Goal: Transaction & Acquisition: Purchase product/service

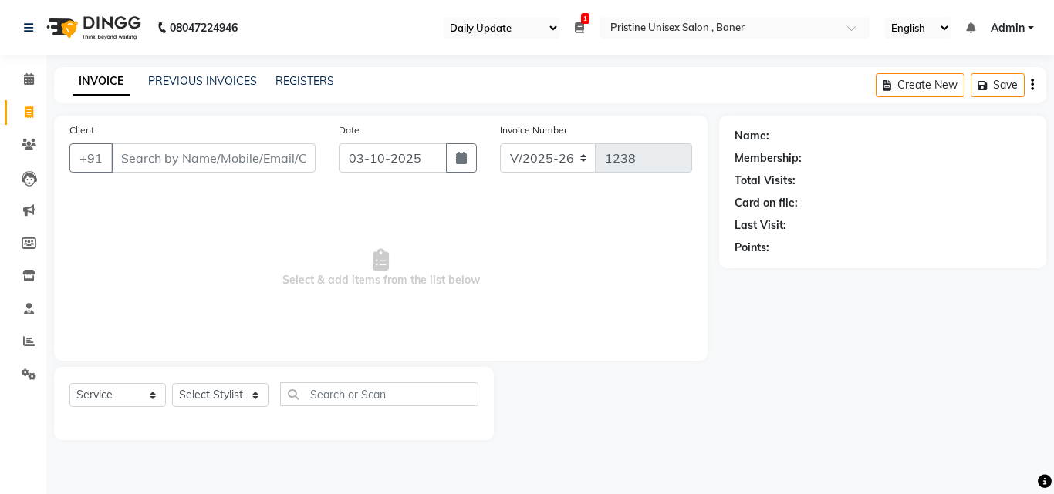
select select "110"
select select "6610"
click at [139, 166] on input "Client" at bounding box center [213, 157] width 204 height 29
click at [167, 398] on div "Select Service Product Membership Package Voucher Prepaid Gift Card Select Styl…" at bounding box center [273, 401] width 409 height 36
click at [147, 395] on select "Select Service Product Membership Package Voucher Prepaid Gift Card" at bounding box center [117, 395] width 96 height 24
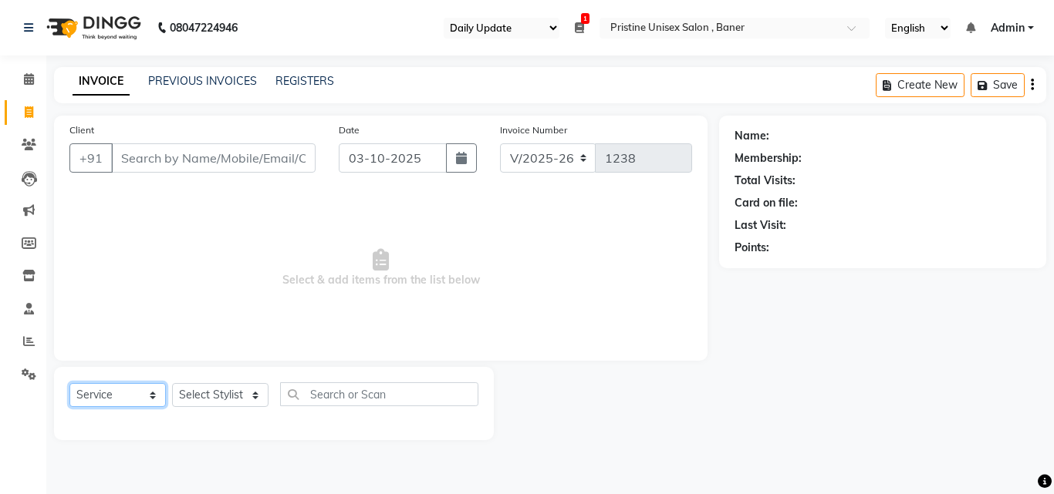
select select "package"
click at [69, 383] on select "Select Service Product Membership Package Voucher Prepaid Gift Card" at bounding box center [117, 395] width 96 height 24
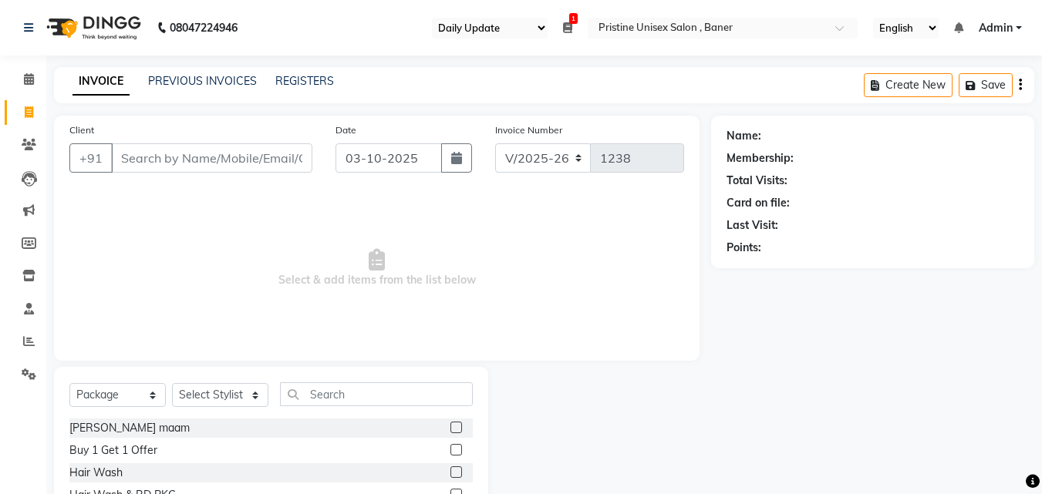
click at [177, 425] on div "abhilasha maam" at bounding box center [270, 428] width 403 height 19
click at [227, 396] on select "Select Stylist [PERSON_NAME] [PERSON_NAME] Karan [PERSON_NAME] Mohd [PERSON_NAM…" at bounding box center [220, 395] width 96 height 24
select select "50947"
click at [172, 383] on select "Select Stylist [PERSON_NAME] [PERSON_NAME] Karan [PERSON_NAME] Mohd [PERSON_NAM…" at bounding box center [220, 395] width 96 height 24
click at [329, 393] on input "text" at bounding box center [376, 395] width 193 height 24
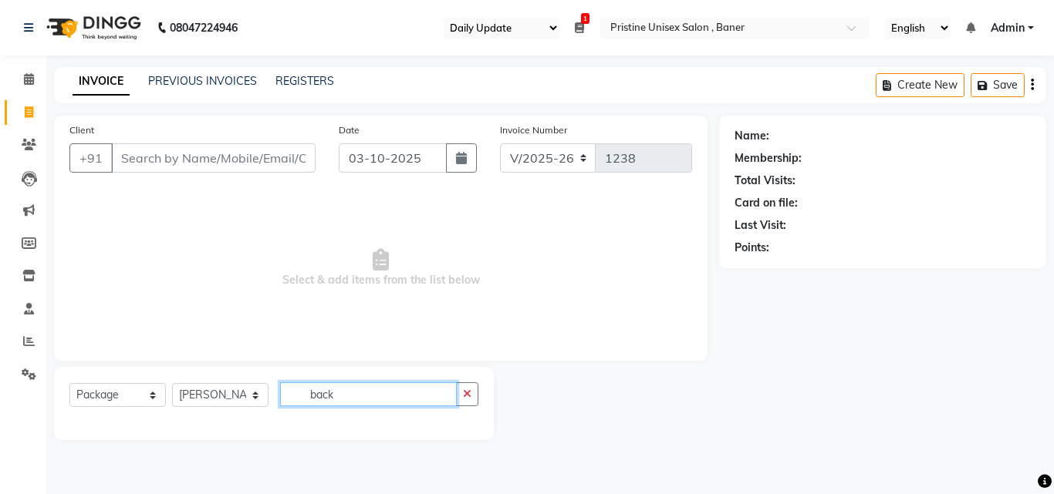
type input "back"
click at [147, 396] on select "Select Service Product Membership Package Voucher Prepaid Gift Card" at bounding box center [117, 395] width 96 height 24
select select "service"
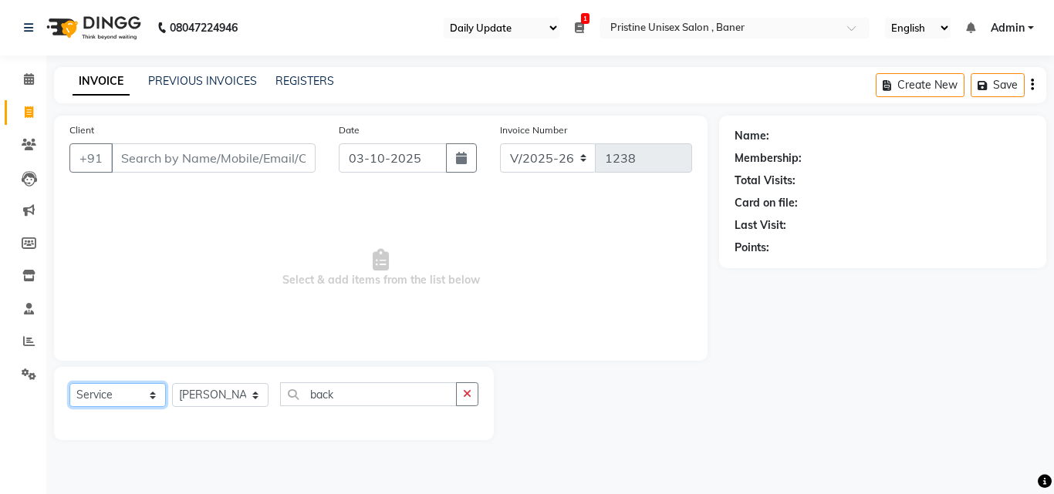
click at [69, 383] on select "Select Service Product Membership Package Voucher Prepaid Gift Card" at bounding box center [117, 395] width 96 height 24
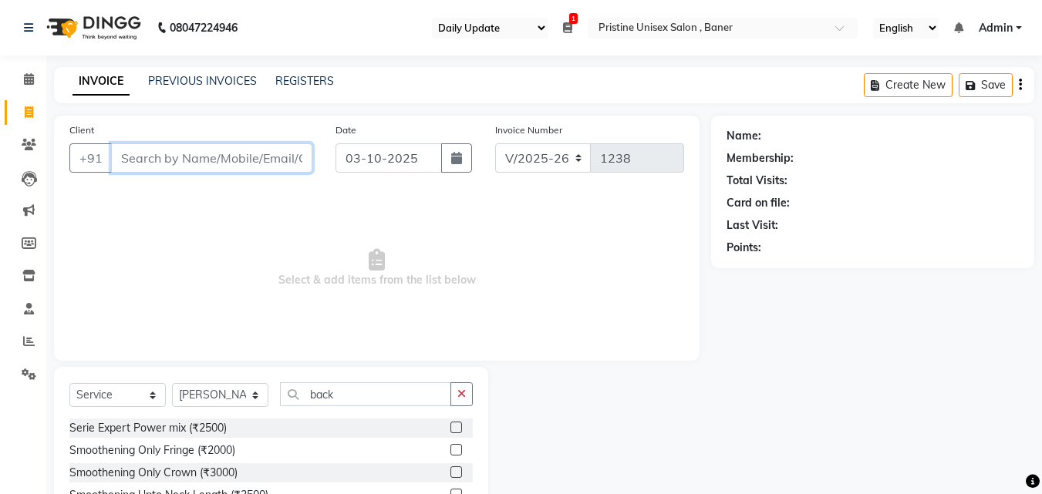
click at [210, 164] on input "Client" at bounding box center [211, 157] width 201 height 29
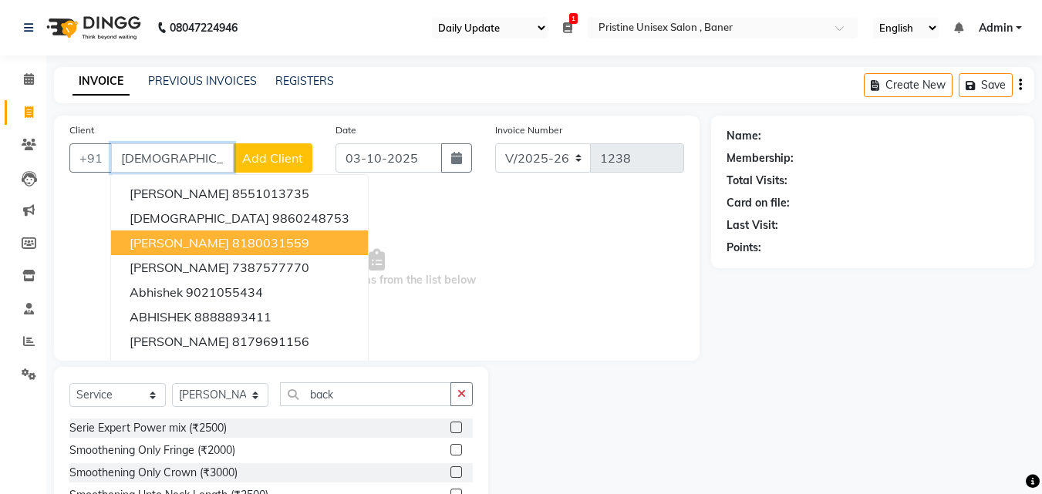
click at [241, 238] on button "abhilasha bhatwal 8180031559" at bounding box center [239, 243] width 257 height 25
type input "8180031559"
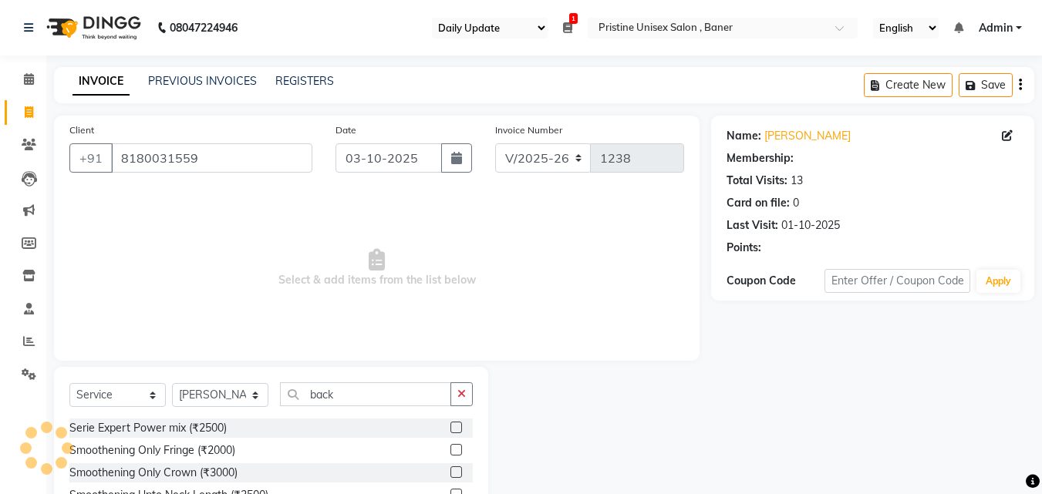
select select "1: Object"
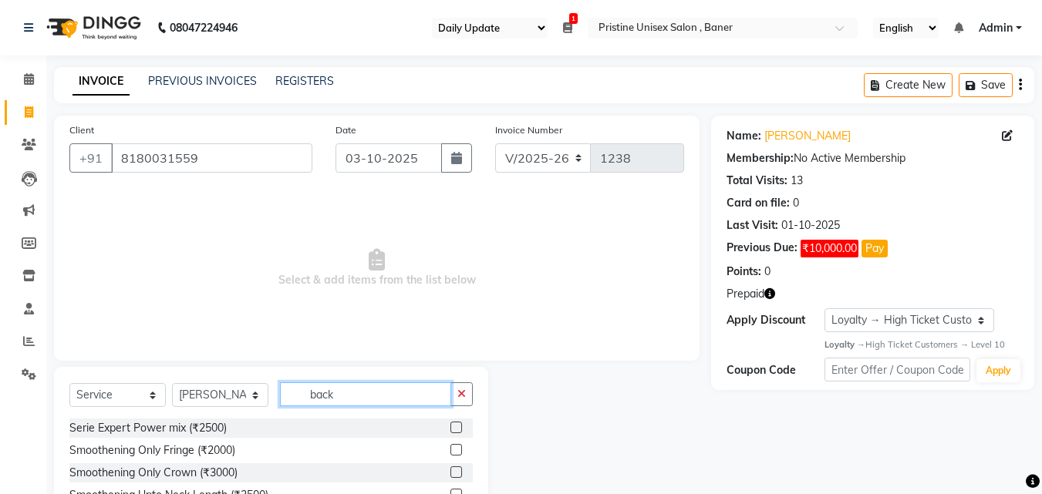
click at [363, 397] on input "back" at bounding box center [365, 395] width 171 height 24
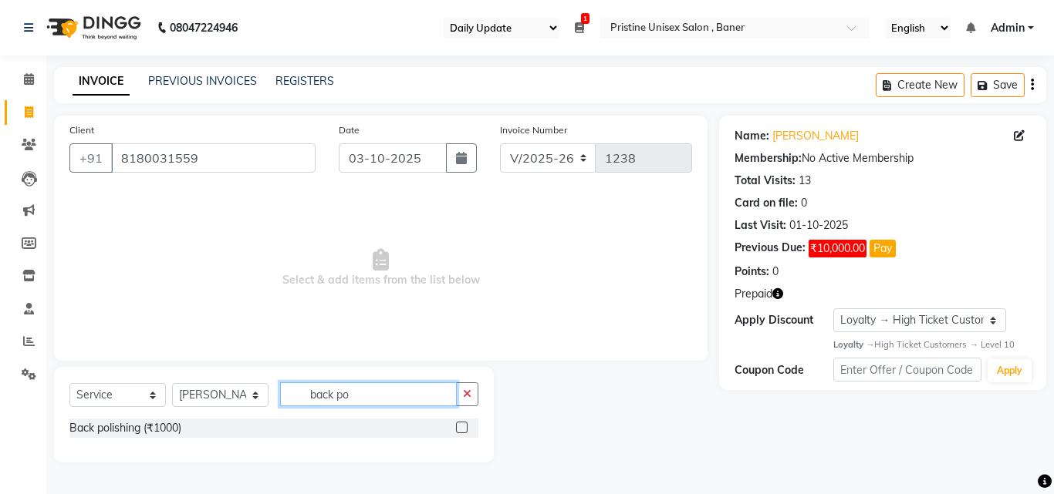
type input "back po"
click at [463, 430] on label at bounding box center [462, 428] width 12 height 12
click at [463, 430] on input "checkbox" at bounding box center [461, 428] width 10 height 10
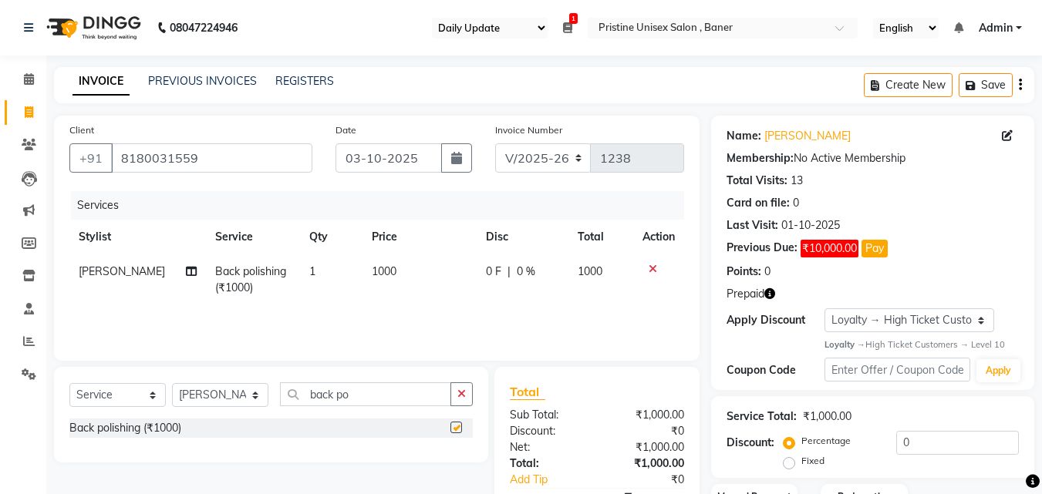
checkbox input "false"
click at [361, 396] on input "back po" at bounding box center [365, 395] width 171 height 24
type input "b"
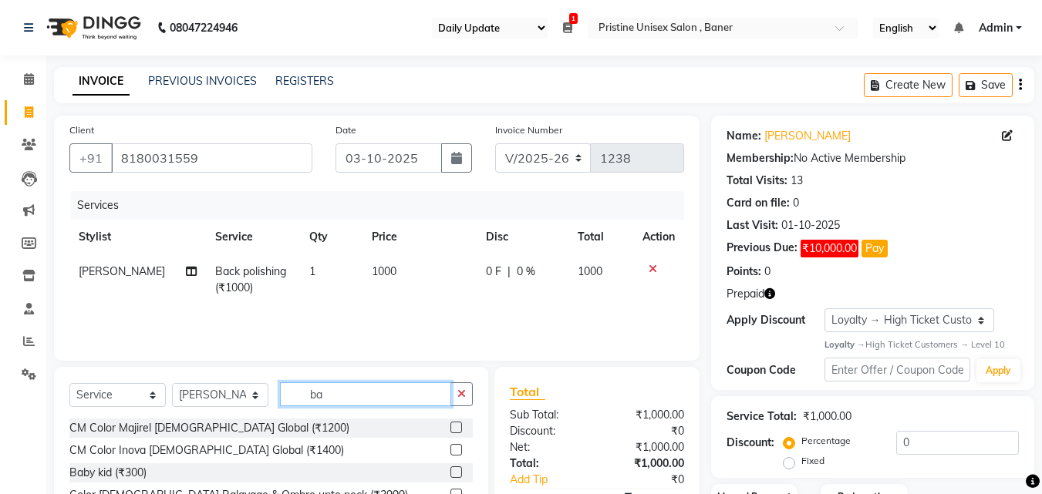
type input "b"
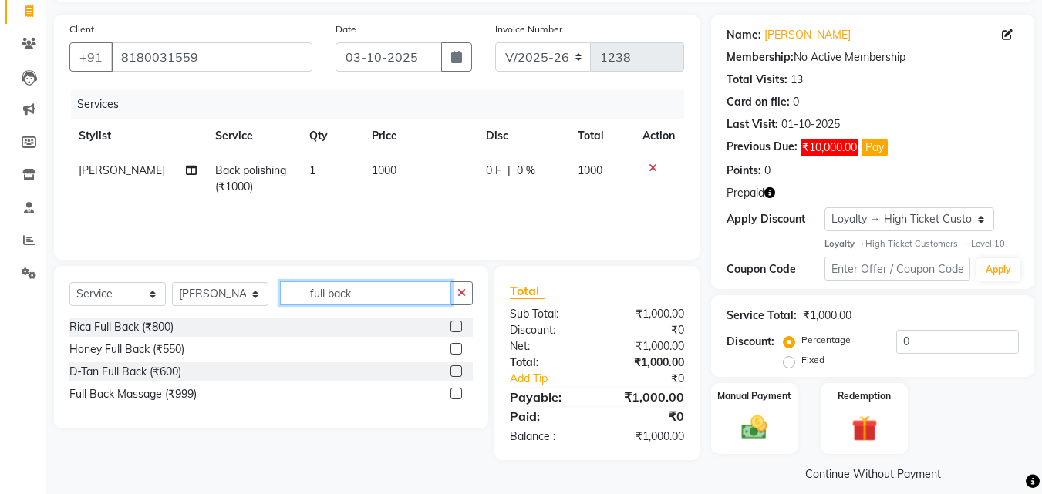
scroll to position [116, 0]
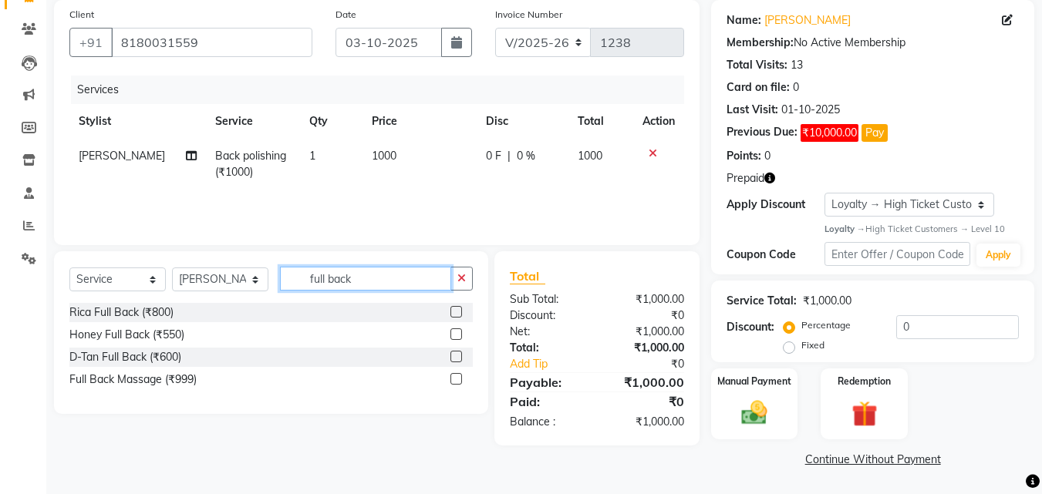
click at [360, 278] on input "full back" at bounding box center [365, 279] width 171 height 24
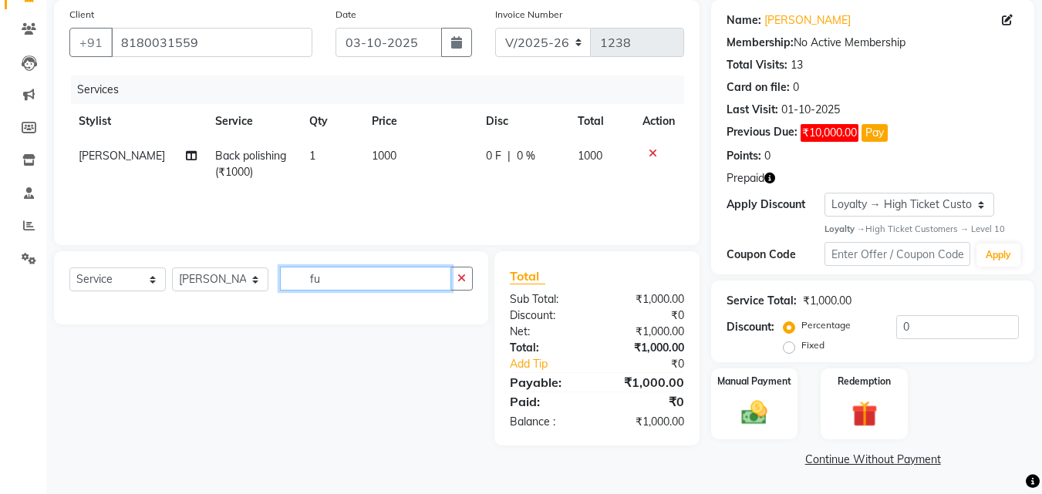
type input "f"
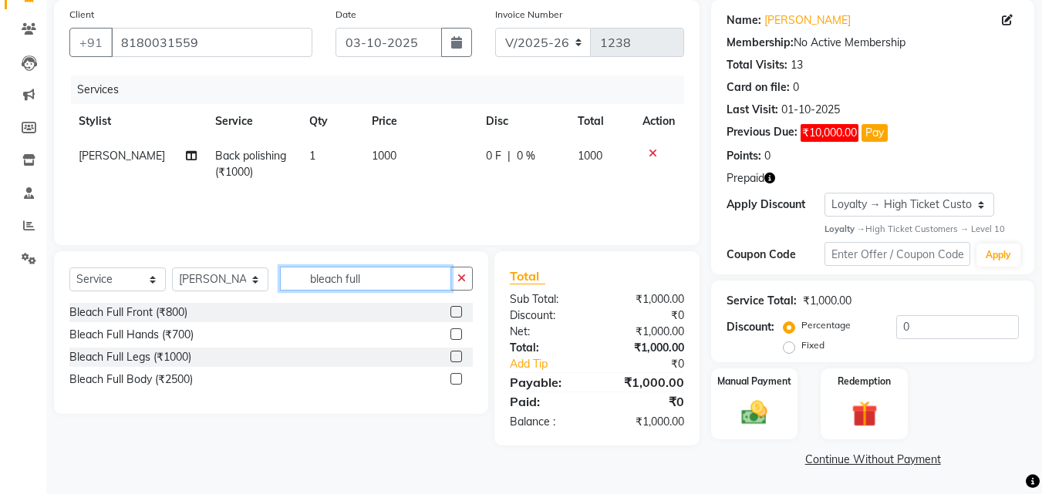
click at [378, 278] on input "bleach full" at bounding box center [365, 279] width 171 height 24
type input "b"
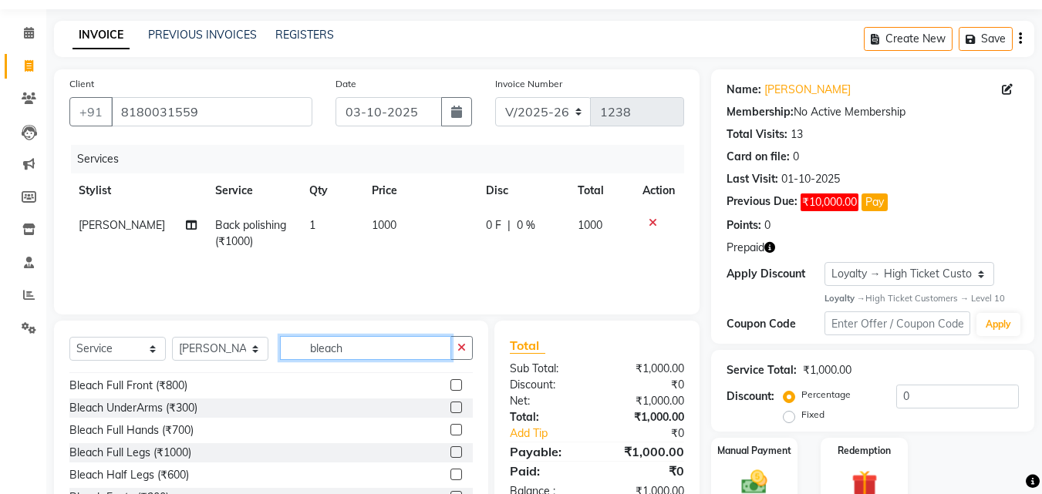
scroll to position [137, 0]
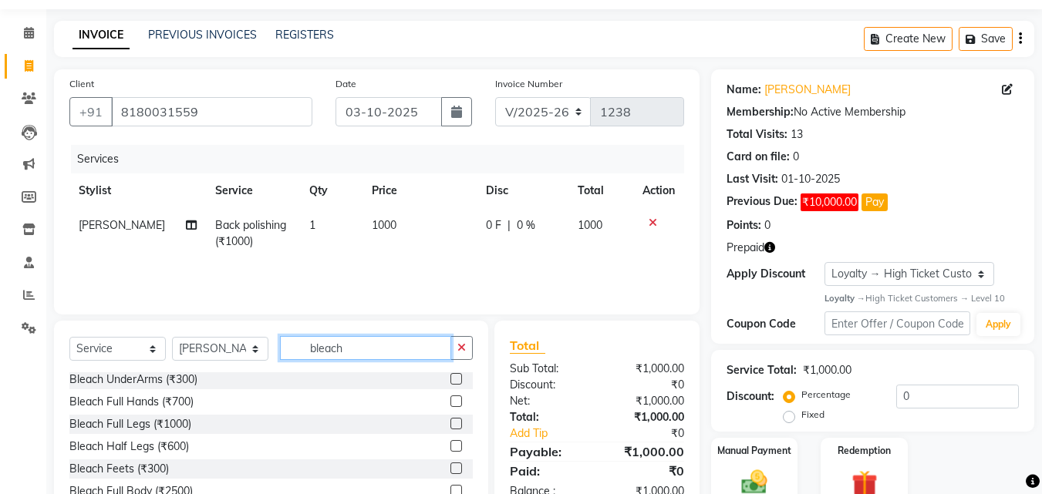
click at [359, 355] on input "bleach" at bounding box center [365, 348] width 171 height 24
type input "b"
click at [334, 342] on input "text" at bounding box center [376, 348] width 193 height 24
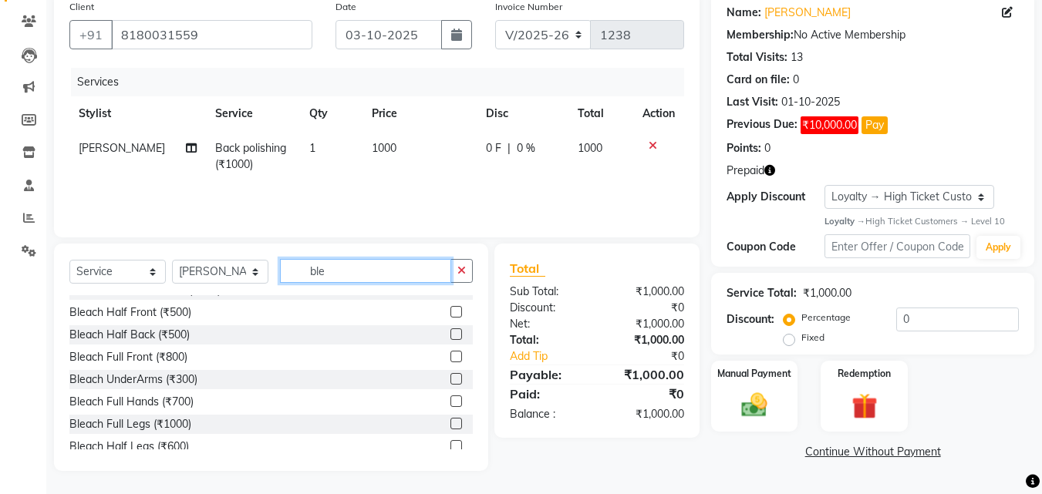
scroll to position [0, 0]
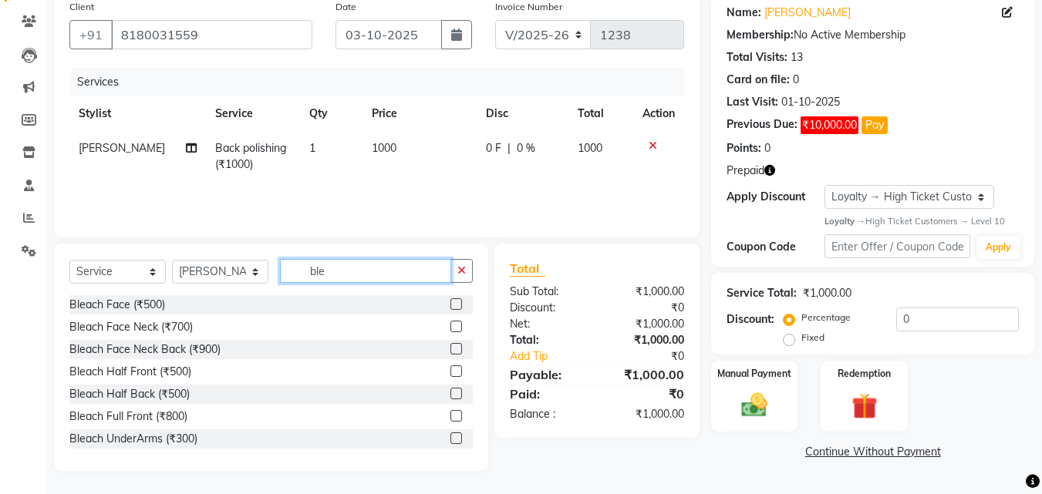
click at [329, 272] on input "ble" at bounding box center [365, 271] width 171 height 24
type input "b"
type input "Bleach"
click at [450, 349] on label at bounding box center [456, 349] width 12 height 12
click at [450, 349] on input "checkbox" at bounding box center [455, 350] width 10 height 10
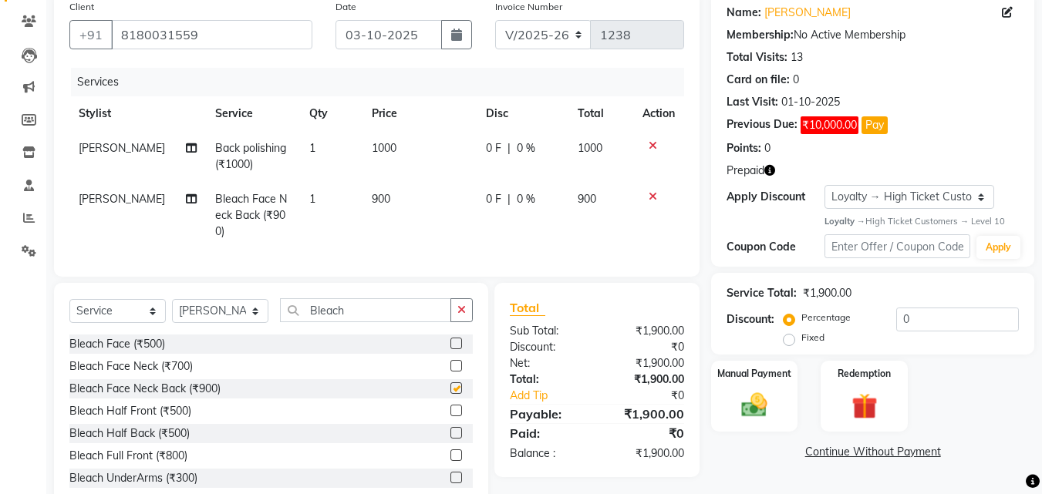
checkbox input "false"
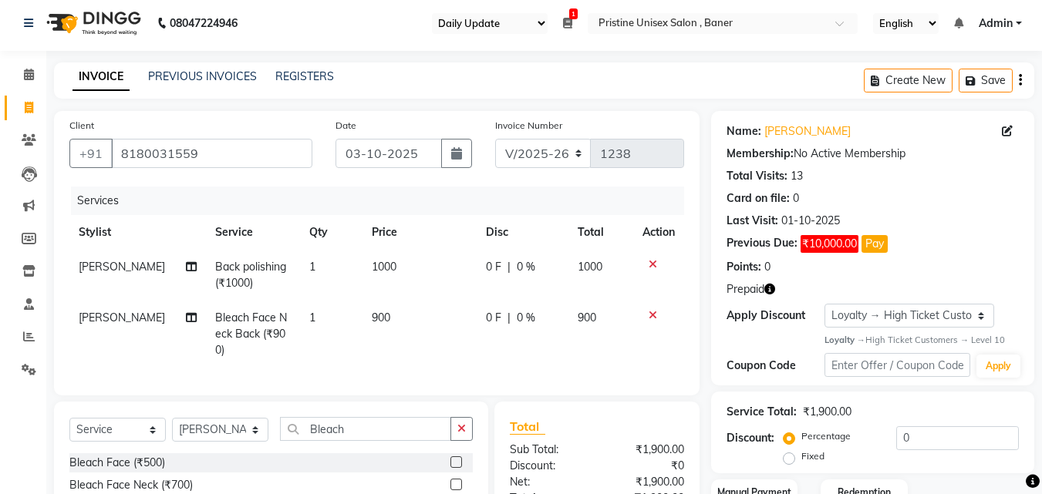
scroll to position [4, 0]
click at [367, 429] on input "Bleach" at bounding box center [365, 430] width 171 height 24
type input "B"
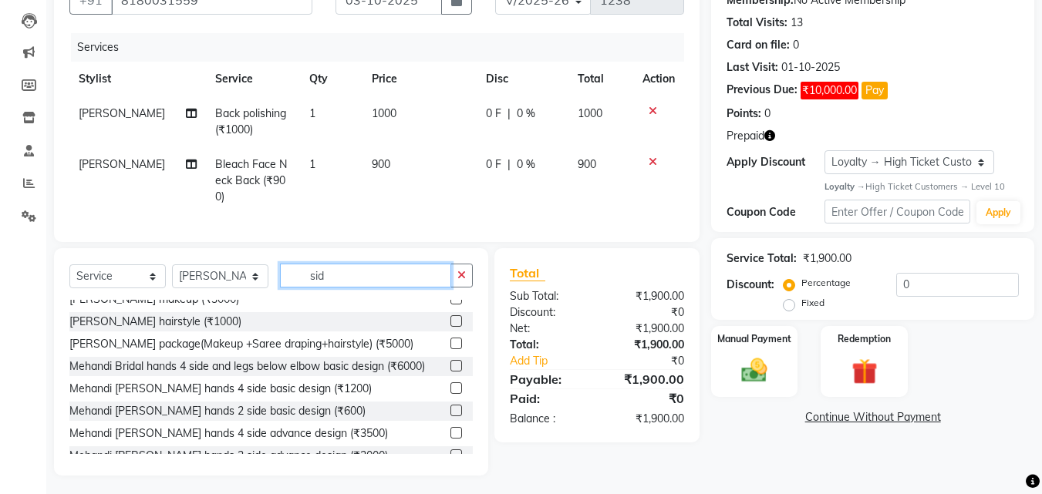
scroll to position [0, 0]
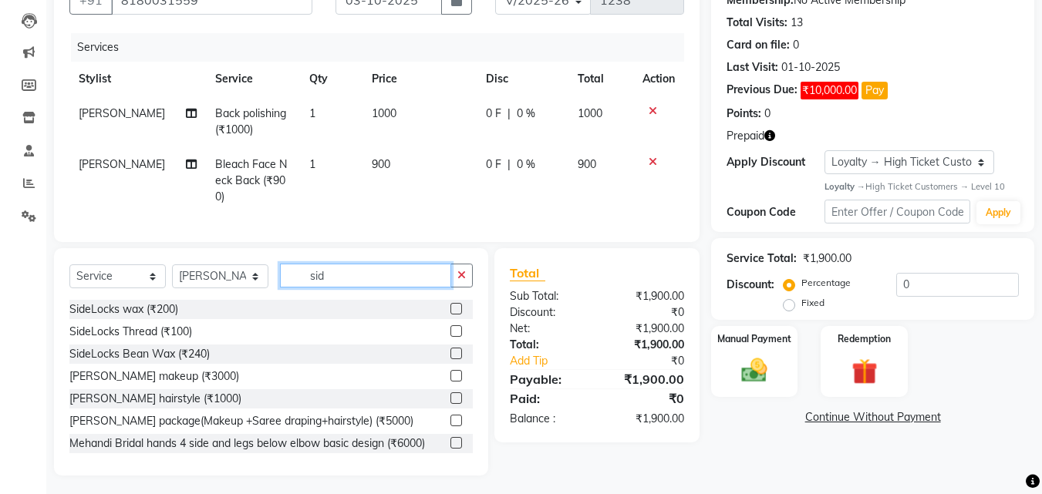
type input "sid"
click at [450, 348] on label at bounding box center [456, 354] width 12 height 12
click at [450, 349] on input "checkbox" at bounding box center [455, 354] width 10 height 10
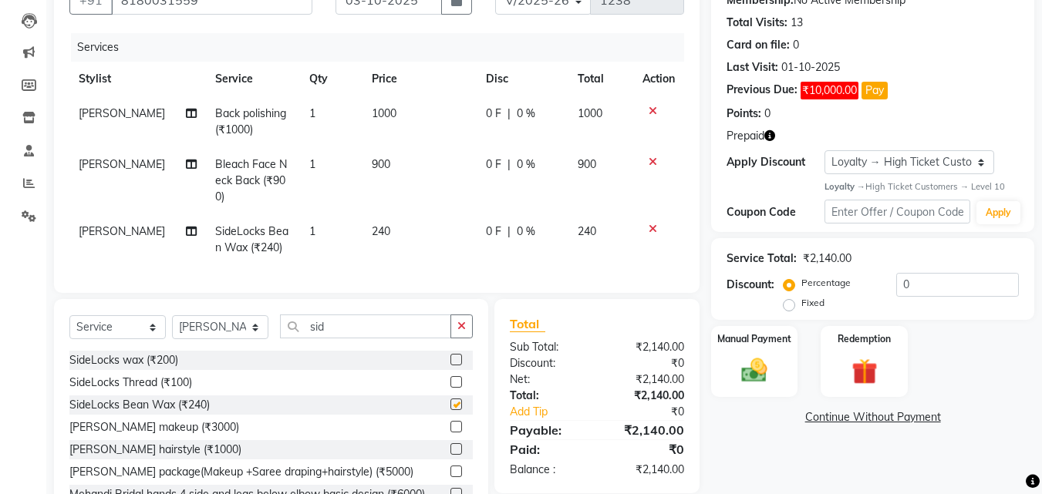
checkbox input "false"
click at [349, 319] on input "sid" at bounding box center [365, 327] width 171 height 24
type input "s"
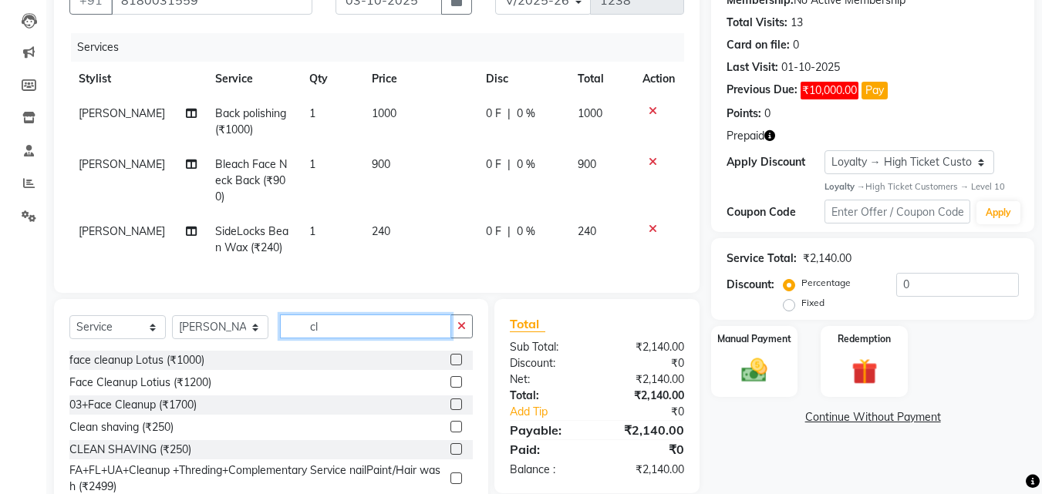
type input "cl"
click at [450, 378] on label at bounding box center [456, 382] width 12 height 12
click at [450, 378] on input "checkbox" at bounding box center [455, 383] width 10 height 10
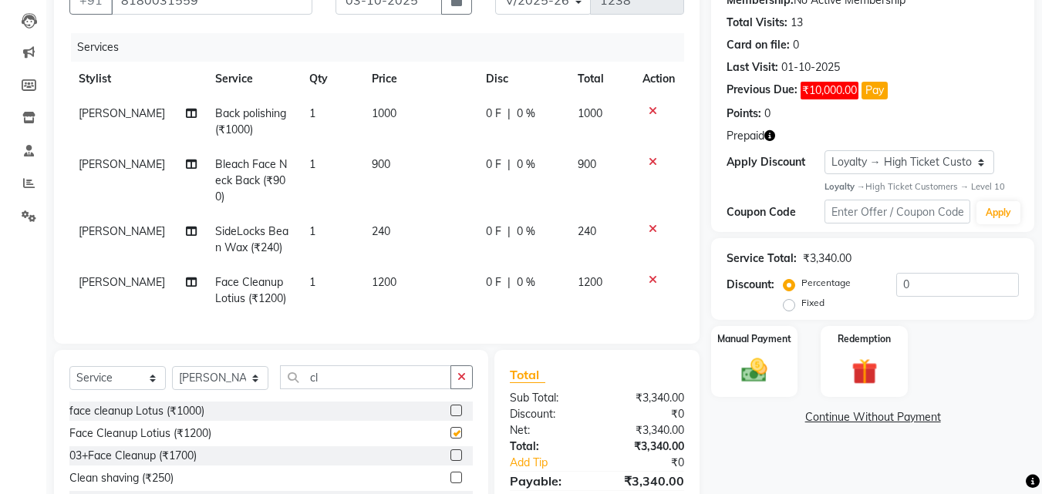
checkbox input "false"
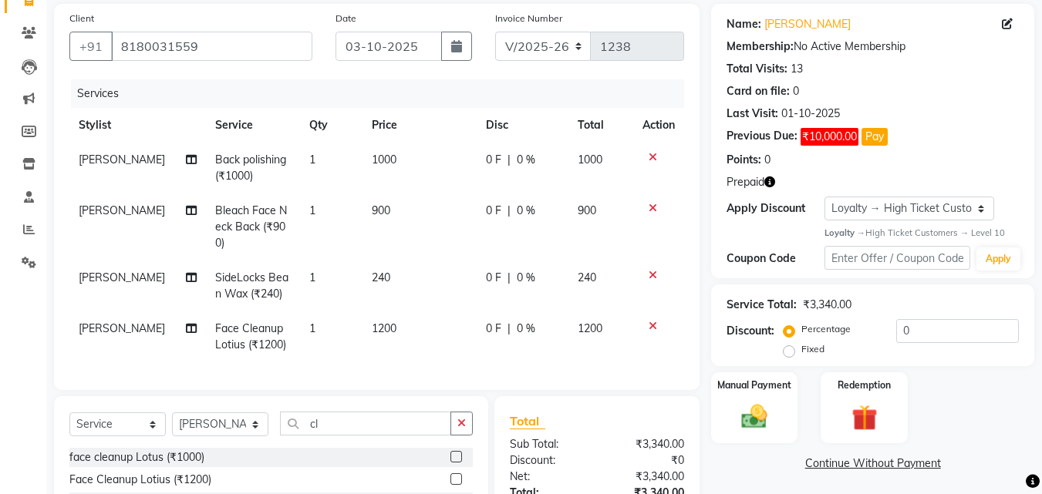
scroll to position [106, 0]
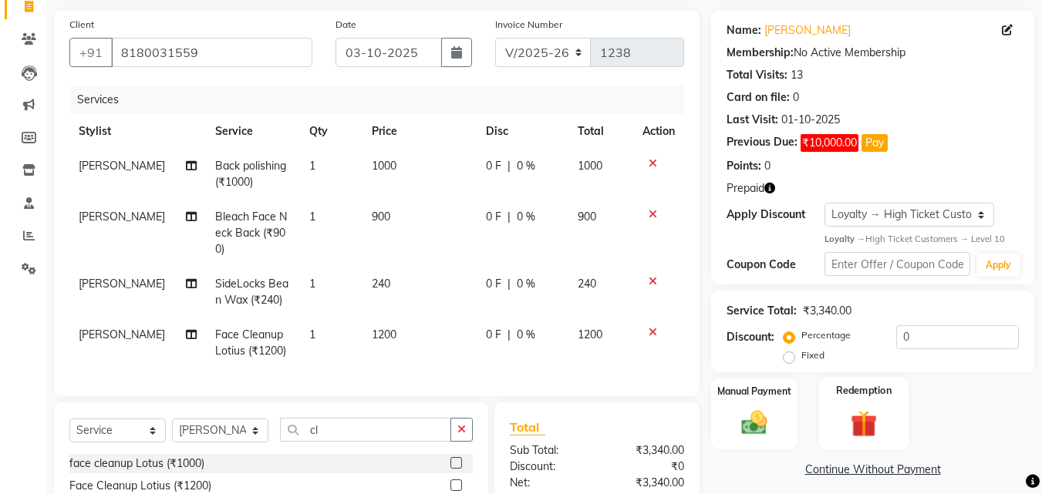
click at [870, 410] on img at bounding box center [863, 424] width 43 height 33
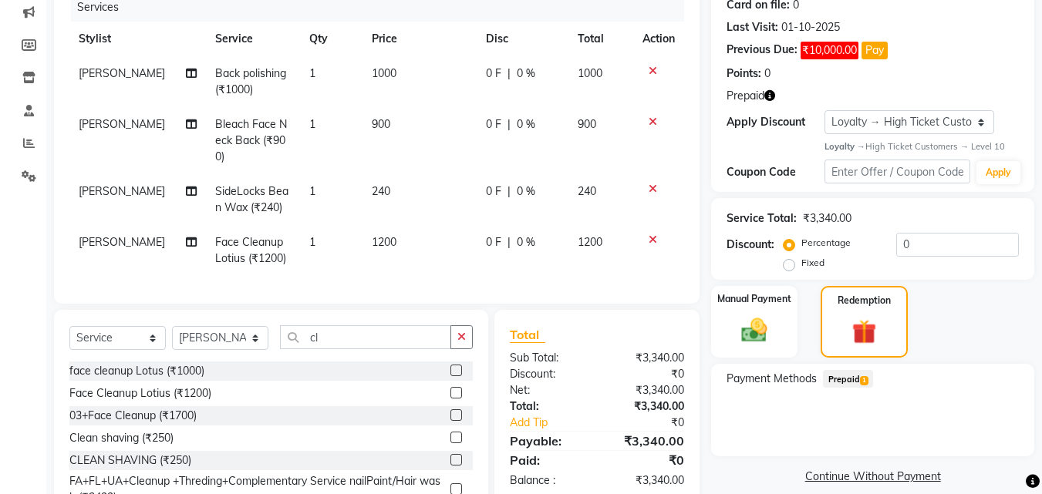
scroll to position [260, 0]
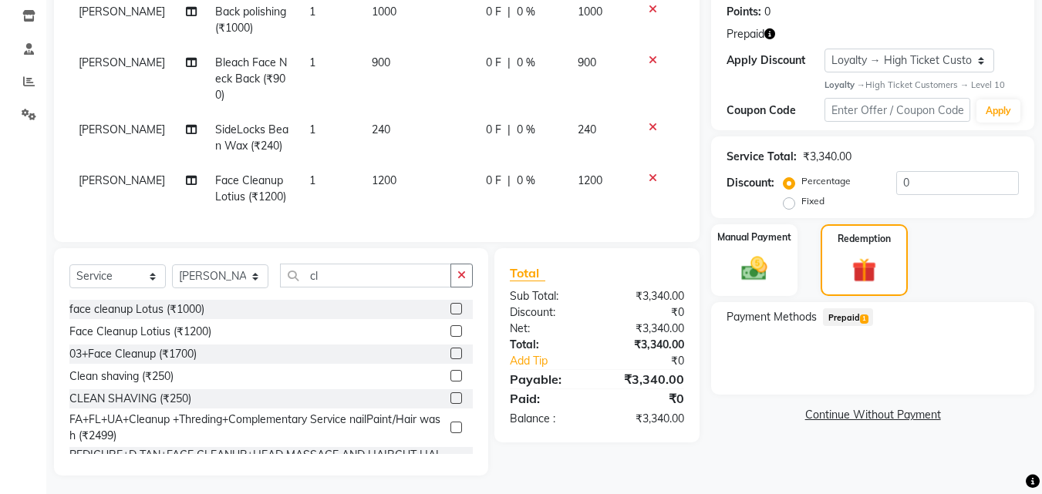
click at [846, 316] on span "Prepaid 1" at bounding box center [848, 318] width 50 height 18
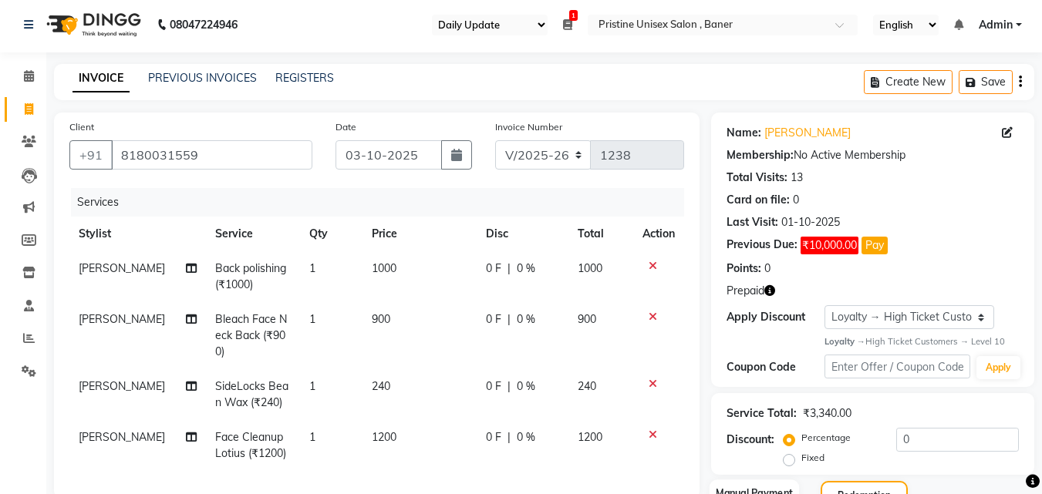
scroll to position [0, 0]
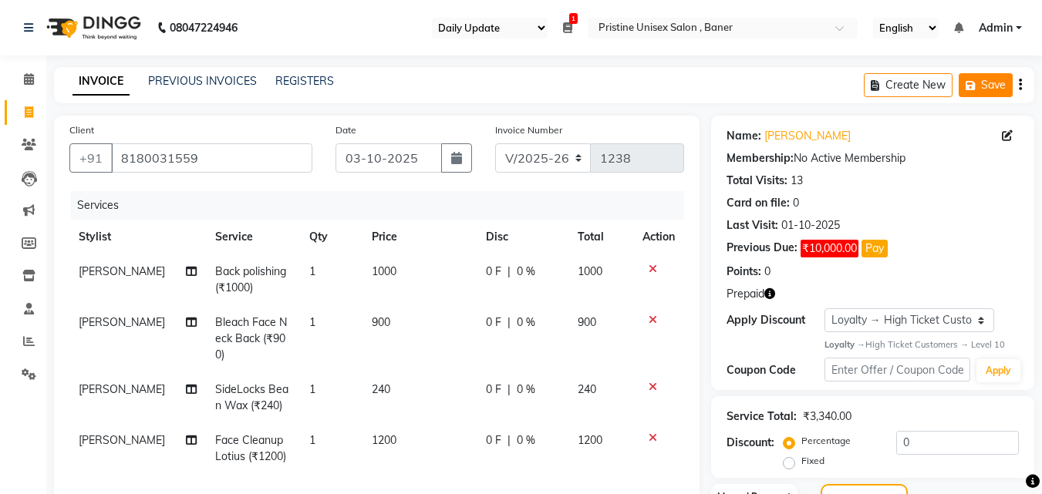
click at [986, 87] on button "Save" at bounding box center [986, 85] width 54 height 24
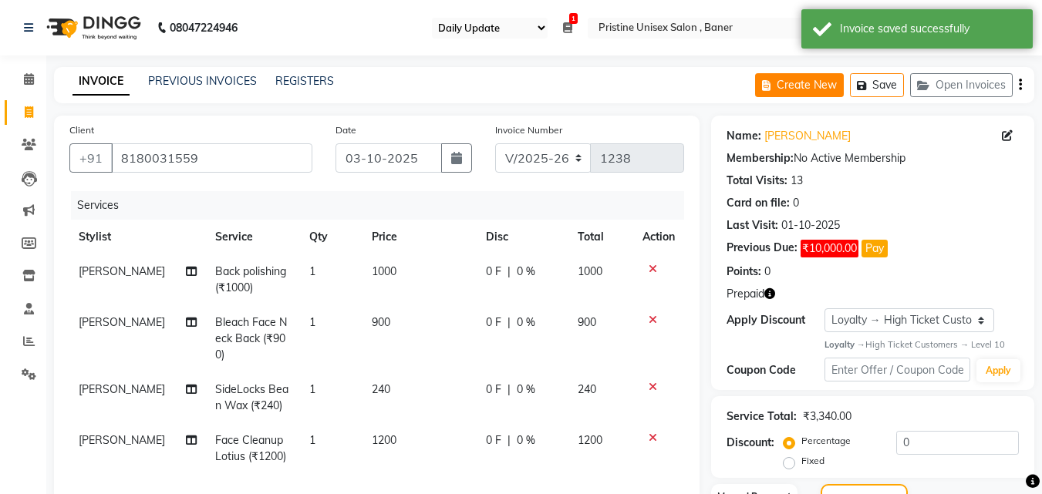
click at [791, 75] on button "Create New" at bounding box center [799, 85] width 89 height 24
select select "service"
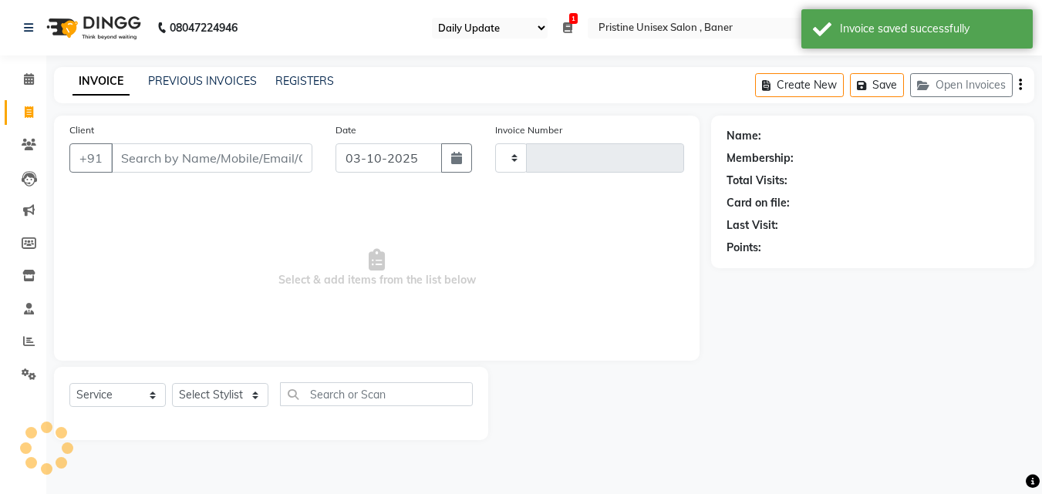
type input "1238"
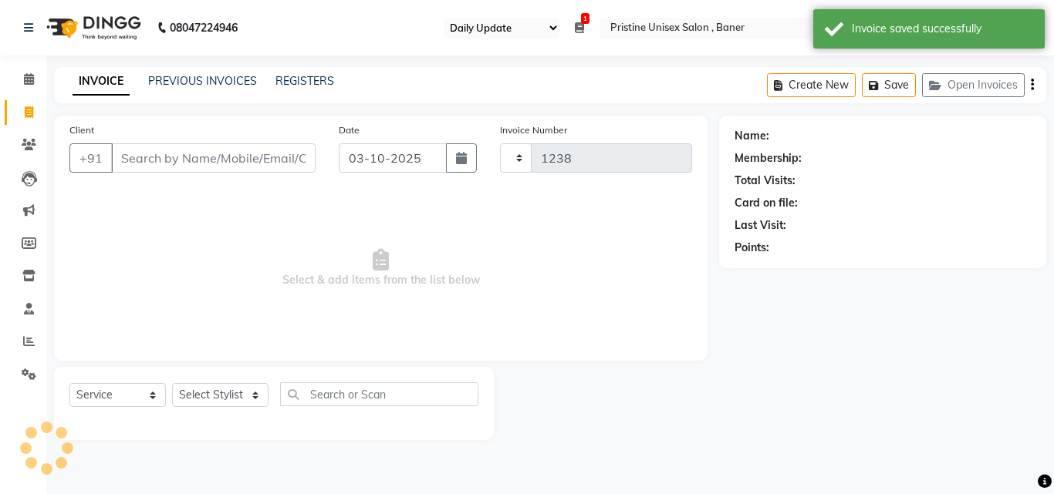
select select "6610"
click at [133, 156] on input "Client" at bounding box center [213, 157] width 204 height 29
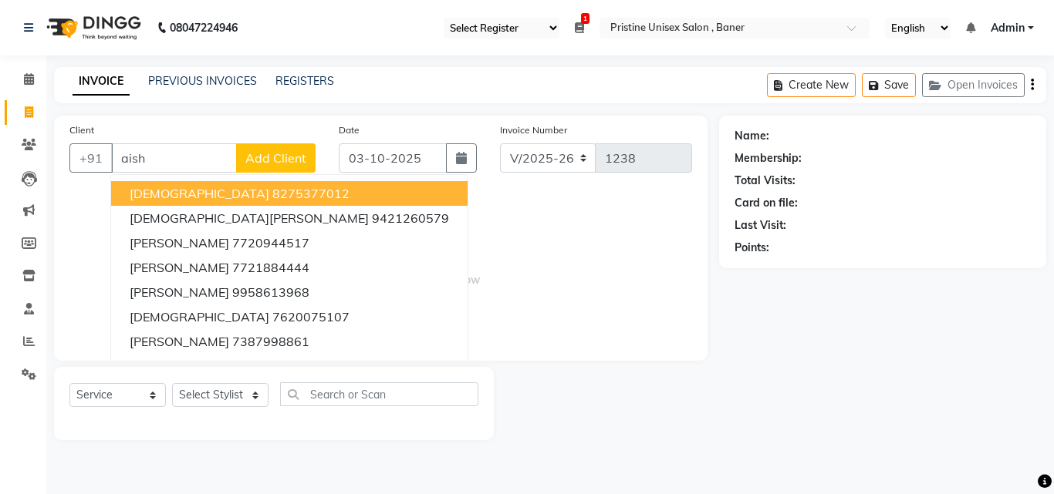
click at [172, 153] on input "aish" at bounding box center [174, 157] width 126 height 29
type input "a"
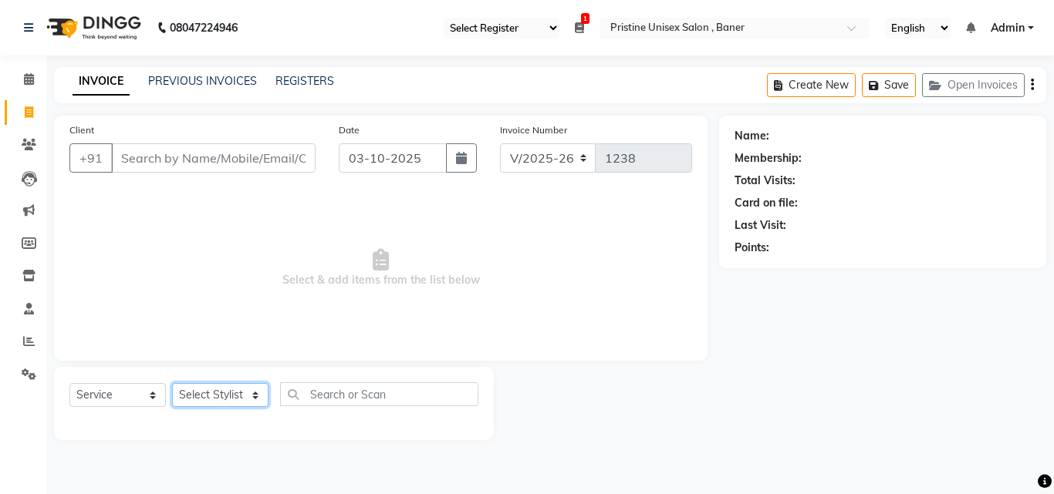
click at [244, 396] on select "Select Stylist [PERSON_NAME] [PERSON_NAME] Karan [PERSON_NAME] Mohd [PERSON_NAM…" at bounding box center [220, 395] width 96 height 24
select select "51206"
click at [172, 383] on select "Select Stylist [PERSON_NAME] [PERSON_NAME] Karan [PERSON_NAME] Mohd [PERSON_NAM…" at bounding box center [220, 395] width 96 height 24
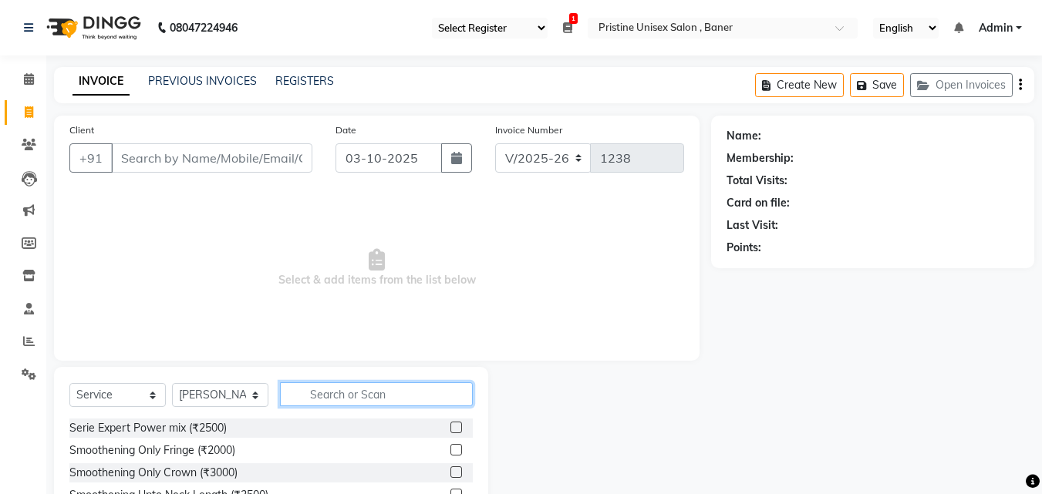
click at [348, 396] on input "text" at bounding box center [376, 395] width 193 height 24
type input "hone"
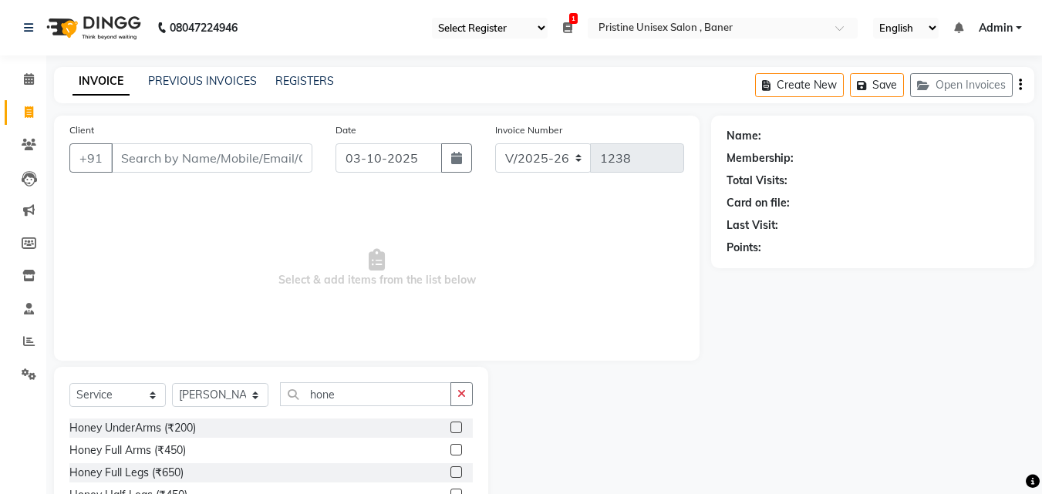
click at [450, 426] on label at bounding box center [456, 428] width 12 height 12
click at [450, 426] on input "checkbox" at bounding box center [455, 428] width 10 height 10
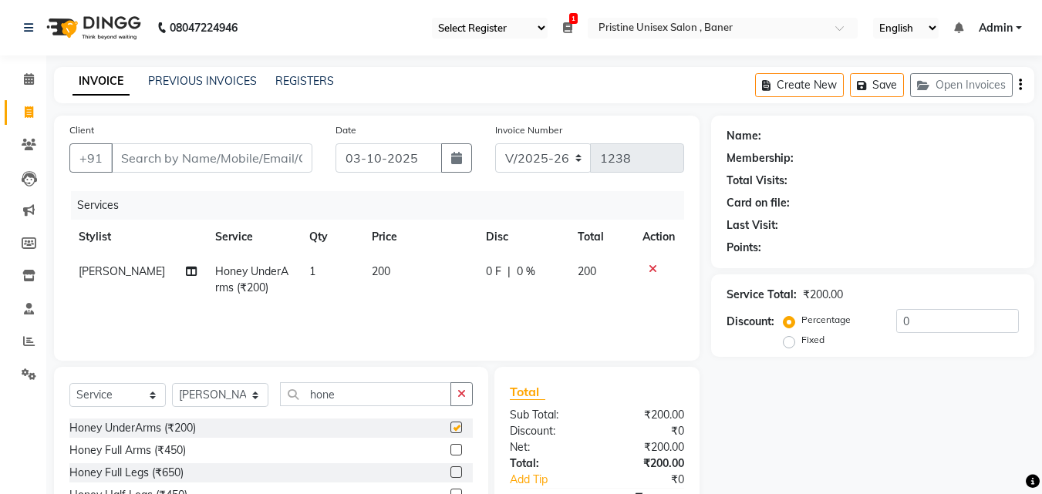
checkbox input "false"
click at [450, 449] on label at bounding box center [456, 450] width 12 height 12
click at [450, 449] on input "checkbox" at bounding box center [455, 451] width 10 height 10
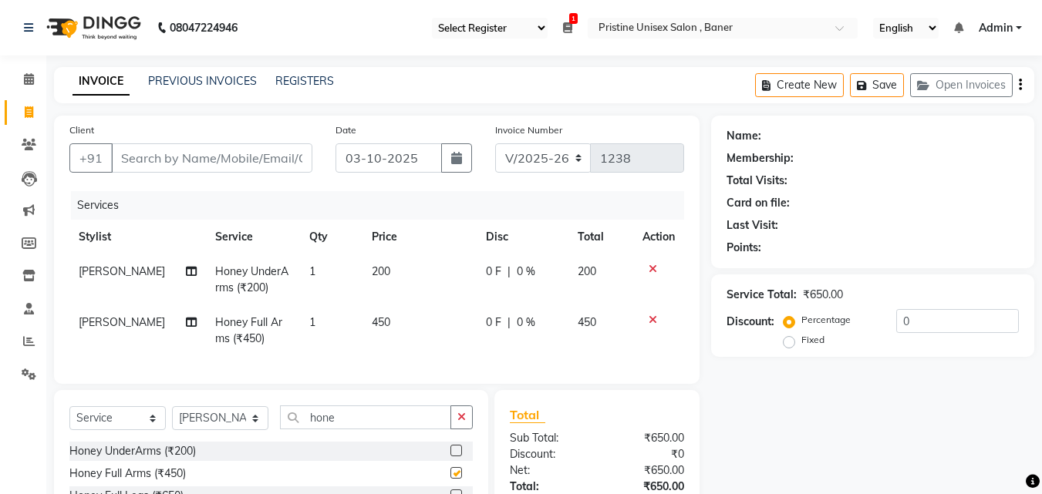
checkbox input "false"
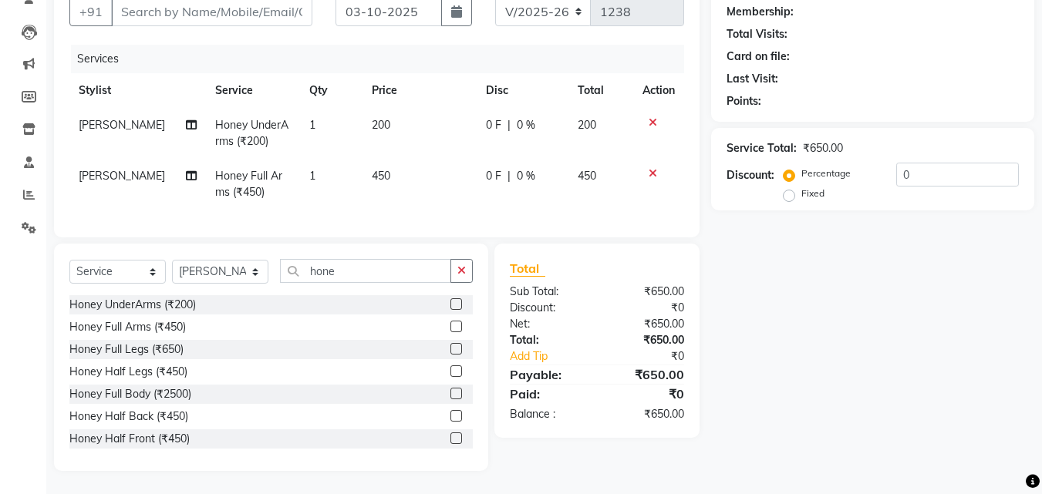
click at [450, 344] on label at bounding box center [456, 349] width 12 height 12
click at [450, 345] on input "checkbox" at bounding box center [455, 350] width 10 height 10
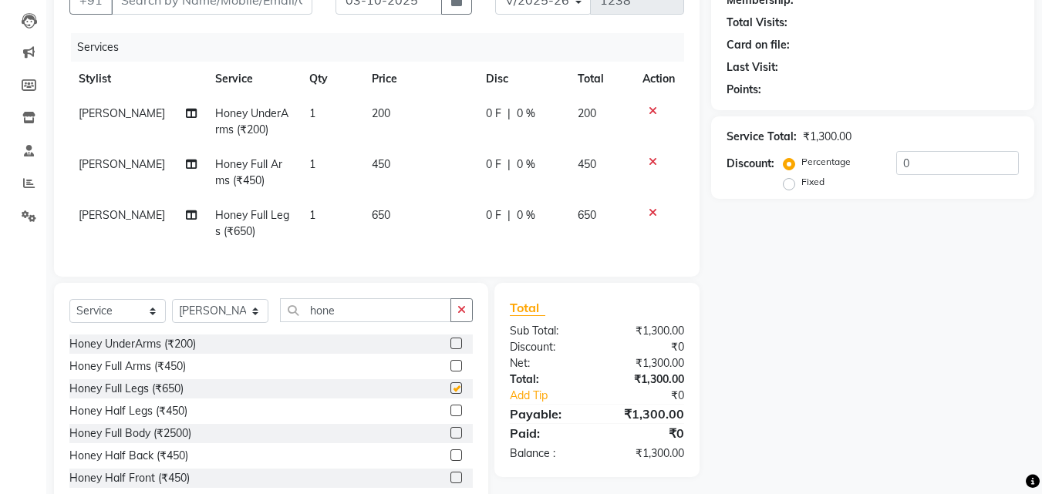
checkbox input "false"
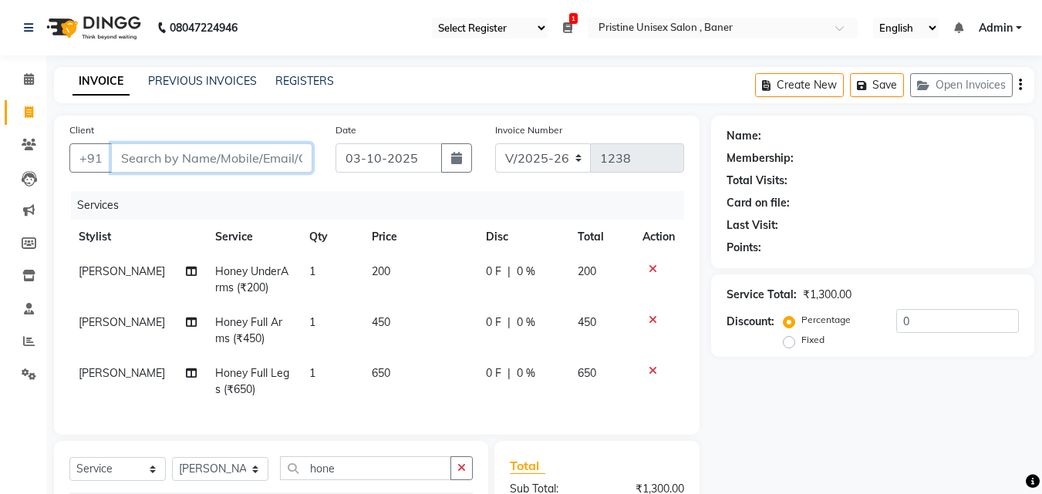
click at [220, 161] on input "Client" at bounding box center [211, 157] width 201 height 29
click at [190, 158] on input "Client" at bounding box center [211, 157] width 201 height 29
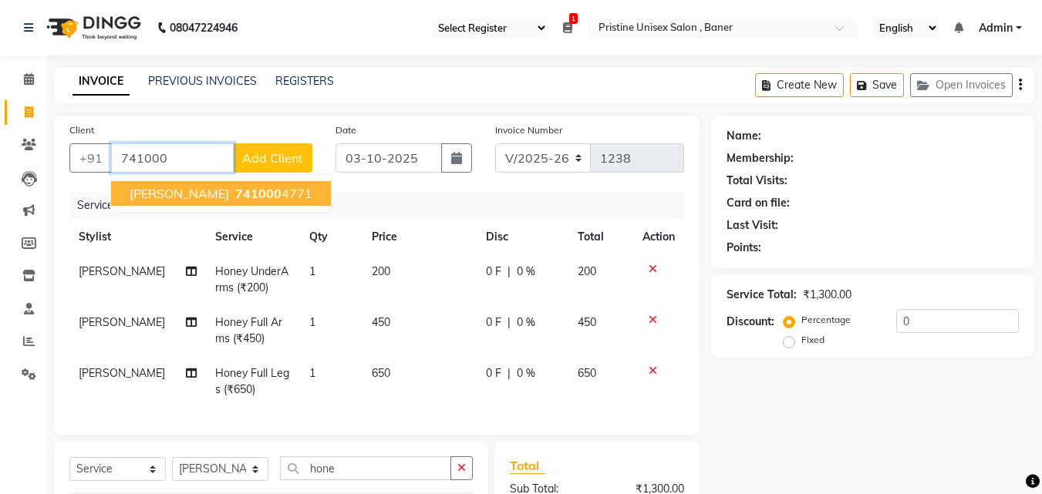
click at [249, 197] on span "741000" at bounding box center [258, 193] width 46 height 15
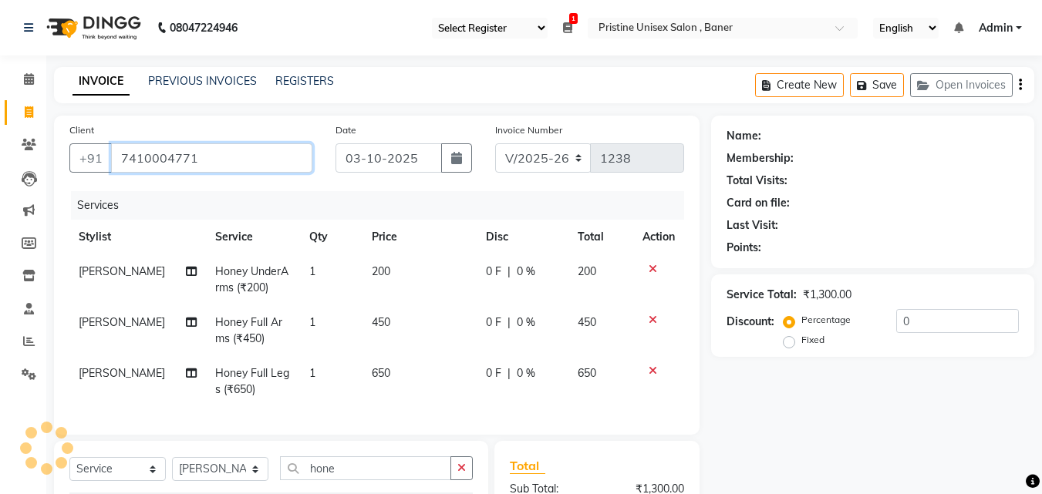
type input "7410004771"
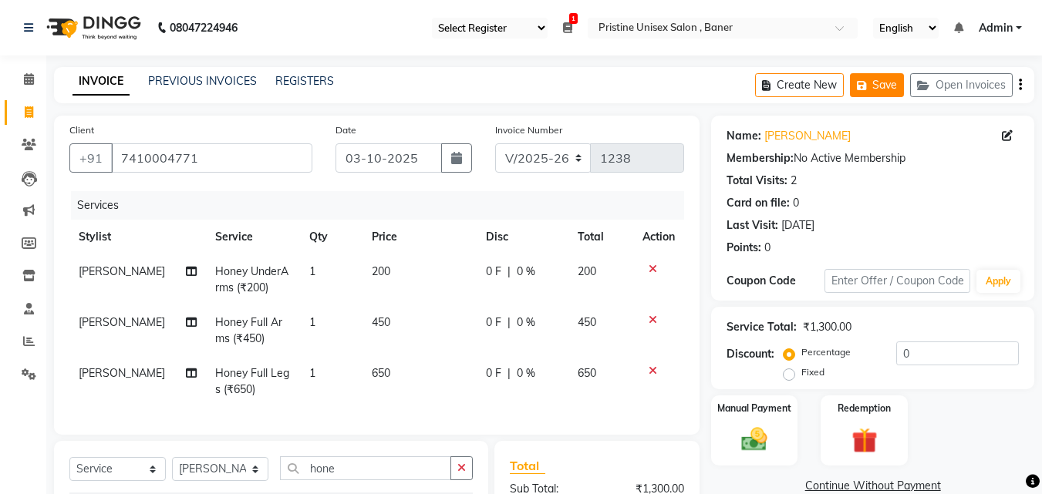
click at [884, 84] on button "Save" at bounding box center [877, 85] width 54 height 24
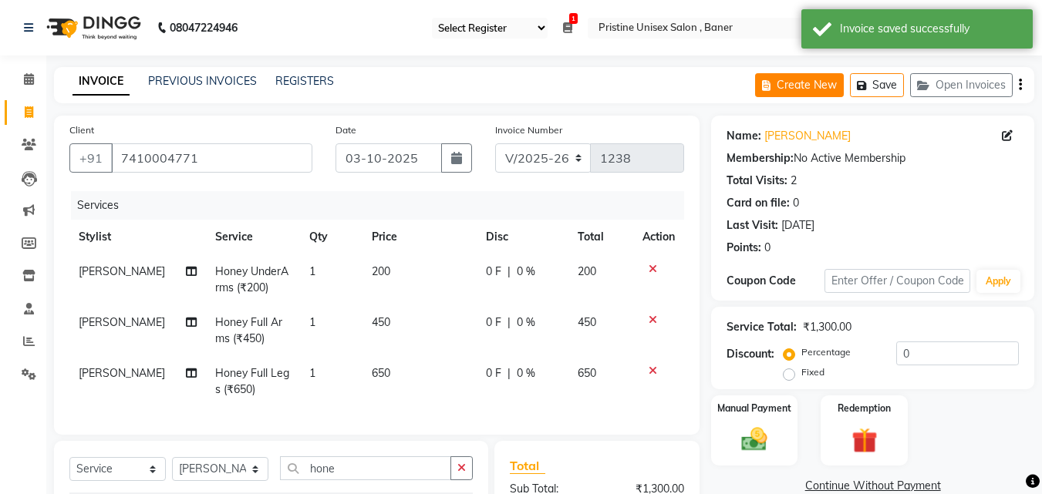
click at [802, 86] on button "Create New" at bounding box center [799, 85] width 89 height 24
select select "6610"
select select "service"
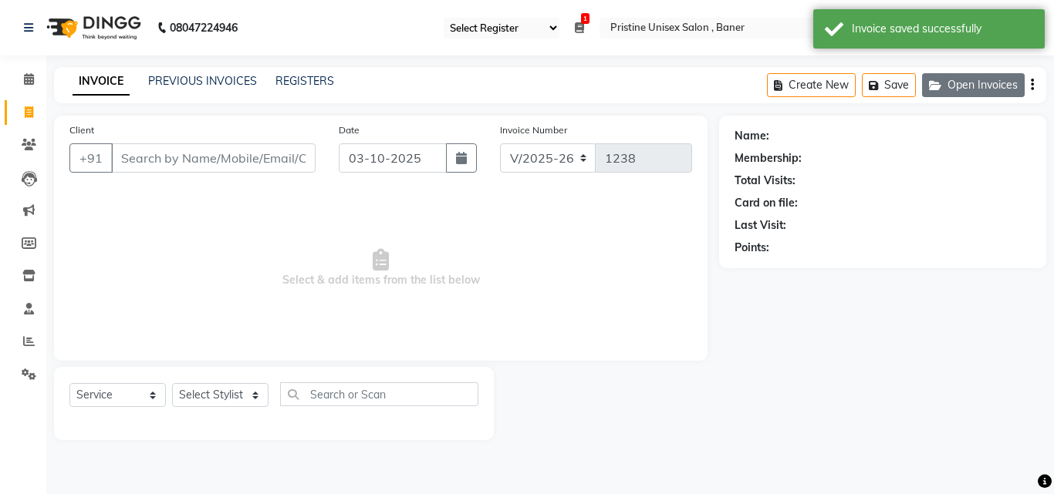
click at [955, 89] on button "Open Invoices" at bounding box center [973, 85] width 103 height 24
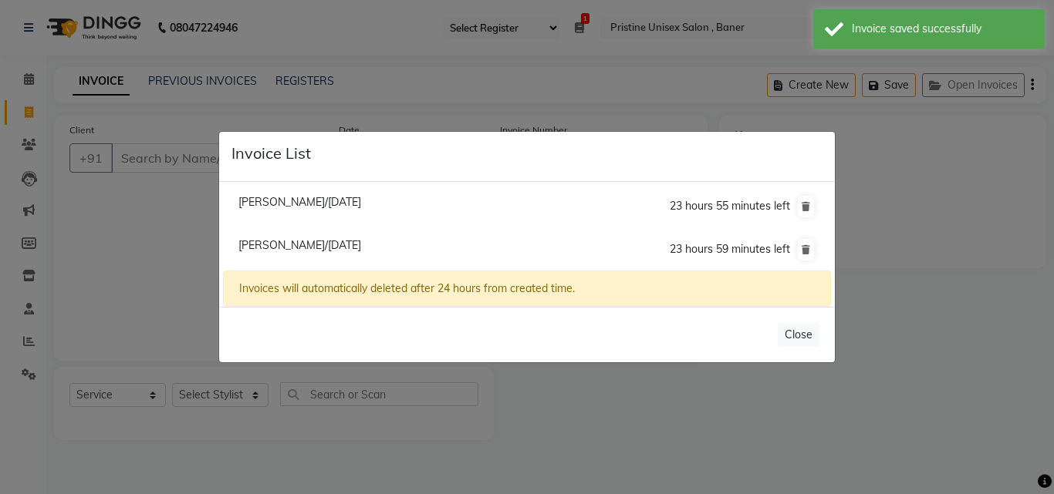
click at [936, 211] on ngb-modal-window "Invoice List Abhilasha Bhatwal/03 October 2025 23 hours 55 minutes left Aishwar…" at bounding box center [527, 247] width 1054 height 494
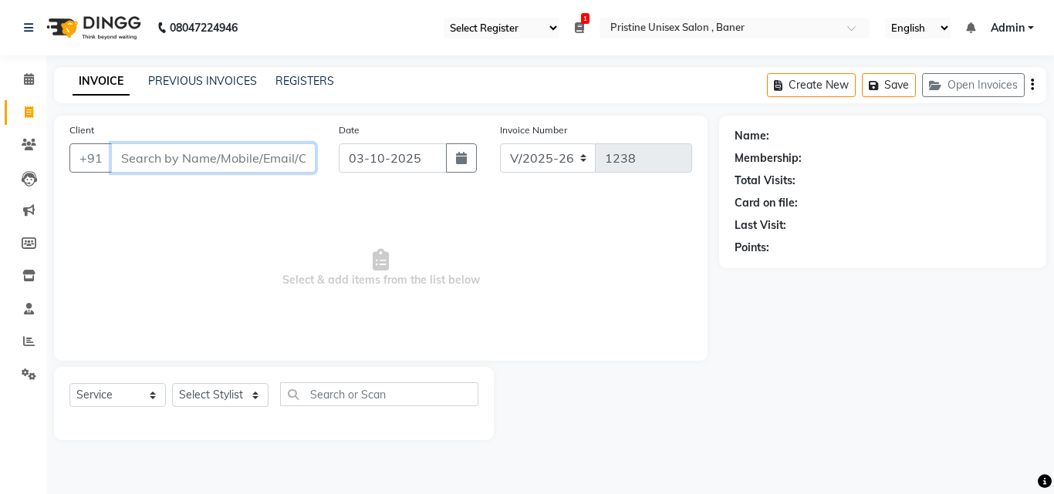
click at [149, 158] on input "Client" at bounding box center [213, 157] width 204 height 29
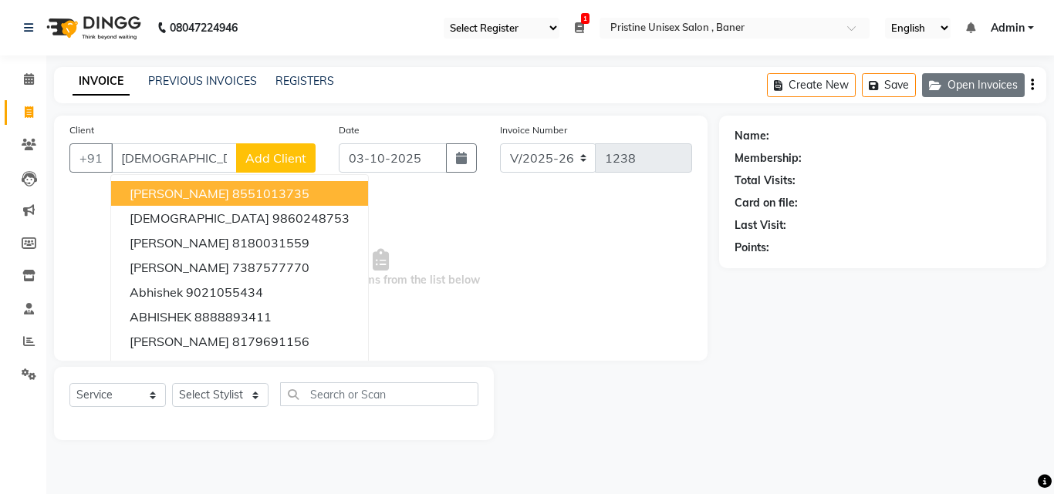
click at [969, 83] on button "Open Invoices" at bounding box center [973, 85] width 103 height 24
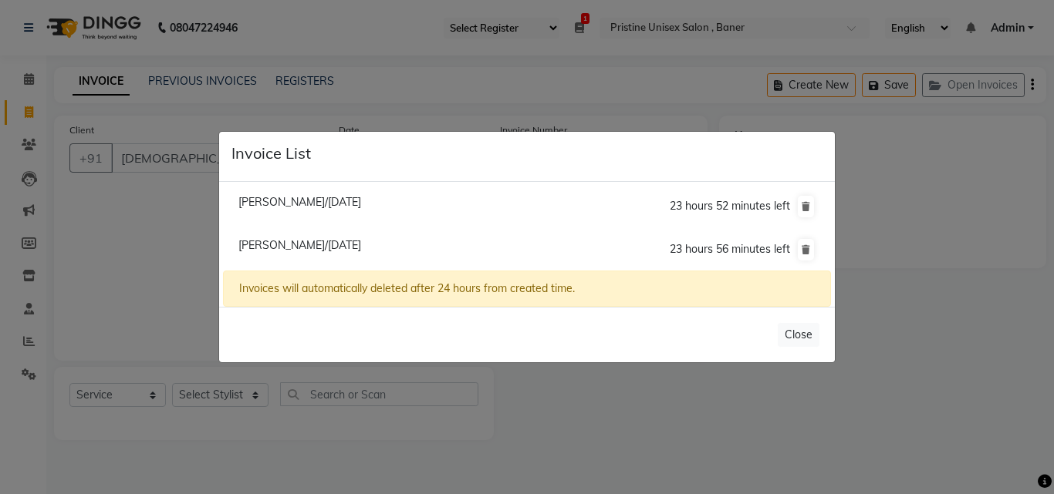
click at [342, 240] on span "Aishwarya Sukle/03 October 2025" at bounding box center [299, 245] width 123 height 14
type input "7410004771"
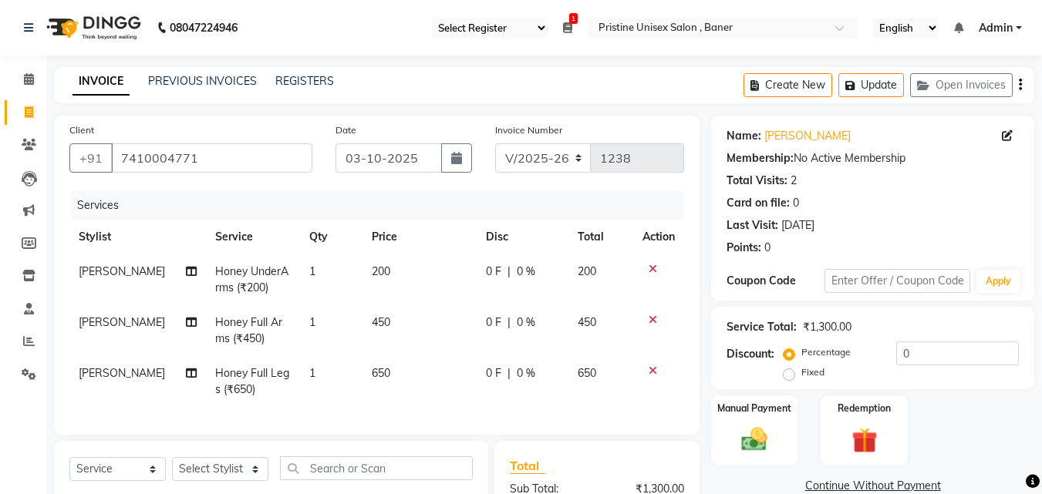
click at [646, 265] on div at bounding box center [658, 269] width 32 height 11
click at [659, 270] on div at bounding box center [658, 269] width 32 height 11
click at [651, 270] on icon at bounding box center [653, 269] width 8 height 11
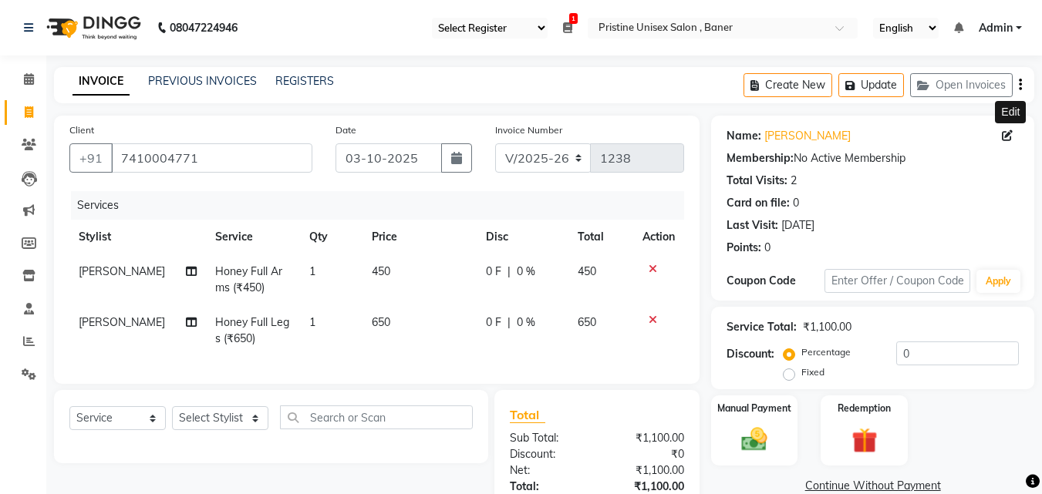
click at [1014, 138] on span at bounding box center [1010, 136] width 17 height 16
click at [1007, 131] on icon at bounding box center [1007, 135] width 11 height 11
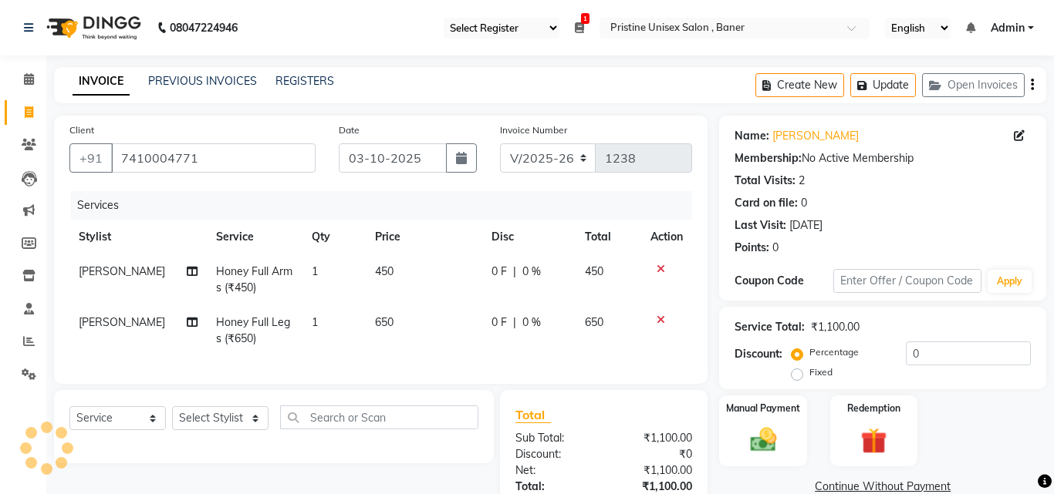
select select "15"
select select "11"
select select "female"
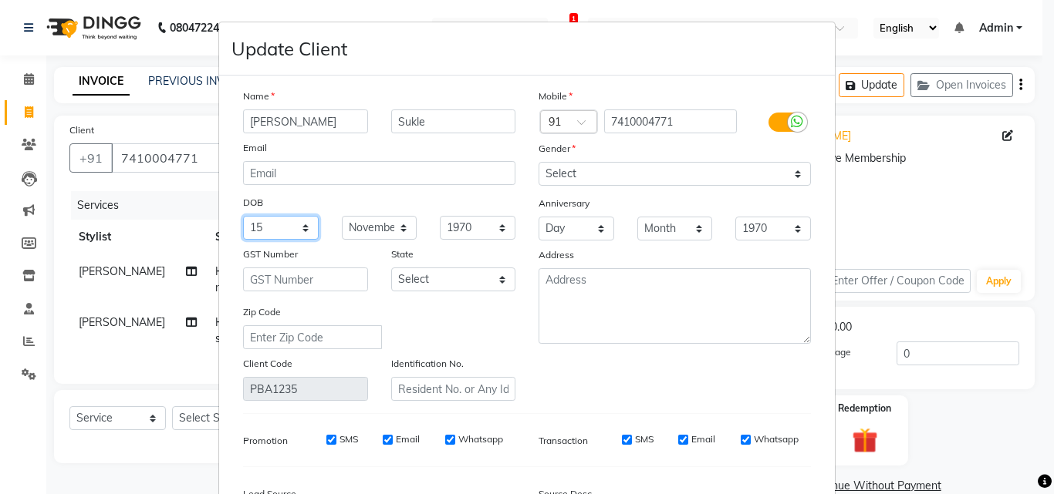
click at [274, 227] on select "Day 01 02 03 04 05 06 07 08 09 10 11 12 13 14 15 16 17 18 19 20 21 22 23 24 25 …" at bounding box center [281, 228] width 76 height 24
select select "20"
click at [243, 216] on select "Day 01 02 03 04 05 06 07 08 09 10 11 12 13 14 15 16 17 18 19 20 21 22 23 24 25 …" at bounding box center [281, 228] width 76 height 24
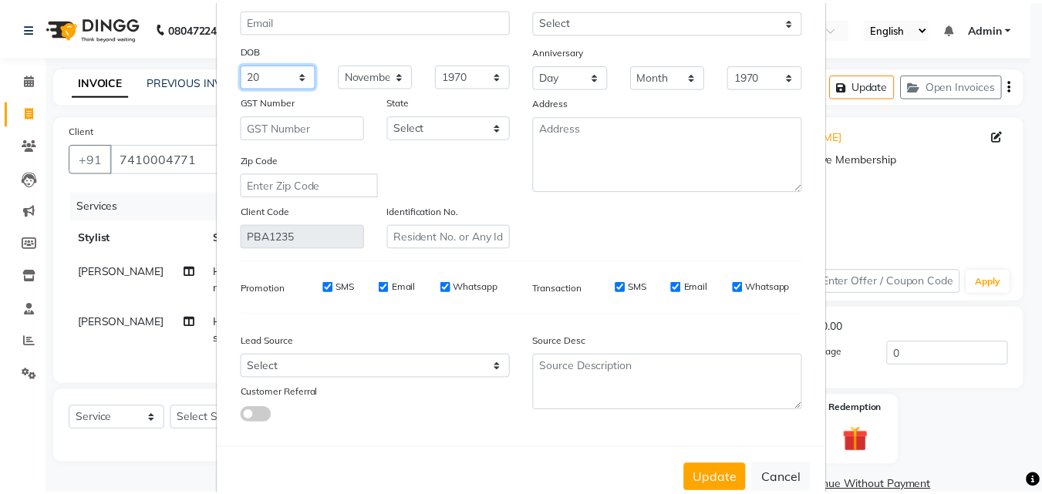
scroll to position [154, 0]
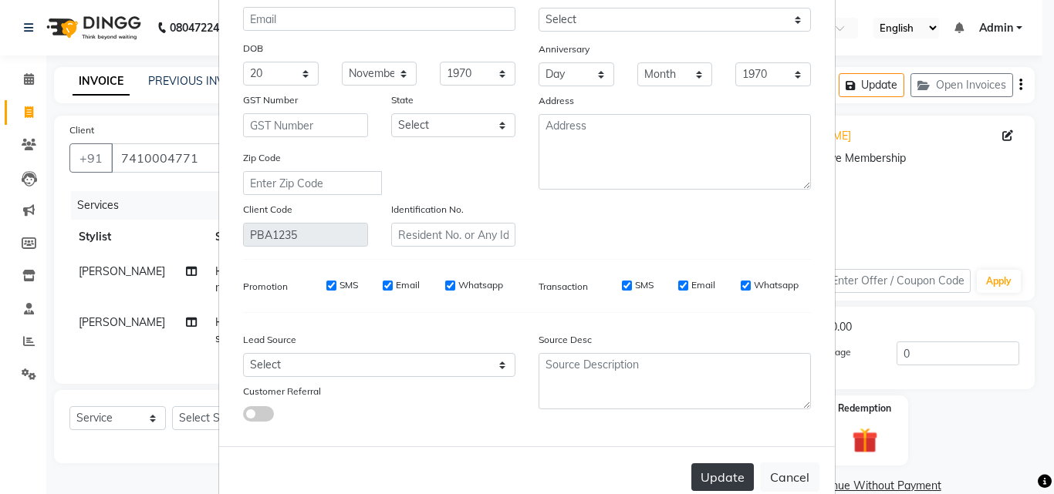
click at [729, 477] on button "Update" at bounding box center [722, 478] width 62 height 28
select select
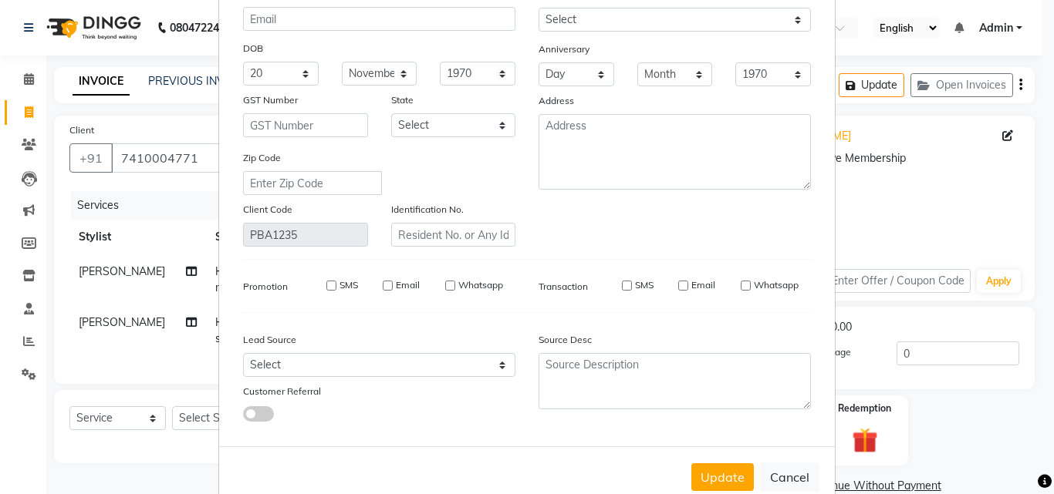
select select
checkbox input "false"
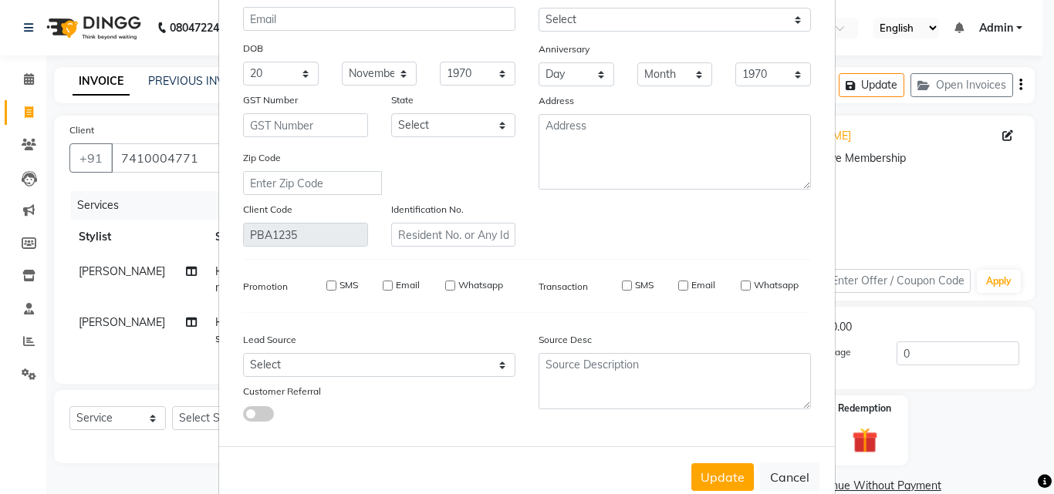
checkbox input "false"
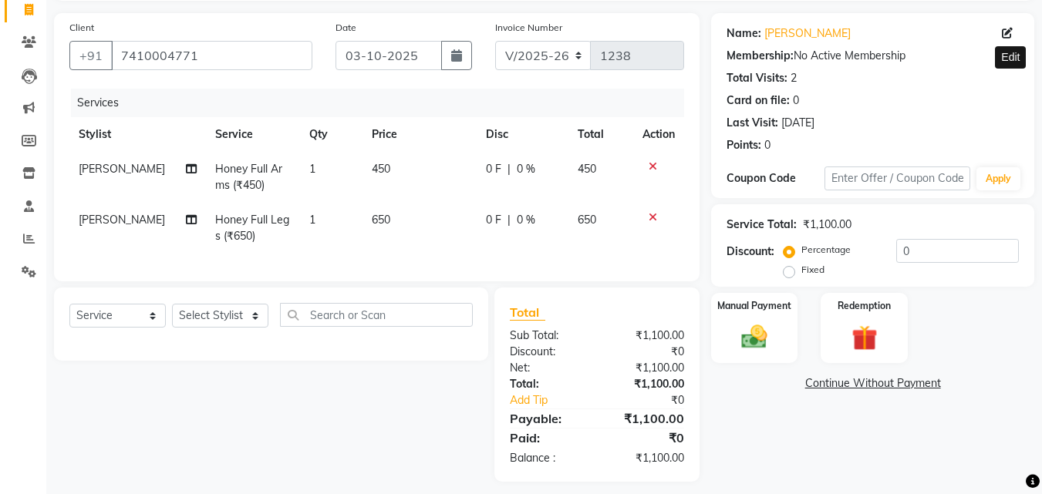
scroll to position [125, 0]
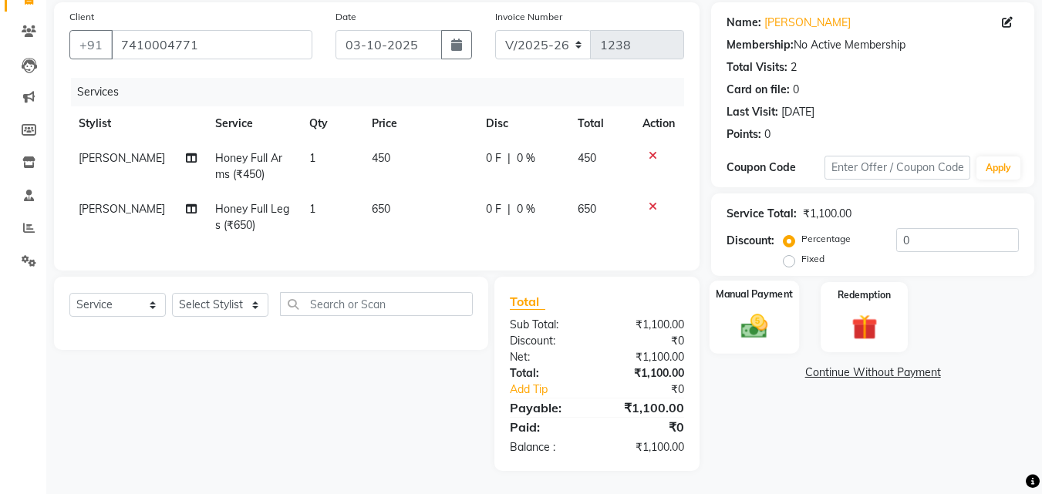
click at [761, 313] on img at bounding box center [754, 326] width 43 height 31
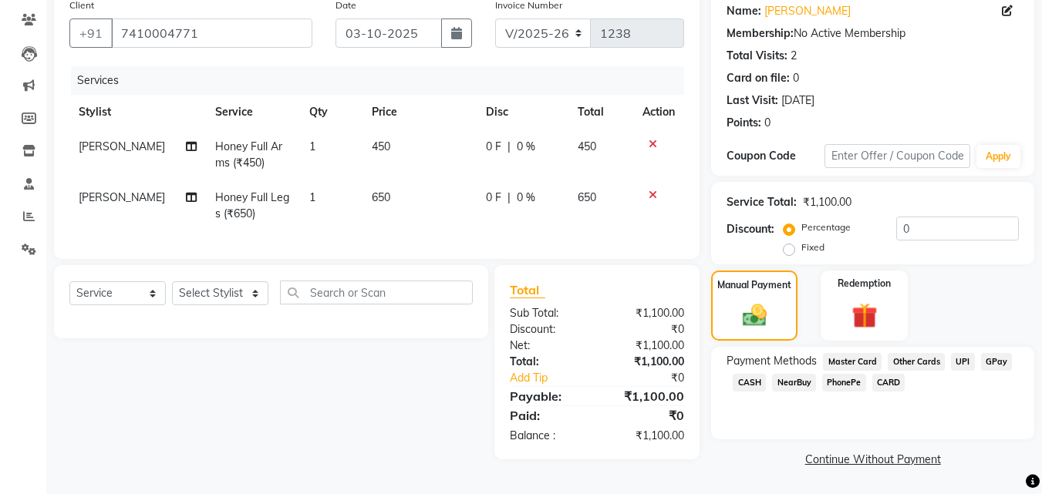
click at [983, 358] on span "GPay" at bounding box center [997, 362] width 32 height 18
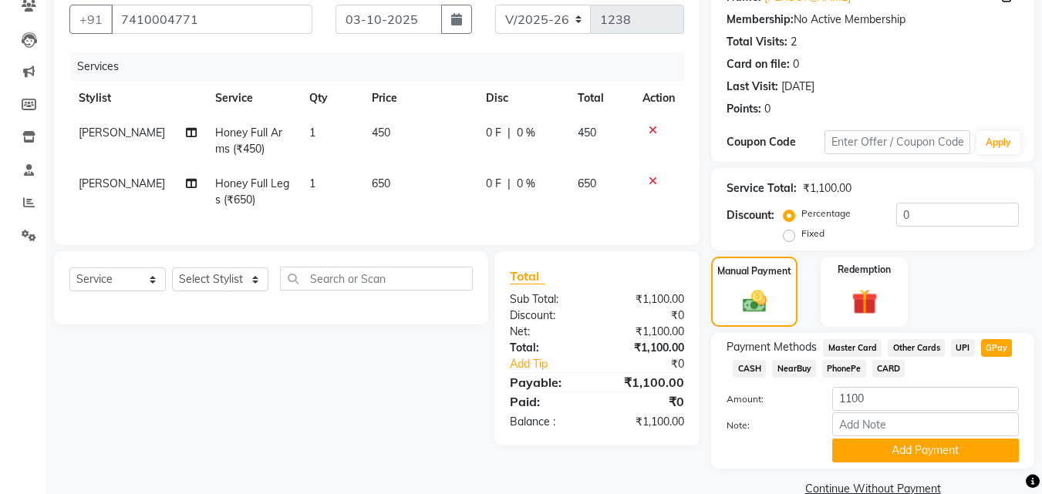
scroll to position [154, 0]
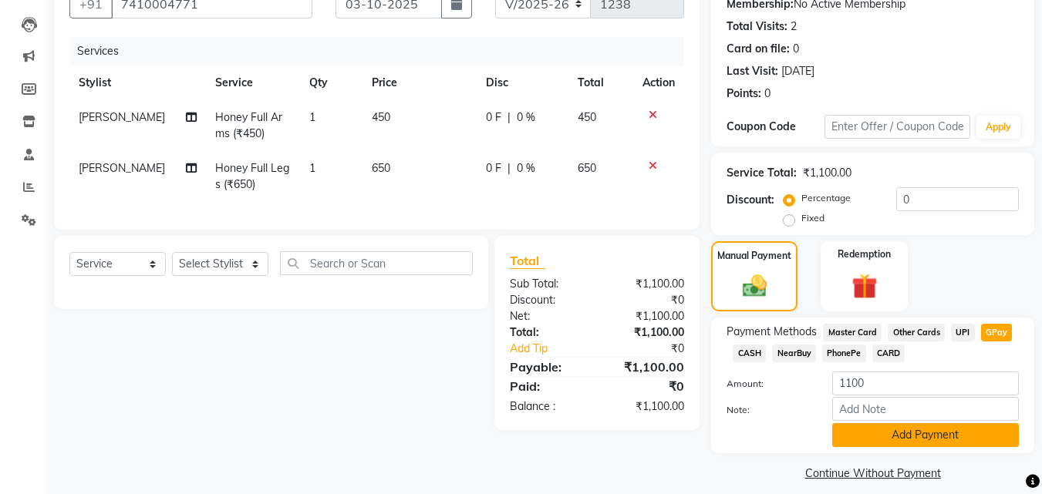
click at [844, 436] on button "Add Payment" at bounding box center [925, 435] width 187 height 24
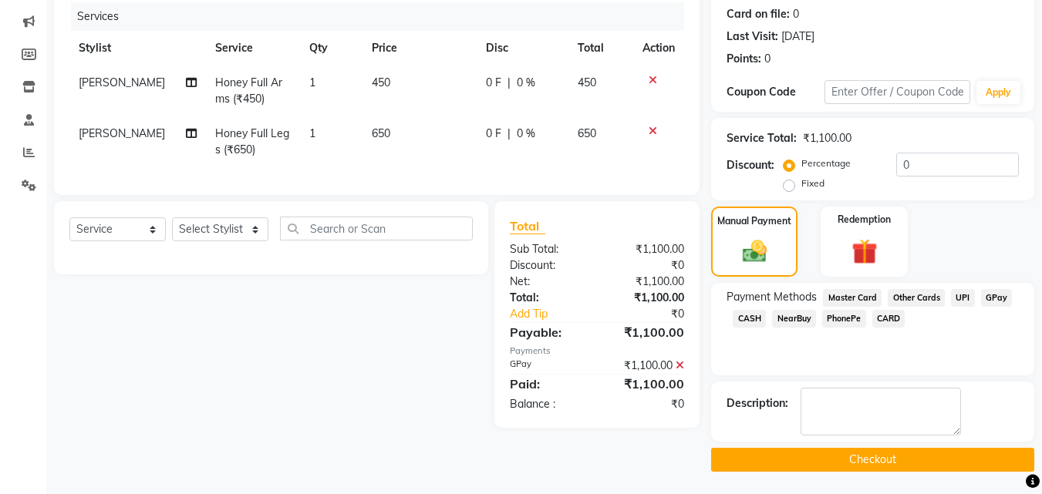
scroll to position [190, 0]
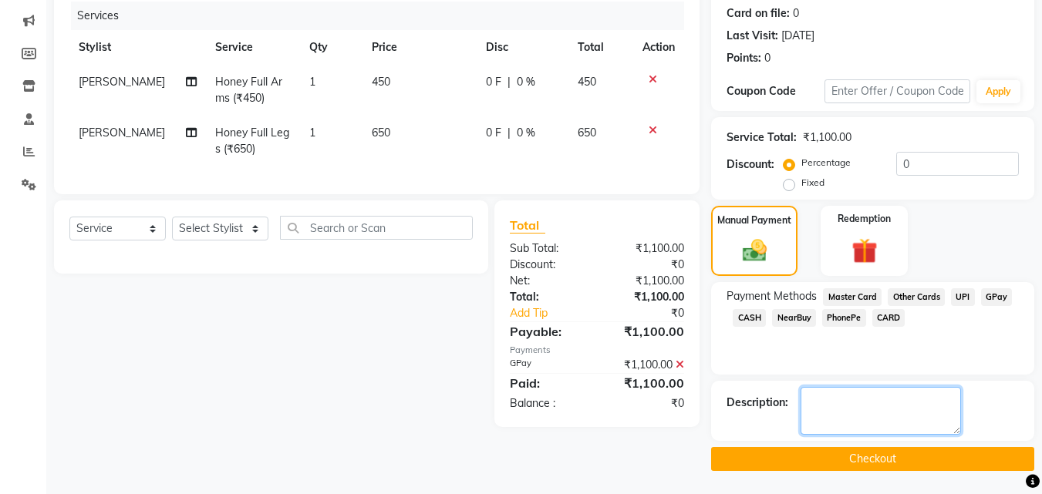
click at [822, 404] on textarea at bounding box center [881, 411] width 160 height 48
click at [915, 454] on button "Checkout" at bounding box center [872, 459] width 323 height 24
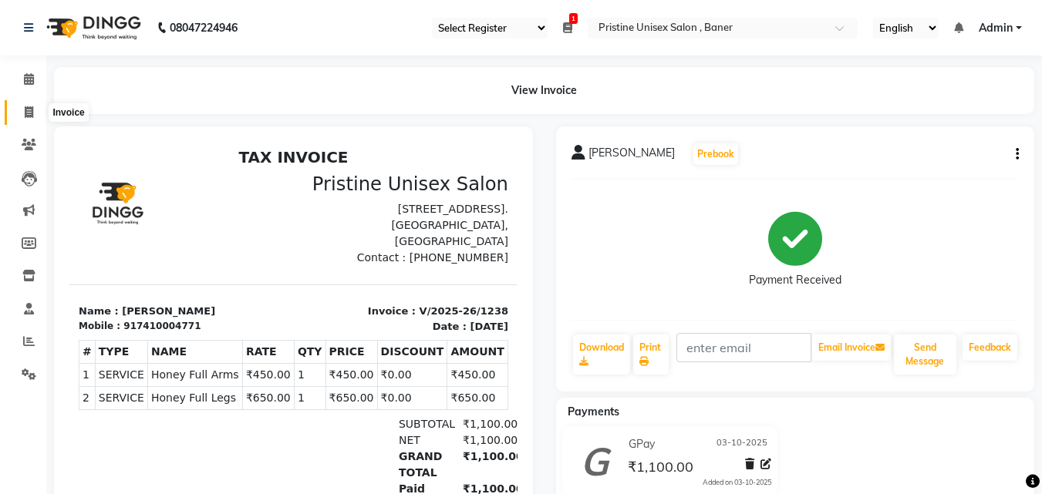
click at [23, 113] on span at bounding box center [28, 113] width 27 height 18
select select "service"
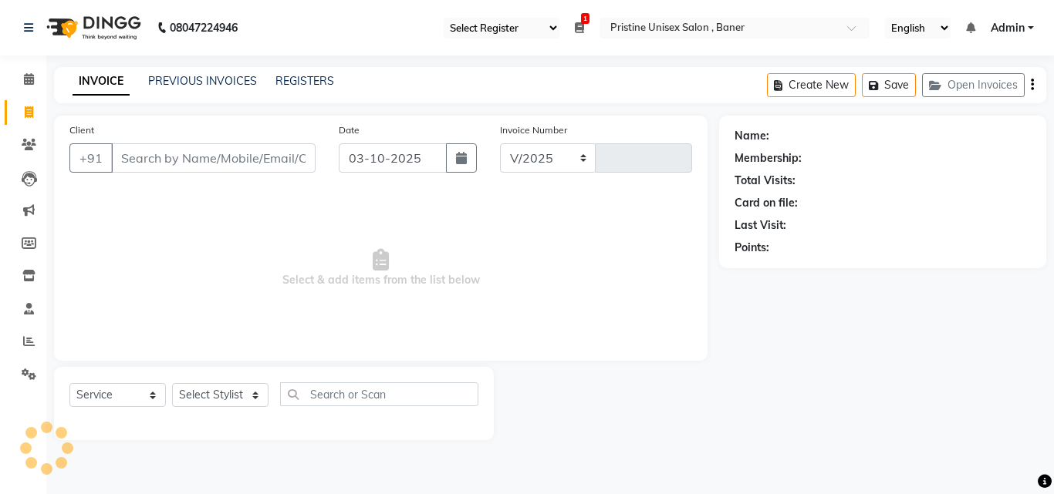
select select "6610"
type input "1239"
click at [122, 464] on div "08047224946 Select Register Daily Update 1 Daily Open Registers 03-10-2025 Clos…" at bounding box center [527, 247] width 1054 height 494
click at [967, 86] on button "Open Invoices" at bounding box center [973, 85] width 103 height 24
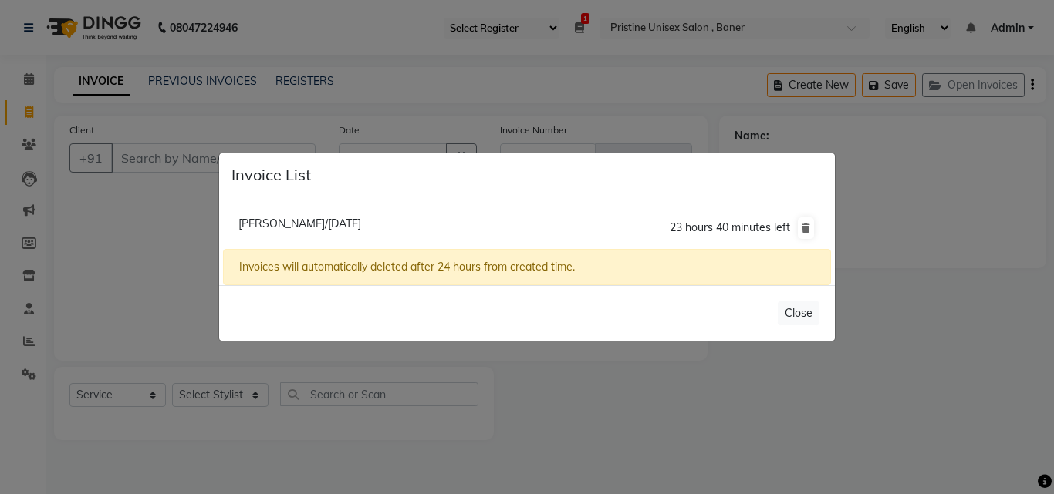
click at [288, 225] on span "Abhilasha Bhatwal/03 October 2025" at bounding box center [299, 224] width 123 height 14
type input "8180031559"
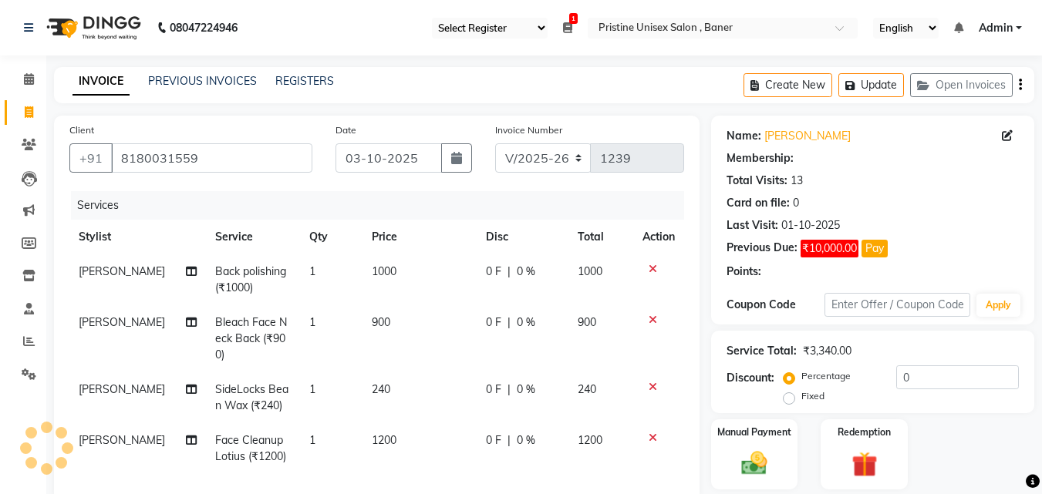
select select "1: Object"
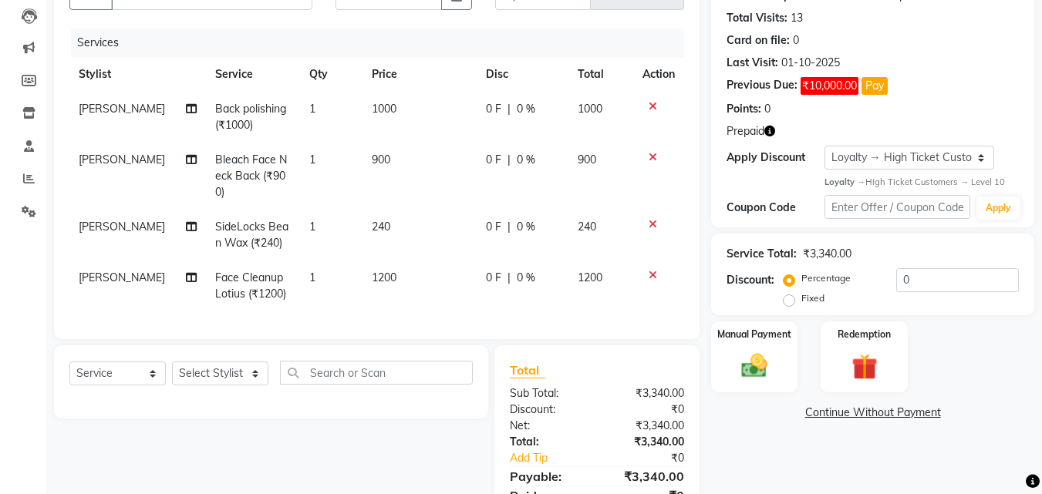
scroll to position [227, 0]
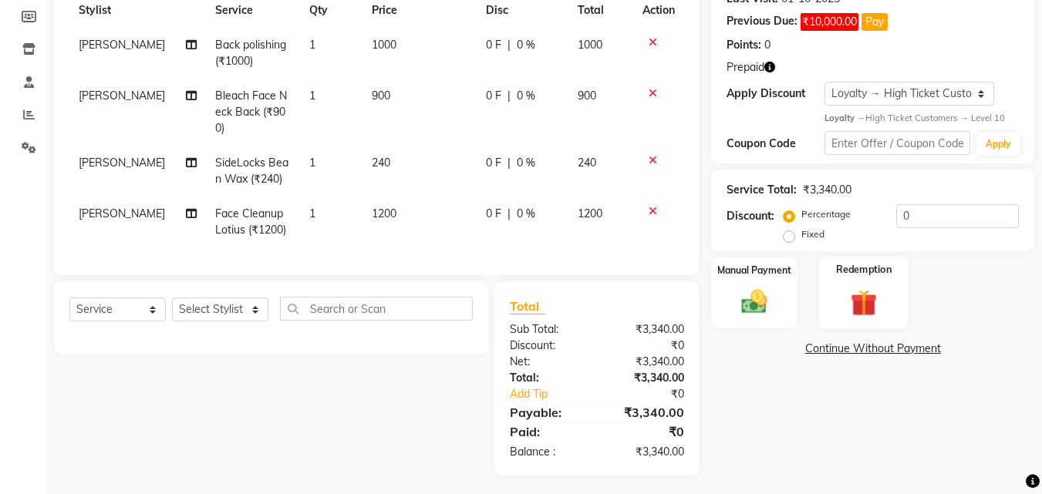
click at [871, 309] on img at bounding box center [863, 303] width 43 height 33
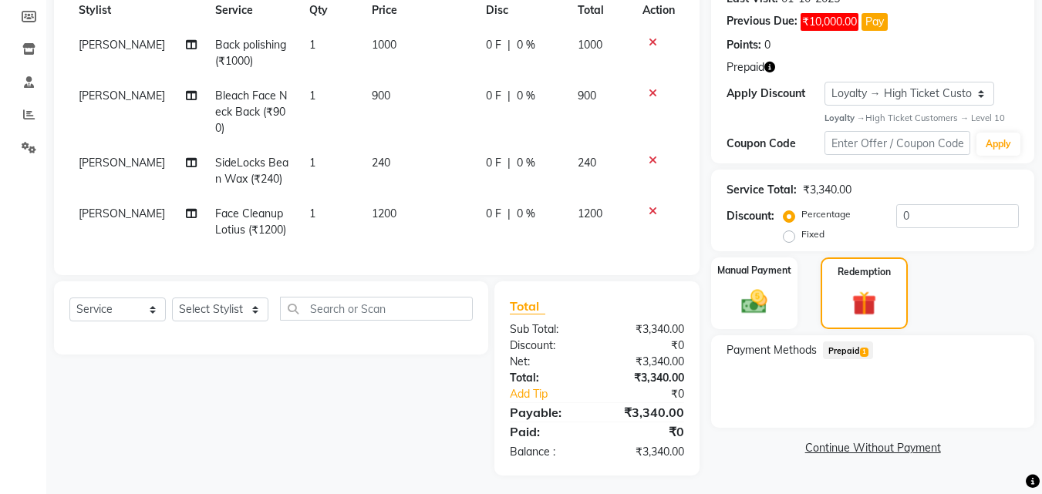
click at [852, 351] on span "Prepaid 1" at bounding box center [848, 351] width 50 height 18
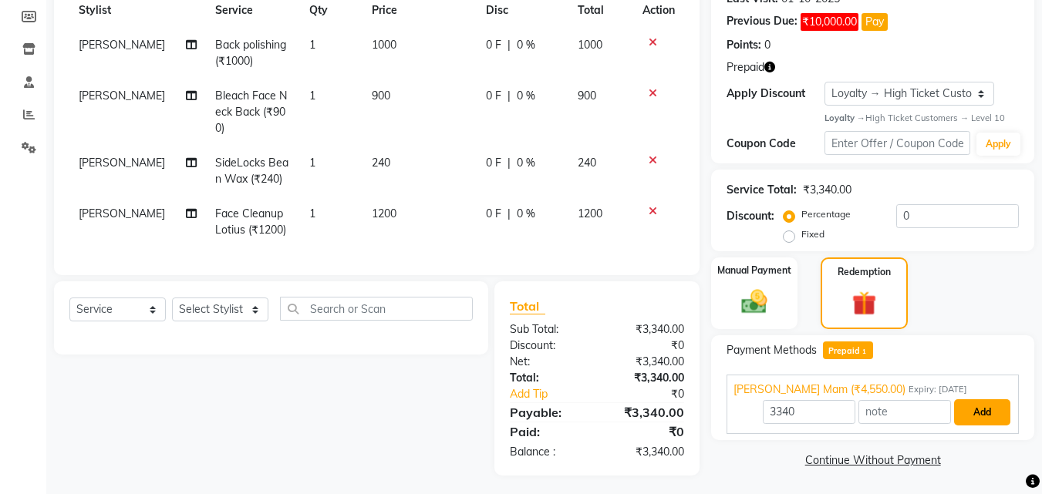
click at [985, 410] on button "Add" at bounding box center [982, 413] width 56 height 26
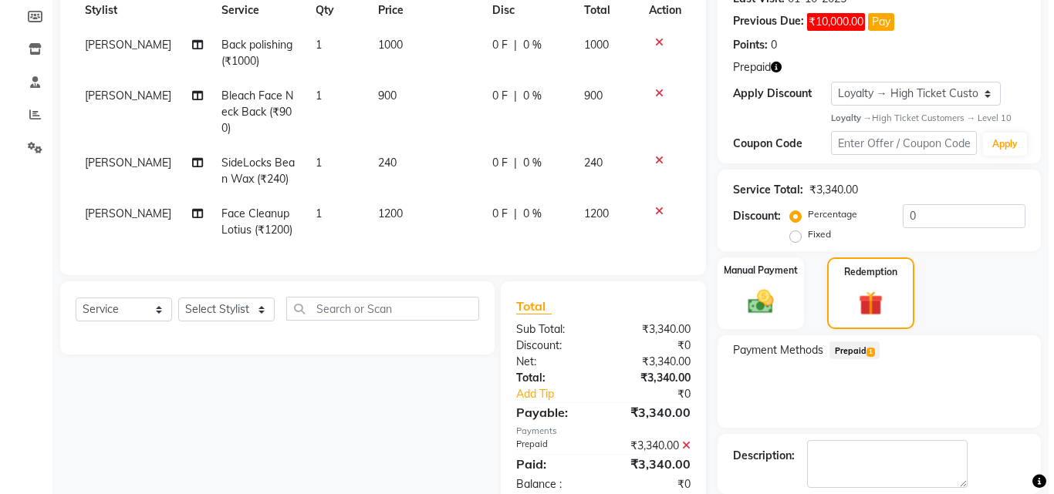
scroll to position [335, 0]
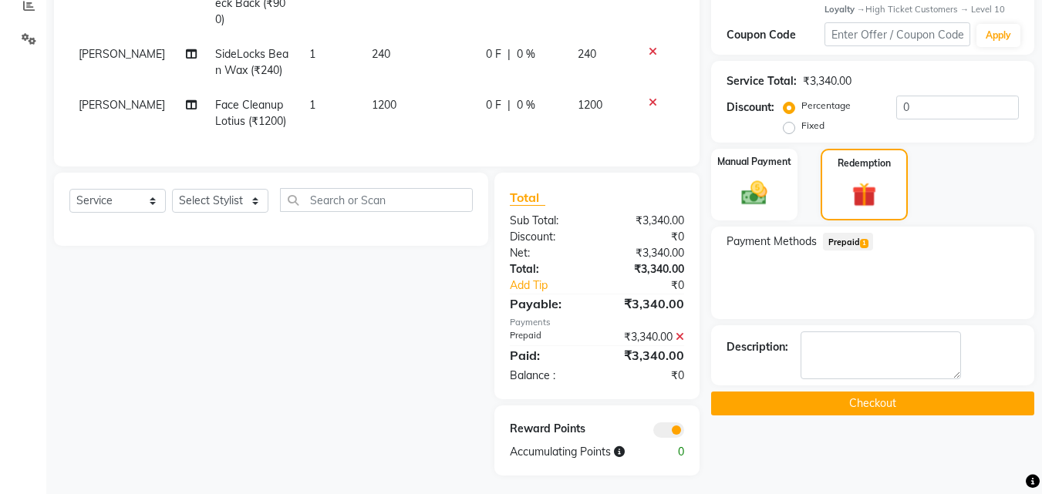
click at [671, 426] on span at bounding box center [668, 430] width 31 height 15
click at [684, 433] on input "checkbox" at bounding box center [684, 433] width 0 height 0
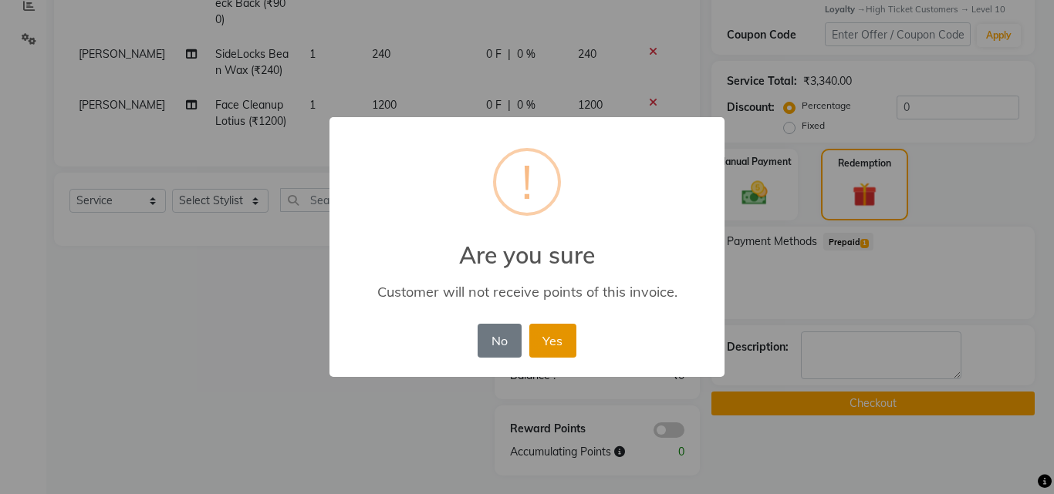
click at [567, 348] on button "Yes" at bounding box center [552, 341] width 47 height 34
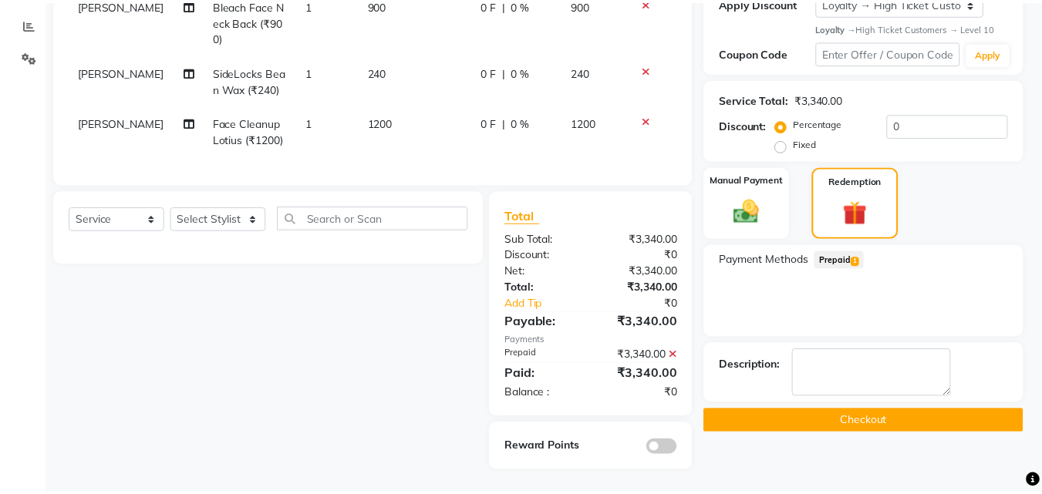
scroll to position [313, 0]
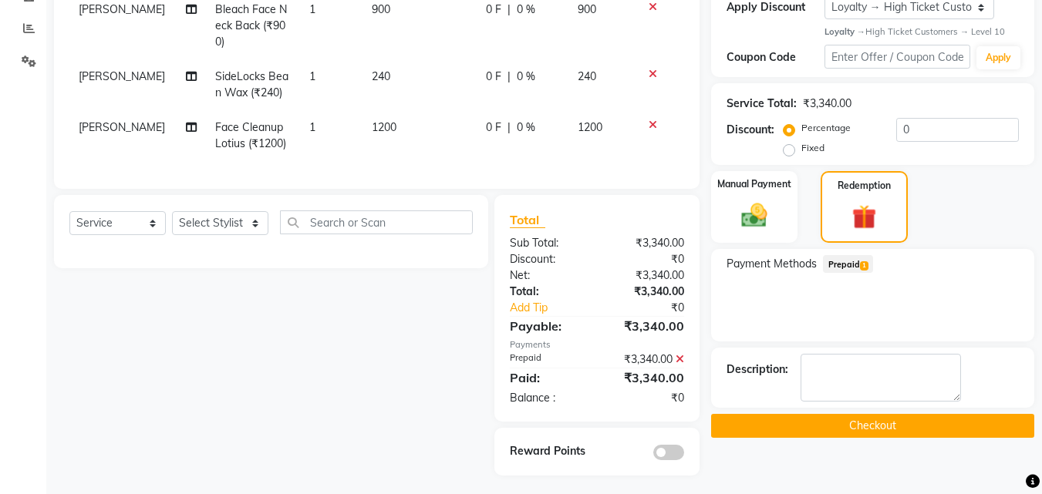
click at [882, 426] on button "Checkout" at bounding box center [872, 426] width 323 height 24
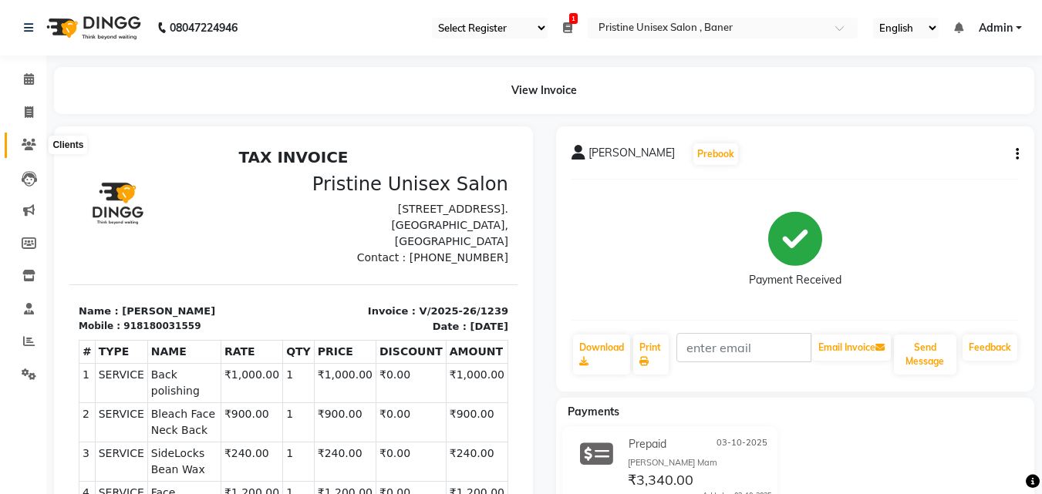
click at [24, 143] on icon at bounding box center [29, 145] width 15 height 12
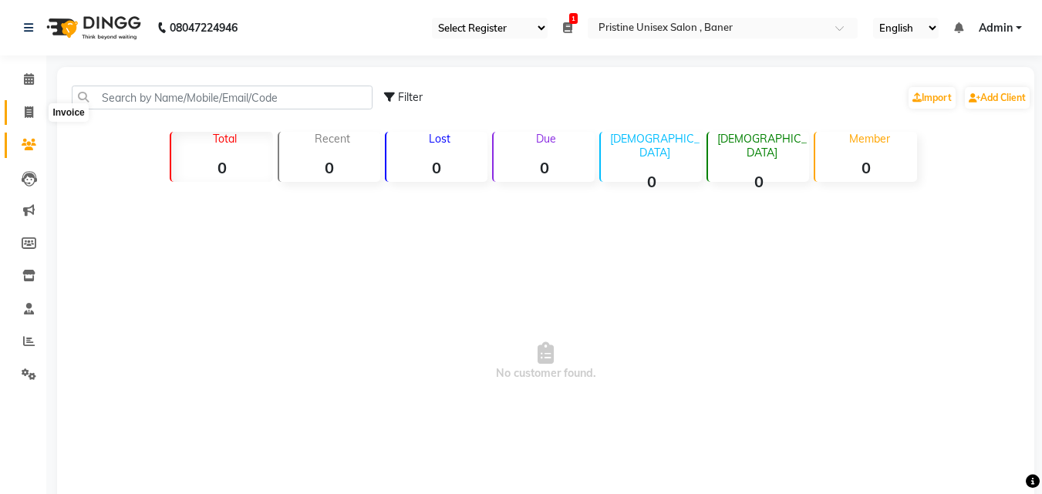
click at [22, 111] on span at bounding box center [28, 113] width 27 height 18
select select "service"
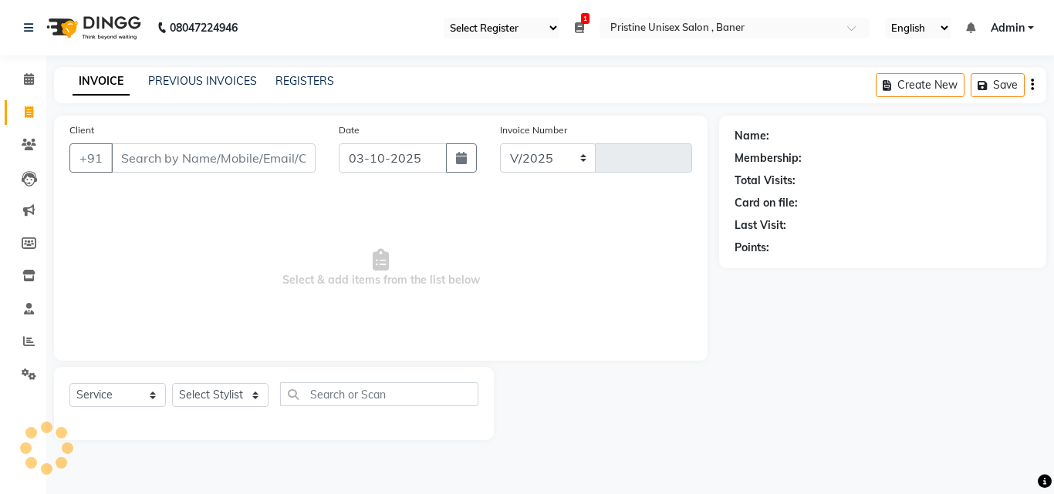
select select "6610"
type input "1240"
click at [23, 143] on icon at bounding box center [29, 145] width 15 height 12
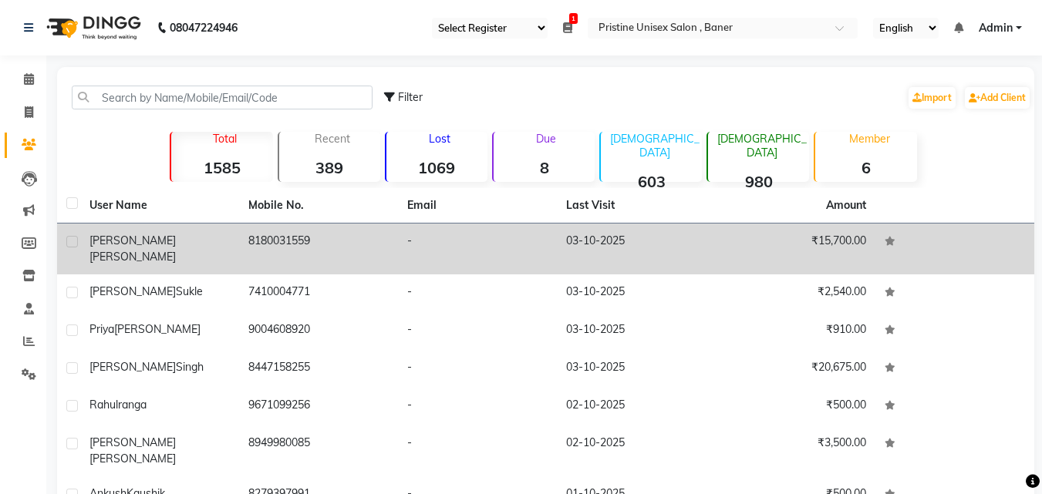
click at [285, 244] on td "8180031559" at bounding box center [318, 249] width 159 height 51
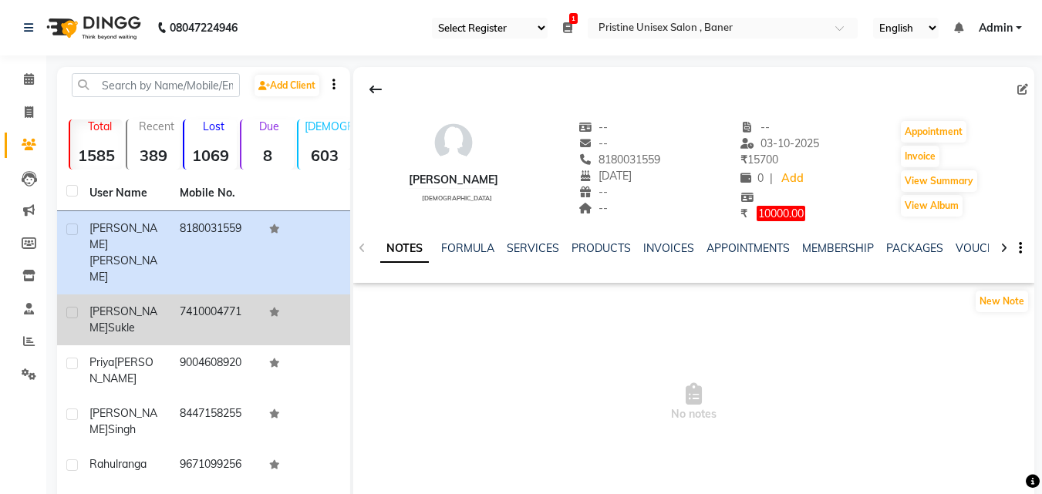
click at [111, 321] on span "Sukle" at bounding box center [121, 328] width 27 height 14
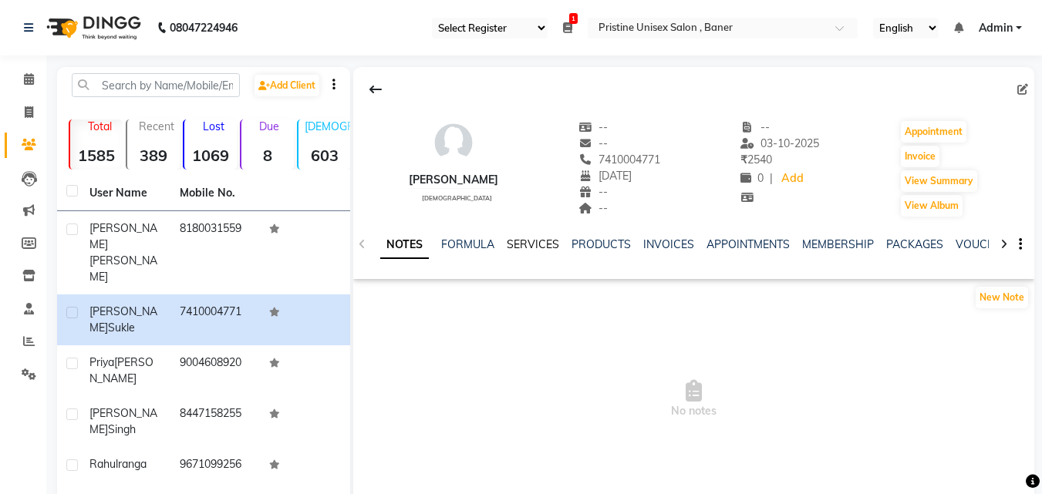
click at [536, 246] on link "SERVICES" at bounding box center [533, 245] width 52 height 14
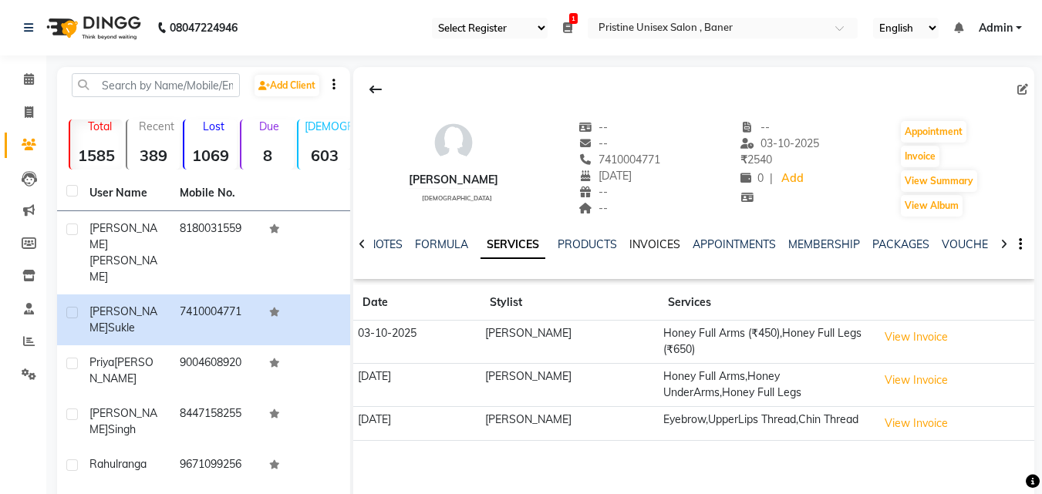
click at [649, 245] on link "INVOICES" at bounding box center [654, 245] width 51 height 14
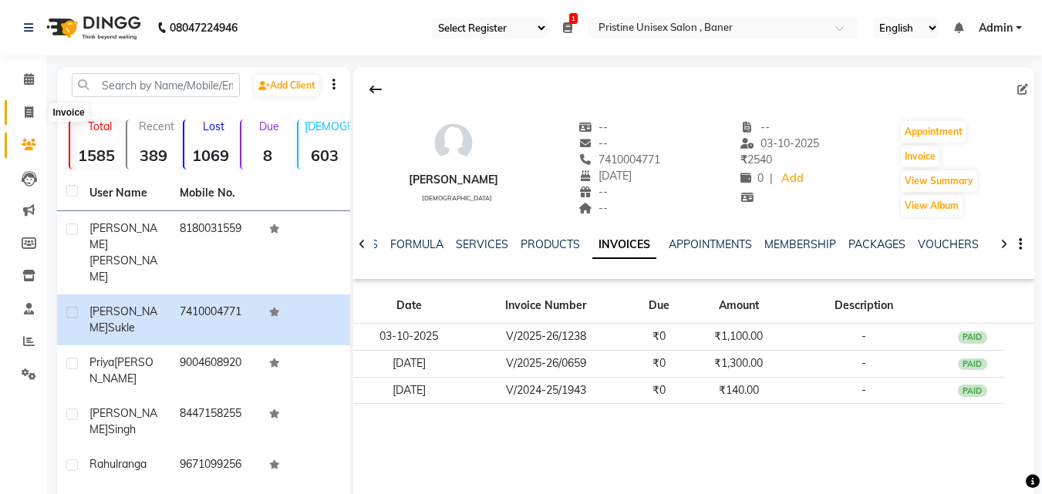
click at [25, 110] on icon at bounding box center [29, 112] width 8 height 12
select select "6610"
select select "service"
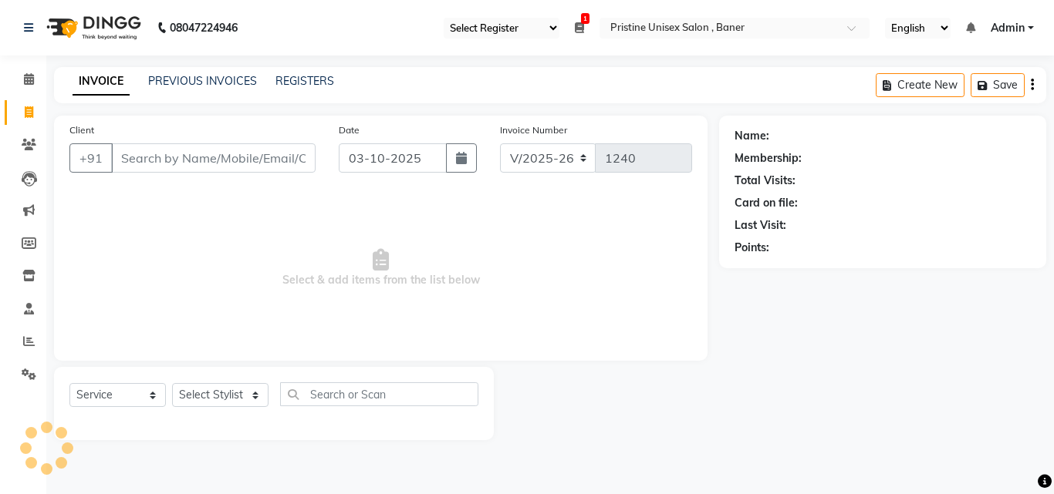
click at [219, 167] on input "Client" at bounding box center [213, 157] width 204 height 29
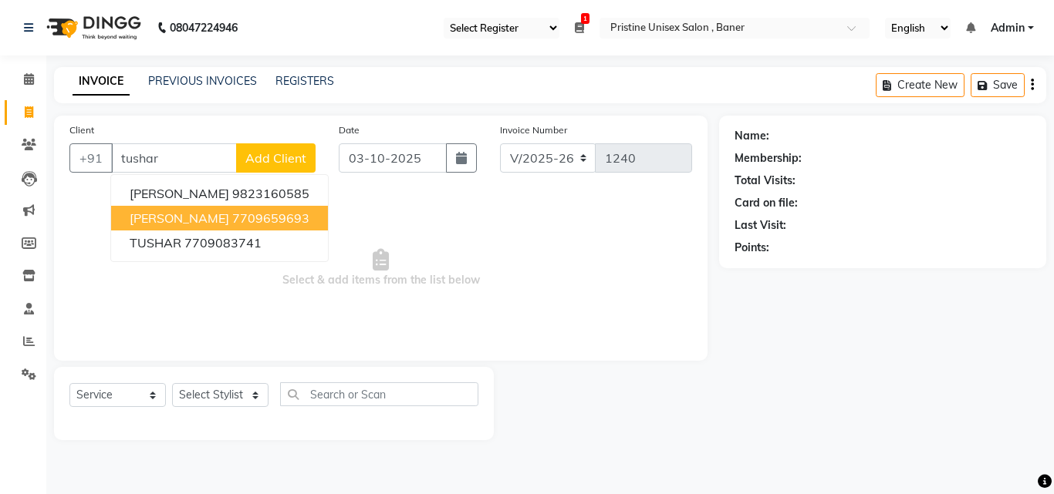
click at [232, 218] on ngb-highlight "7709659693" at bounding box center [270, 218] width 77 height 15
type input "7709659693"
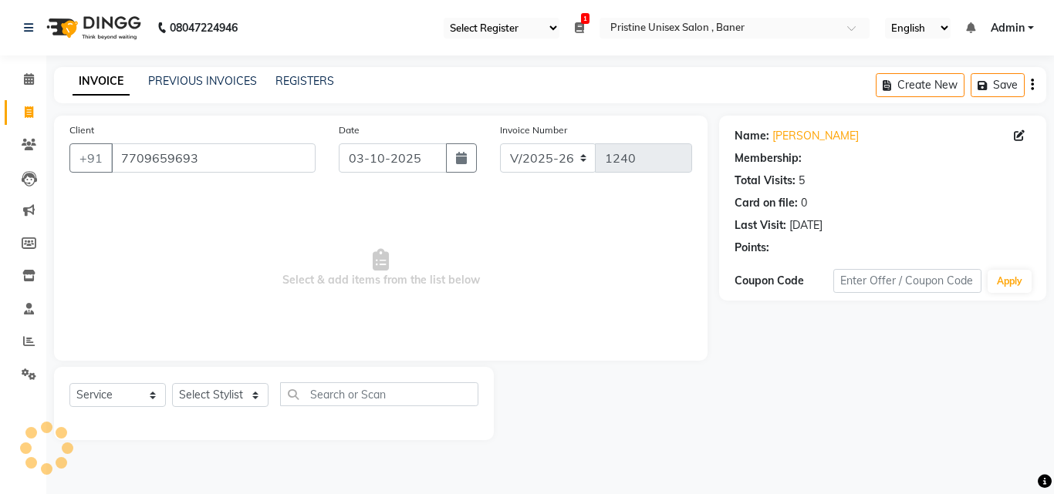
select select "1: Object"
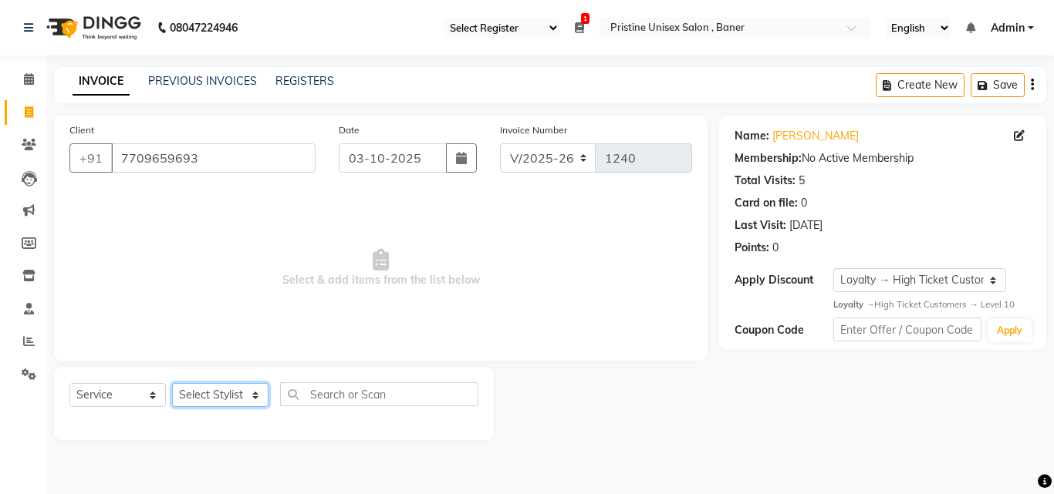
click at [212, 394] on select "Select Stylist ABHISHEKH Jaya Shinde Karan Mahesh Rasal Mohd Monish Ahmed monik…" at bounding box center [220, 395] width 96 height 24
select select "51203"
click at [172, 383] on select "Select Stylist ABHISHEKH Jaya Shinde Karan Mahesh Rasal Mohd Monish Ahmed monik…" at bounding box center [220, 395] width 96 height 24
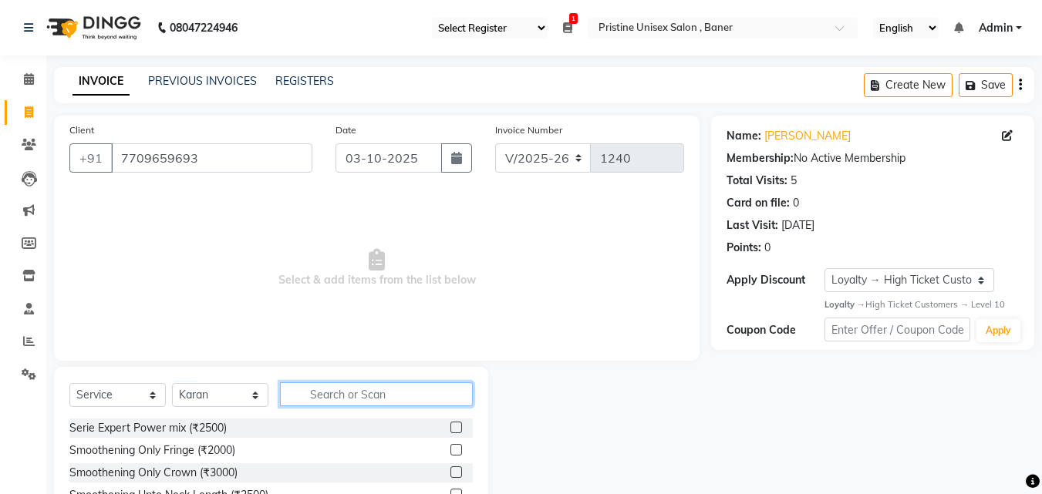
click at [369, 389] on input "text" at bounding box center [376, 395] width 193 height 24
type input "hair cut"
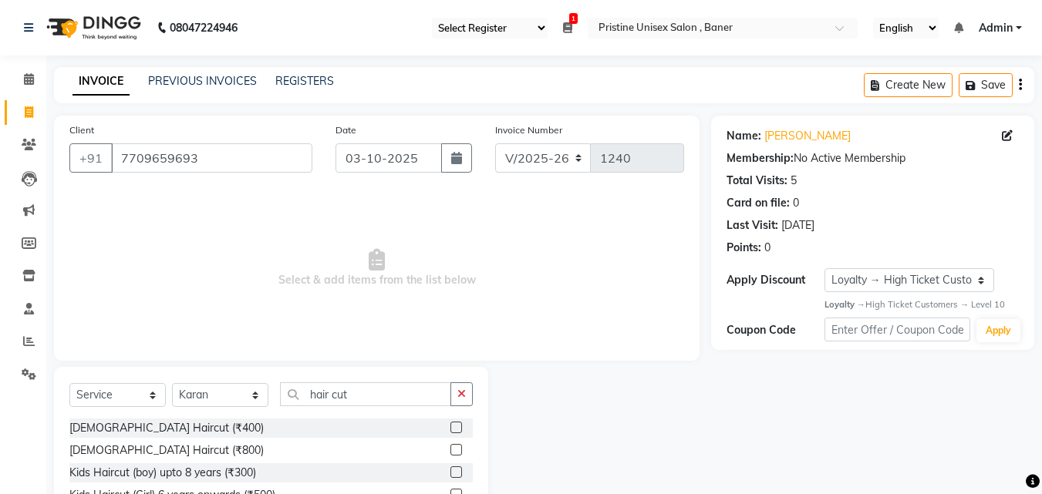
click at [450, 426] on label at bounding box center [456, 428] width 12 height 12
click at [450, 426] on input "checkbox" at bounding box center [455, 428] width 10 height 10
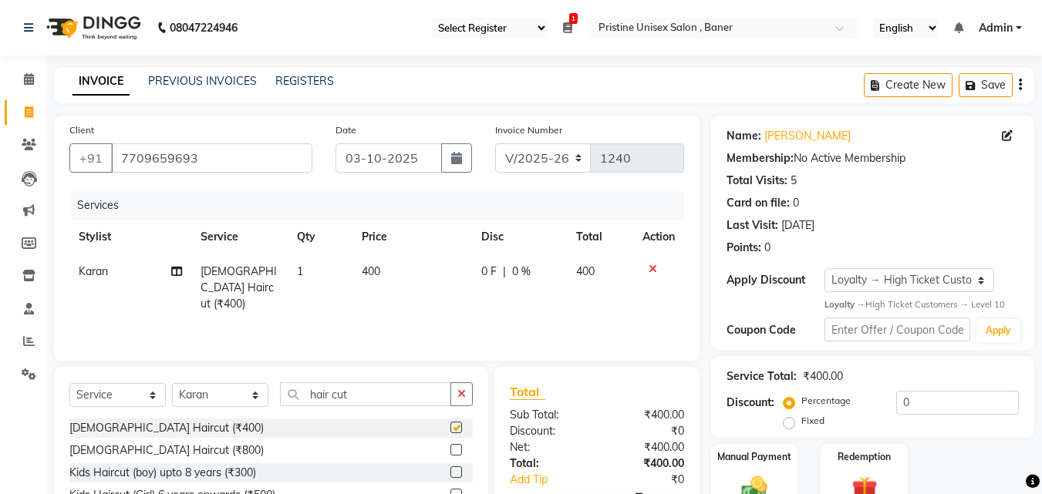
checkbox input "false"
click at [371, 391] on input "hair cut" at bounding box center [365, 395] width 171 height 24
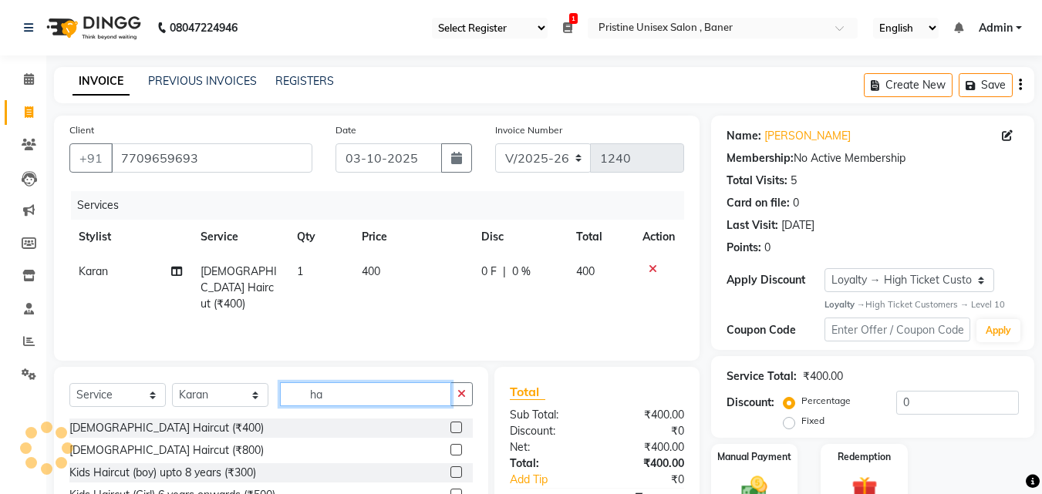
type input "h"
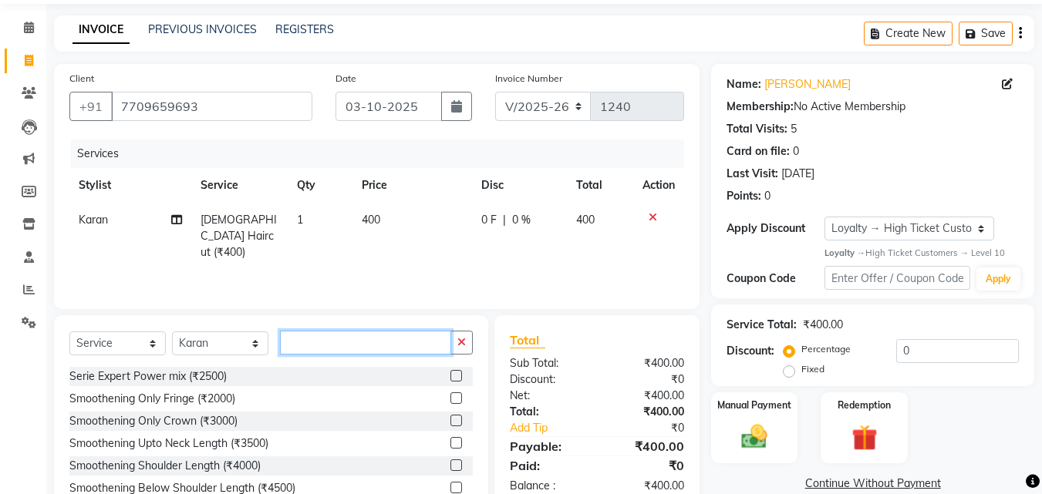
scroll to position [77, 0]
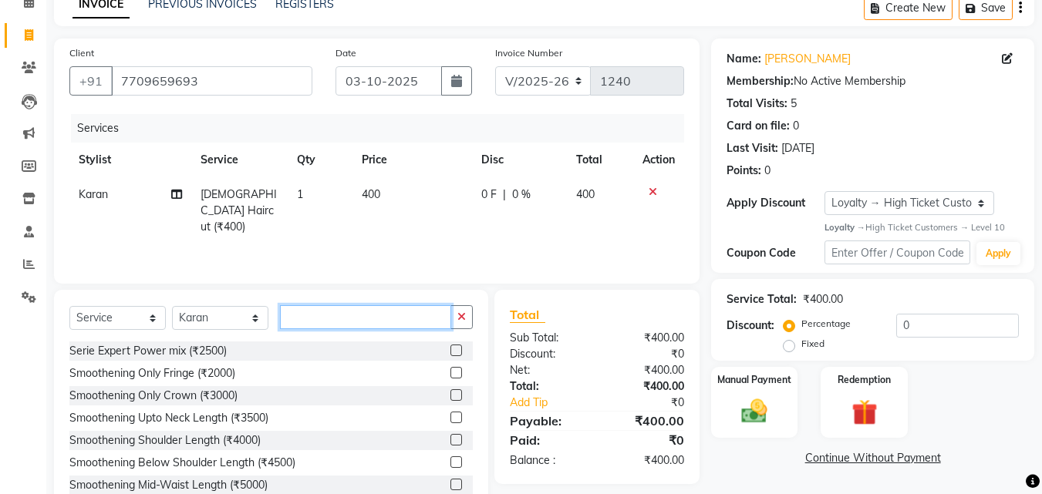
click at [352, 321] on input "text" at bounding box center [365, 317] width 171 height 24
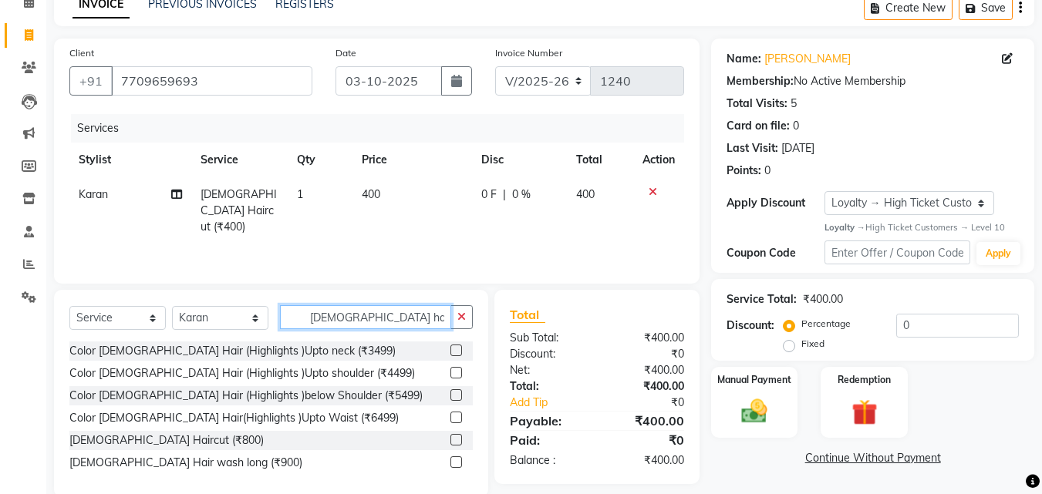
type input "female ha"
click at [455, 439] on label at bounding box center [456, 440] width 12 height 12
click at [455, 439] on input "checkbox" at bounding box center [455, 441] width 10 height 10
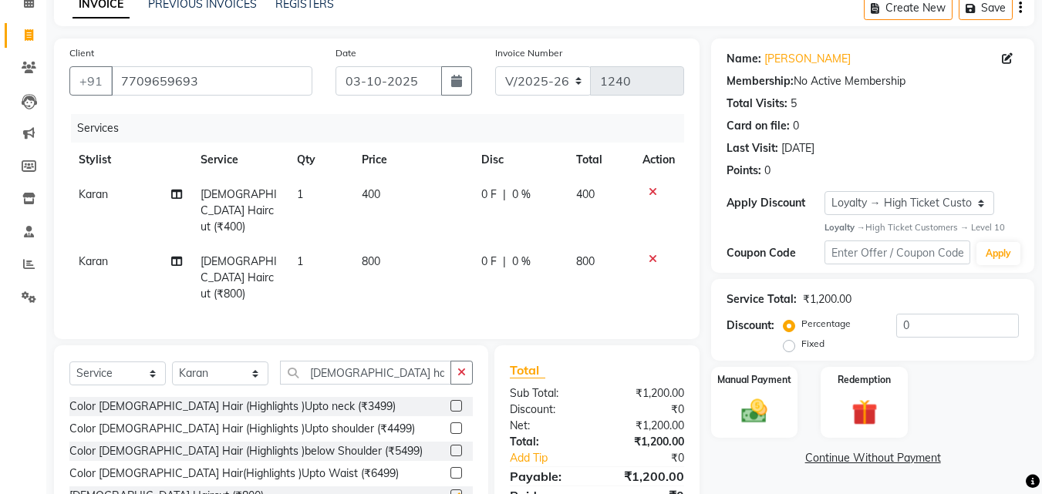
checkbox input "false"
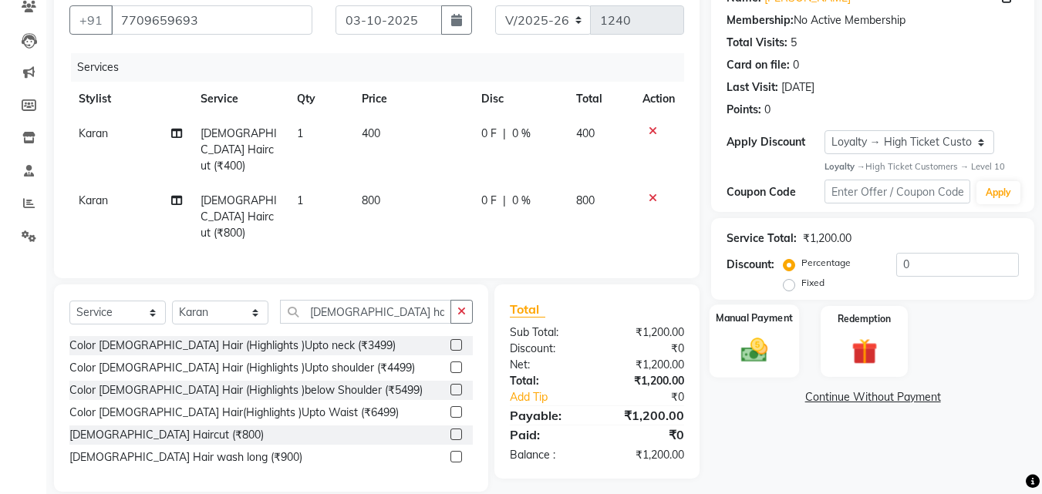
click at [743, 347] on img at bounding box center [754, 350] width 43 height 31
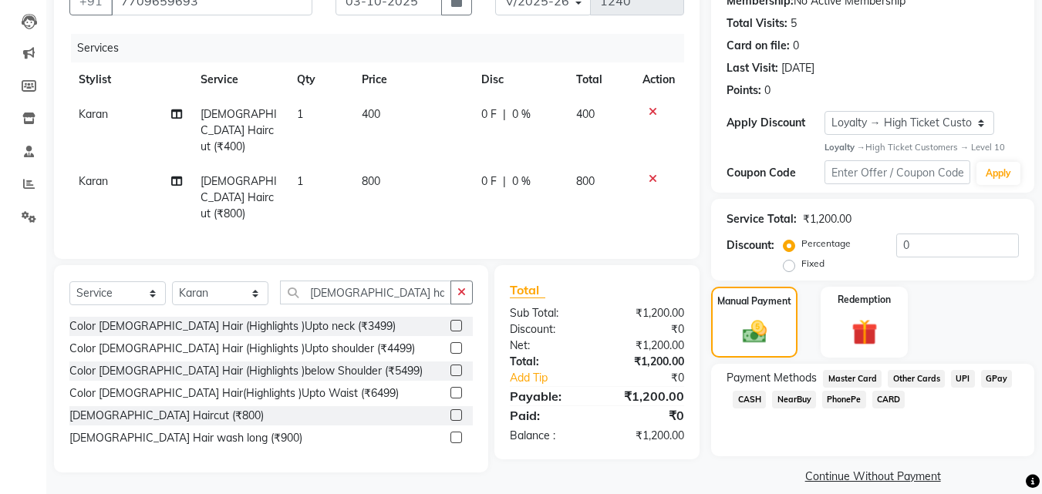
scroll to position [174, 0]
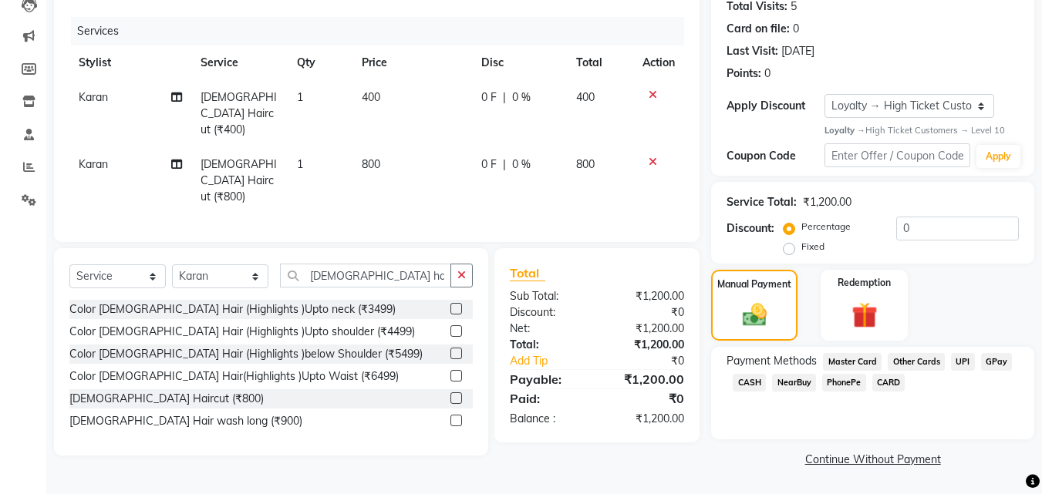
click at [989, 363] on span "GPay" at bounding box center [997, 362] width 32 height 18
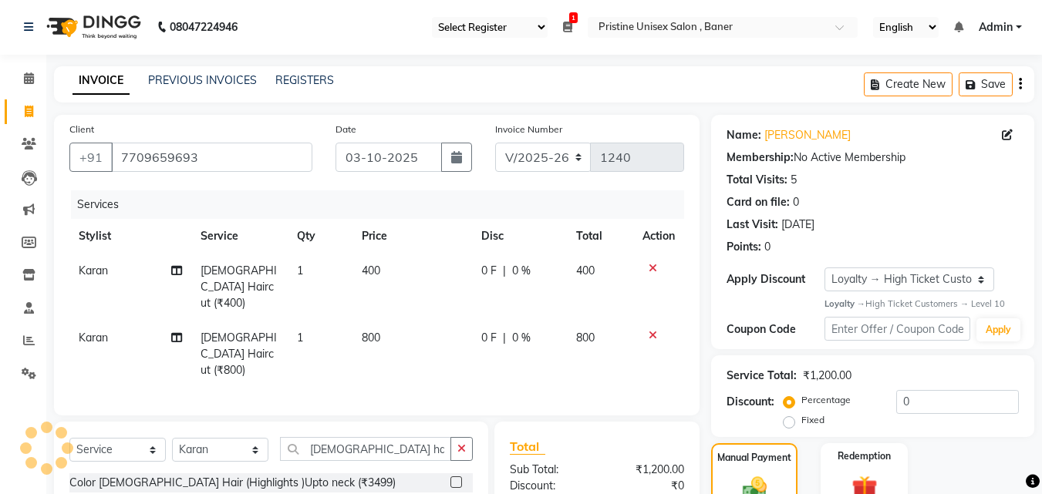
scroll to position [0, 0]
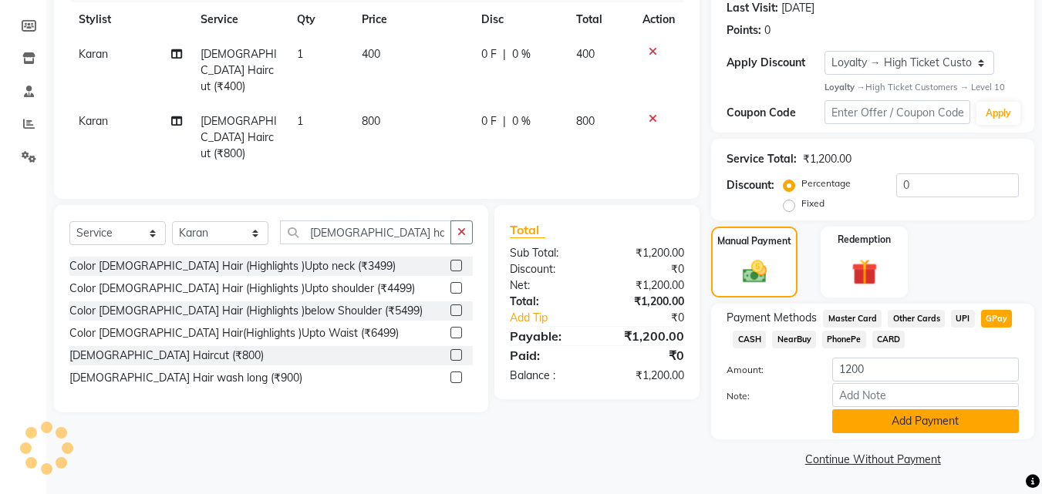
click at [940, 420] on button "Add Payment" at bounding box center [925, 422] width 187 height 24
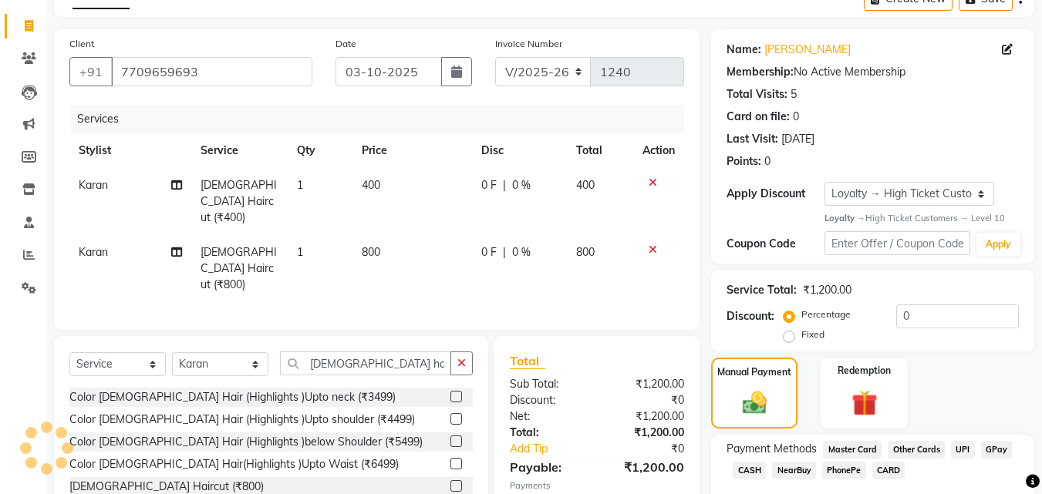
scroll to position [85, 0]
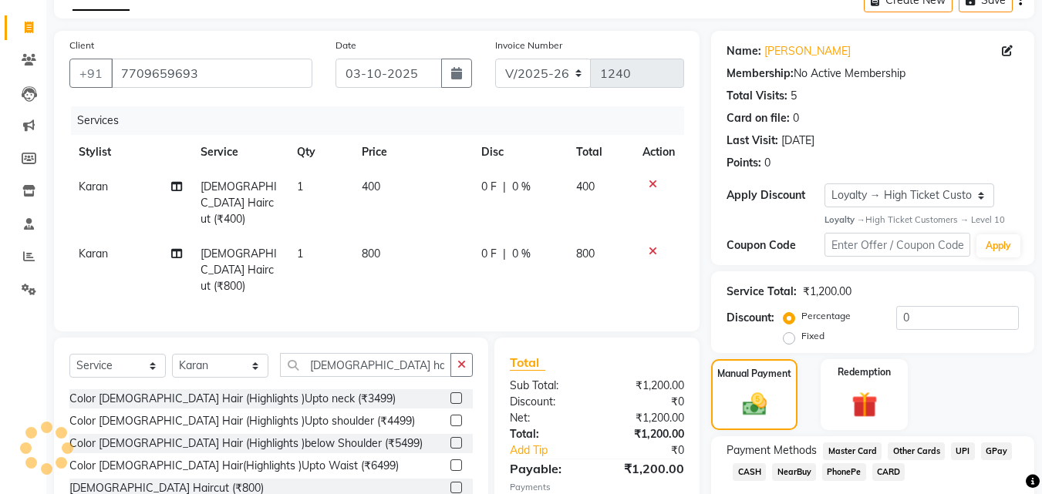
click at [84, 247] on span "Karan" at bounding box center [93, 254] width 29 height 14
select select "51203"
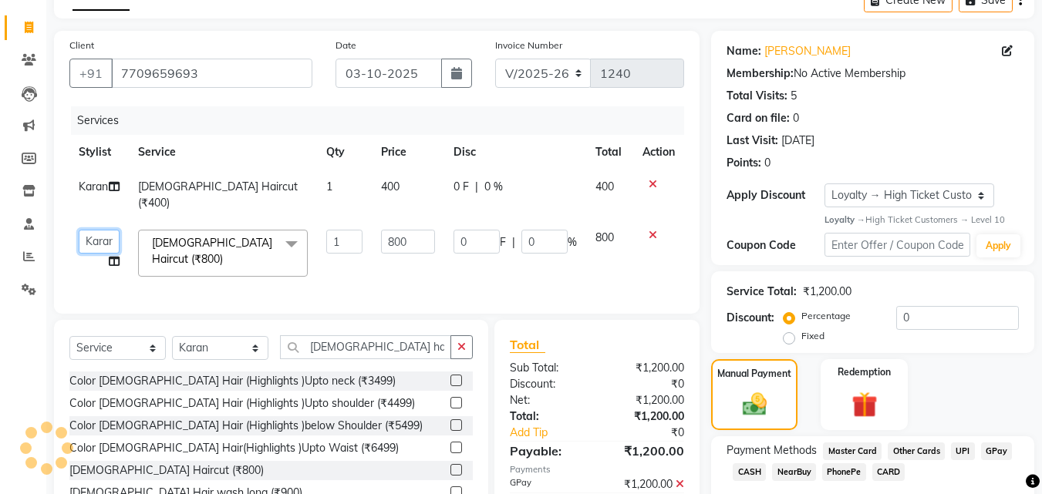
click at [86, 246] on select "ABHISHEKH Jaya Shinde Karan Mahesh Rasal Mohd Monish Ahmed monika NAAZ NIlesh p…" at bounding box center [99, 242] width 41 height 24
select select "83039"
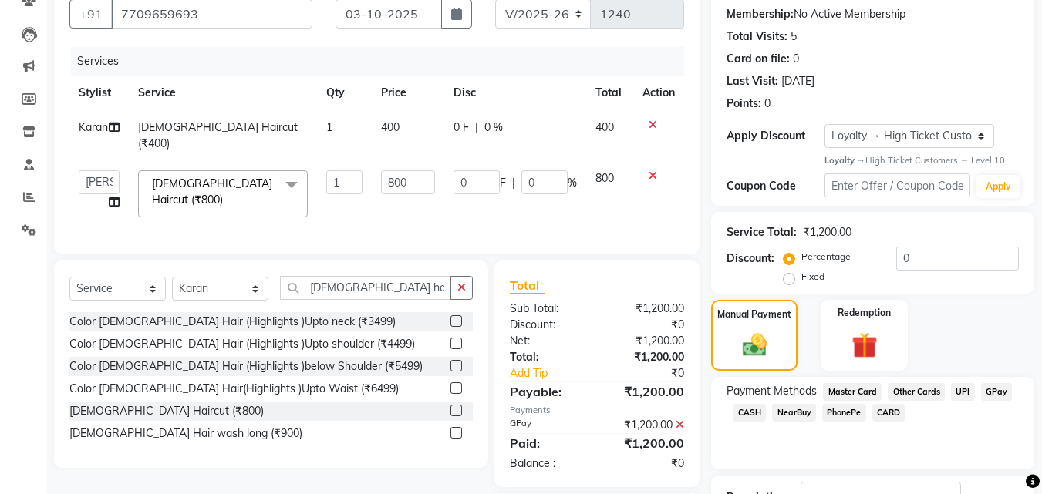
scroll to position [239, 0]
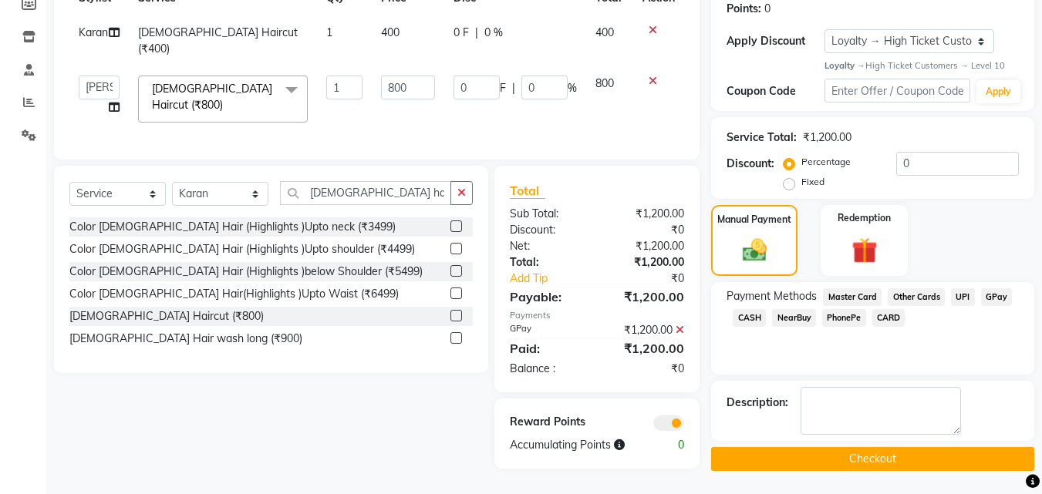
click at [895, 455] on button "Checkout" at bounding box center [872, 459] width 323 height 24
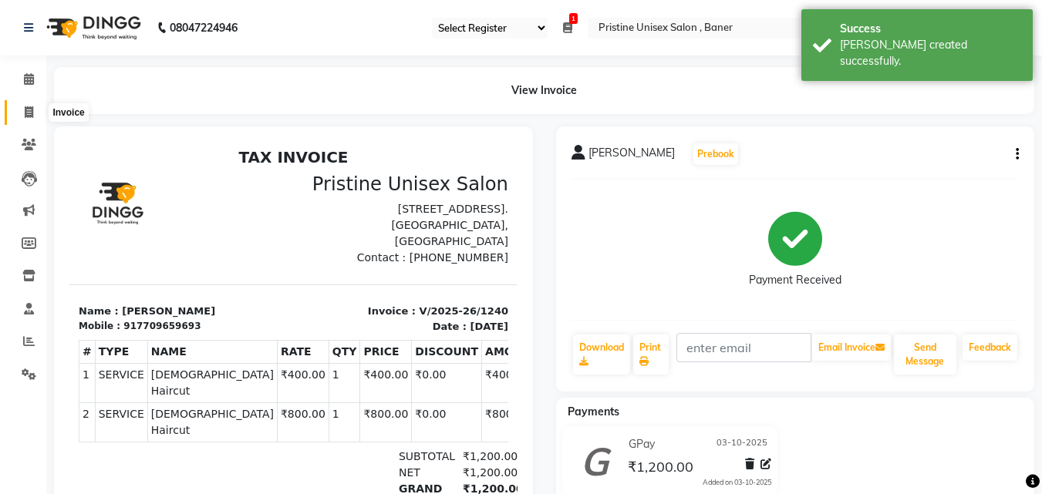
click at [25, 113] on icon at bounding box center [29, 112] width 8 height 12
select select "service"
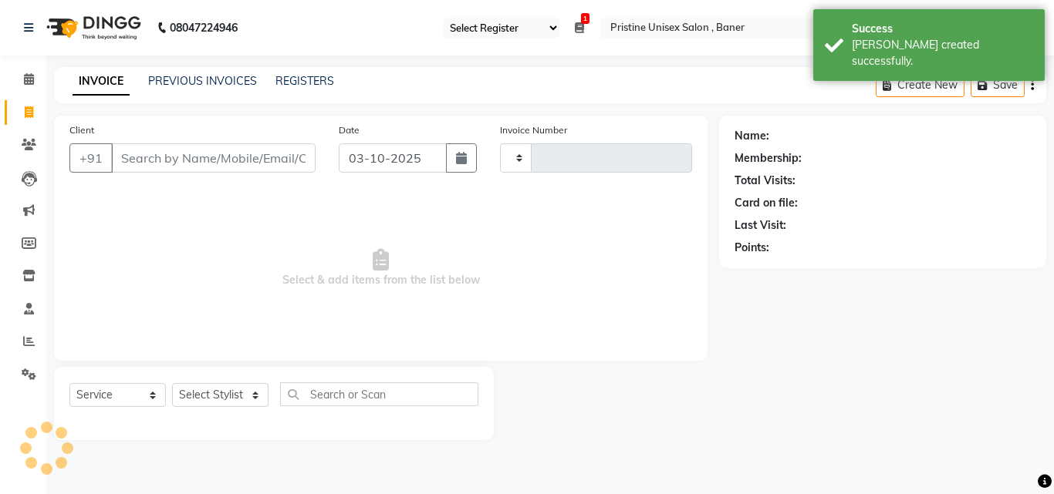
type input "1241"
select select "6610"
click at [224, 85] on link "PREVIOUS INVOICES" at bounding box center [202, 81] width 109 height 14
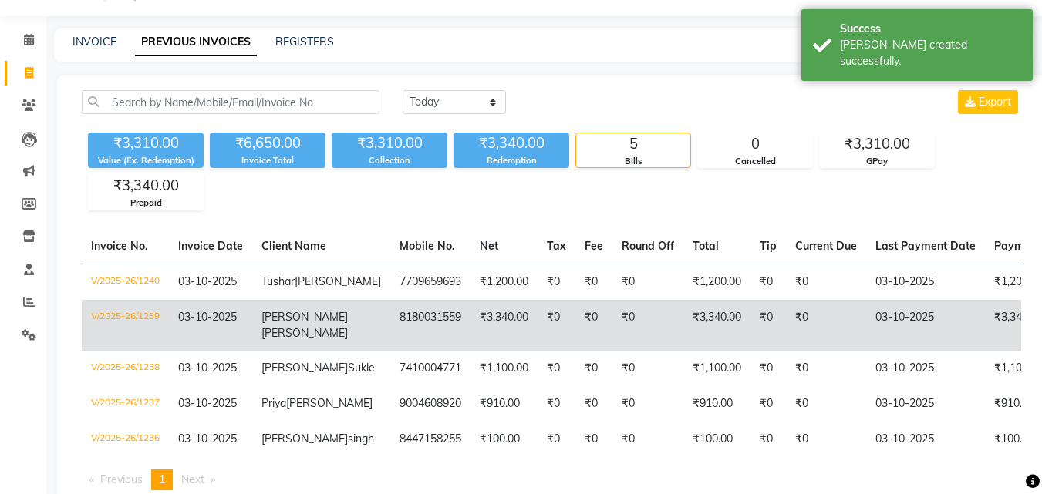
scroll to position [77, 0]
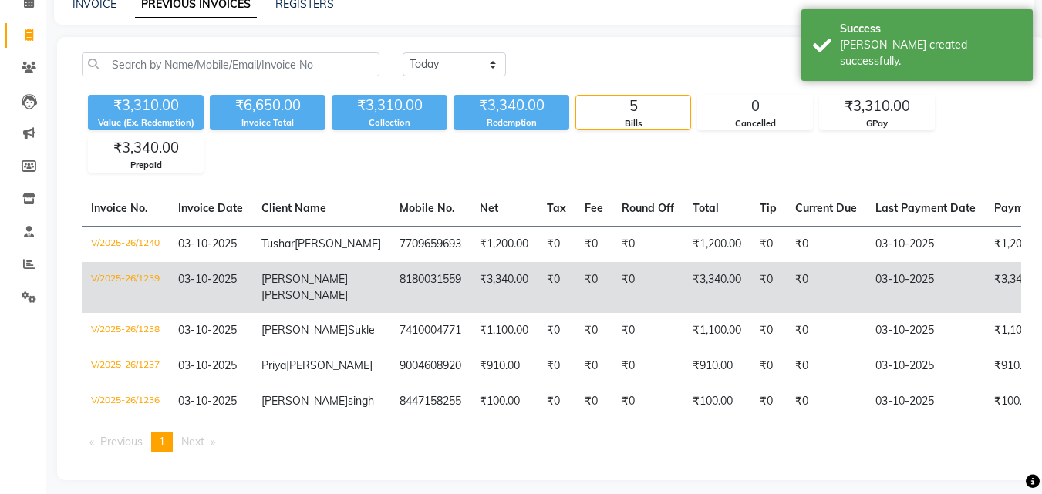
click at [393, 292] on td "8180031559" at bounding box center [430, 287] width 80 height 51
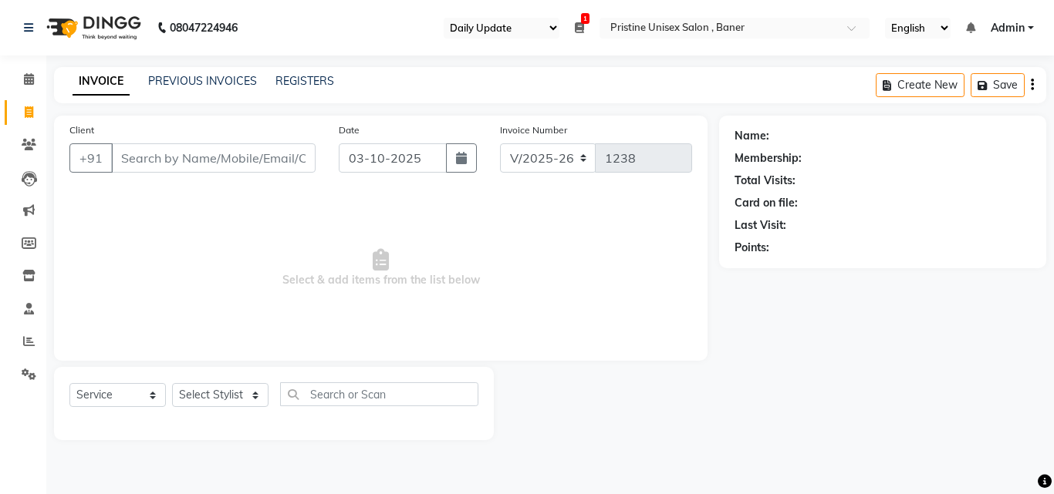
select select "110"
select select "6610"
select select "service"
click at [25, 376] on icon at bounding box center [29, 375] width 15 height 12
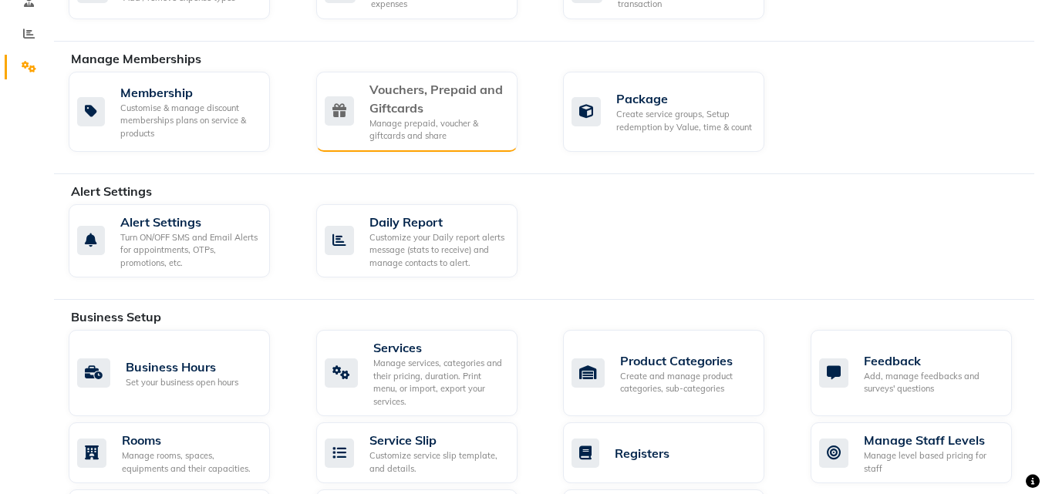
scroll to position [463, 0]
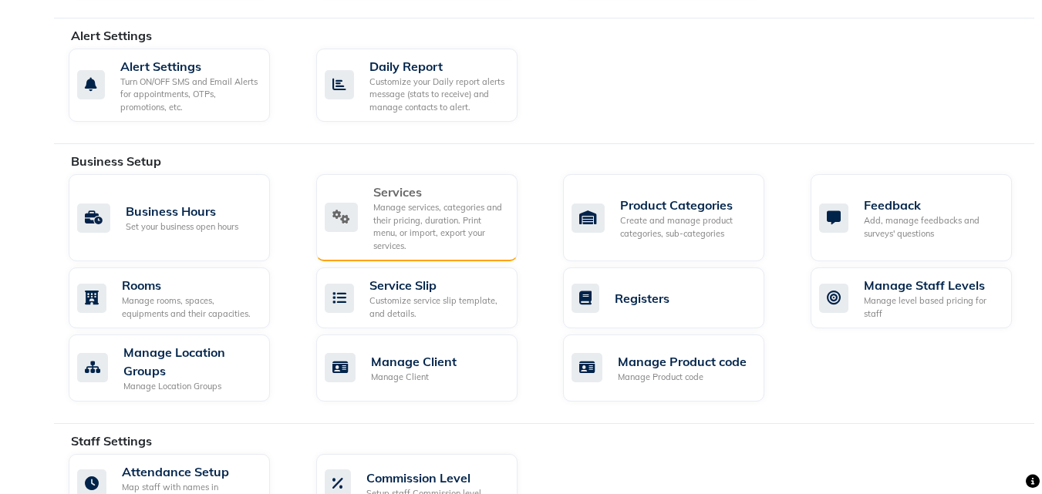
click at [434, 211] on div "Manage services, categories and their pricing, duration. Print menu, or import,…" at bounding box center [439, 226] width 132 height 51
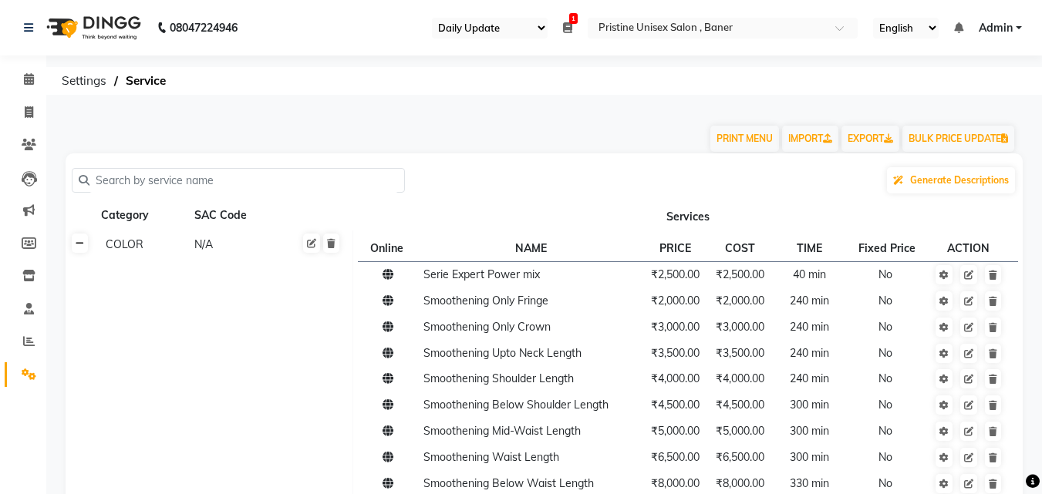
click at [79, 241] on icon at bounding box center [80, 243] width 8 height 9
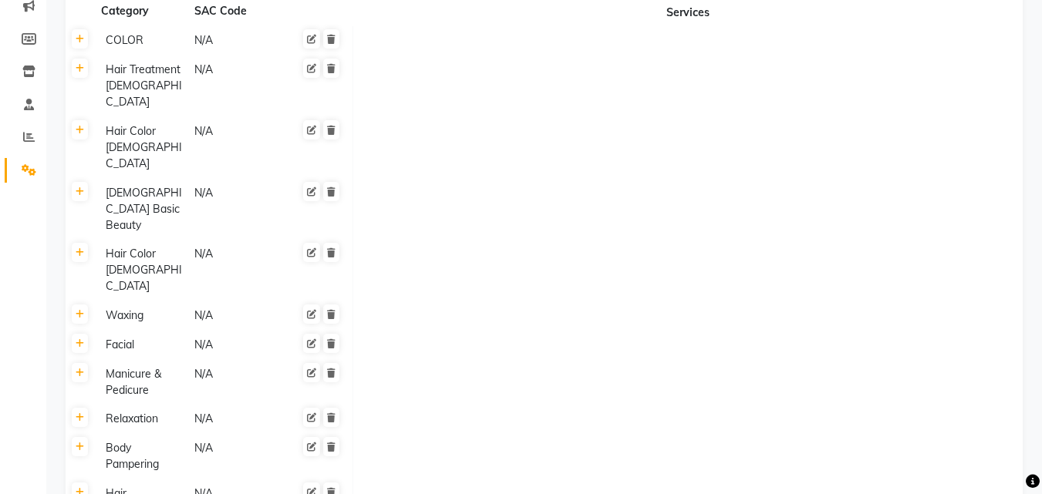
scroll to position [231, 0]
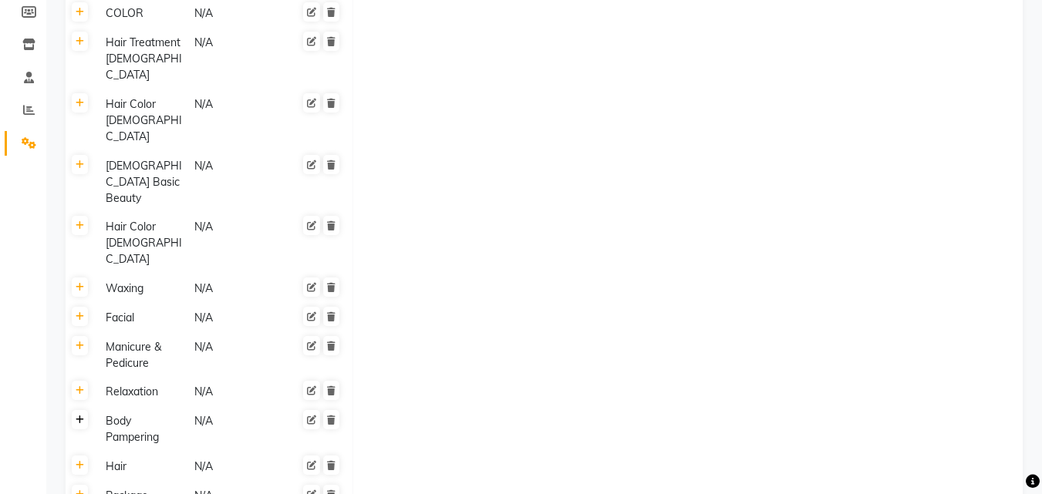
click at [80, 416] on icon at bounding box center [80, 420] width 8 height 9
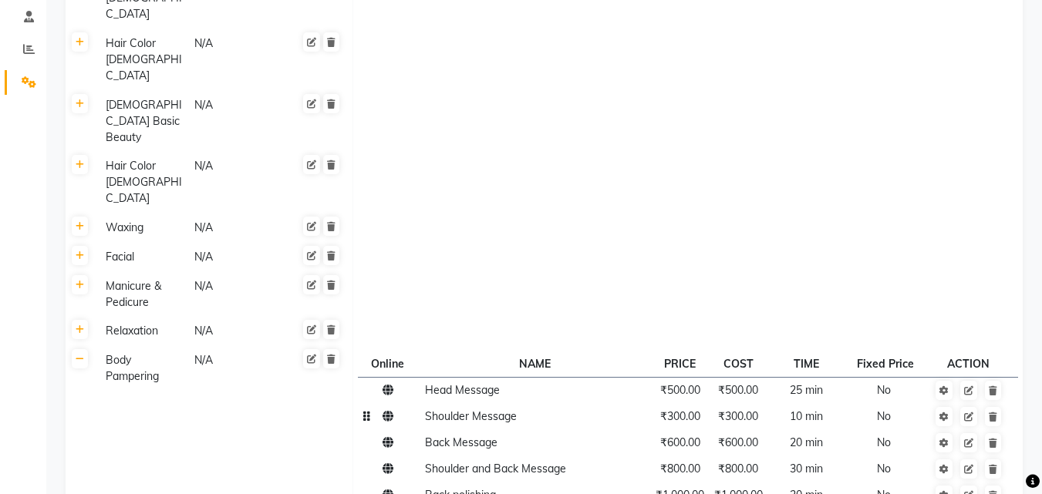
scroll to position [386, 0]
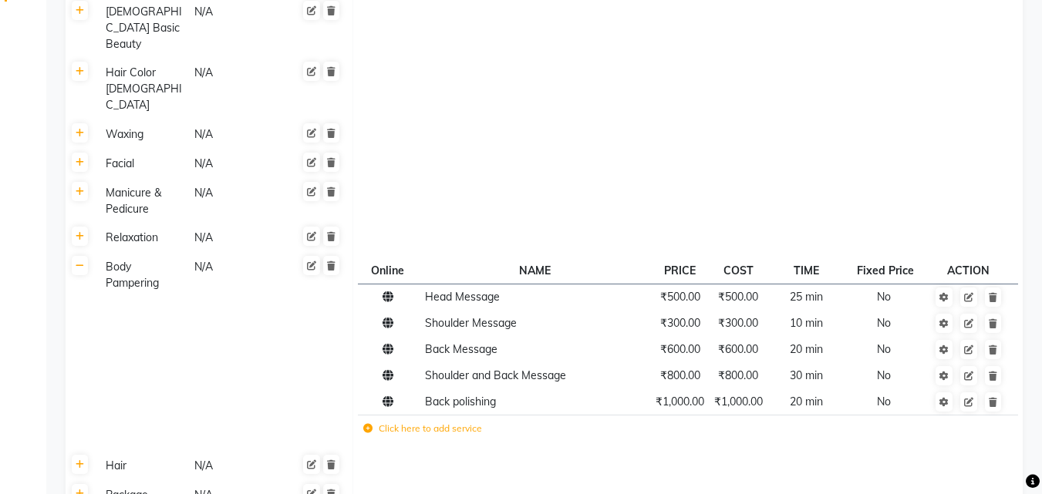
click at [457, 422] on label "Click here to add service" at bounding box center [422, 429] width 119 height 14
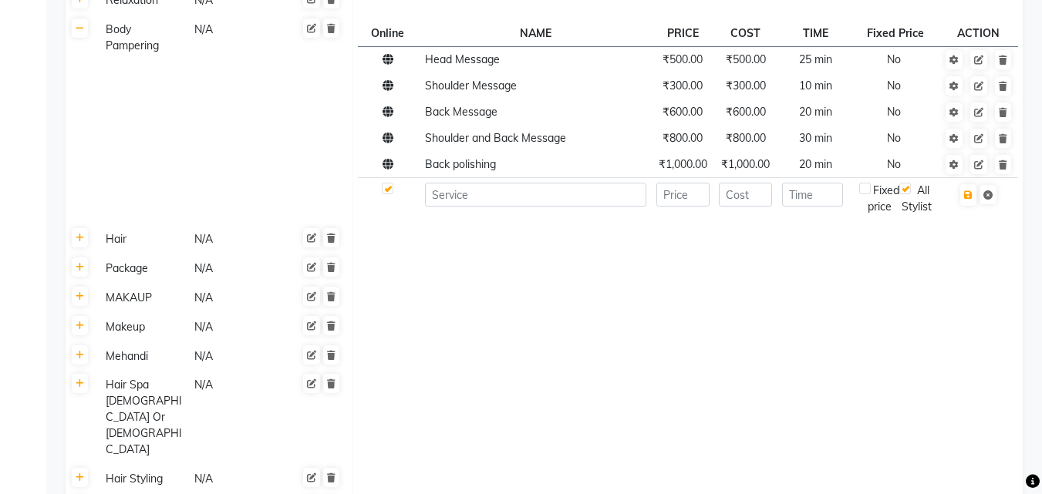
scroll to position [656, 0]
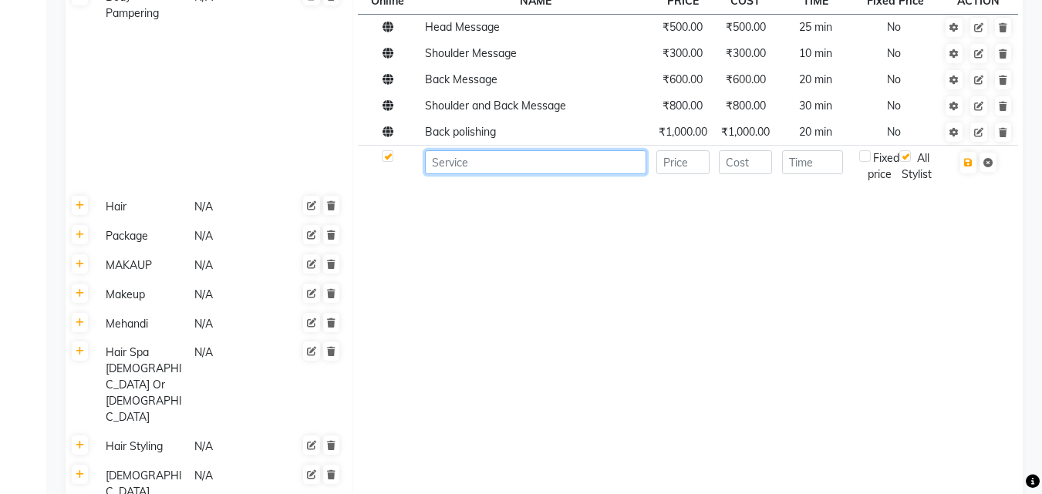
click at [460, 150] on input at bounding box center [535, 162] width 221 height 24
type input "b"
type input "Bleach full back"
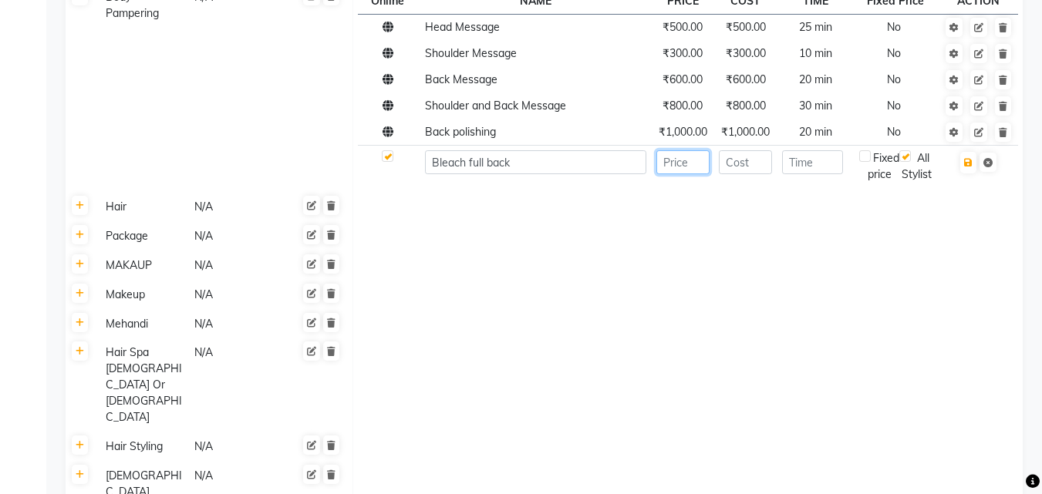
click at [693, 150] on input "number" at bounding box center [682, 162] width 53 height 24
click at [681, 150] on input "number" at bounding box center [682, 162] width 53 height 24
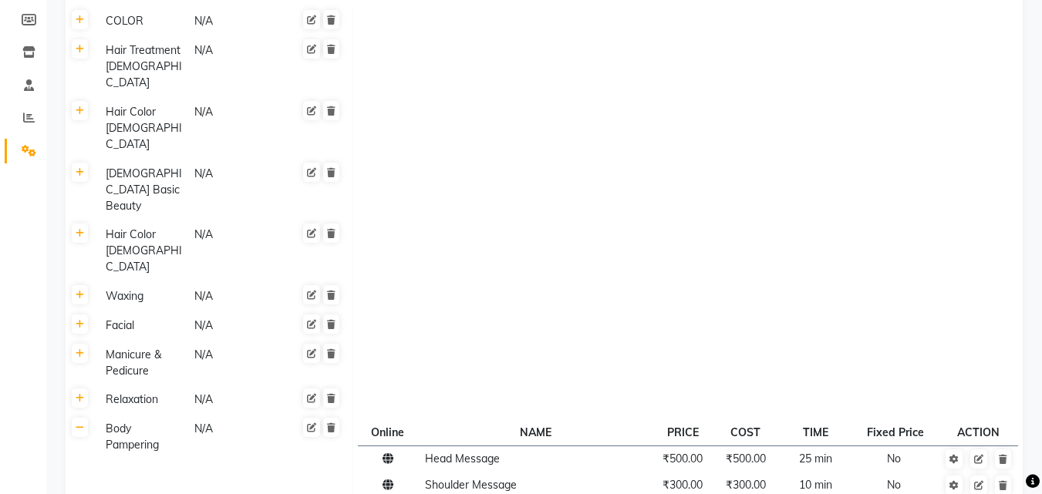
scroll to position [532, 0]
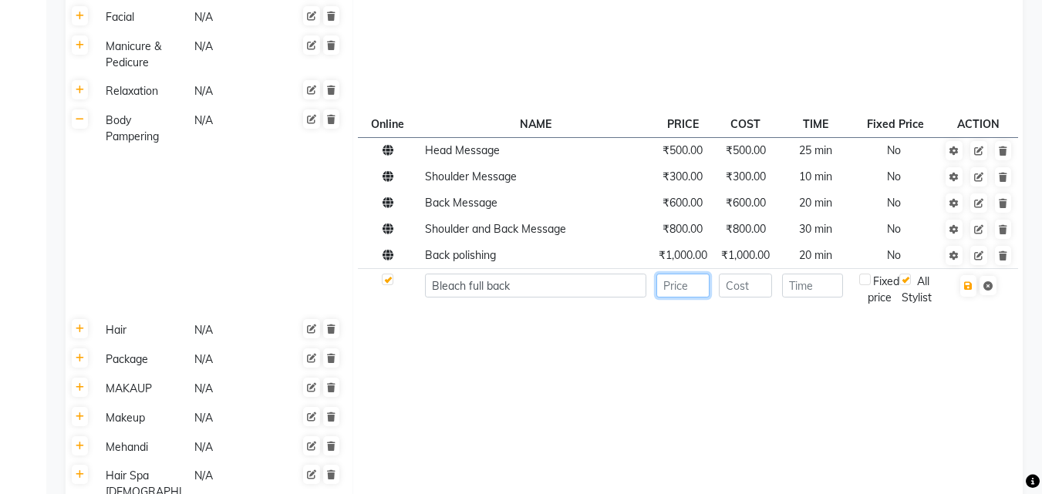
click at [686, 274] on input "number" at bounding box center [682, 286] width 53 height 24
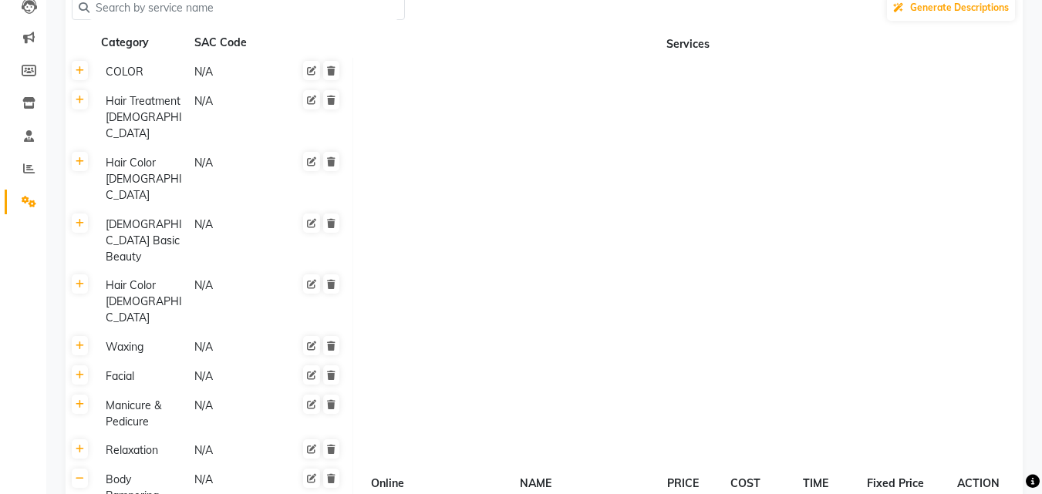
scroll to position [100, 0]
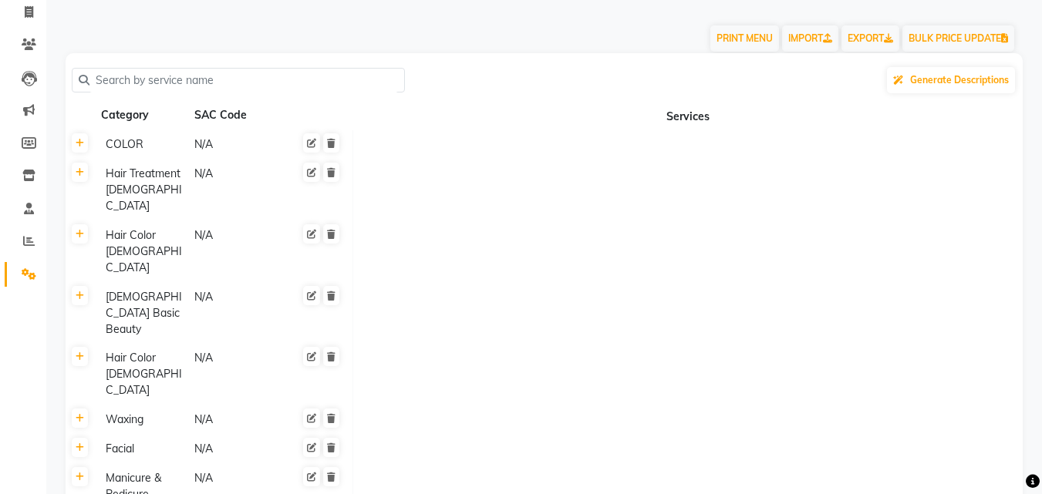
drag, startPoint x: 336, startPoint y: 258, endPoint x: 424, endPoint y: 296, distance: 95.7
click at [337, 288] on div at bounding box center [316, 314] width 49 height 52
click at [528, 344] on td at bounding box center [687, 375] width 670 height 62
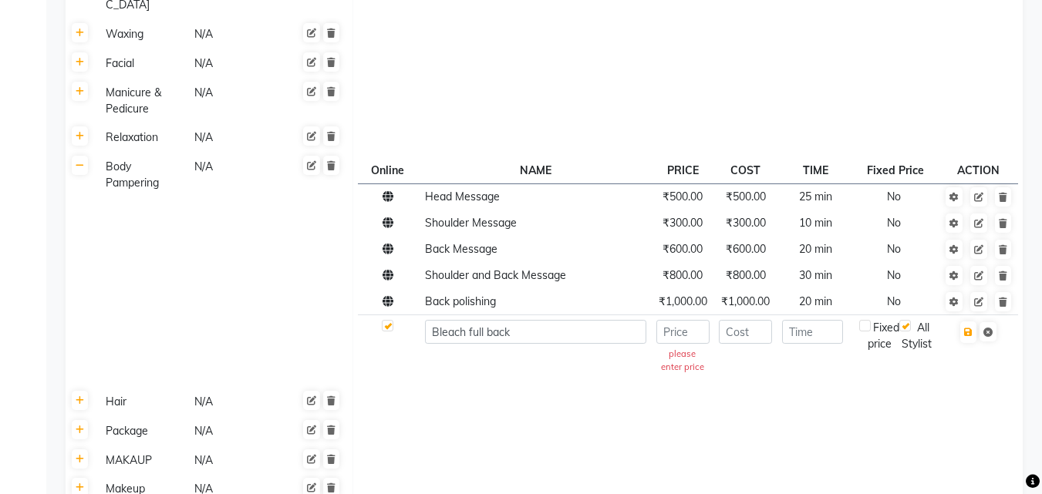
click at [666, 416] on td at bounding box center [687, 430] width 670 height 29
click at [681, 320] on input "number" at bounding box center [682, 332] width 53 height 24
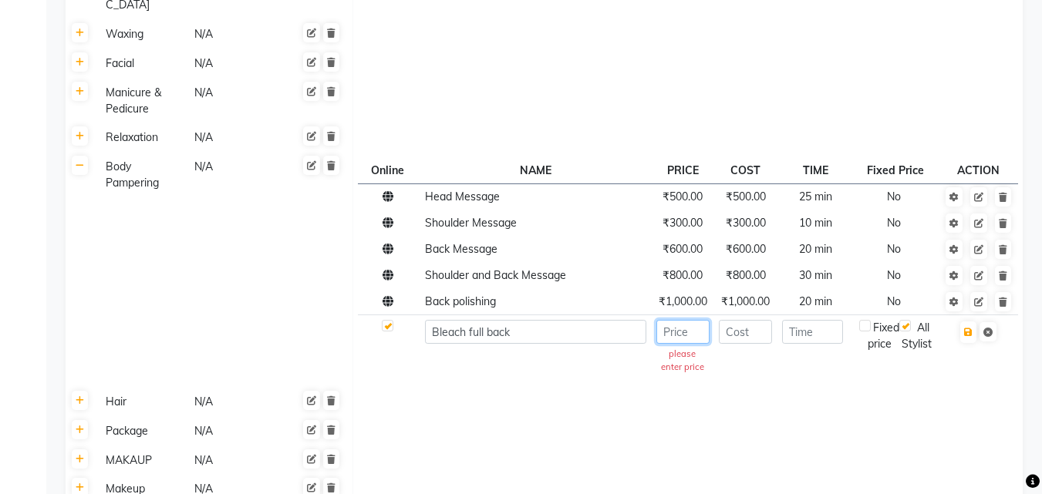
click at [681, 320] on input "number" at bounding box center [682, 332] width 53 height 24
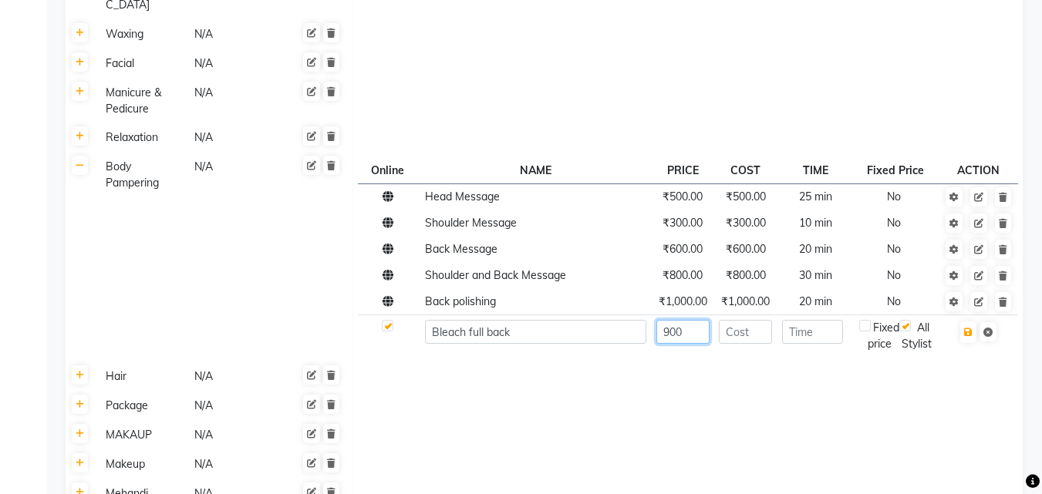
type input "900"
click at [745, 320] on input "number" at bounding box center [745, 332] width 53 height 24
type input "900"
click at [814, 320] on input "number" at bounding box center [812, 332] width 61 height 24
type input "20"
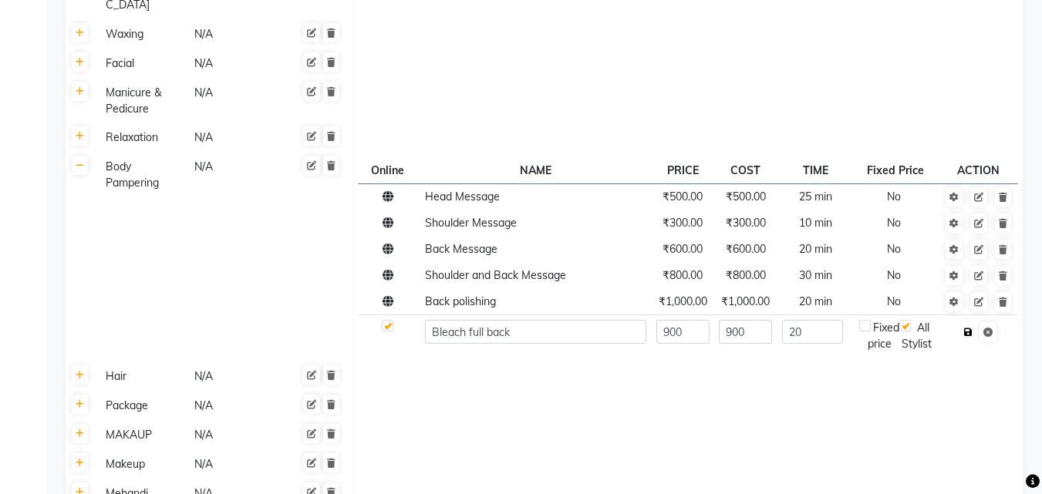
click at [969, 328] on icon "button" at bounding box center [968, 332] width 8 height 9
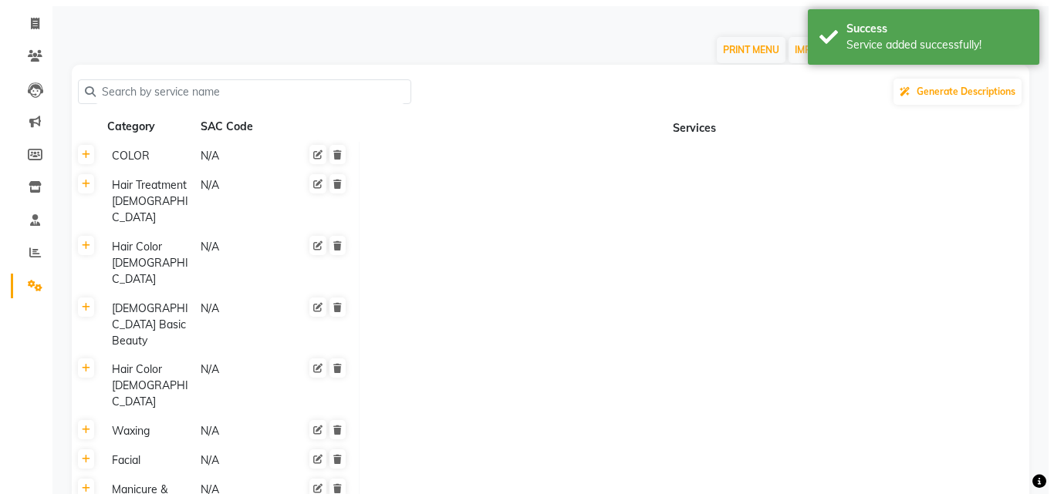
scroll to position [0, 0]
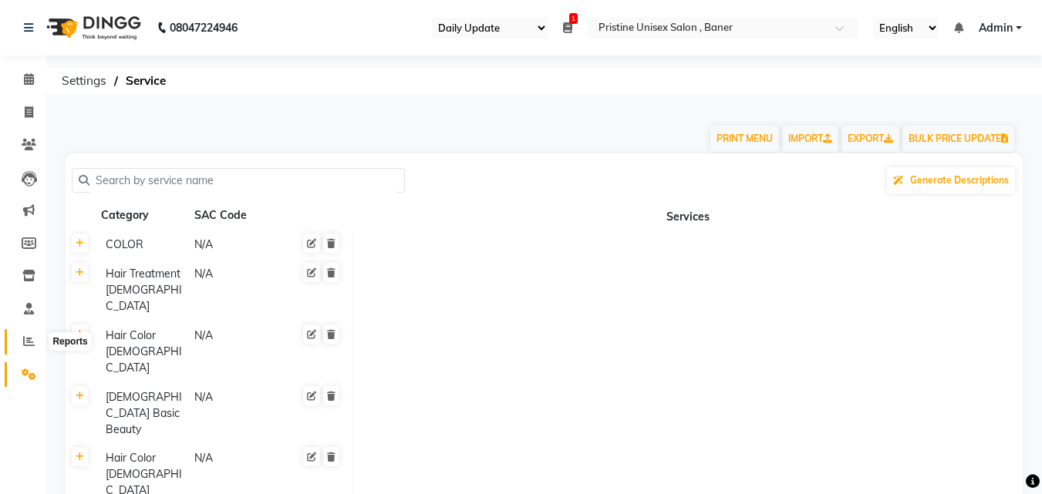
click at [27, 339] on icon at bounding box center [29, 341] width 12 height 12
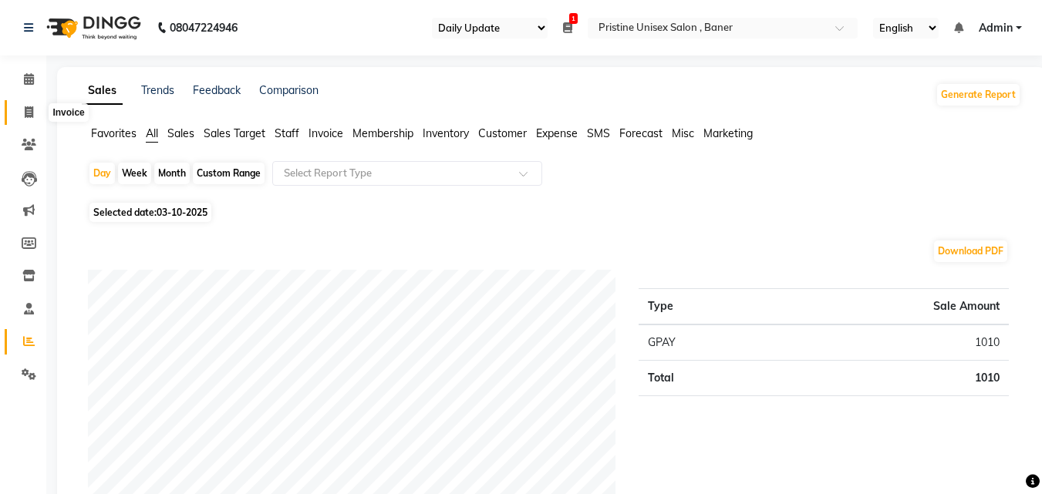
click at [34, 112] on span at bounding box center [28, 113] width 27 height 18
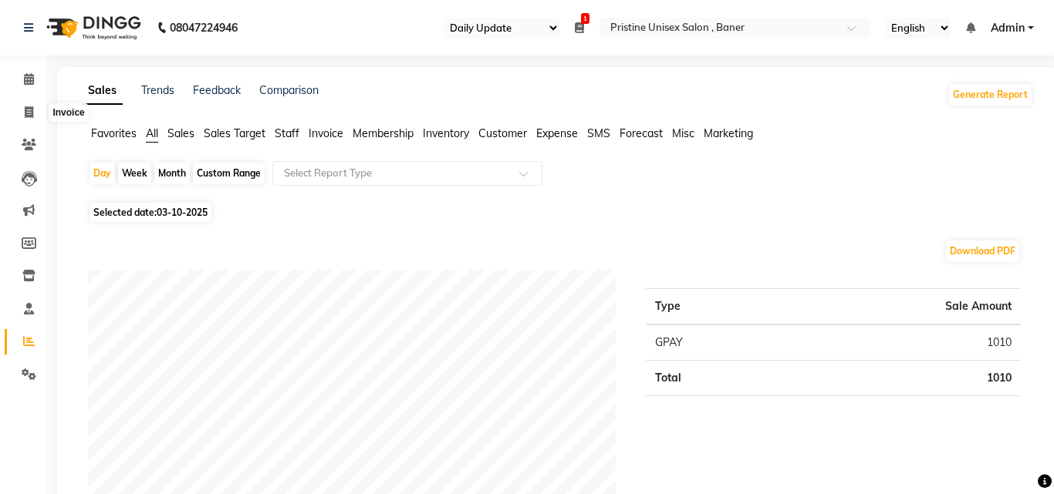
select select "6610"
select select "service"
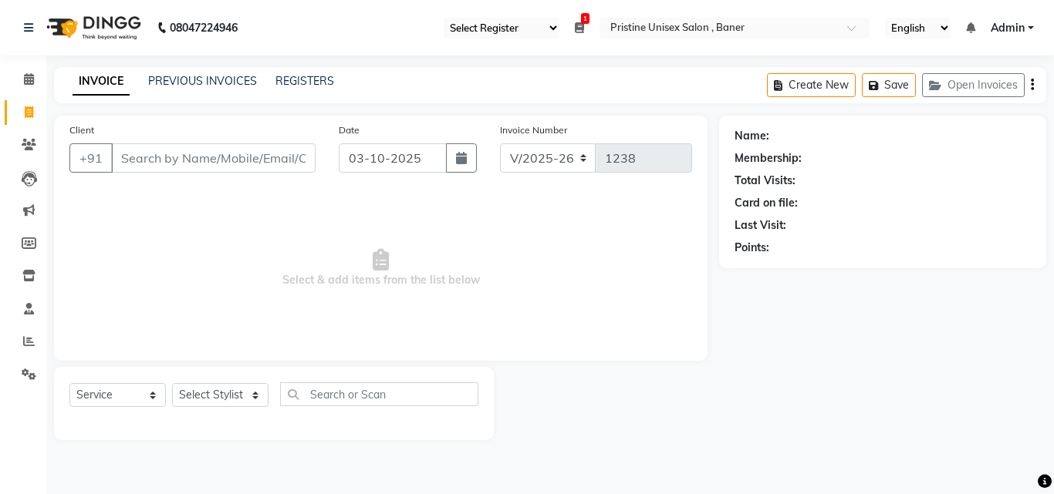
click at [187, 157] on input "Client" at bounding box center [213, 157] width 204 height 29
click at [31, 142] on icon at bounding box center [29, 145] width 15 height 12
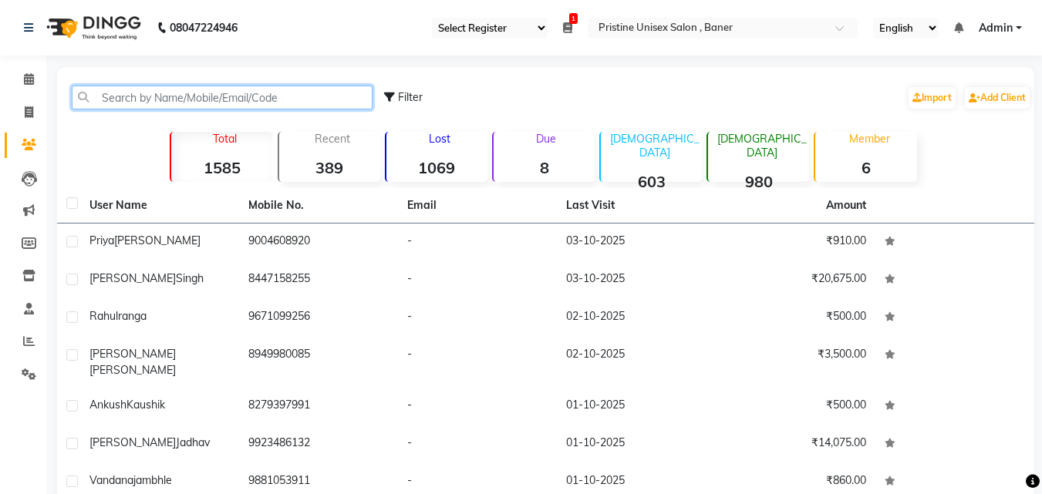
click at [128, 95] on input "text" at bounding box center [222, 98] width 301 height 24
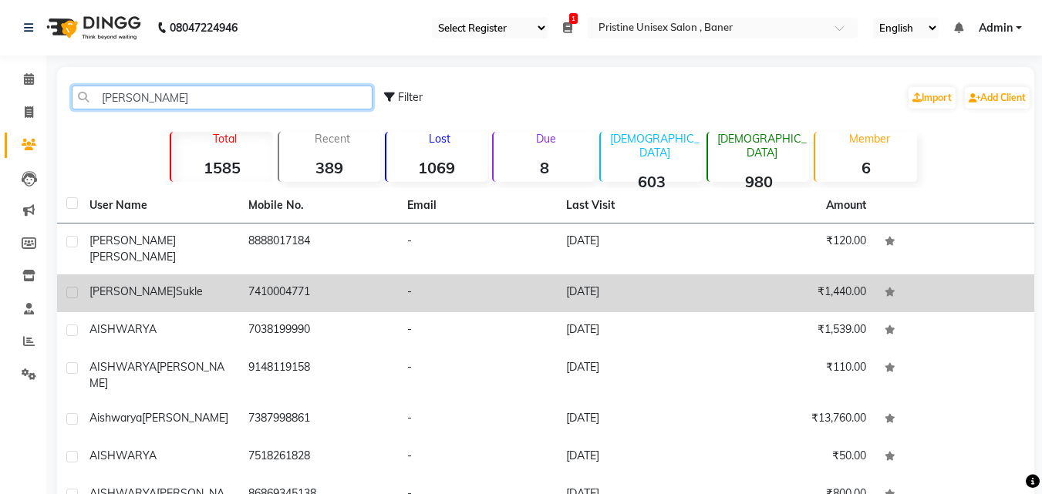
type input "aishwary"
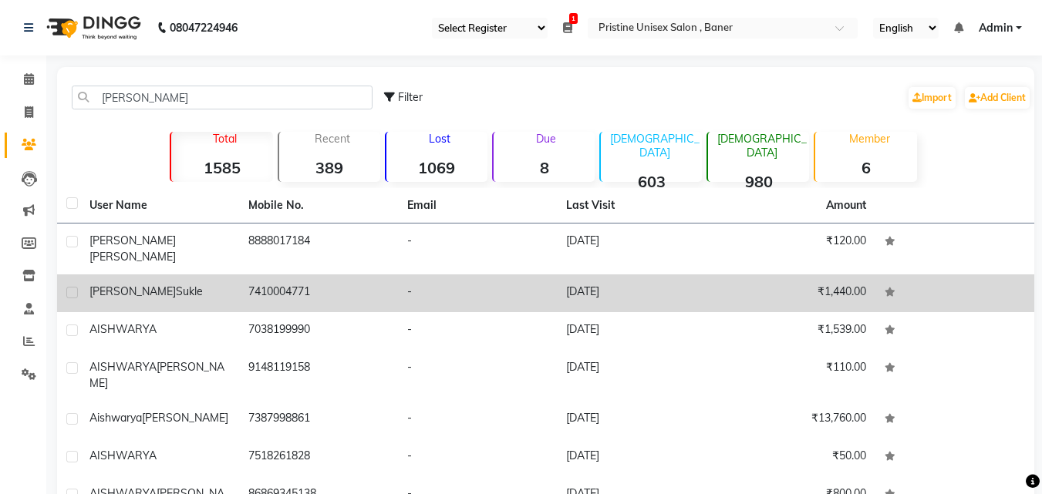
click at [302, 275] on td "7410004771" at bounding box center [318, 294] width 159 height 38
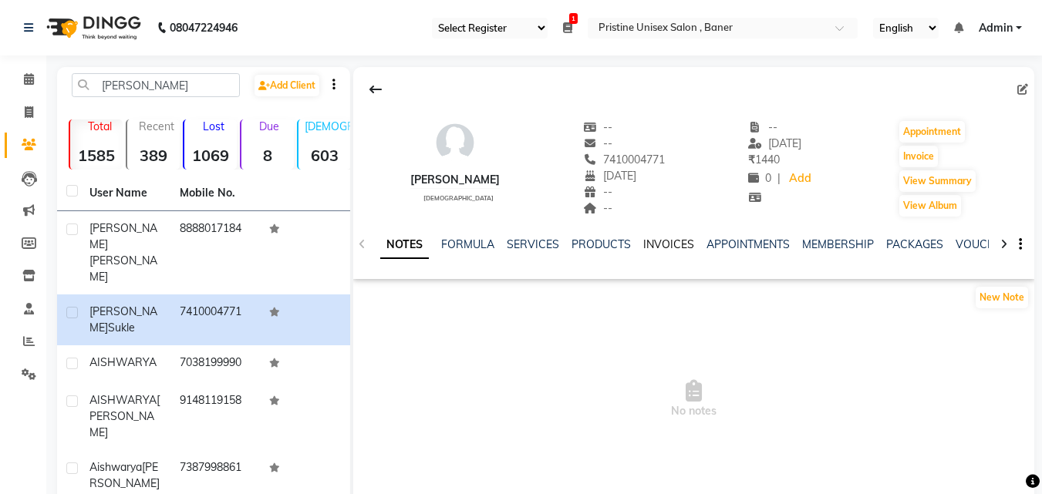
click at [662, 242] on div "INVOICES" at bounding box center [668, 245] width 51 height 16
click at [674, 248] on link "INVOICES" at bounding box center [668, 245] width 51 height 14
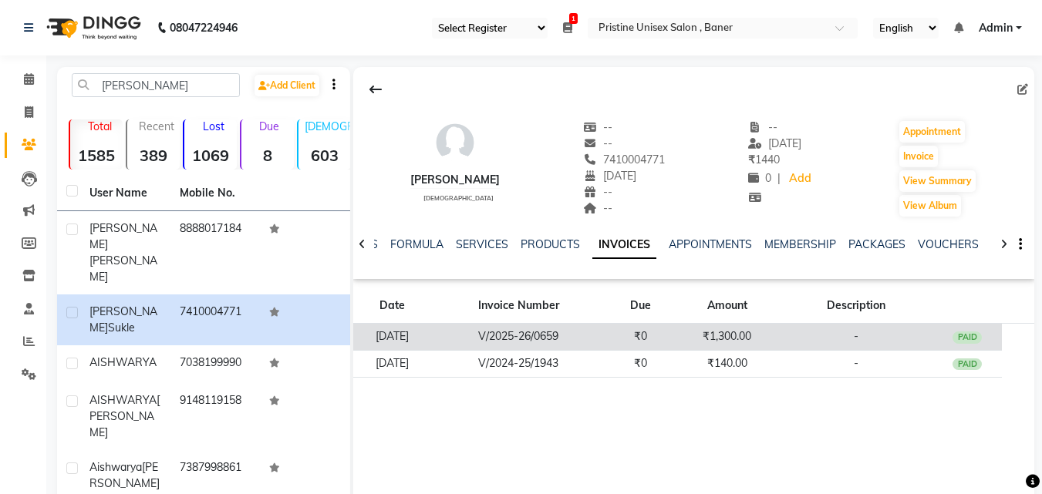
click at [667, 330] on td "₹0" at bounding box center [640, 337] width 69 height 27
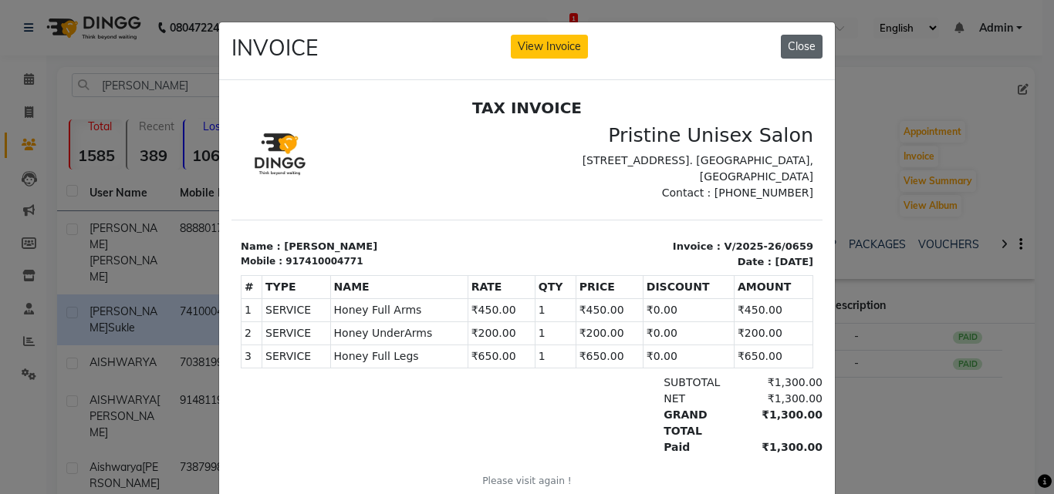
click at [806, 35] on button "Close" at bounding box center [802, 47] width 42 height 24
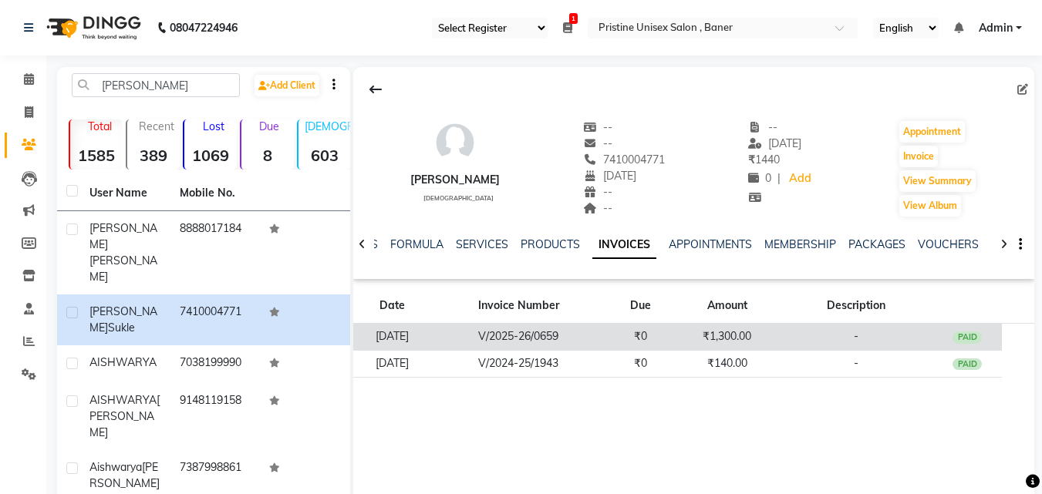
click at [797, 335] on td "-" at bounding box center [856, 337] width 154 height 27
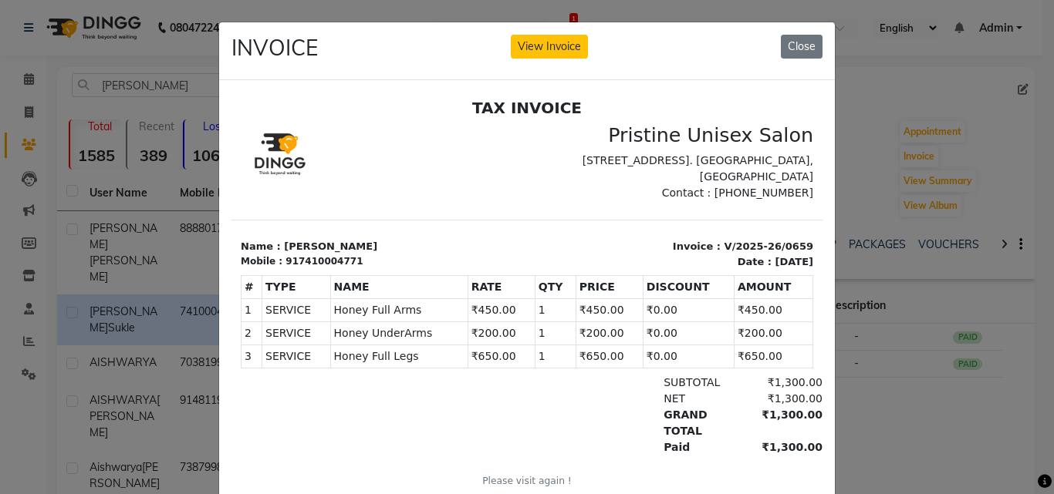
drag, startPoint x: 737, startPoint y: 354, endPoint x: 712, endPoint y: 356, distance: 24.8
click at [733, 356] on td "₹650.00" at bounding box center [772, 356] width 79 height 23
drag, startPoint x: 722, startPoint y: 332, endPoint x: 737, endPoint y: 333, distance: 15.4
click at [737, 333] on td "₹200.00" at bounding box center [772, 333] width 79 height 23
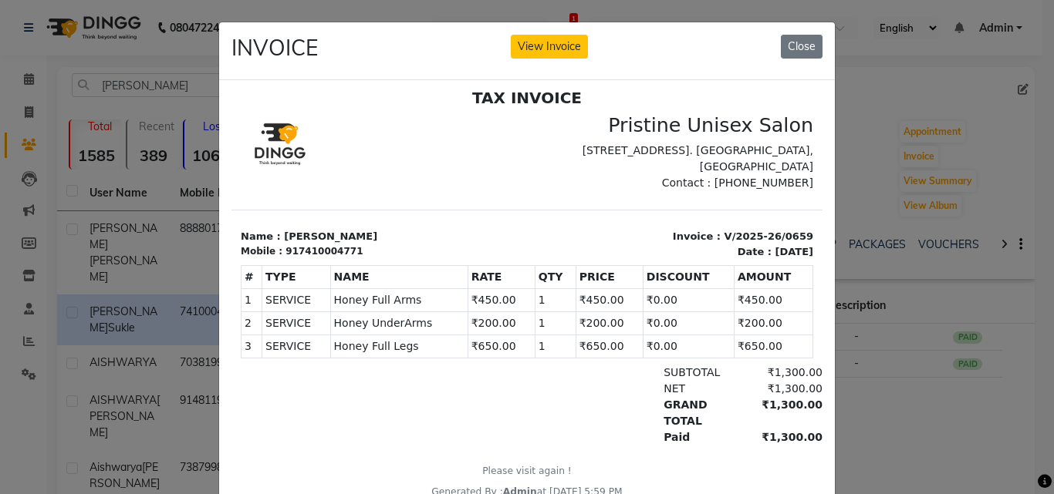
scroll to position [12, 0]
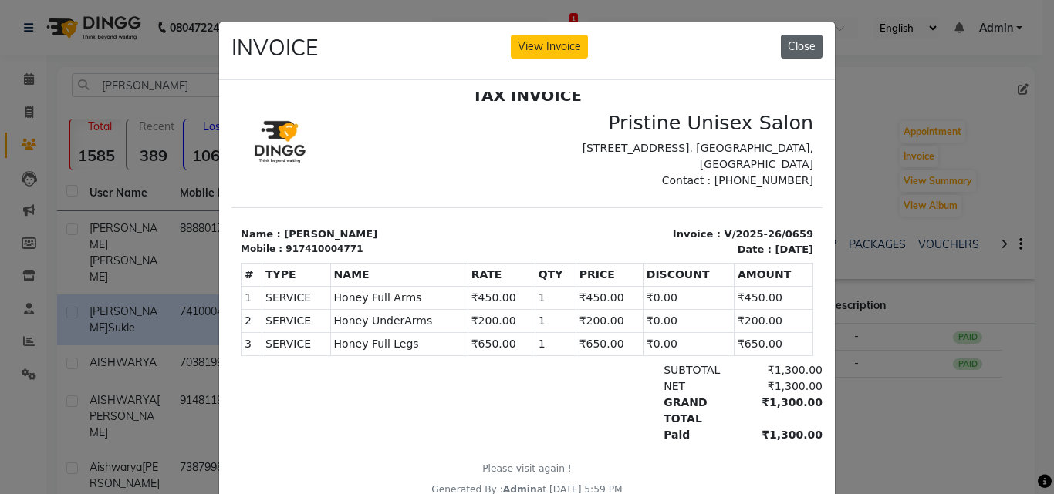
click at [807, 39] on button "Close" at bounding box center [802, 47] width 42 height 24
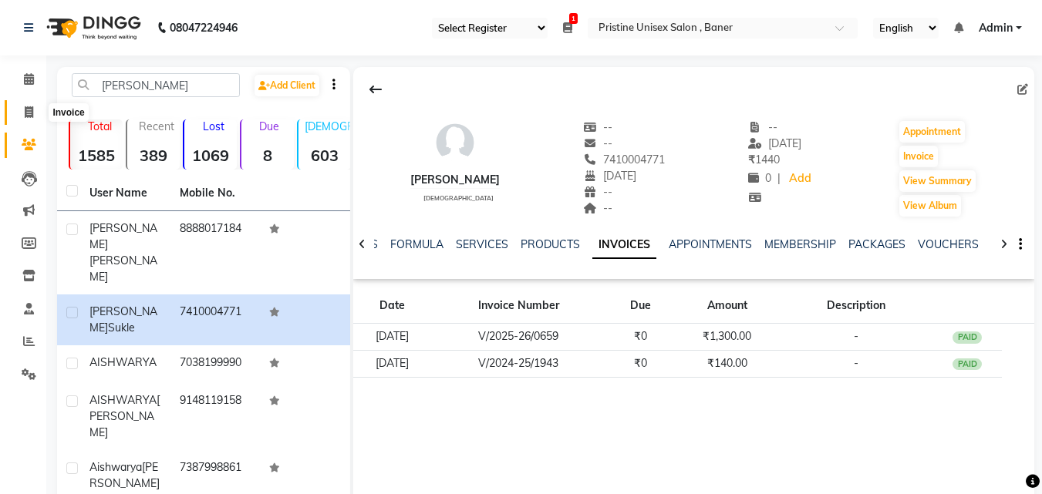
click at [25, 113] on icon at bounding box center [29, 112] width 8 height 12
select select "service"
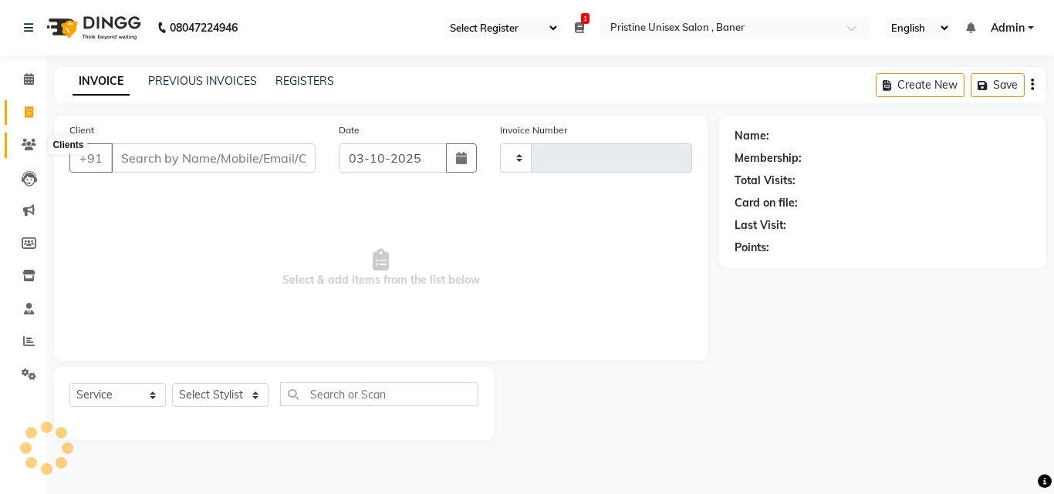
click at [29, 141] on icon at bounding box center [29, 145] width 15 height 12
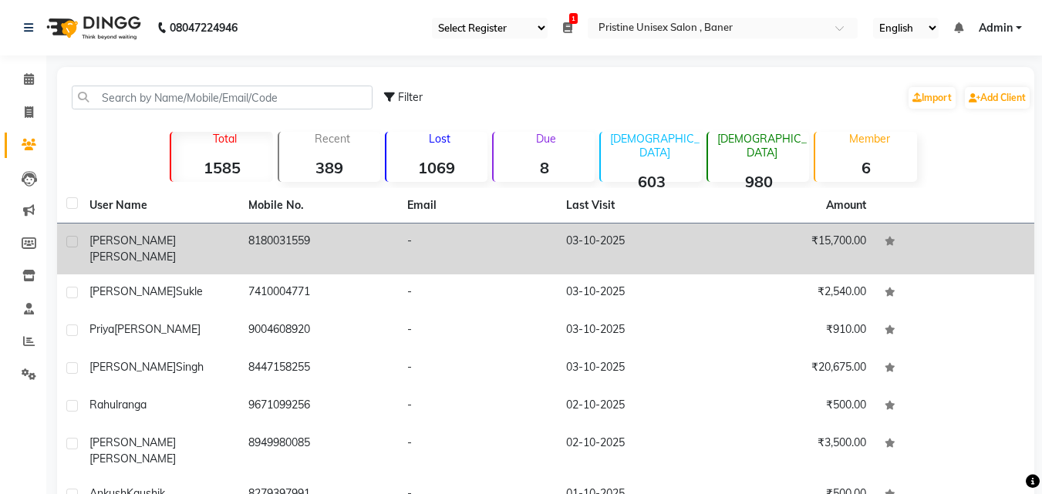
click at [271, 237] on td "8180031559" at bounding box center [318, 249] width 159 height 51
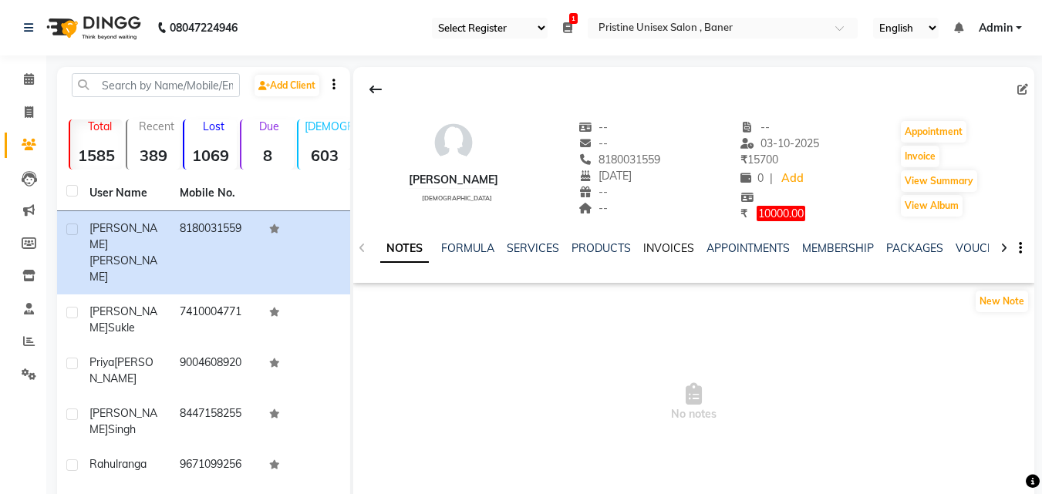
click at [666, 243] on link "INVOICES" at bounding box center [668, 248] width 51 height 14
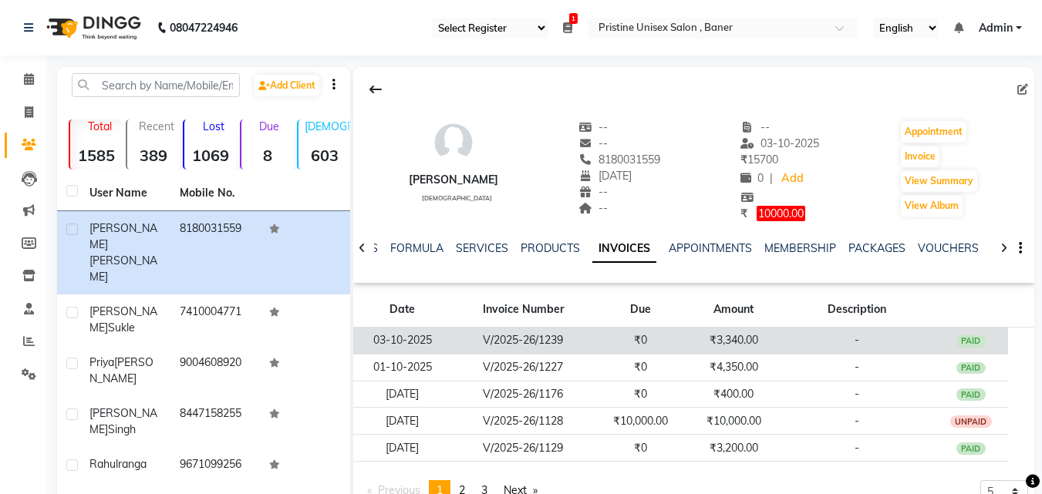
click at [710, 339] on td "₹3,340.00" at bounding box center [733, 340] width 93 height 27
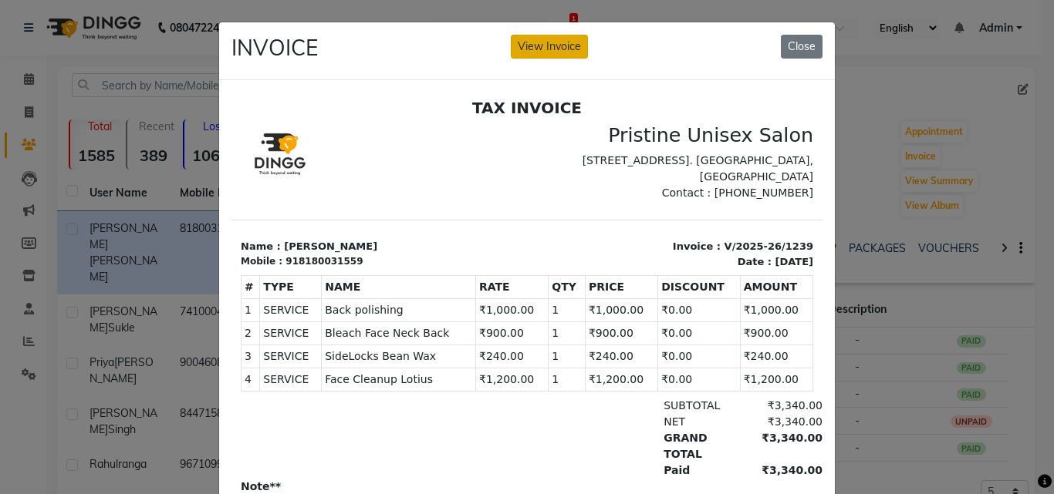
click at [552, 49] on button "View Invoice" at bounding box center [549, 47] width 77 height 24
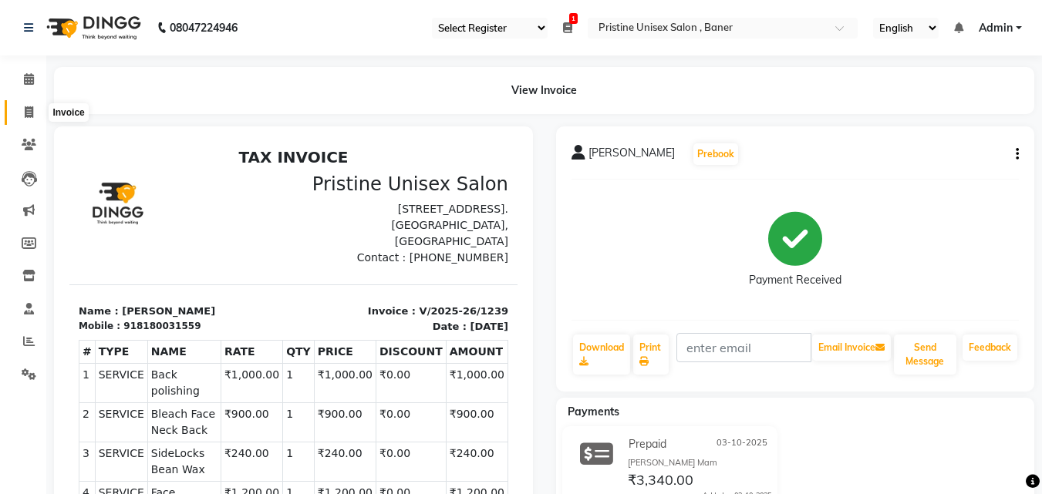
click at [27, 110] on icon at bounding box center [29, 112] width 8 height 12
select select "6610"
select select "service"
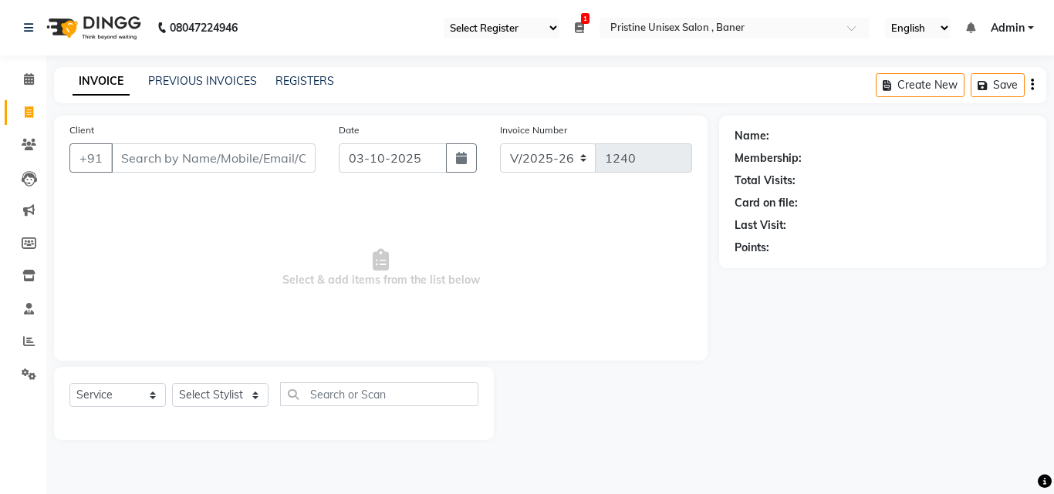
click at [234, 302] on span "Select & add items from the list below" at bounding box center [380, 268] width 622 height 154
click at [25, 146] on icon at bounding box center [29, 145] width 15 height 12
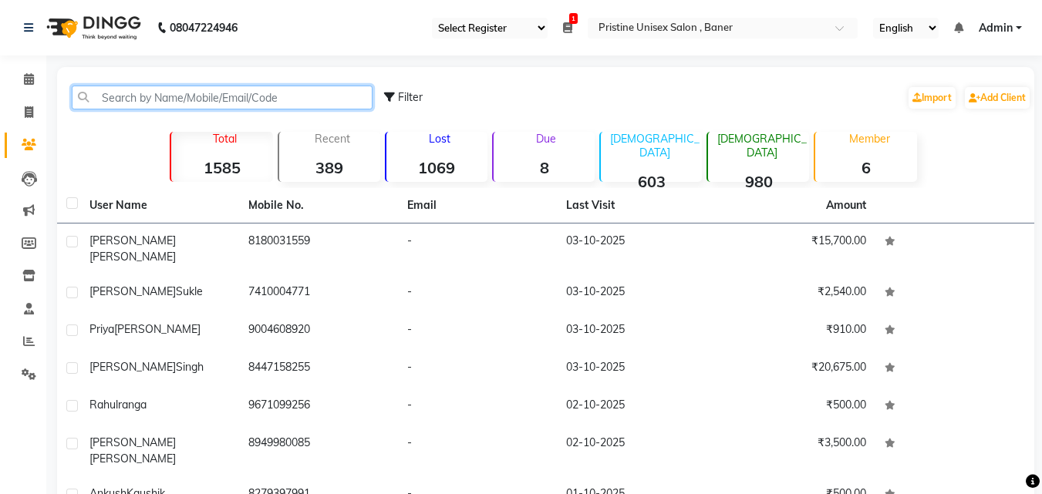
click at [136, 99] on input "text" at bounding box center [222, 98] width 301 height 24
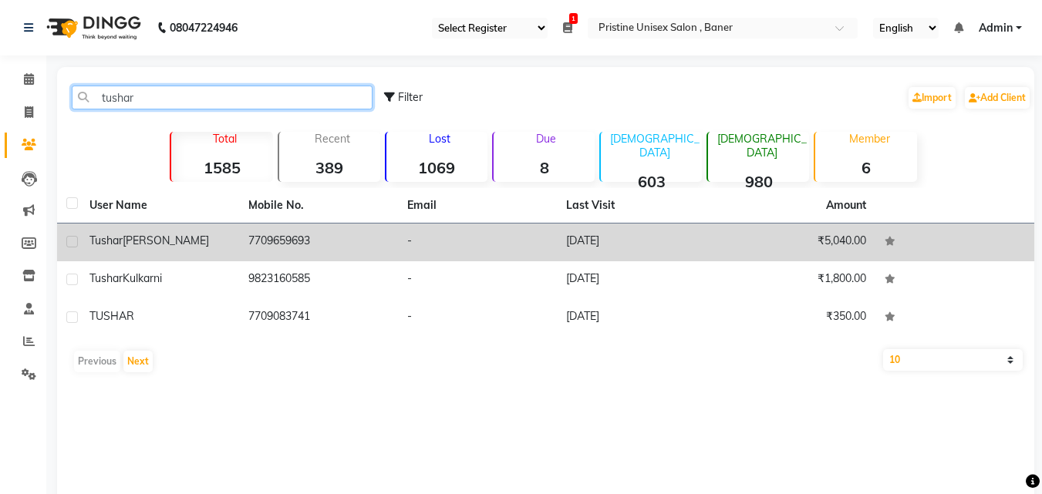
type input "tushar"
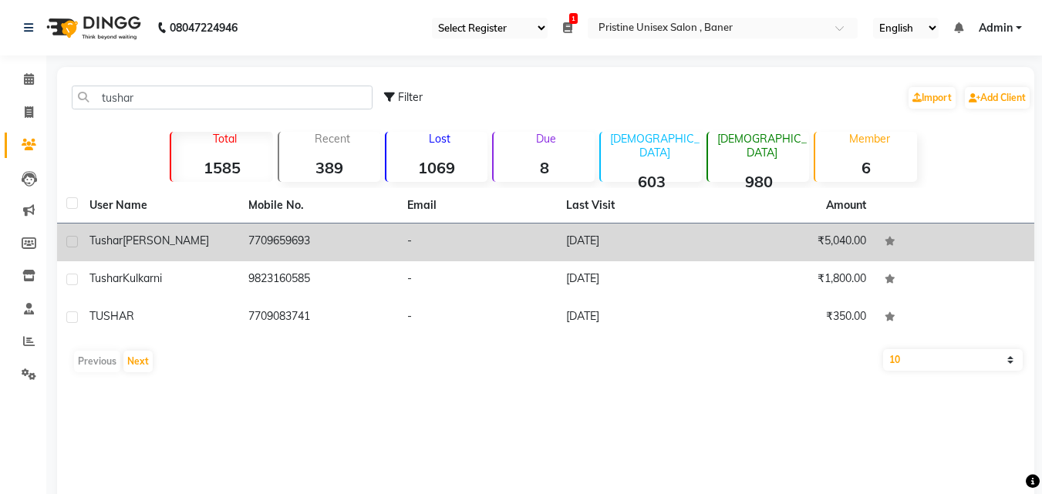
click at [304, 243] on td "7709659693" at bounding box center [318, 243] width 159 height 38
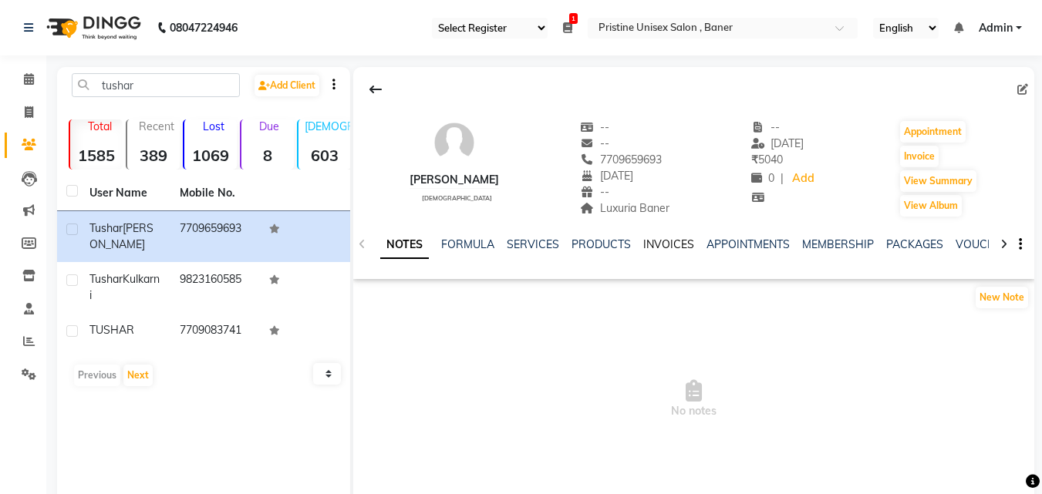
click at [674, 244] on link "INVOICES" at bounding box center [668, 245] width 51 height 14
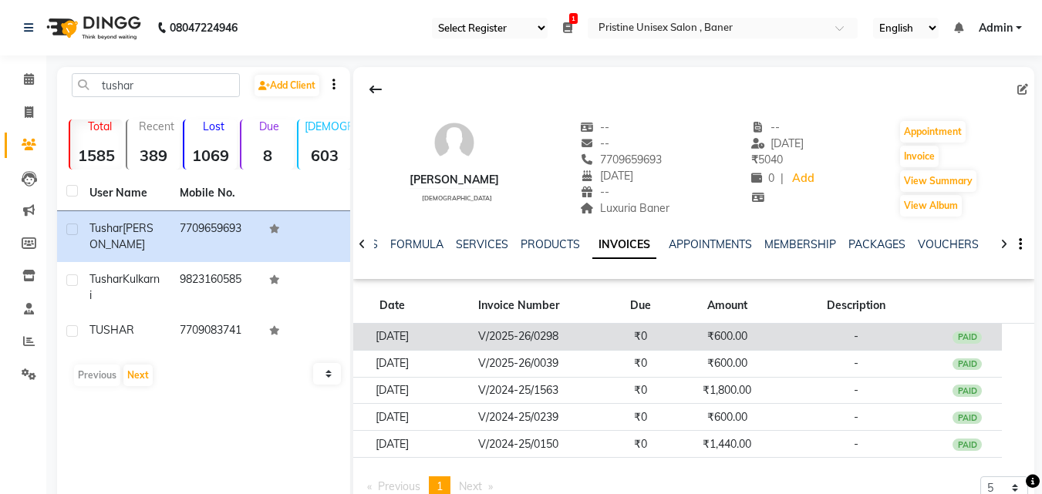
click at [676, 335] on td "₹0" at bounding box center [640, 337] width 69 height 27
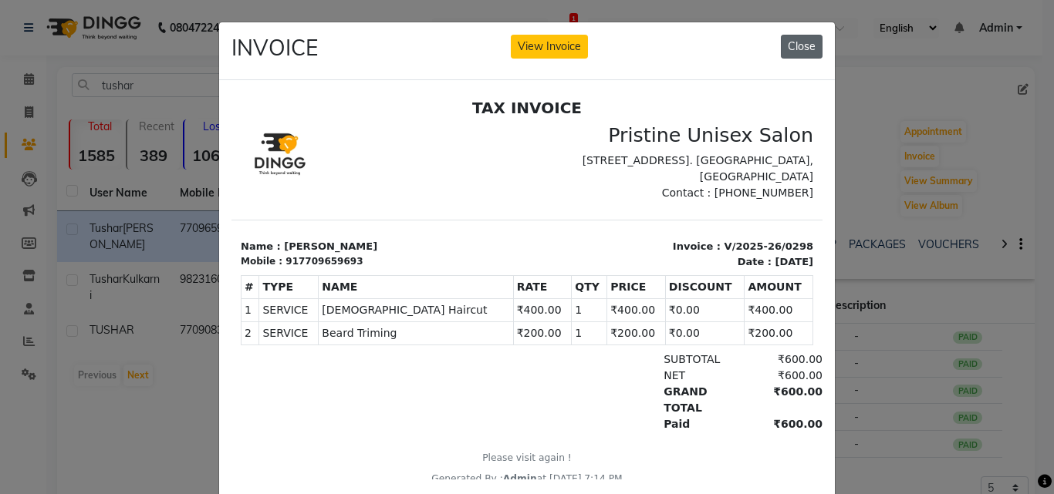
click at [797, 49] on button "Close" at bounding box center [802, 47] width 42 height 24
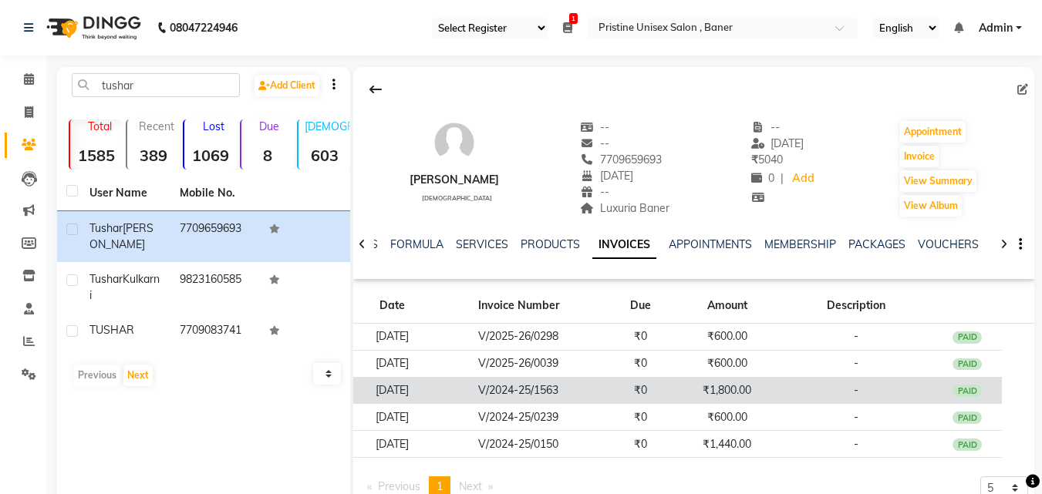
click at [662, 379] on td "₹0" at bounding box center [640, 390] width 69 height 27
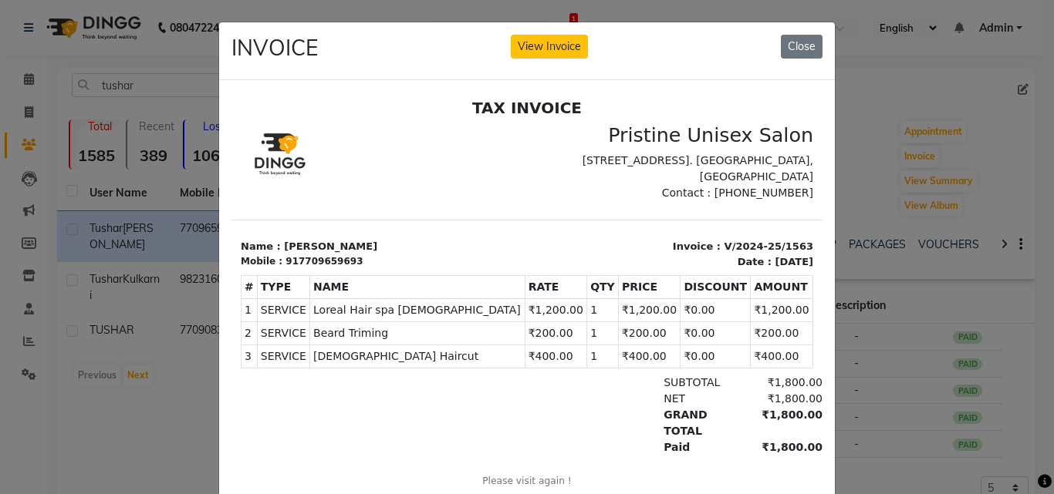
scroll to position [12, 0]
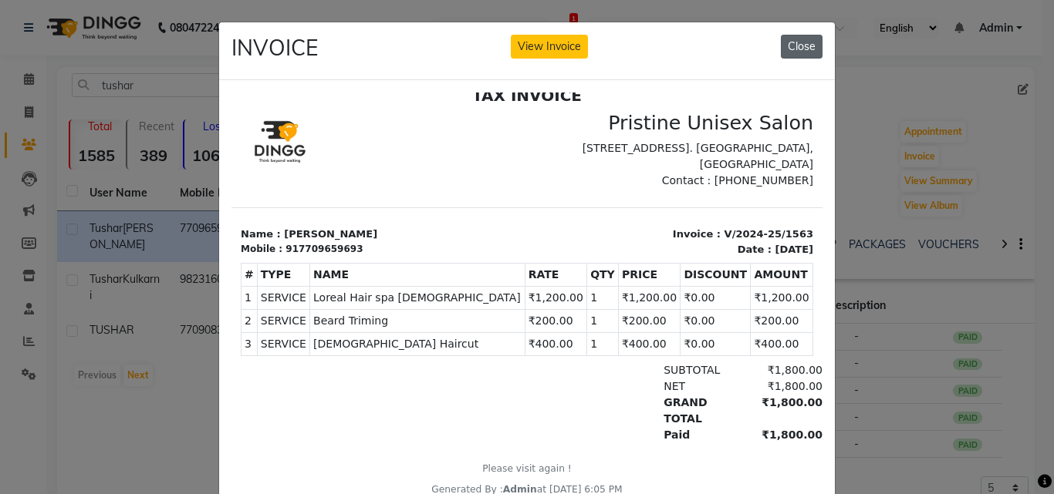
click at [808, 39] on button "Close" at bounding box center [802, 47] width 42 height 24
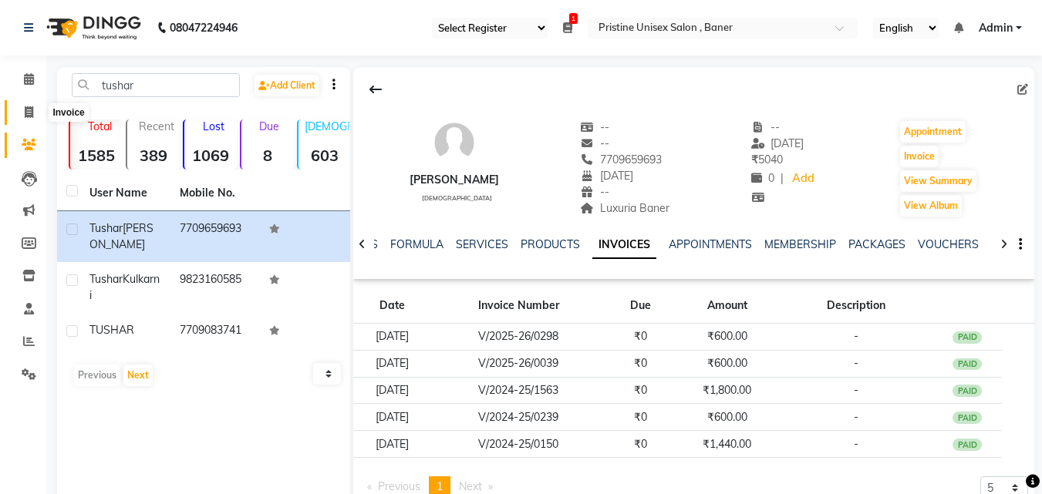
click at [33, 113] on icon at bounding box center [29, 112] width 8 height 12
select select "service"
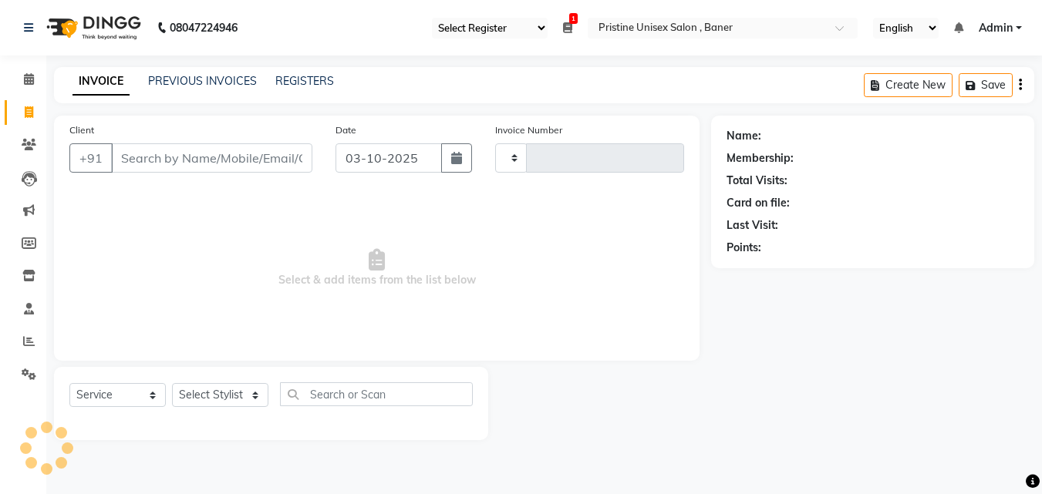
type input "1240"
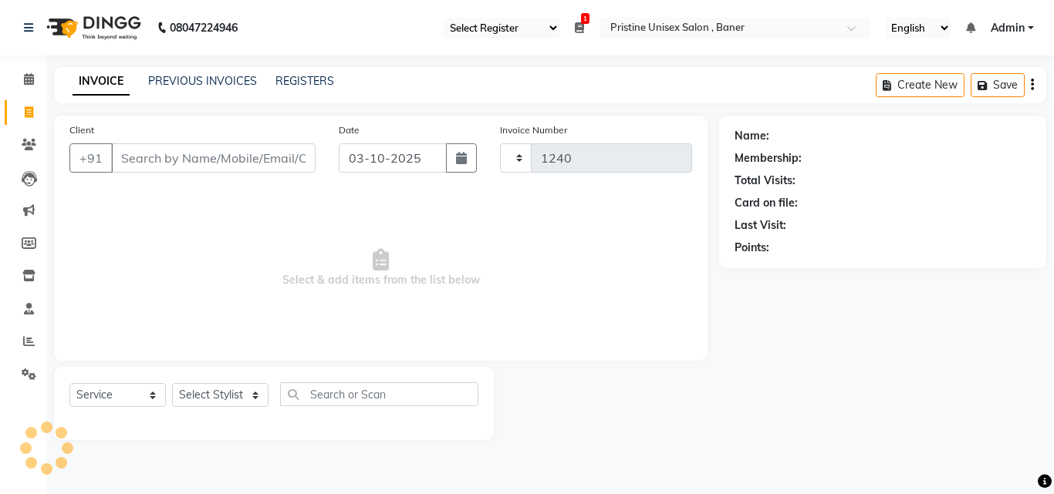
select select "6610"
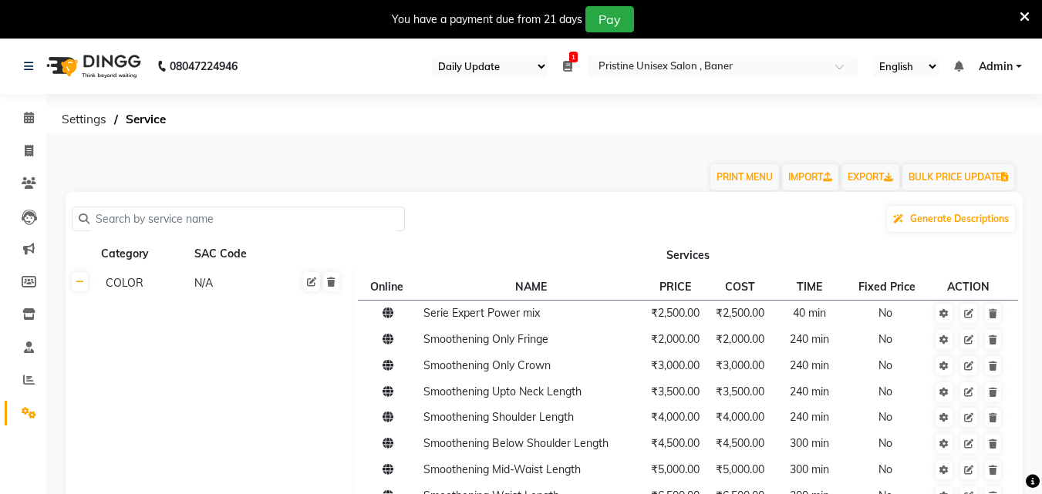
select select "110"
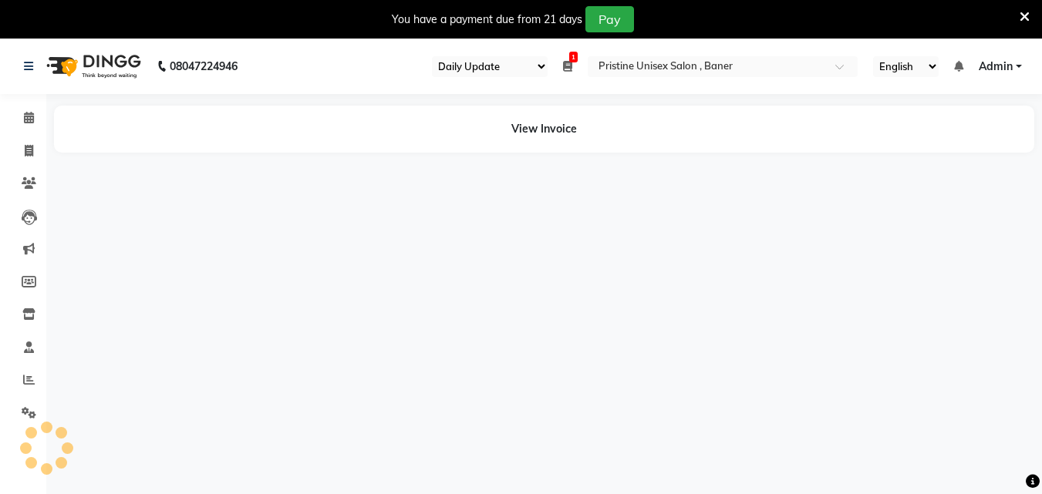
select select "110"
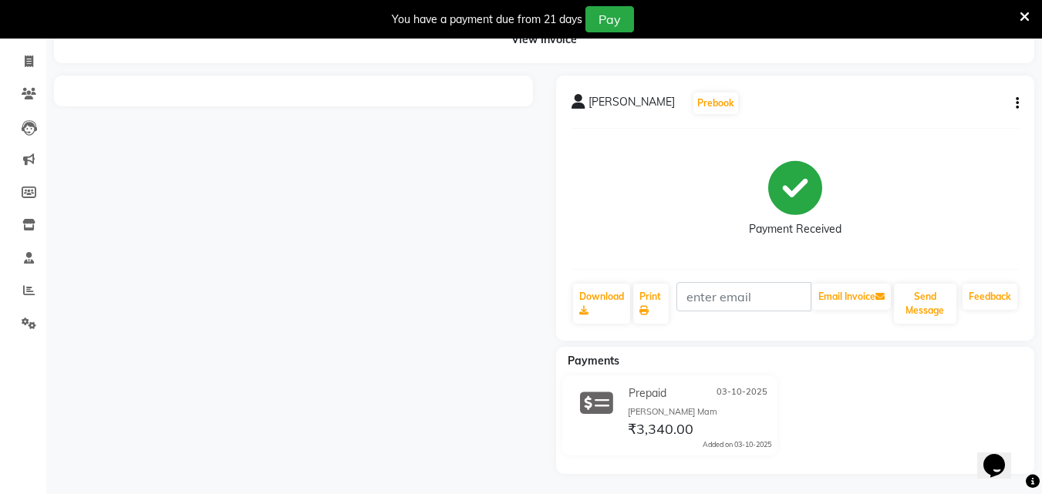
scroll to position [93, 0]
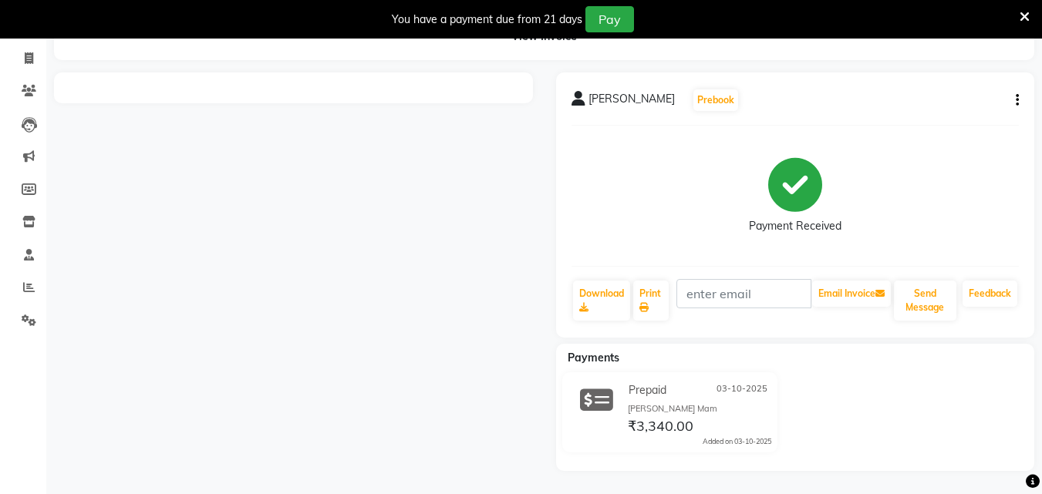
click at [1016, 100] on icon "button" at bounding box center [1017, 100] width 3 height 1
click at [940, 116] on div "Edit Invoice" at bounding box center [941, 119] width 106 height 19
select select "service"
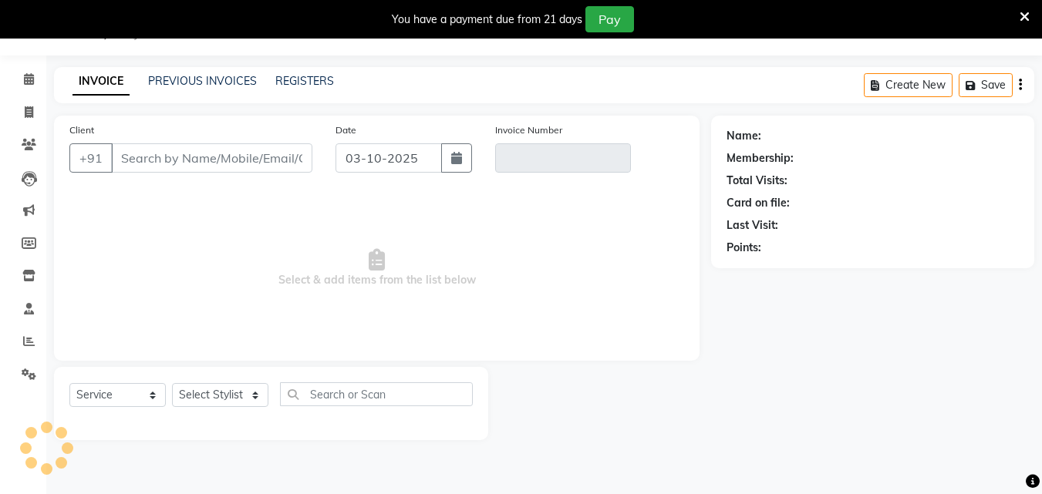
scroll to position [39, 0]
type input "8180031559"
type input "V/2025-26/1239"
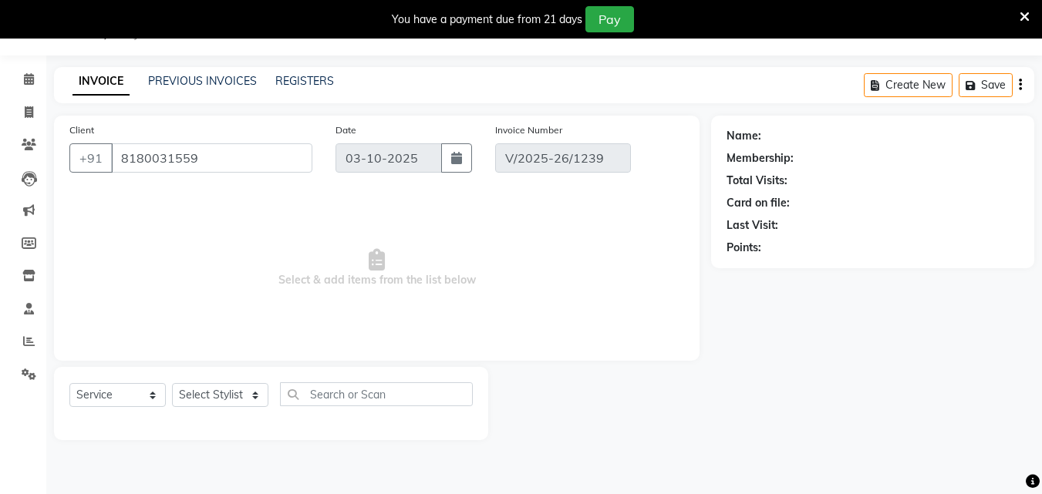
select select "1: Object"
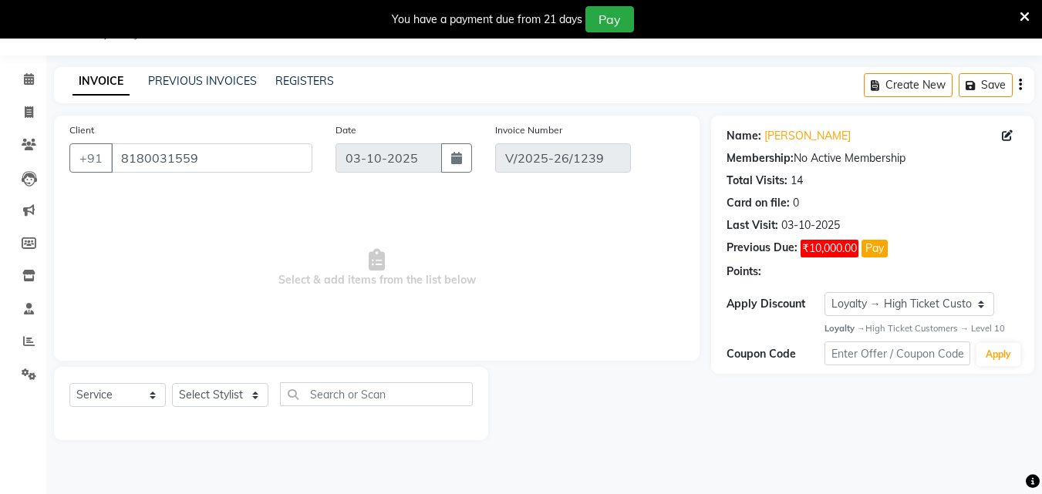
select select "select"
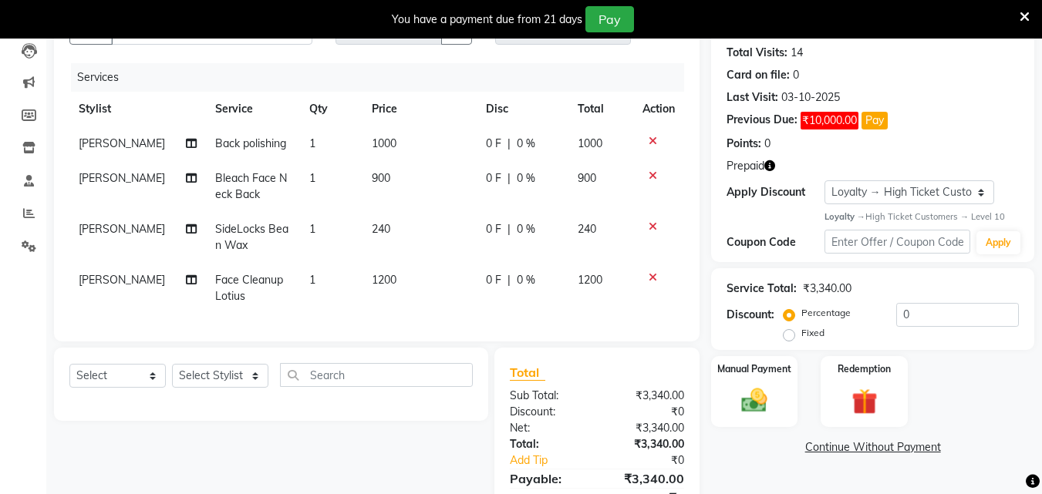
scroll to position [249, 0]
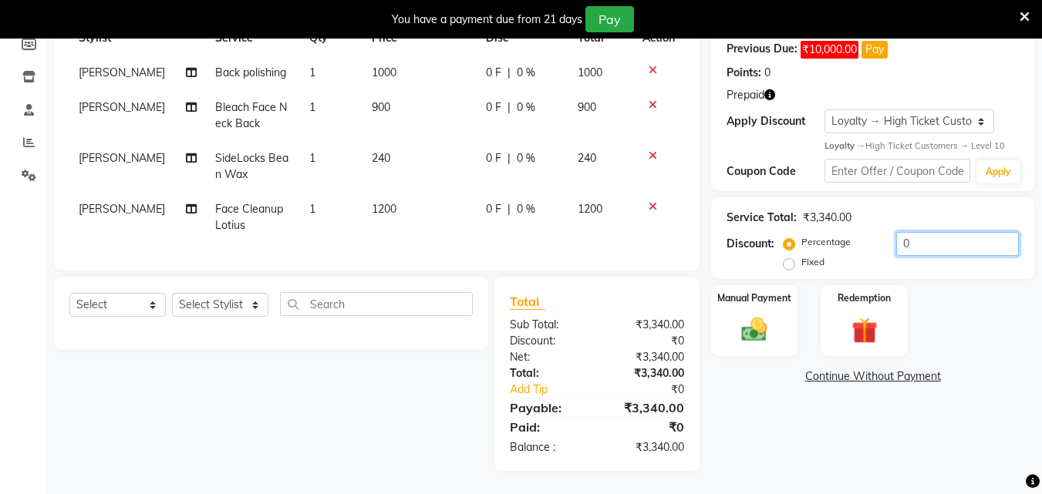
drag, startPoint x: 939, startPoint y: 237, endPoint x: 845, endPoint y: 234, distance: 94.9
click at [845, 234] on div "Percentage Fixed 0" at bounding box center [903, 253] width 232 height 42
drag, startPoint x: 963, startPoint y: 221, endPoint x: 884, endPoint y: 222, distance: 78.7
click at [884, 232] on div "Percentage Fixed 20" at bounding box center [903, 253] width 232 height 42
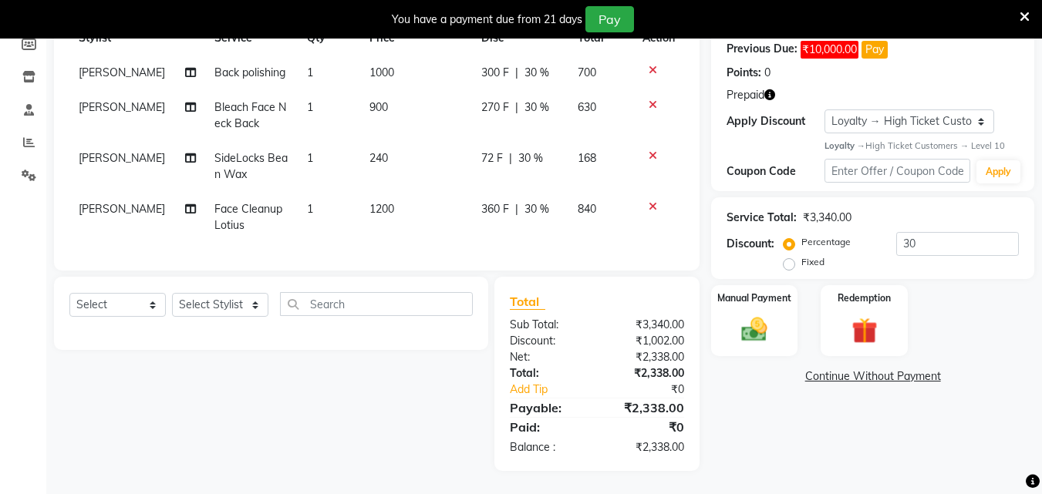
click at [873, 379] on div "Name: Abhilasha Bhatwal Membership: No Active Membership Total Visits: 14 Card …" at bounding box center [878, 194] width 335 height 555
drag, startPoint x: 929, startPoint y: 232, endPoint x: 906, endPoint y: 237, distance: 22.8
click at [906, 237] on input "30" at bounding box center [957, 244] width 123 height 24
type input "35"
click at [862, 422] on div "Name: Abhilasha Bhatwal Membership: No Active Membership Total Visits: 14 Card …" at bounding box center [878, 194] width 335 height 555
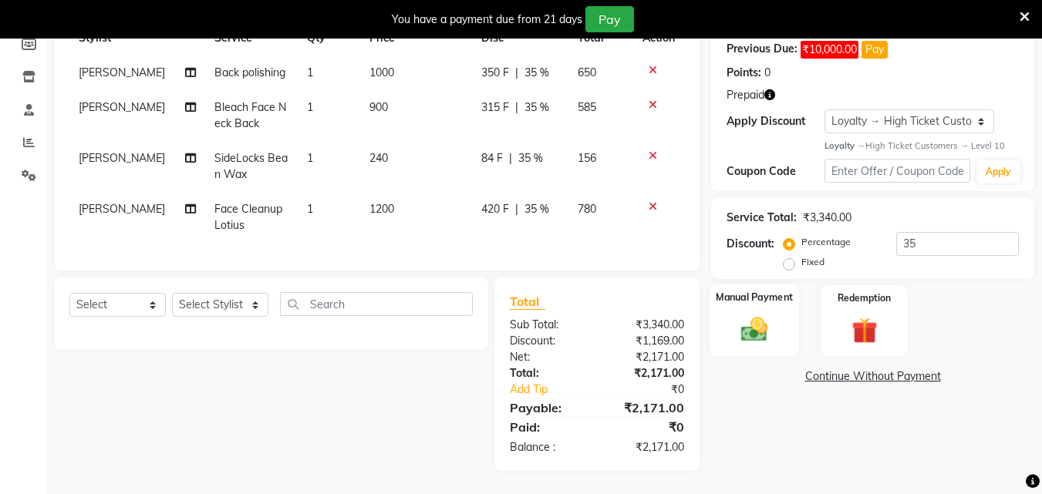
click at [754, 318] on img at bounding box center [754, 330] width 43 height 31
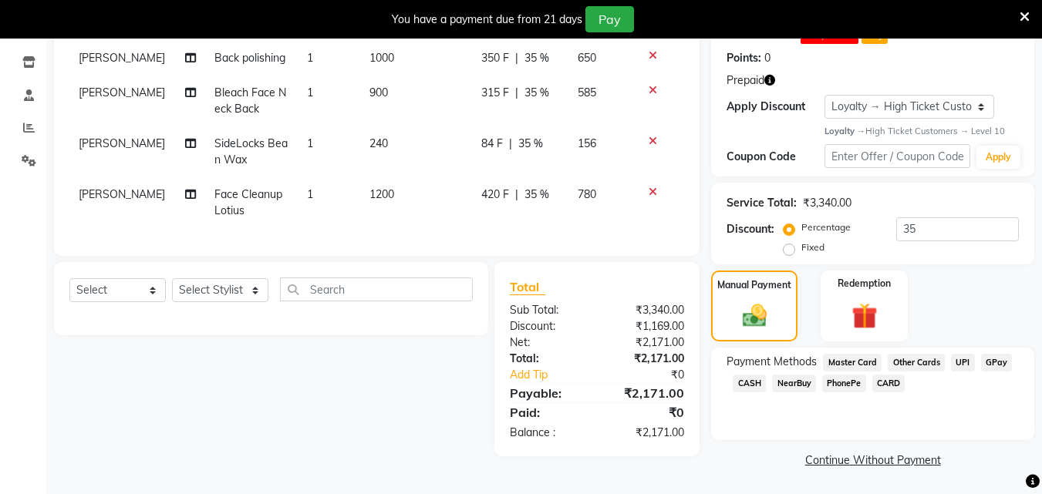
scroll to position [253, 0]
click at [757, 374] on span "CASH" at bounding box center [749, 383] width 33 height 18
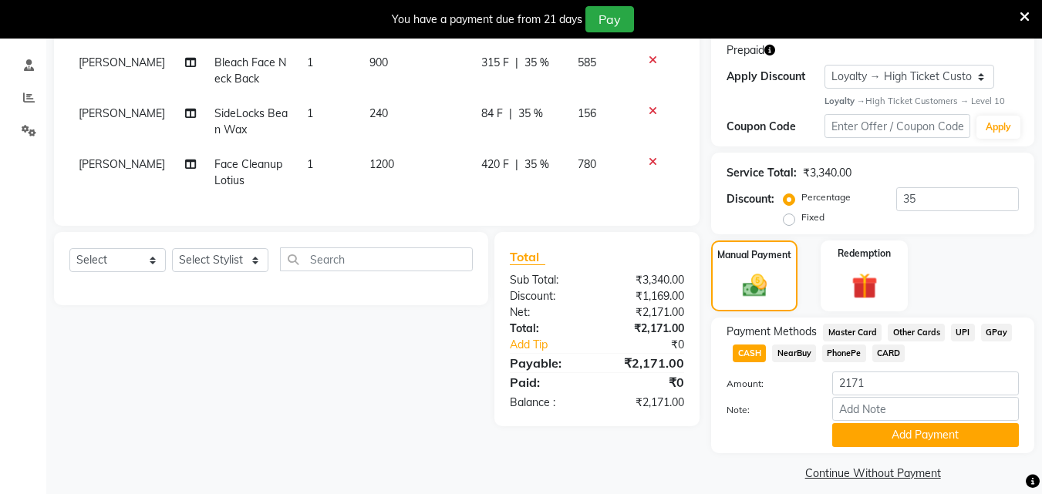
scroll to position [296, 0]
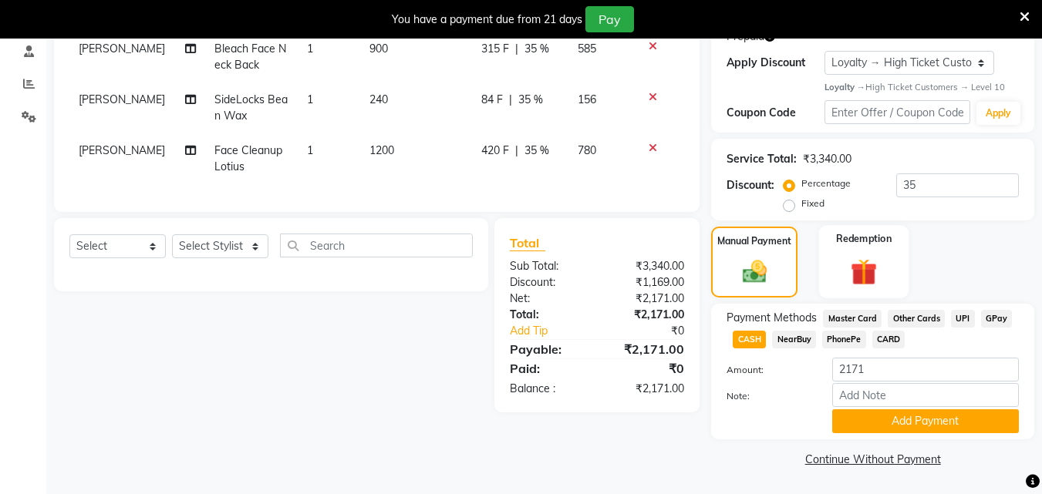
click at [883, 275] on img at bounding box center [863, 272] width 43 height 33
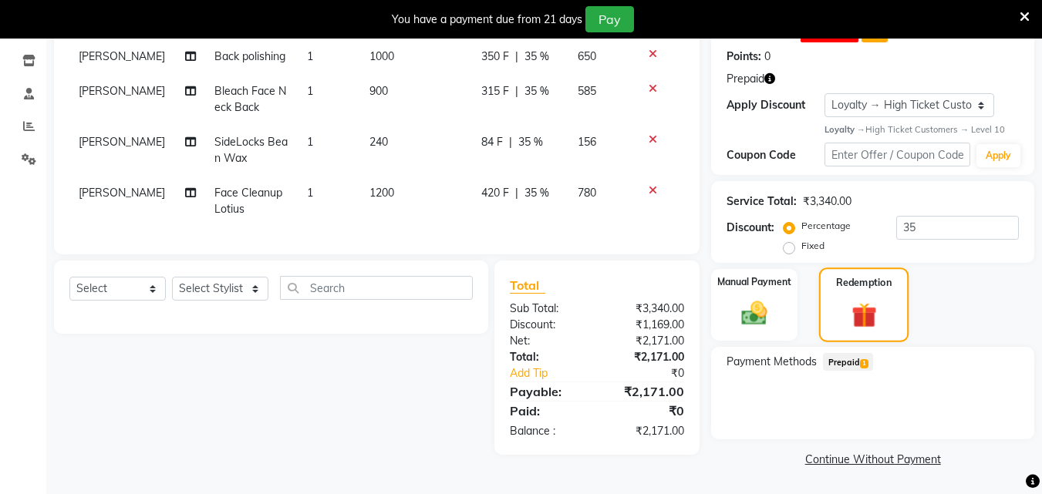
scroll to position [254, 0]
click at [859, 362] on span "Prepaid 1" at bounding box center [848, 362] width 50 height 18
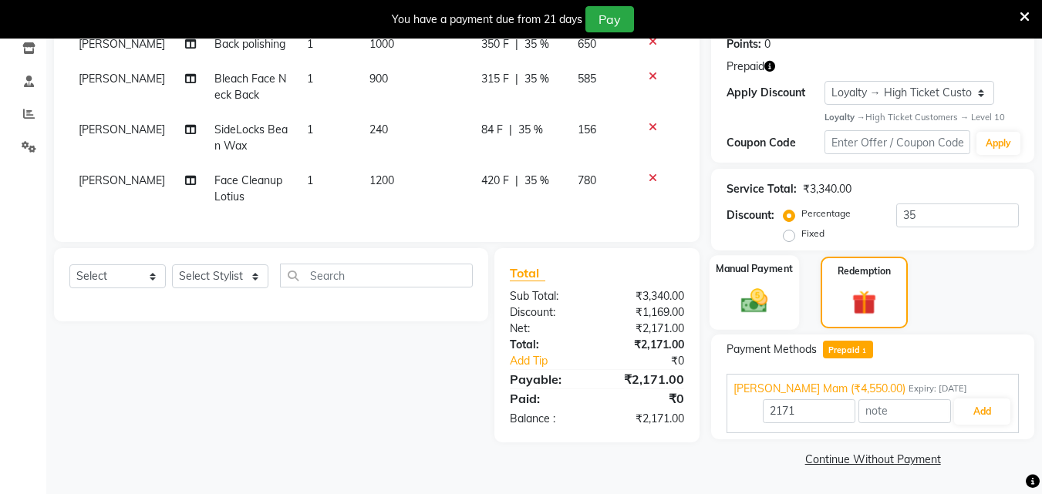
click at [769, 304] on img at bounding box center [754, 301] width 43 height 31
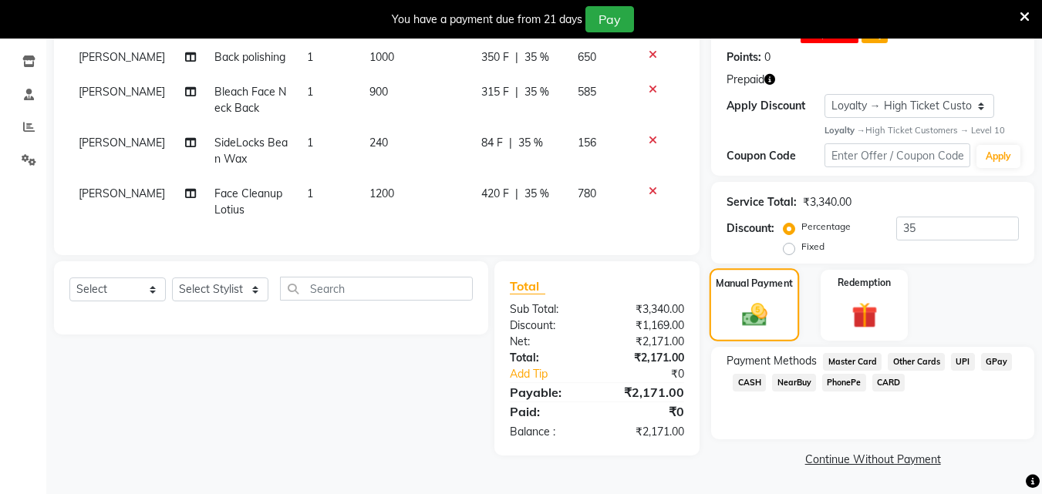
scroll to position [253, 0]
click at [754, 379] on span "CASH" at bounding box center [749, 383] width 33 height 18
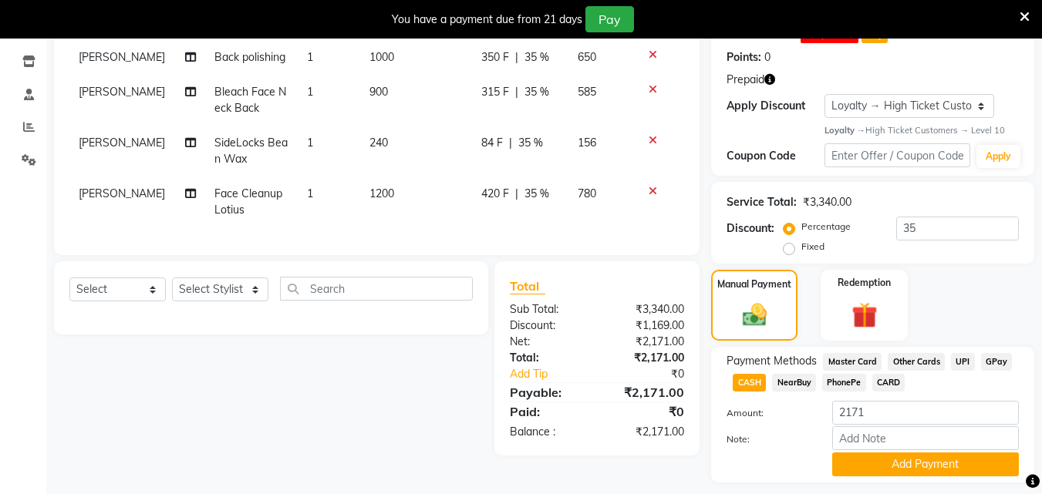
scroll to position [296, 0]
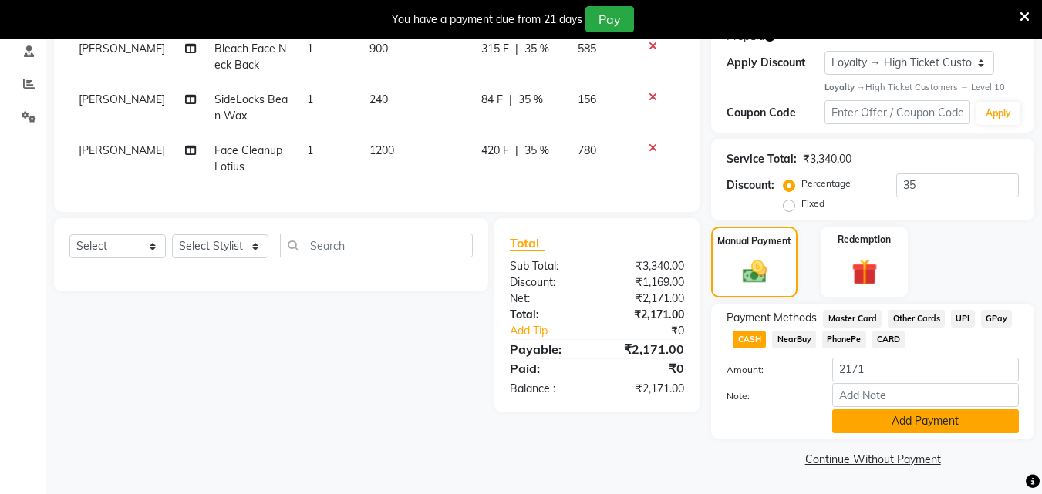
click at [941, 413] on button "Add Payment" at bounding box center [925, 422] width 187 height 24
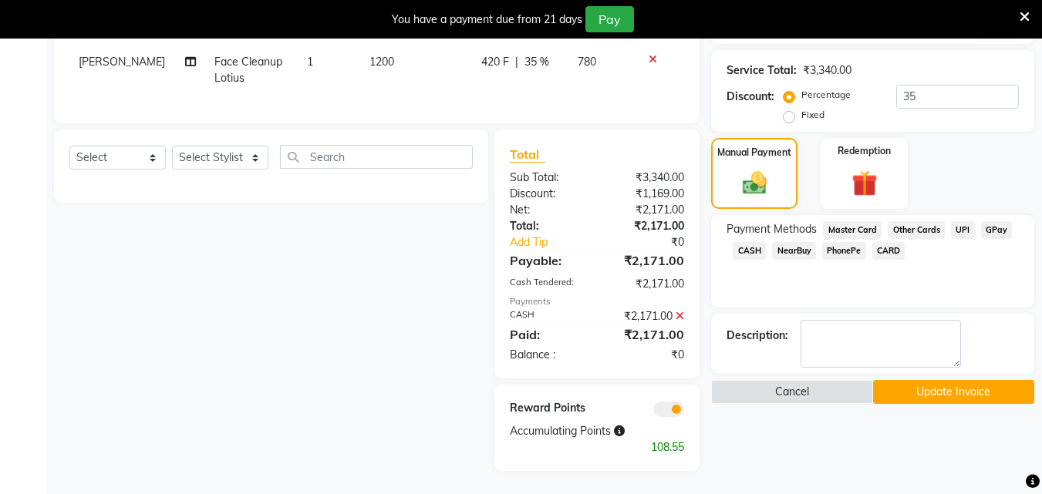
scroll to position [396, 0]
click at [953, 389] on button "Update Invoice" at bounding box center [953, 392] width 161 height 24
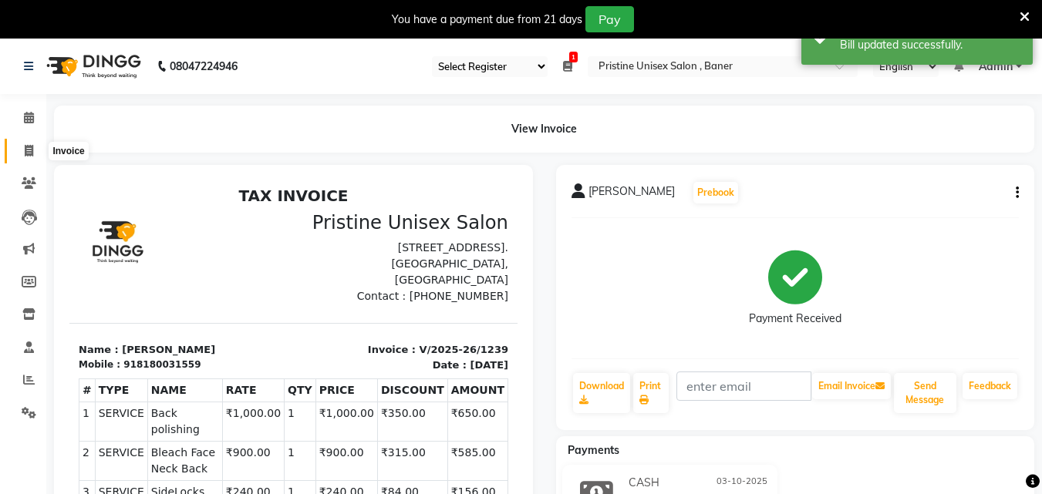
click at [25, 154] on icon at bounding box center [29, 151] width 8 height 12
select select "6610"
select select "service"
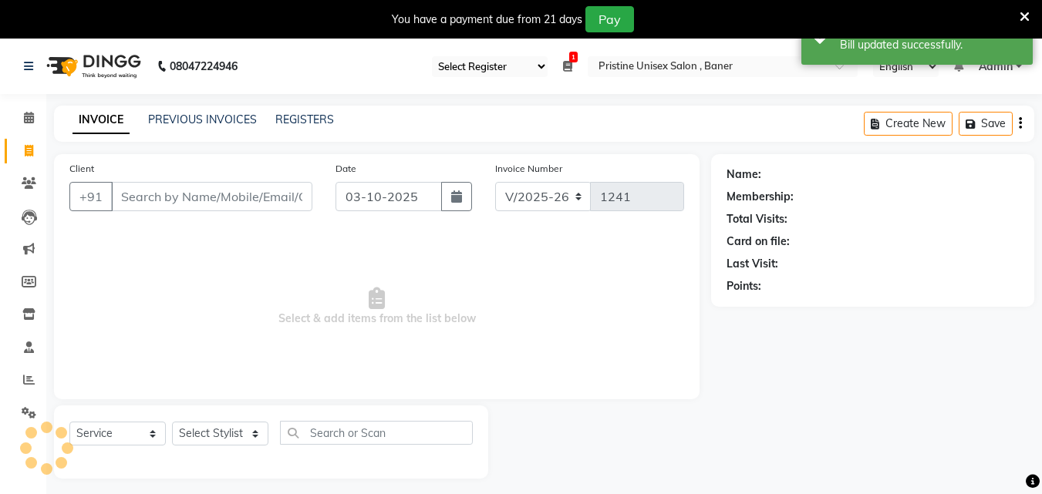
scroll to position [39, 0]
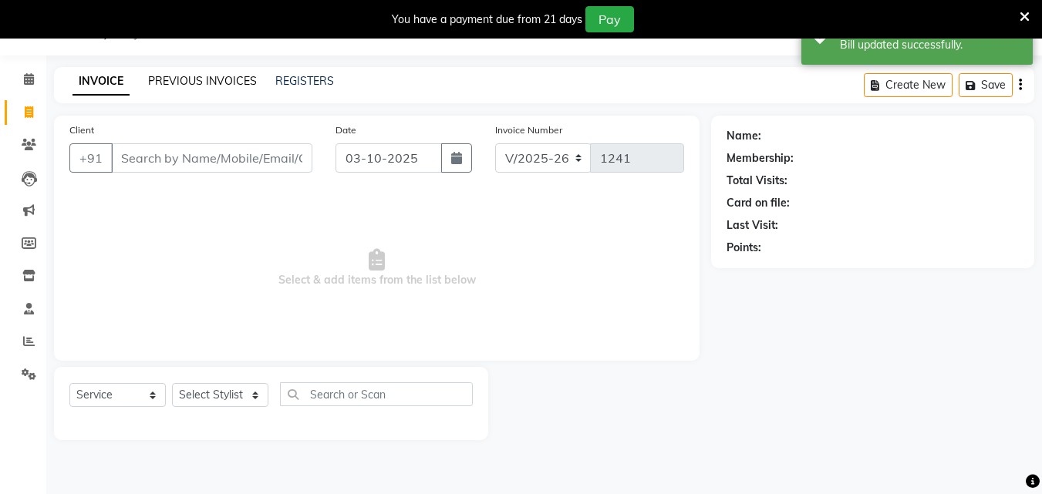
click at [211, 83] on link "PREVIOUS INVOICES" at bounding box center [202, 81] width 109 height 14
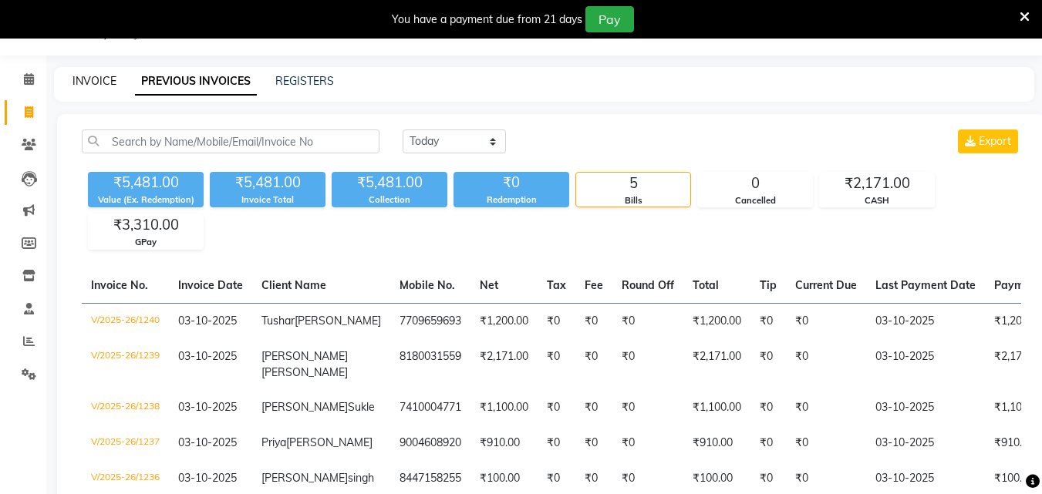
click at [104, 80] on link "INVOICE" at bounding box center [94, 81] width 44 height 14
select select "service"
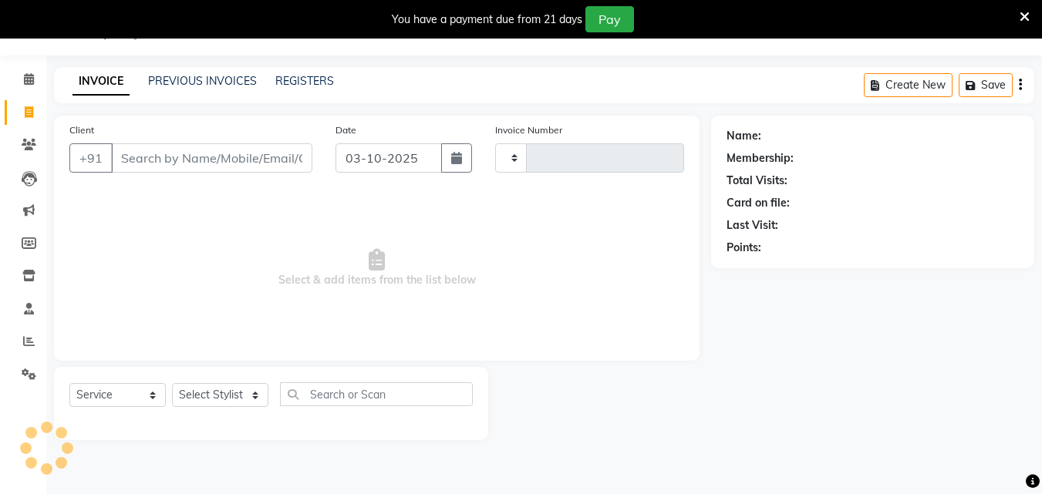
type input "1241"
select select "6610"
click at [186, 79] on link "PREVIOUS INVOICES" at bounding box center [202, 81] width 109 height 14
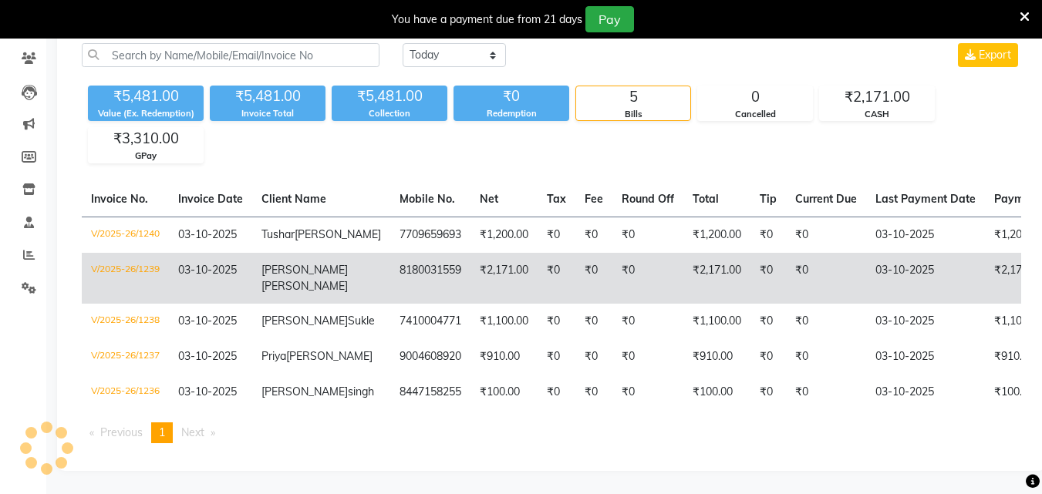
scroll to position [183, 0]
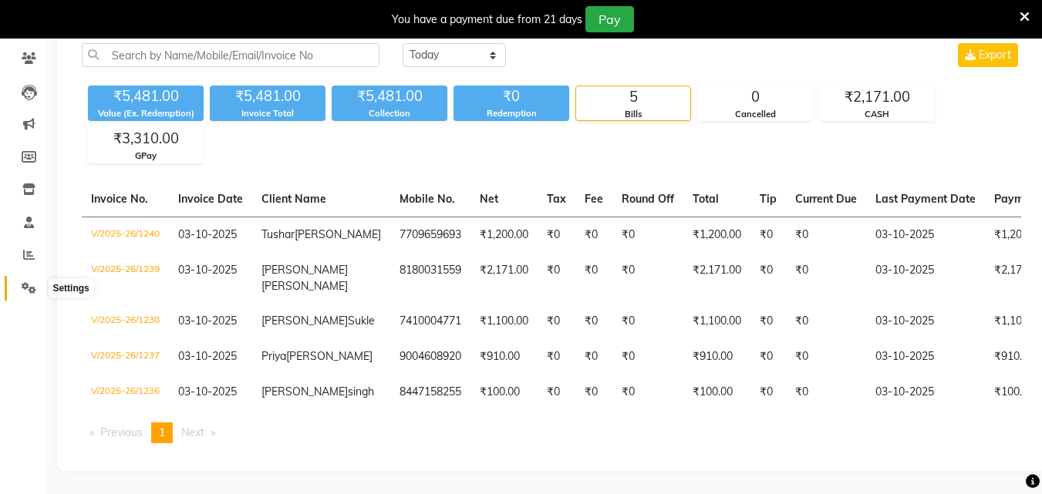
click at [30, 282] on icon at bounding box center [29, 288] width 15 height 12
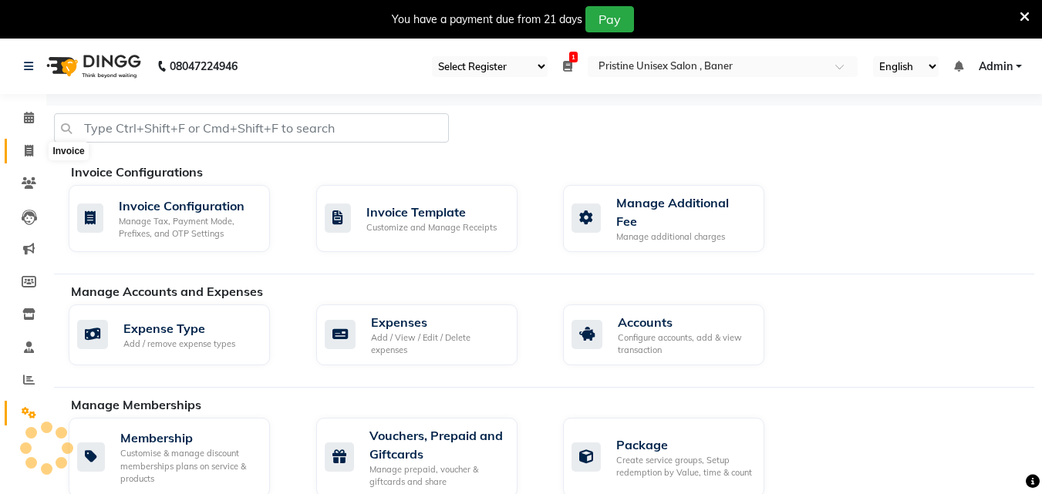
click at [33, 150] on icon at bounding box center [29, 151] width 8 height 12
select select "service"
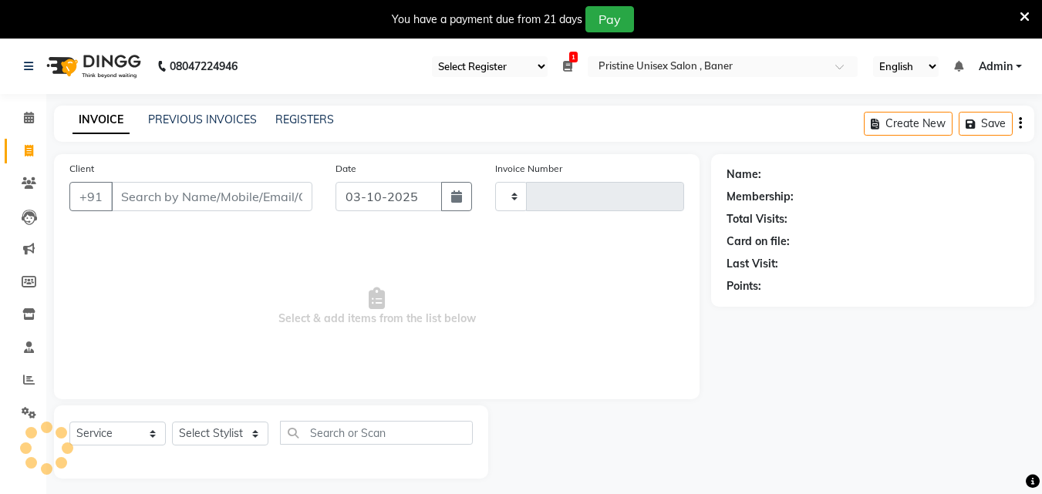
type input "1241"
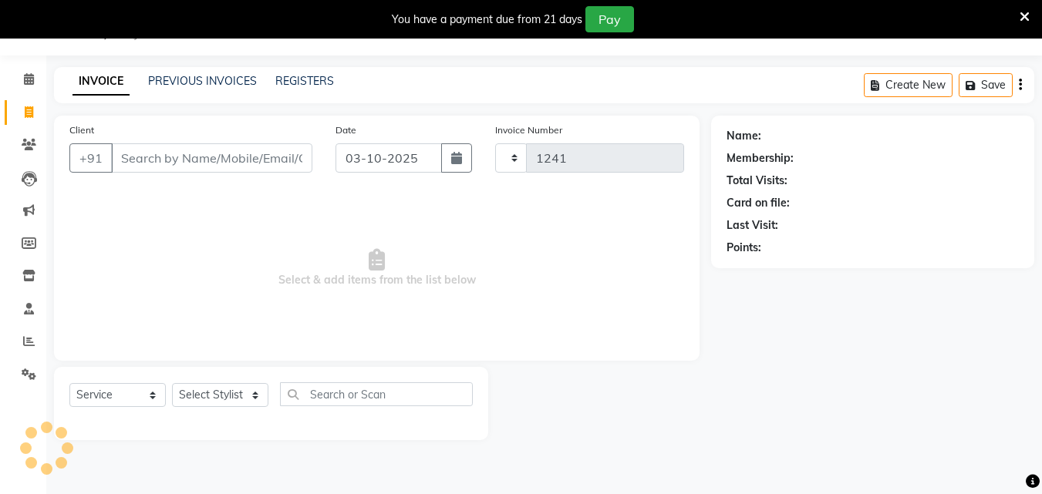
select select "6610"
click at [190, 72] on div "INVOICE PREVIOUS INVOICES REGISTERS Create New Save" at bounding box center [544, 85] width 980 height 36
click at [194, 78] on link "PREVIOUS INVOICES" at bounding box center [202, 81] width 109 height 14
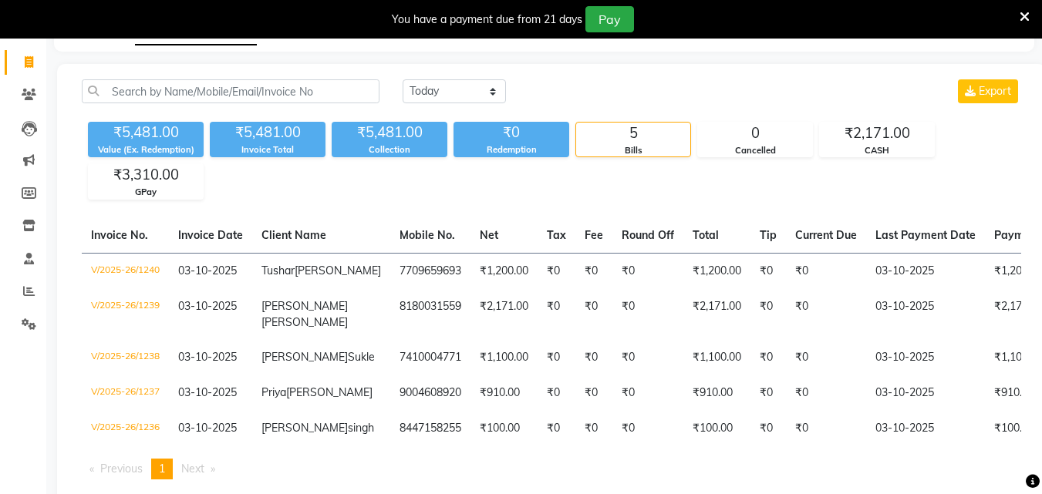
scroll to position [116, 0]
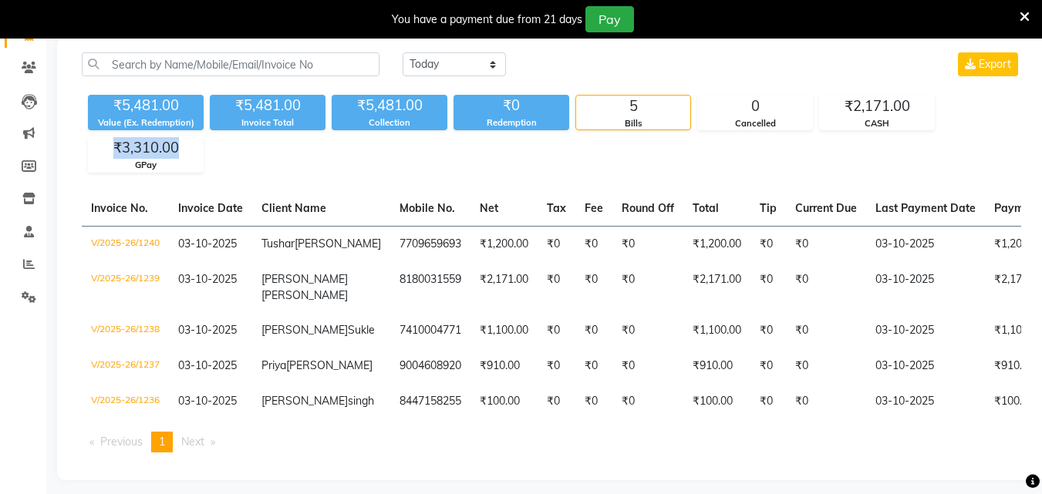
drag, startPoint x: 207, startPoint y: 155, endPoint x: 78, endPoint y: 156, distance: 128.8
click at [78, 156] on div "Today Yesterday Custom Range Export ₹5,481.00 Value (Ex. Redemption) ₹5,481.00 …" at bounding box center [551, 112] width 958 height 120
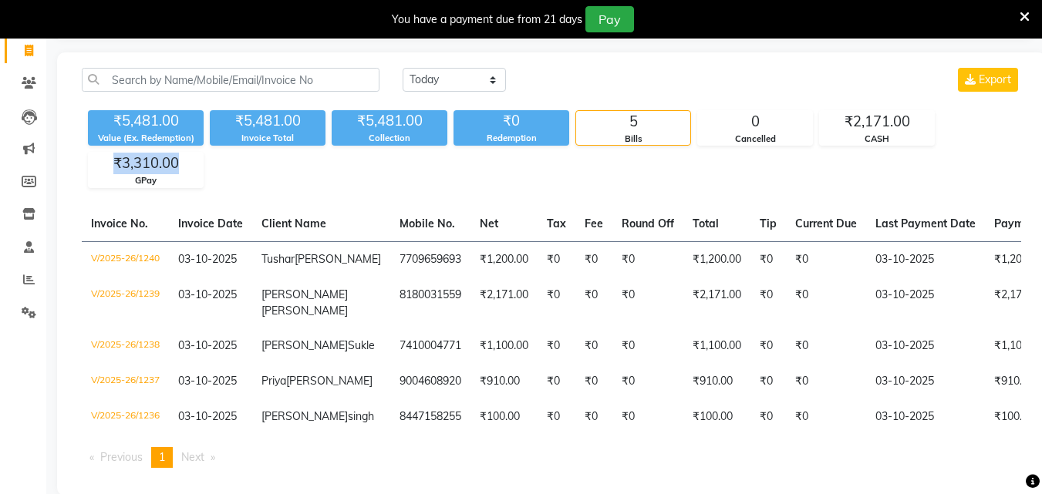
scroll to position [0, 0]
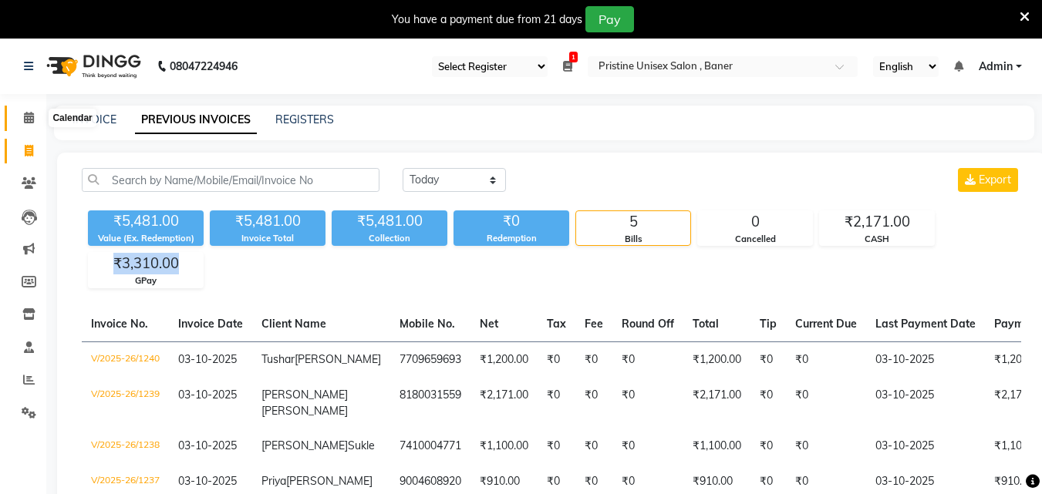
click at [19, 118] on span at bounding box center [28, 119] width 27 height 18
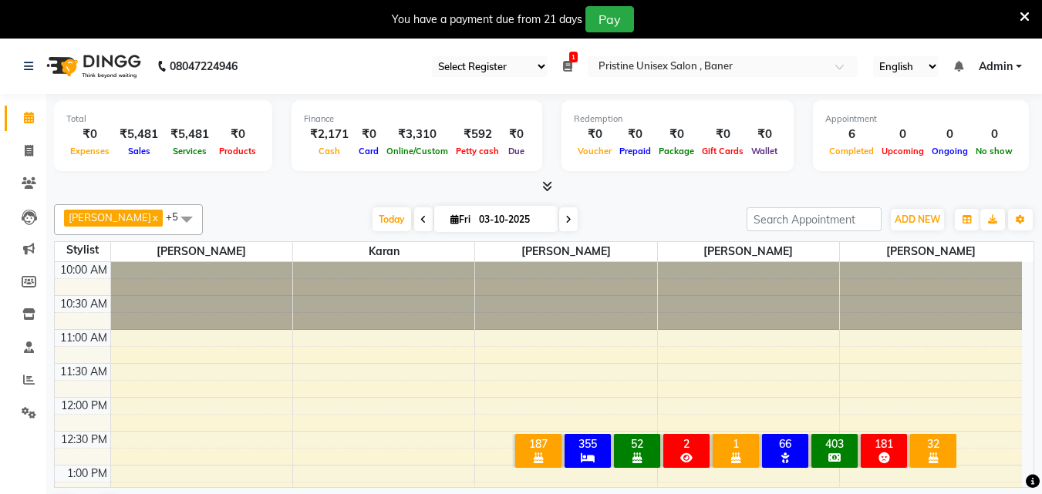
click at [740, 437] on div "1" at bounding box center [736, 444] width 40 height 14
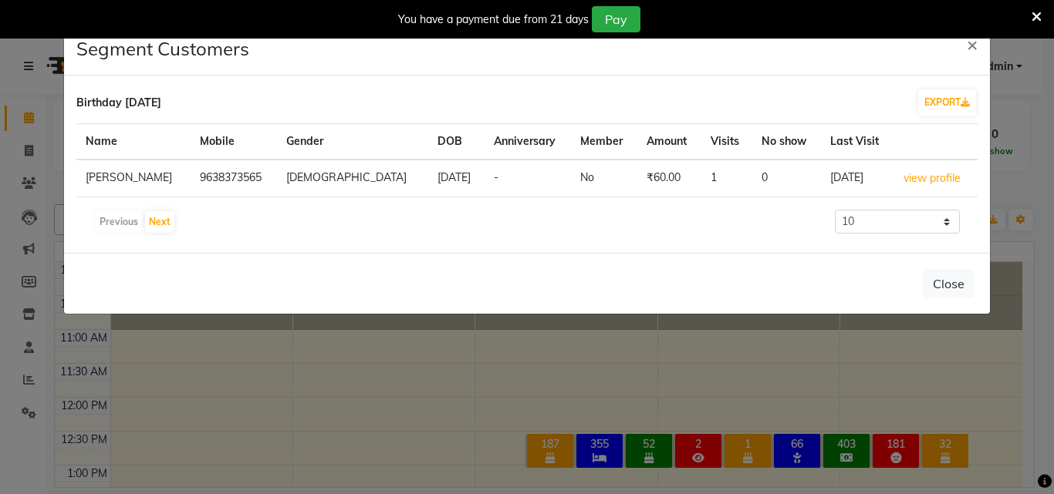
click at [696, 444] on ngb-modal-window "Segment Customers × Birthday Today EXPORT Name Mobile Gender DOB Anniversary Me…" at bounding box center [527, 247] width 1054 height 494
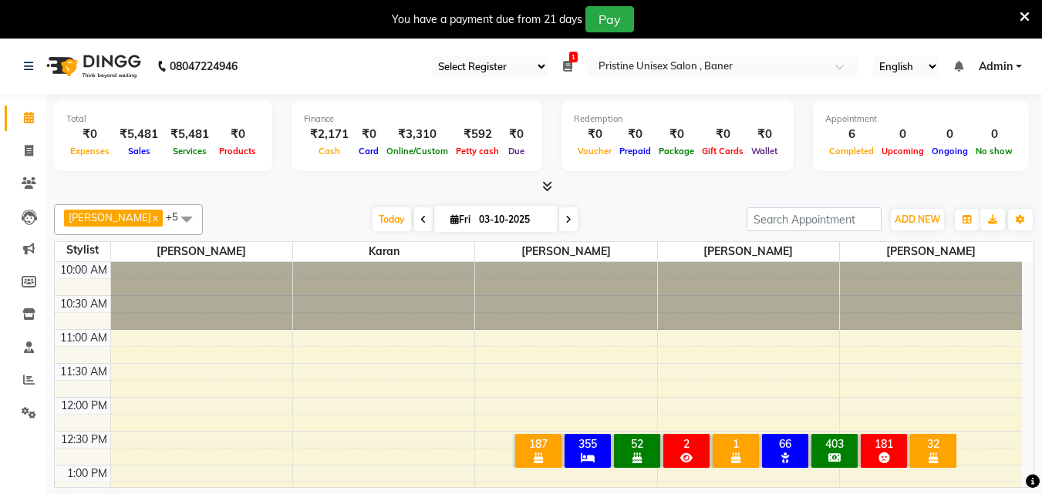
click at [696, 451] on div "Anniversary this month" at bounding box center [686, 458] width 40 height 14
click at [683, 437] on div "2" at bounding box center [686, 444] width 40 height 14
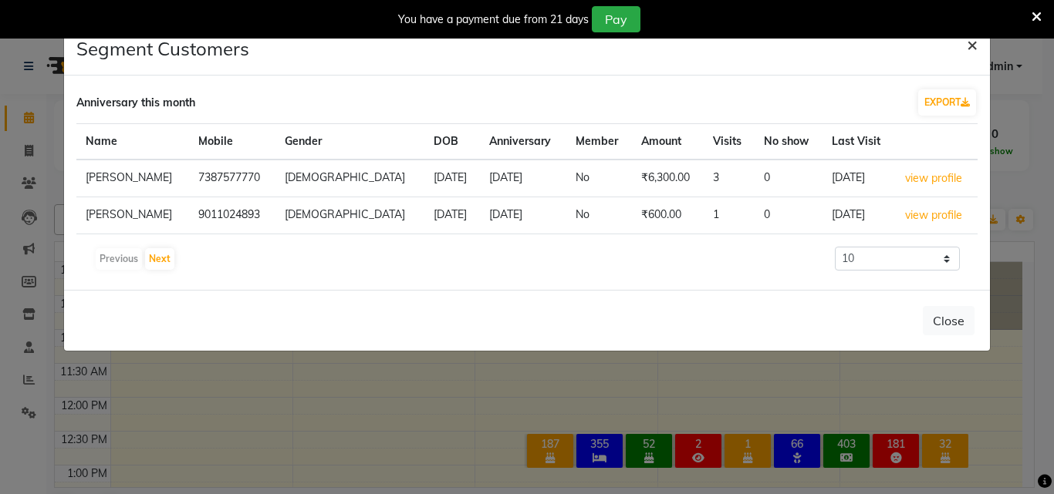
click at [976, 54] on span "×" at bounding box center [971, 43] width 11 height 23
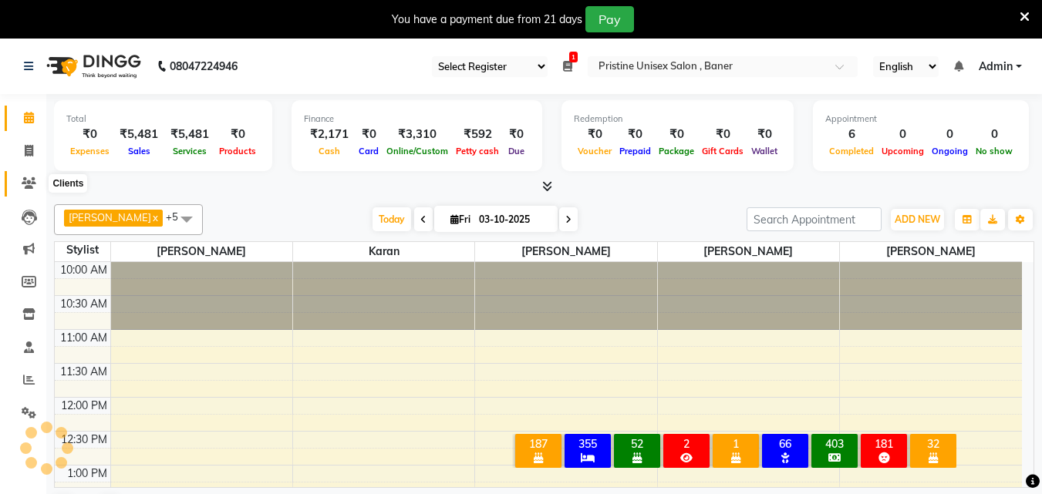
click at [25, 179] on icon at bounding box center [29, 183] width 15 height 12
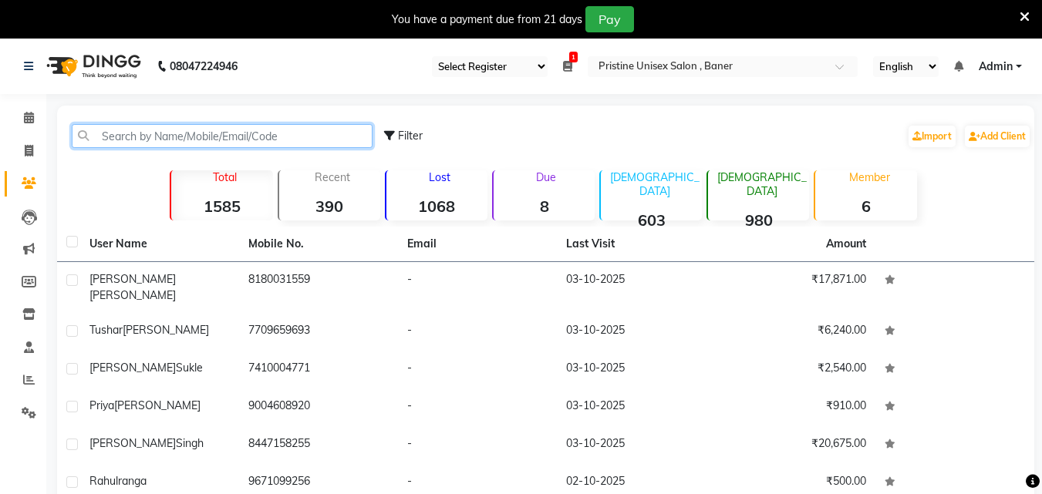
click at [137, 138] on input "text" at bounding box center [222, 136] width 301 height 24
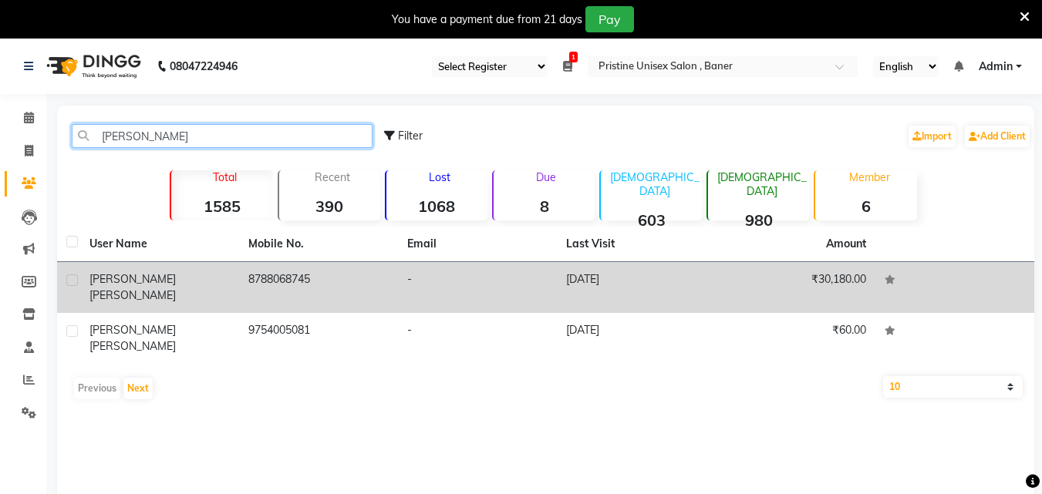
type input "vidhi"
click at [197, 282] on div "Vidhi panchal" at bounding box center [159, 287] width 140 height 32
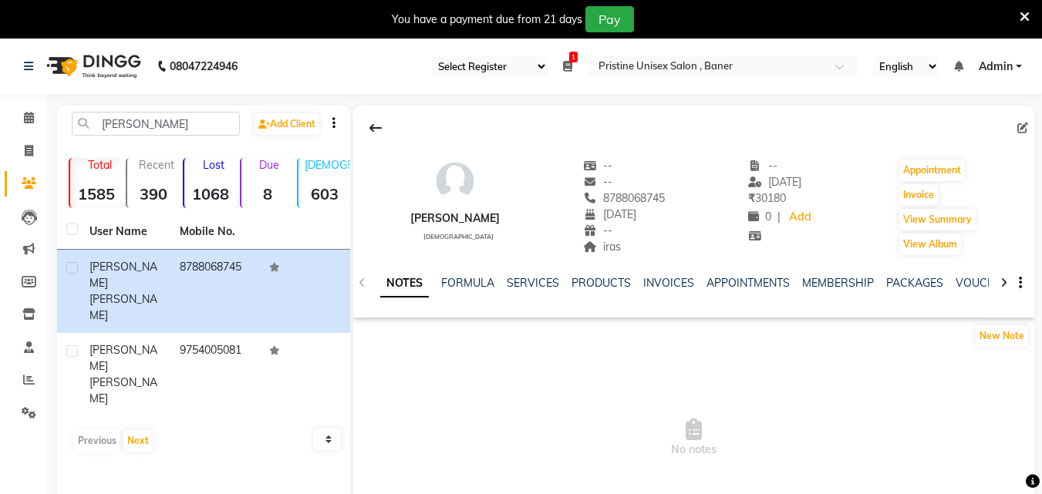
click at [484, 211] on div "Vidhi panchal" at bounding box center [454, 219] width 89 height 16
copy div "panchal"
click at [31, 158] on span at bounding box center [28, 152] width 27 height 18
select select "service"
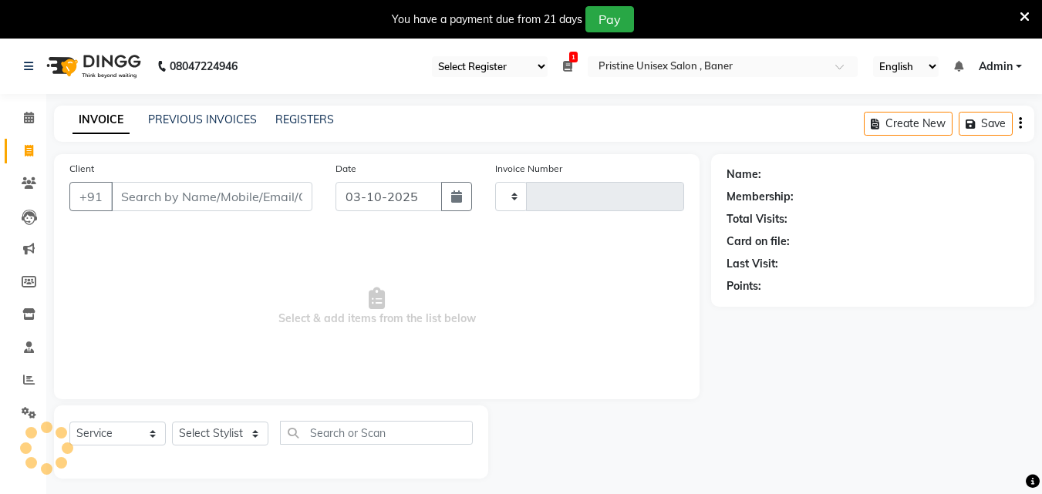
type input "1241"
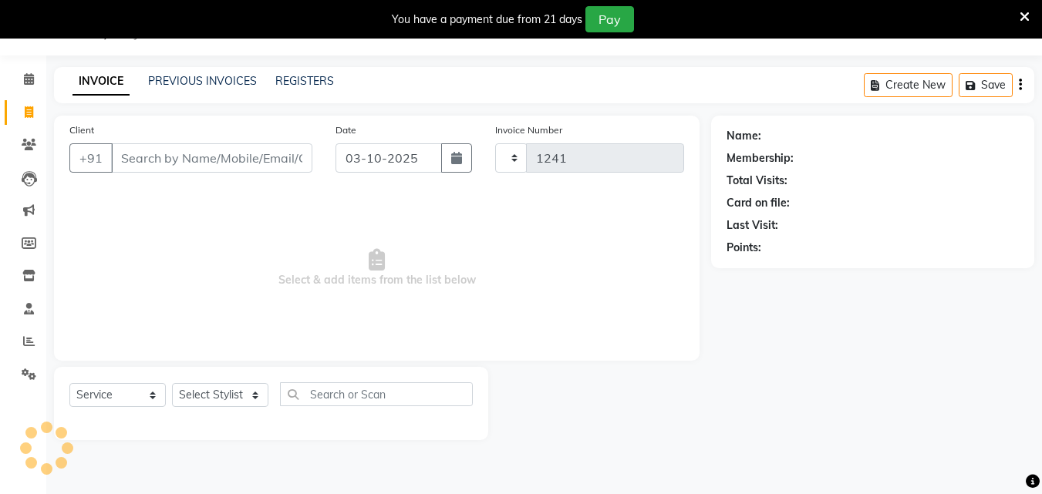
select select "6610"
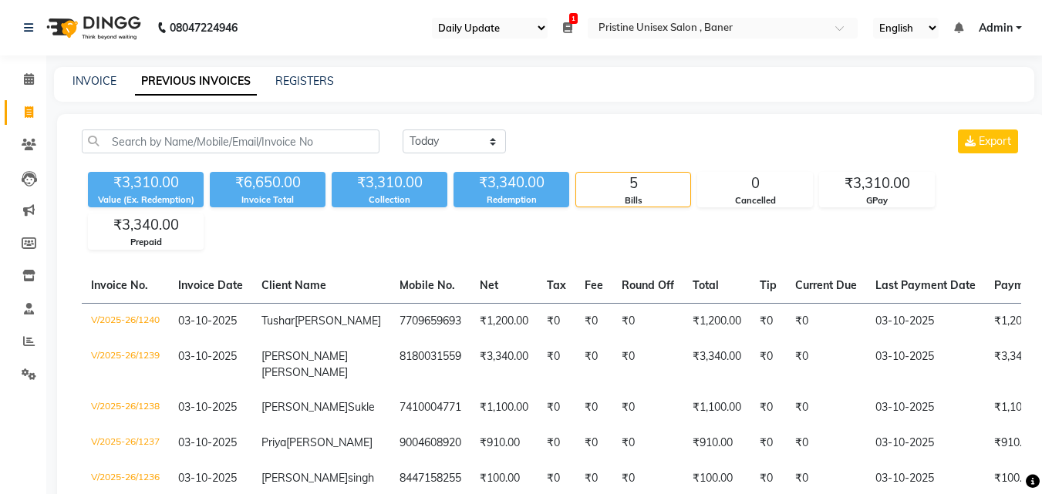
select select "110"
click at [17, 110] on span at bounding box center [28, 113] width 27 height 18
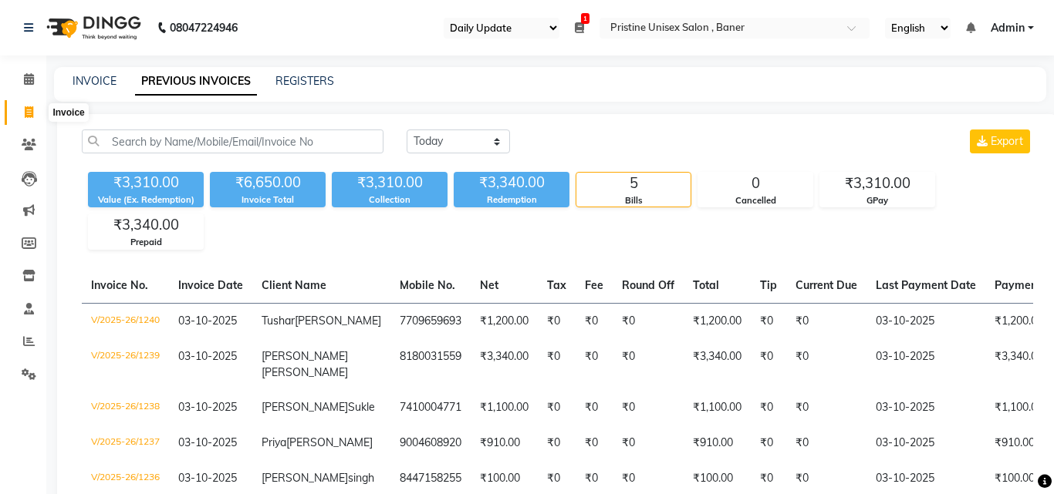
select select "6610"
select select "service"
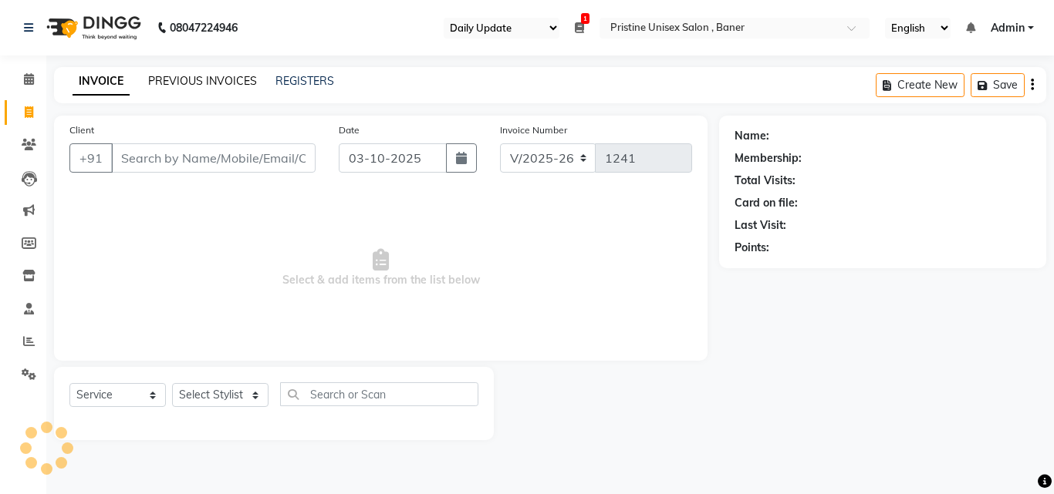
click at [177, 76] on link "PREVIOUS INVOICES" at bounding box center [202, 81] width 109 height 14
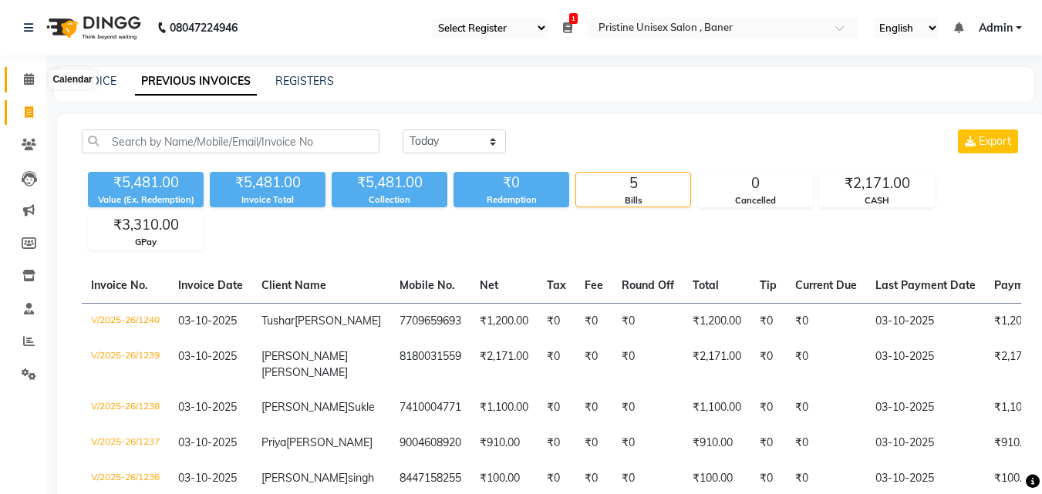
click at [26, 73] on icon at bounding box center [29, 79] width 10 height 12
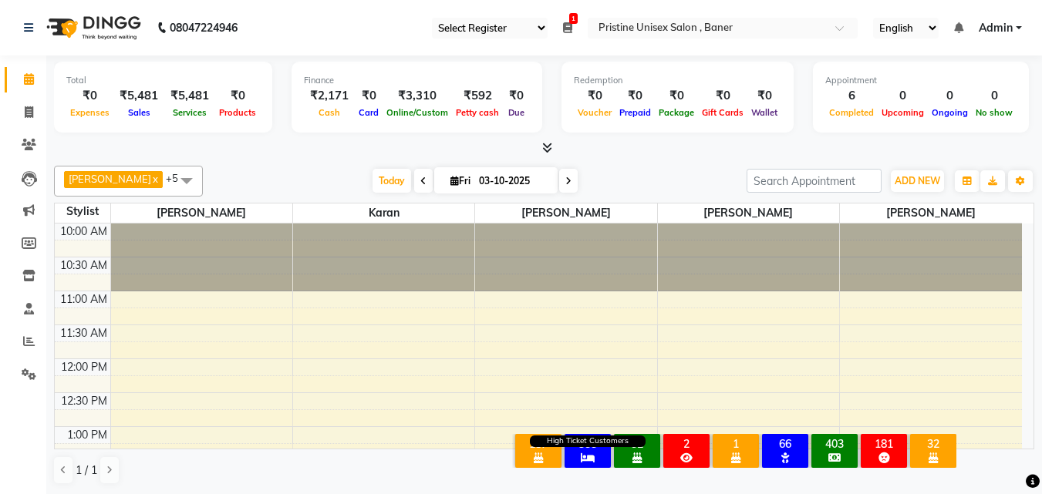
click at [594, 453] on icon at bounding box center [588, 458] width 14 height 11
click at [594, 437] on div "355" at bounding box center [588, 444] width 40 height 14
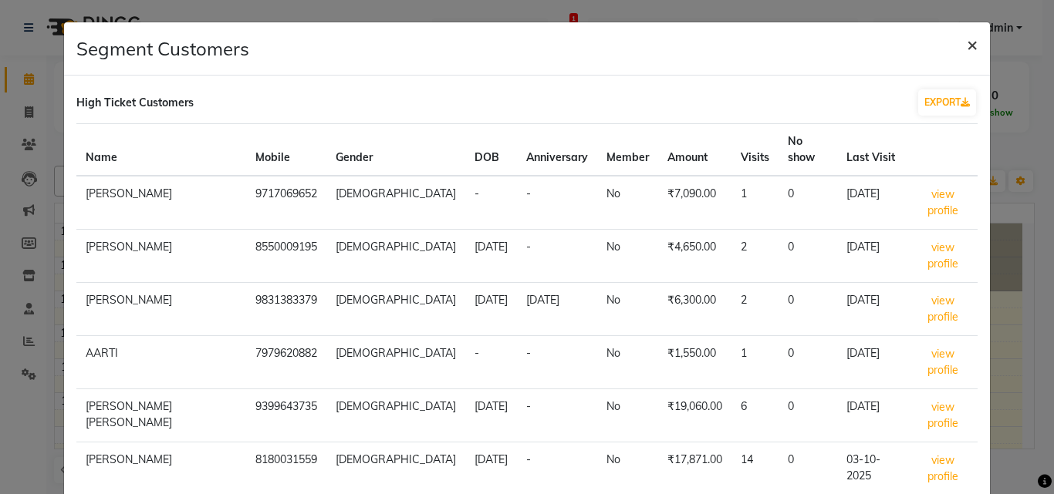
click at [966, 39] on span "×" at bounding box center [971, 43] width 11 height 23
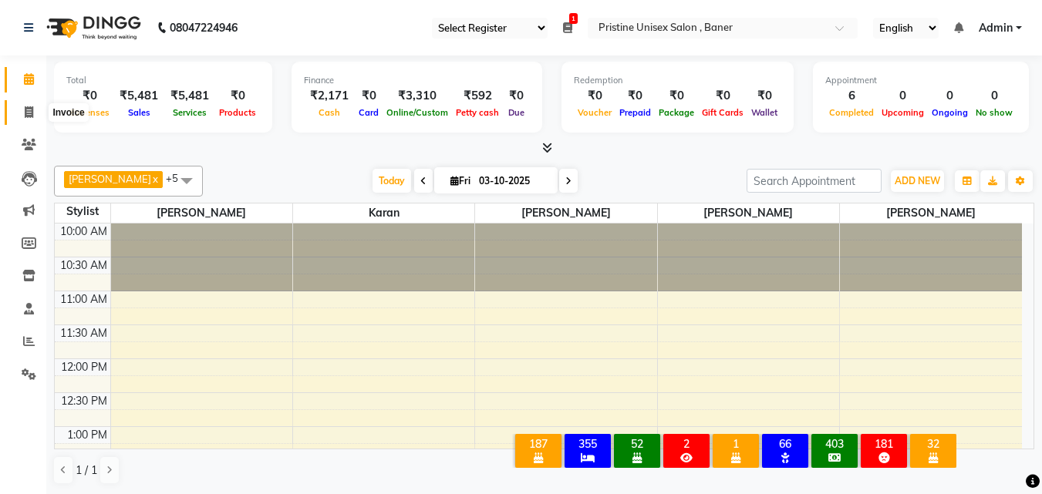
click at [33, 112] on icon at bounding box center [29, 112] width 8 height 12
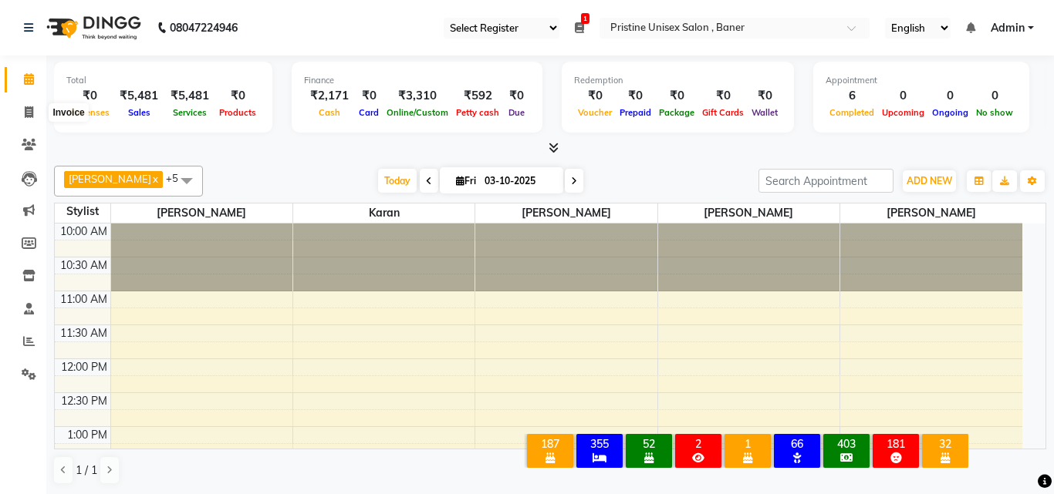
select select "6610"
select select "service"
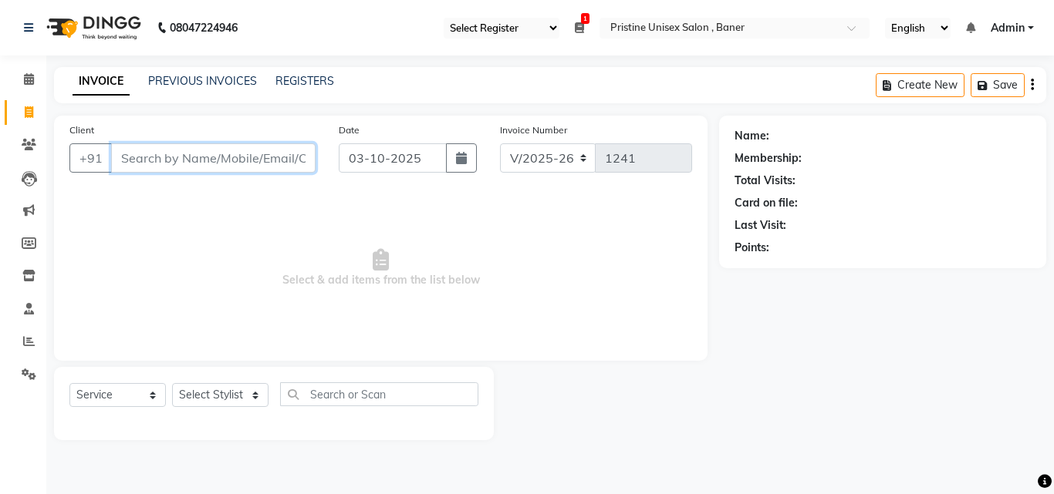
click at [178, 151] on input "Client" at bounding box center [213, 157] width 204 height 29
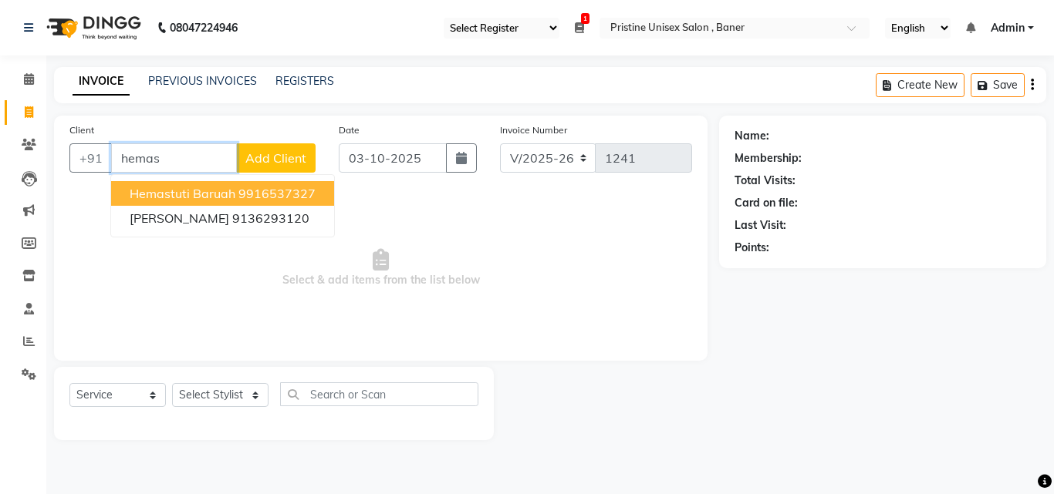
click at [179, 200] on span "Hemastuti Baruah" at bounding box center [183, 193] width 106 height 15
type input "9916537327"
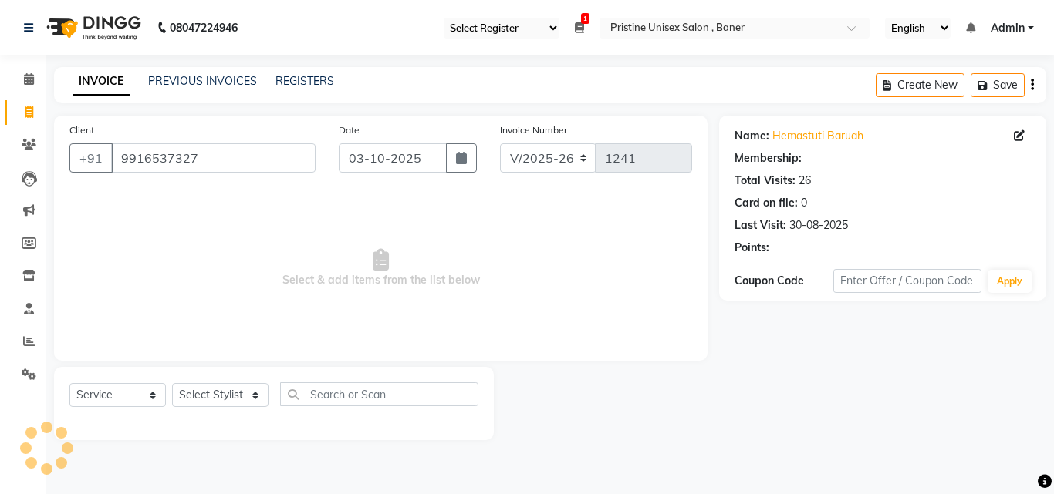
select select "2: Object"
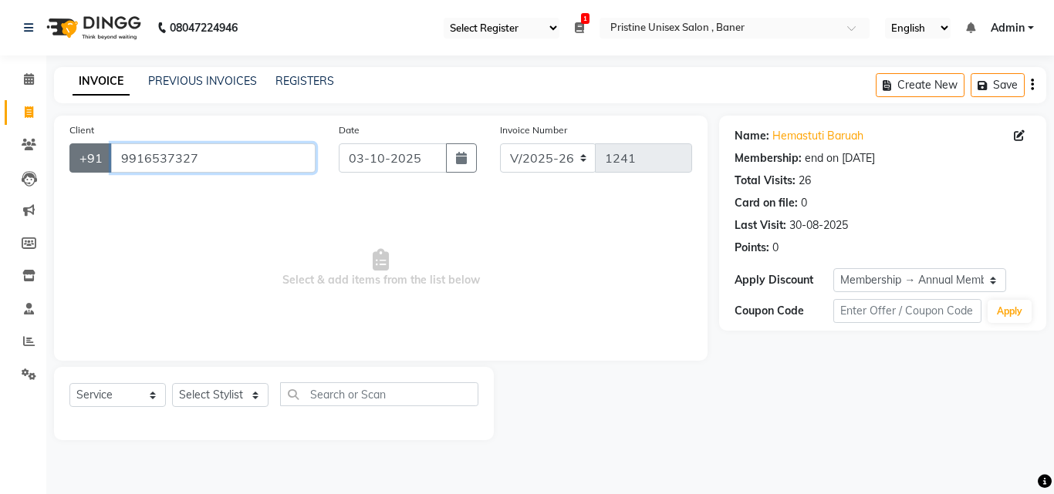
drag, startPoint x: 244, startPoint y: 161, endPoint x: 89, endPoint y: 152, distance: 155.3
click at [89, 152] on div "[PHONE_NUMBER]" at bounding box center [192, 157] width 246 height 29
click at [32, 145] on icon at bounding box center [29, 145] width 15 height 12
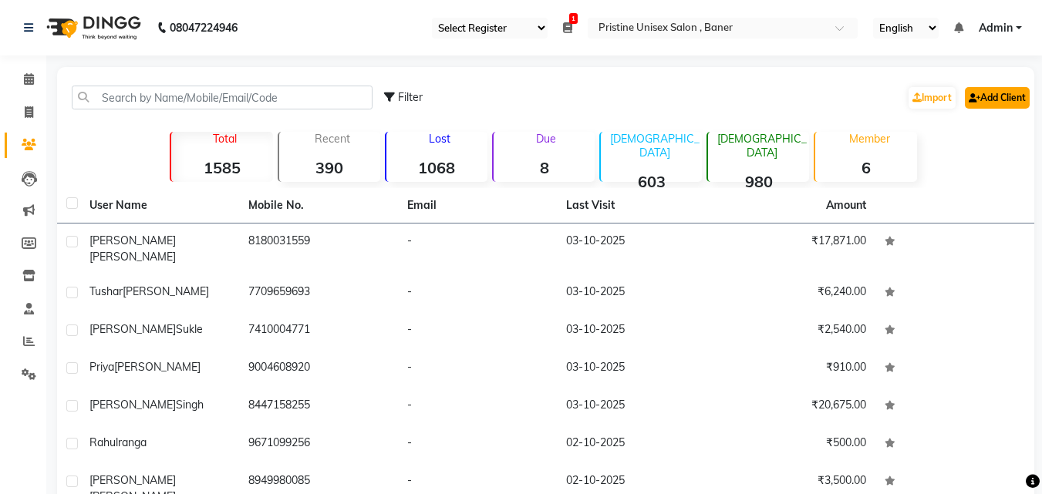
click at [986, 96] on link "Add Client" at bounding box center [997, 98] width 65 height 22
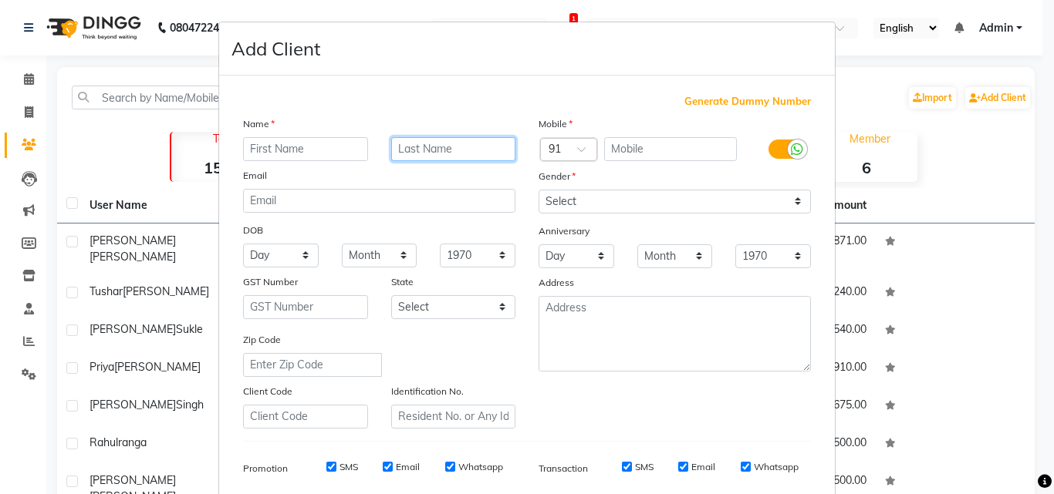
click at [428, 138] on input "text" at bounding box center [453, 149] width 125 height 24
paste input "[PERSON_NAME]"
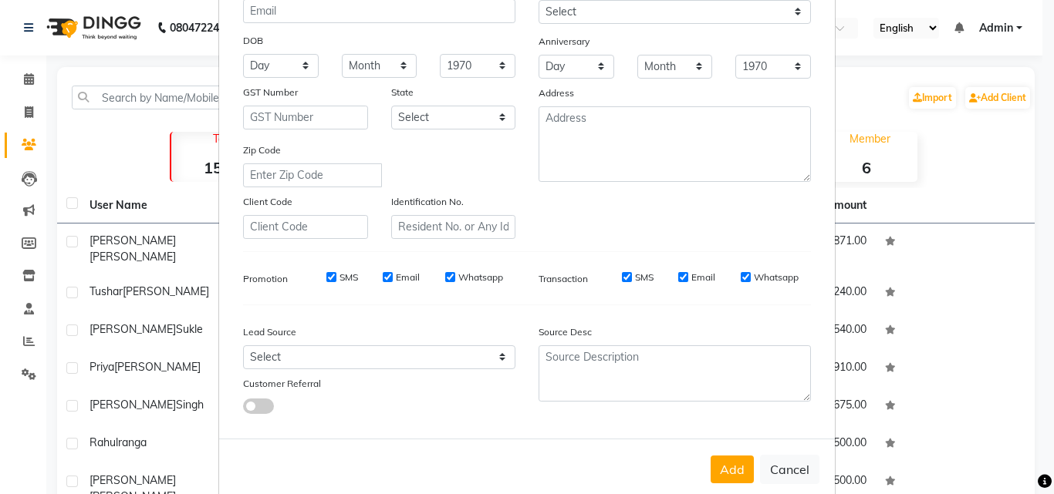
scroll to position [217, 0]
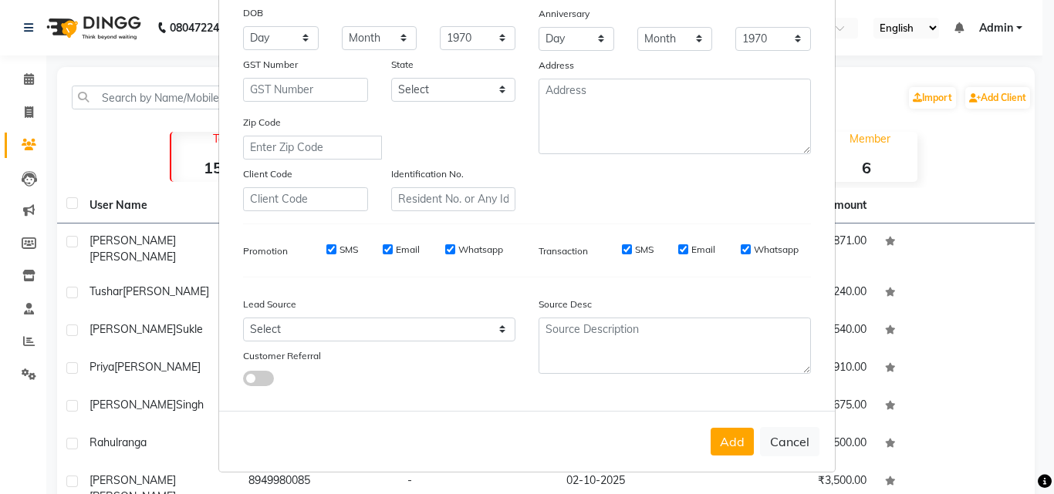
type input "[PERSON_NAME]"
click at [263, 377] on span at bounding box center [258, 378] width 31 height 15
click at [243, 381] on input "checkbox" at bounding box center [243, 381] width 0 height 0
select select "46843"
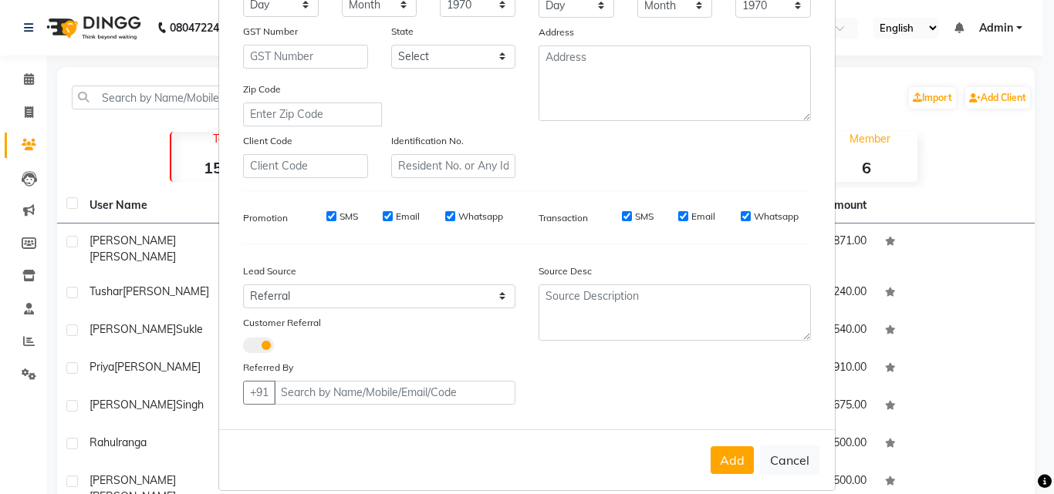
scroll to position [269, 0]
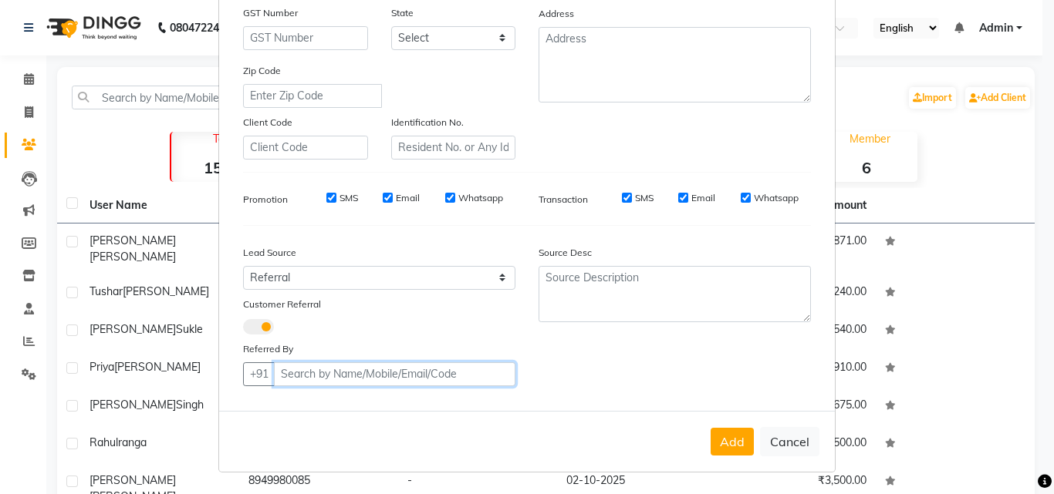
click at [298, 382] on input "text" at bounding box center [394, 374] width 241 height 24
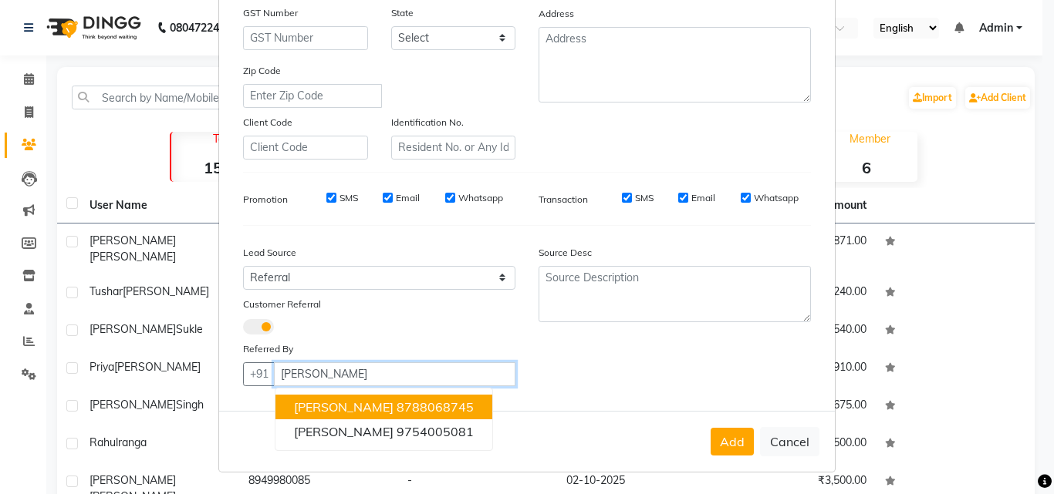
click at [317, 403] on span "[PERSON_NAME]" at bounding box center [343, 407] width 99 height 15
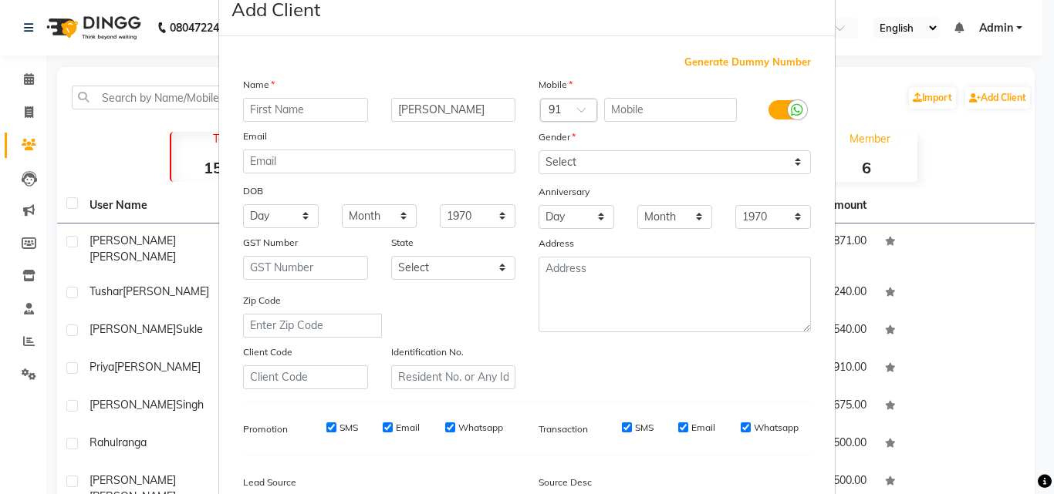
scroll to position [38, 0]
type input "8788068745"
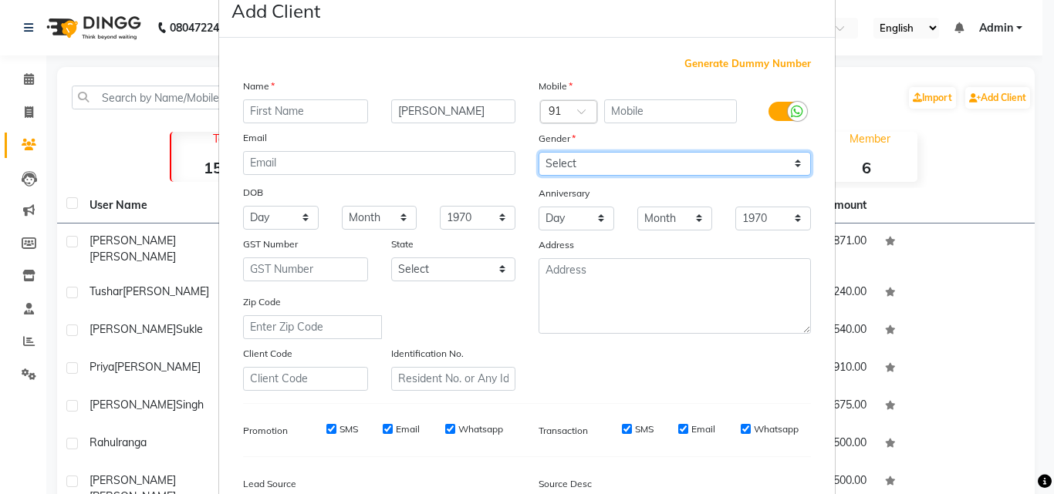
click at [578, 168] on select "Select [DEMOGRAPHIC_DATA] [DEMOGRAPHIC_DATA] Other Prefer Not To Say" at bounding box center [674, 164] width 272 height 24
select select "[DEMOGRAPHIC_DATA]"
click at [538, 152] on select "Select [DEMOGRAPHIC_DATA] [DEMOGRAPHIC_DATA] Other Prefer Not To Say" at bounding box center [674, 164] width 272 height 24
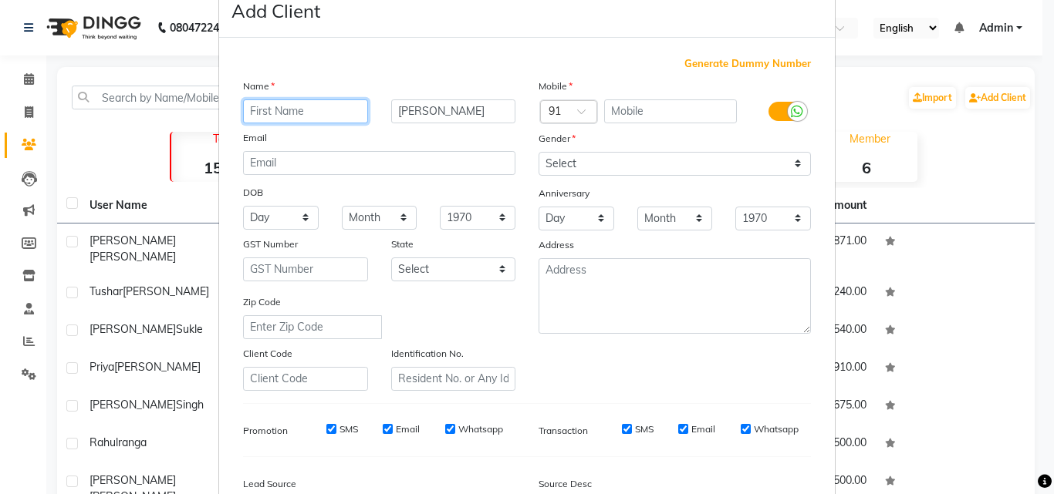
click at [339, 115] on input "text" at bounding box center [305, 111] width 125 height 24
type input "[PERSON_NAME]"
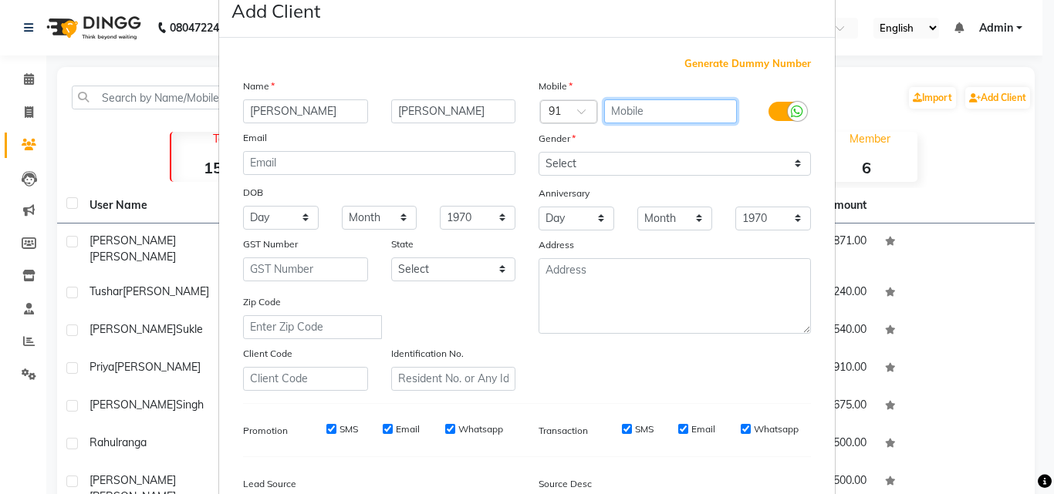
click at [657, 109] on input "text" at bounding box center [670, 111] width 133 height 24
click at [636, 105] on input "text" at bounding box center [670, 111] width 133 height 24
click at [635, 118] on input "text" at bounding box center [670, 111] width 133 height 24
type input "937191200"
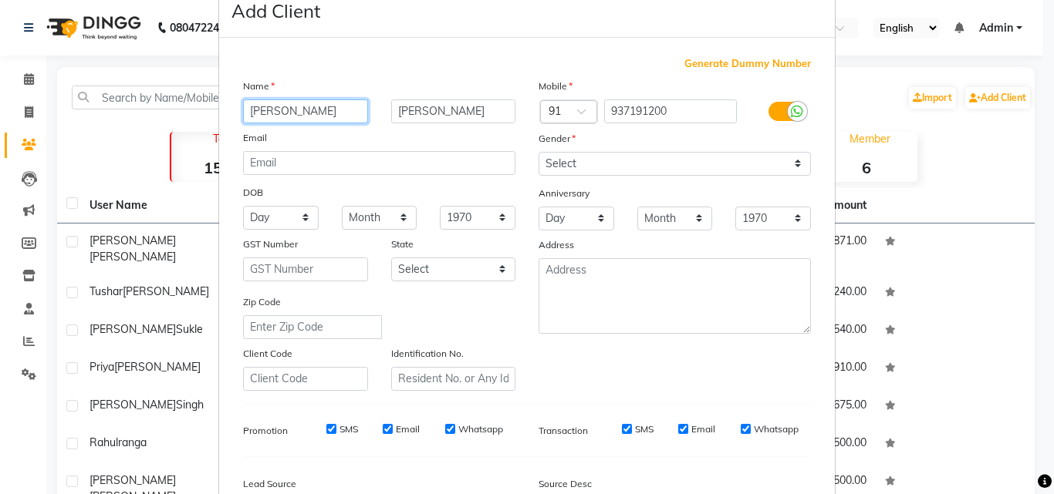
drag, startPoint x: 328, startPoint y: 107, endPoint x: 181, endPoint y: 102, distance: 146.6
click at [181, 102] on ngb-modal-window "Add Client Generate Dummy Number Name Vidhi Papa panchal Email DOB Day 01 02 03…" at bounding box center [527, 247] width 1054 height 494
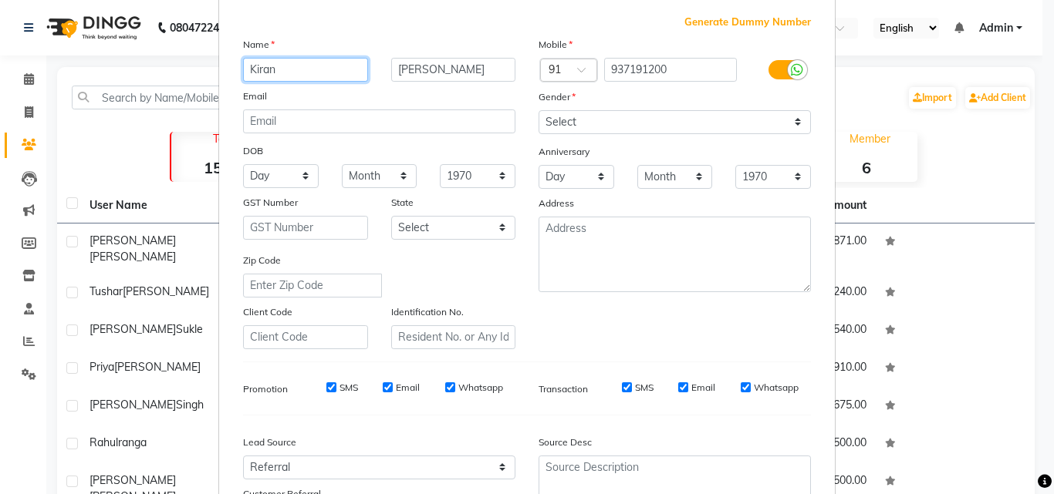
scroll to position [115, 0]
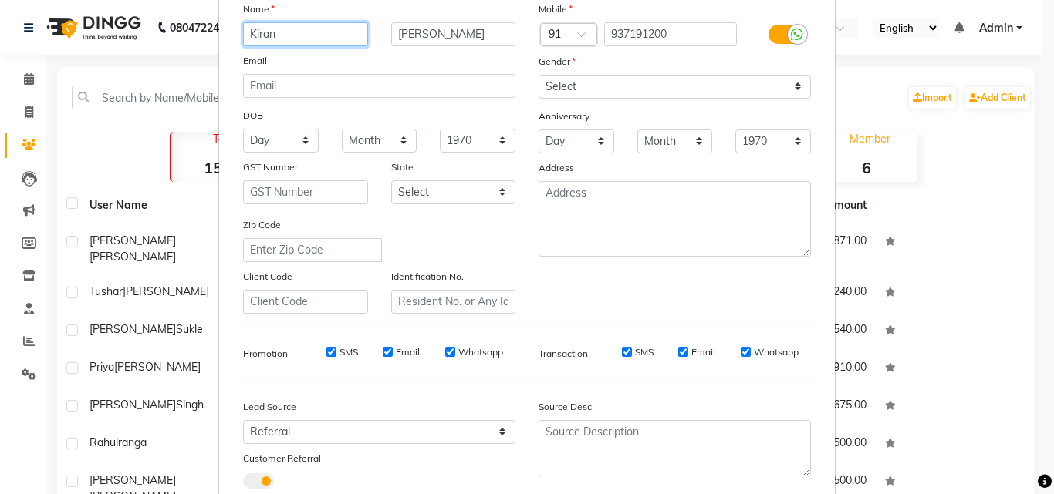
type input "Kiran"
click at [262, 144] on select "Day 01 02 03 04 05 06 07 08 09 10 11 12 13 14 15 16 17 18 19 20 21 22 23 24 25 …" at bounding box center [281, 141] width 76 height 24
select select "31"
click at [243, 129] on select "Day 01 02 03 04 05 06 07 08 09 10 11 12 13 14 15 16 17 18 19 20 21 22 23 24 25 …" at bounding box center [281, 141] width 76 height 24
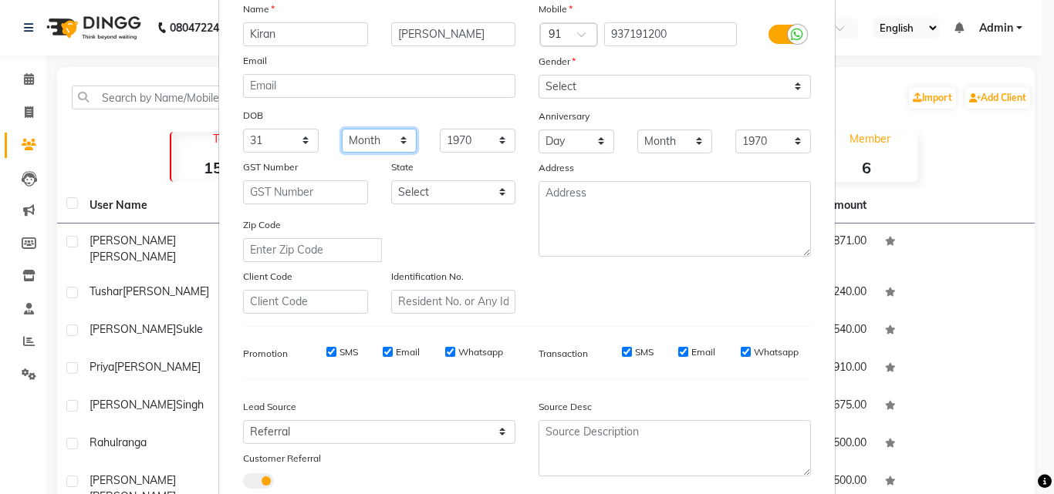
click at [385, 135] on select "Month January February March April May June July August September October Novem…" at bounding box center [380, 141] width 76 height 24
select select "12"
click at [342, 129] on select "Month January February March April May June July August September October Novem…" at bounding box center [380, 141] width 76 height 24
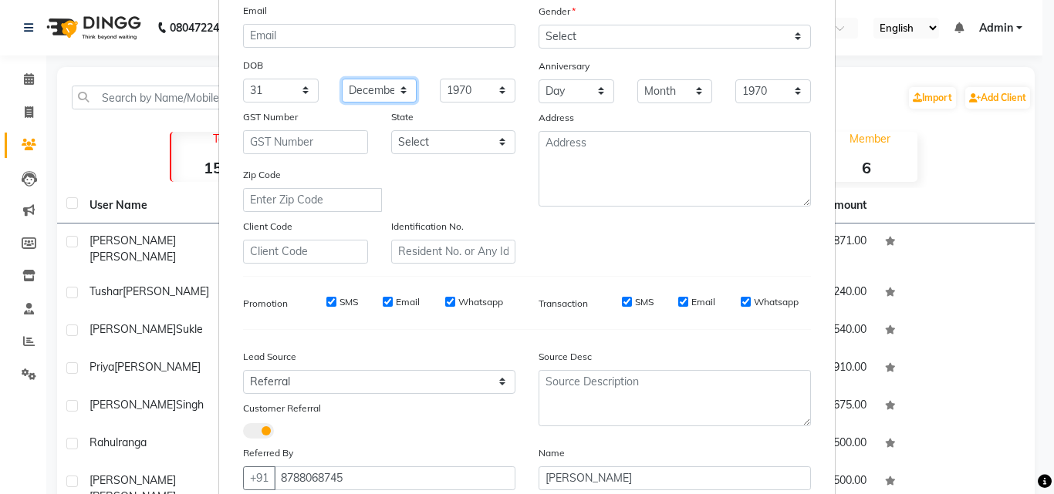
scroll to position [192, 0]
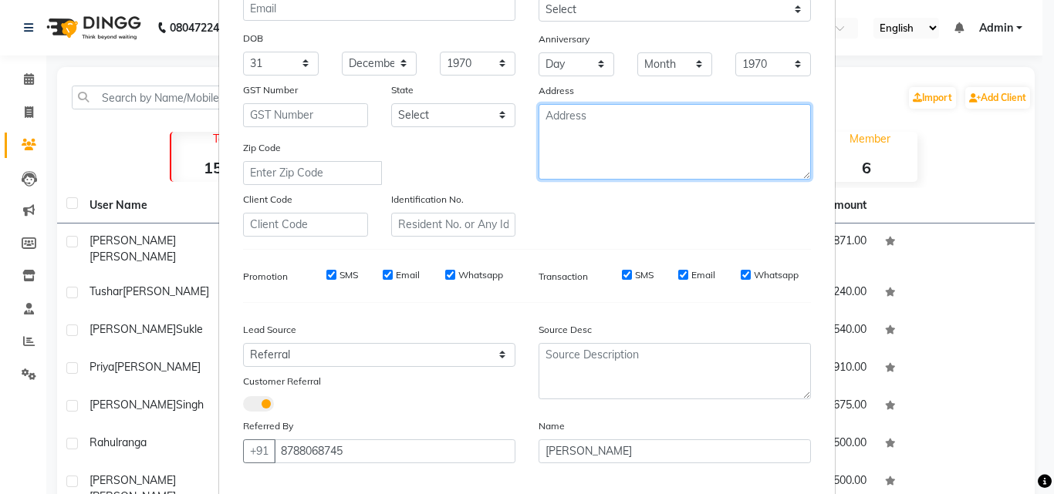
click at [681, 160] on textarea at bounding box center [674, 142] width 272 height 76
type textarea "IRIS"
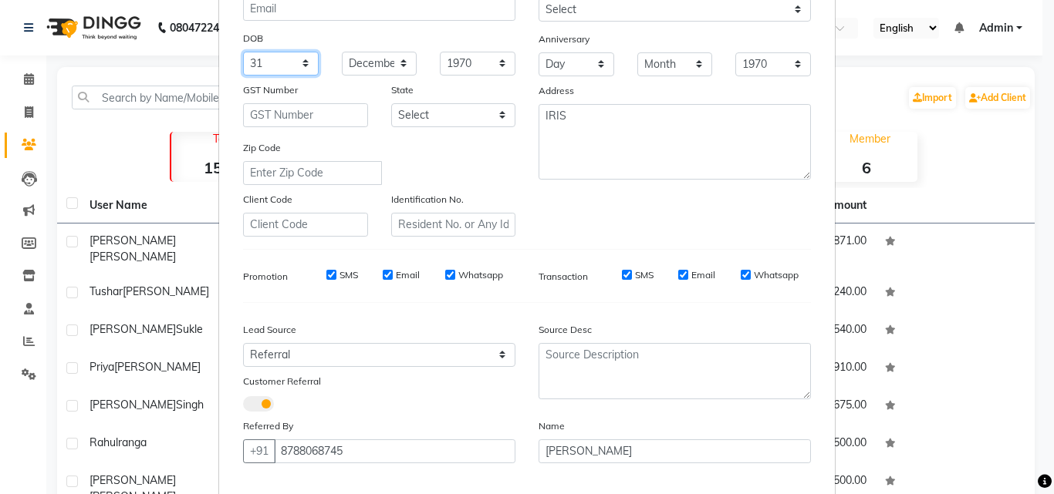
click at [259, 58] on select "Day 01 02 03 04 05 06 07 08 09 10 11 12 13 14 15 16 17 18 19 20 21 22 23 24 25 …" at bounding box center [281, 64] width 76 height 24
select select "10"
click at [243, 52] on select "Day 01 02 03 04 05 06 07 08 09 10 11 12 13 14 15 16 17 18 19 20 21 22 23 24 25 …" at bounding box center [281, 64] width 76 height 24
click at [362, 64] on select "Month January February March April May June July August September October Novem…" at bounding box center [380, 64] width 76 height 24
select select "11"
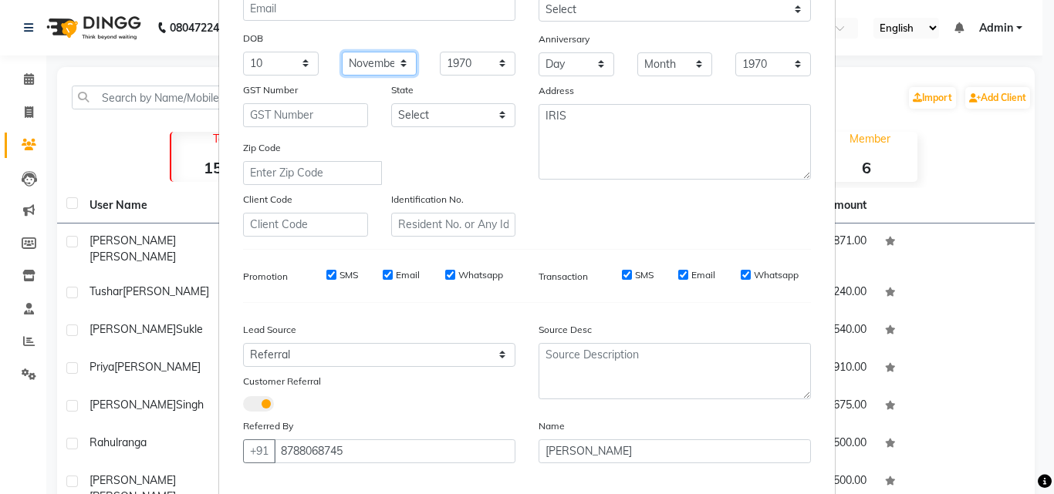
click at [342, 52] on select "Month January February March April May June July August September October Novem…" at bounding box center [380, 64] width 76 height 24
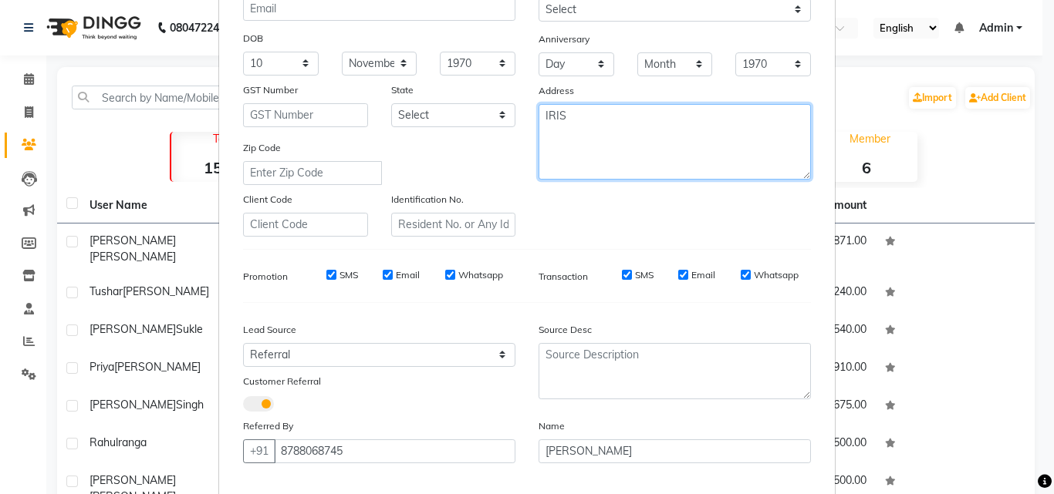
click at [639, 110] on textarea "IRIS" at bounding box center [674, 142] width 272 height 76
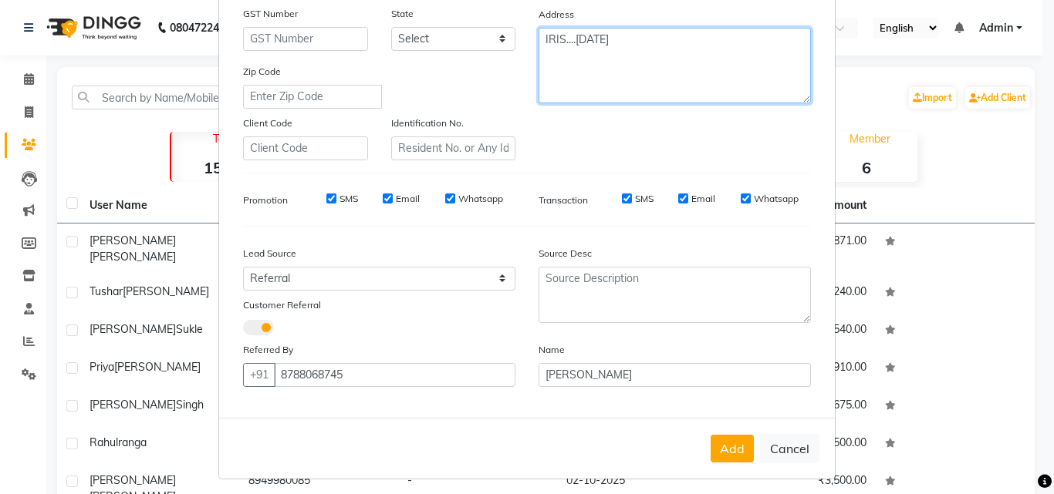
scroll to position [275, 0]
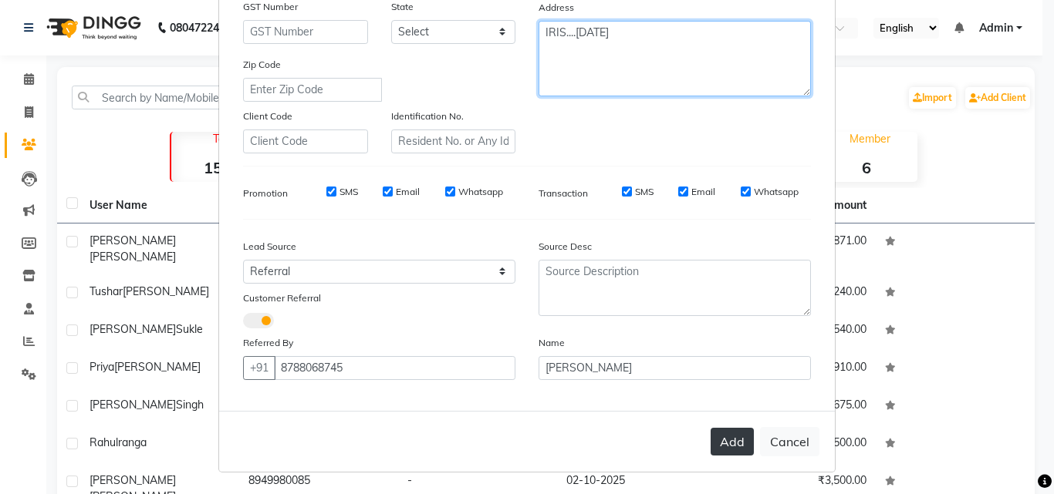
type textarea "IRIS....31st Dec"
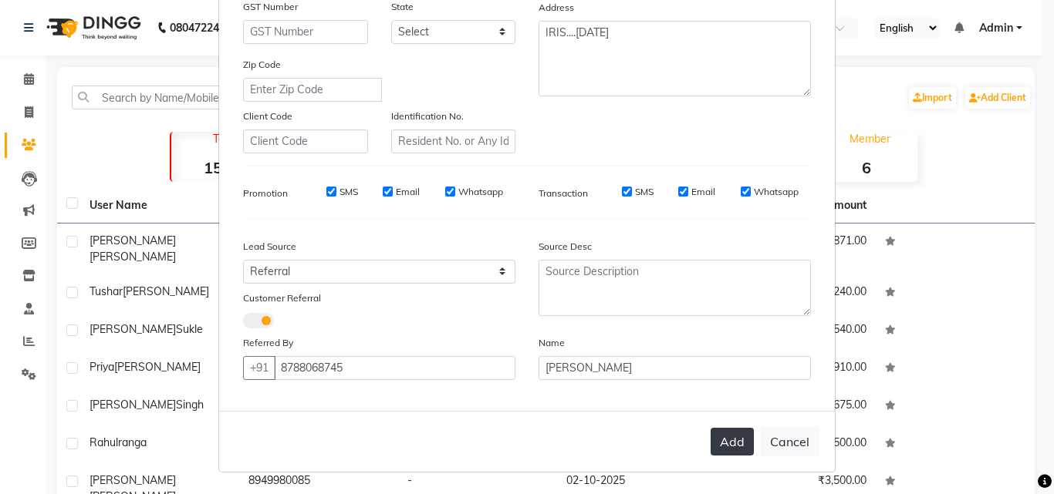
click at [739, 440] on button "Add" at bounding box center [731, 442] width 43 height 28
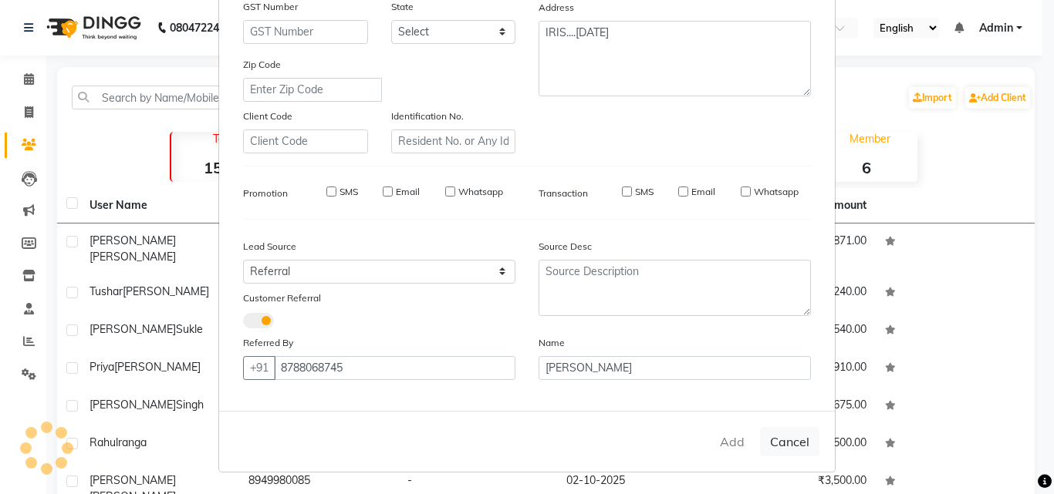
select select
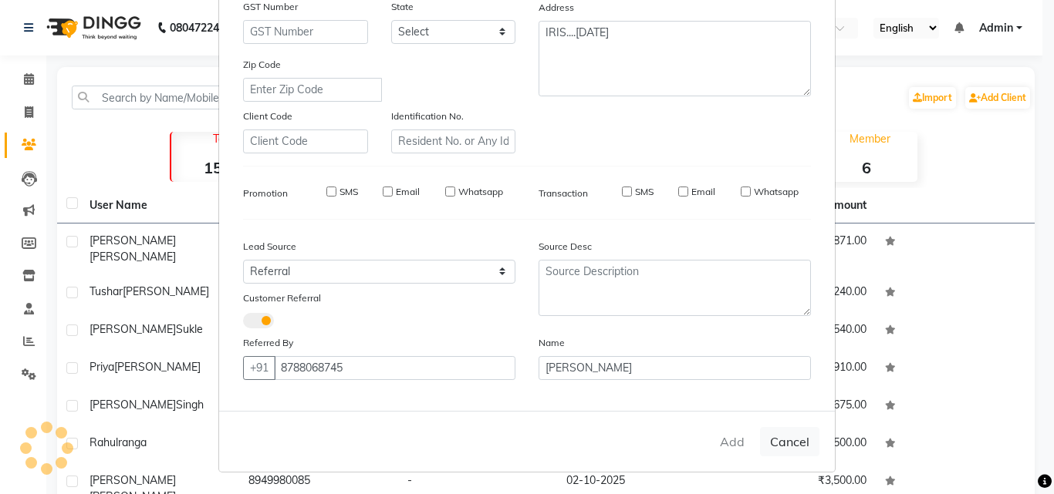
select select
checkbox input "false"
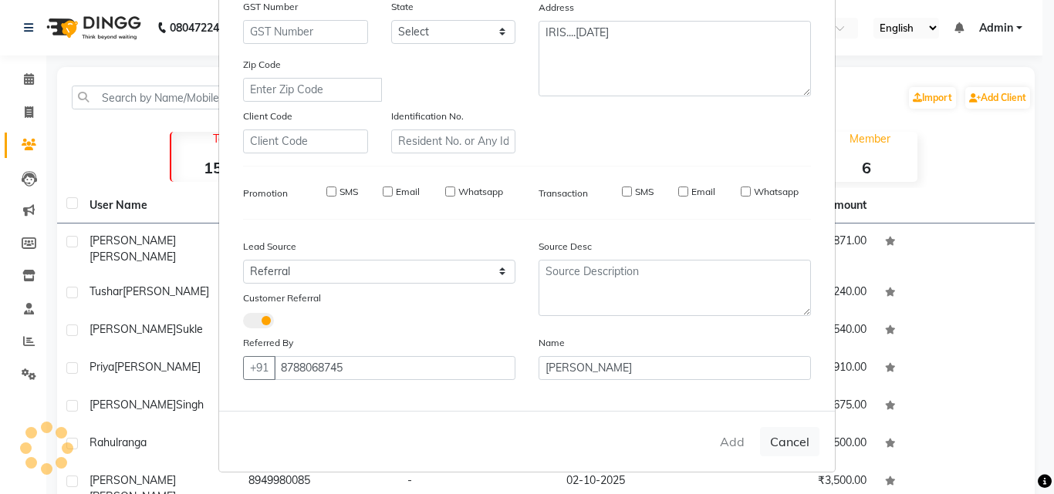
checkbox input "false"
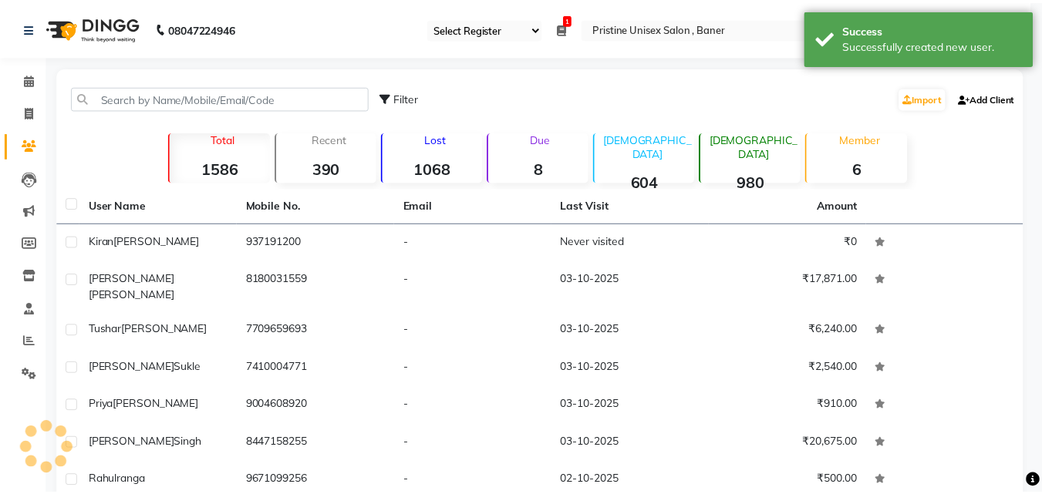
scroll to position [269, 0]
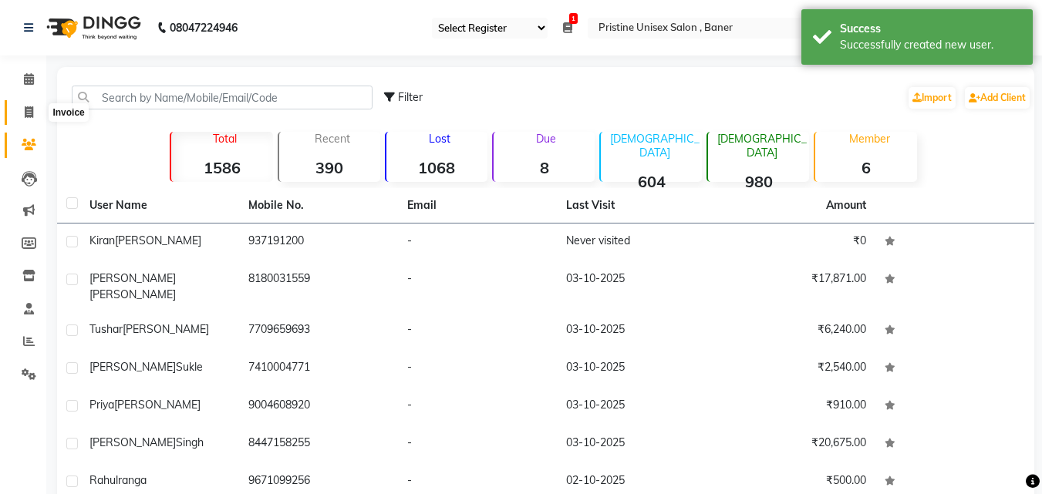
click at [34, 116] on span at bounding box center [28, 113] width 27 height 18
select select "service"
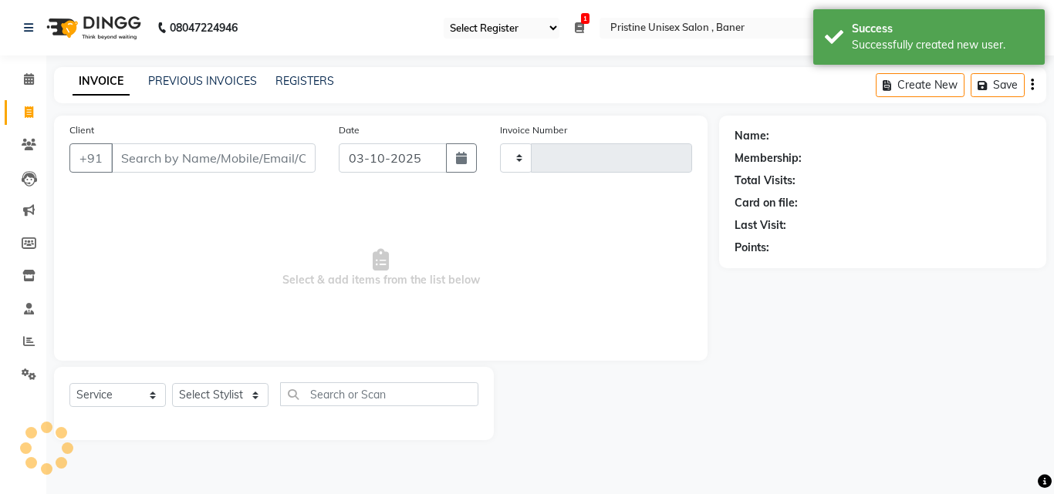
type input "1241"
select select "6610"
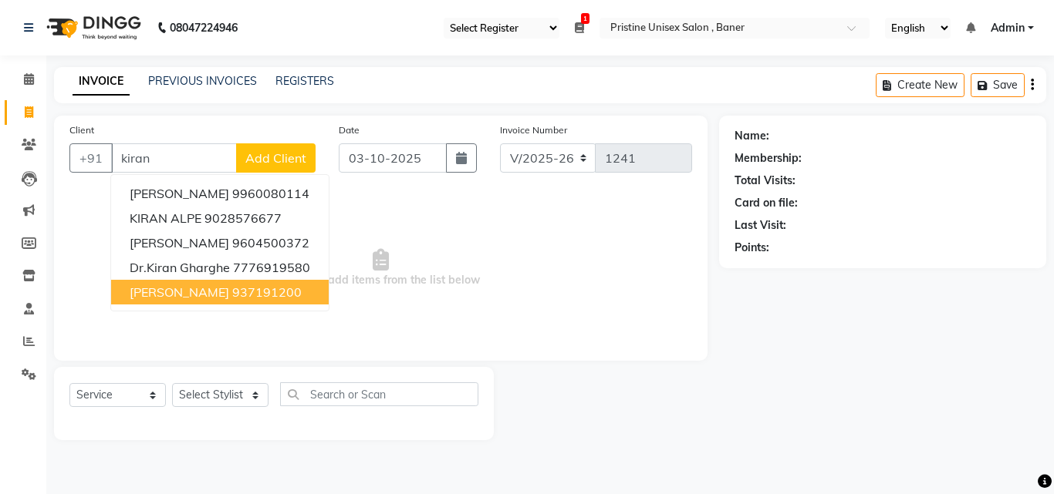
click at [232, 294] on ngb-highlight "937191200" at bounding box center [266, 292] width 69 height 15
type input "937191200"
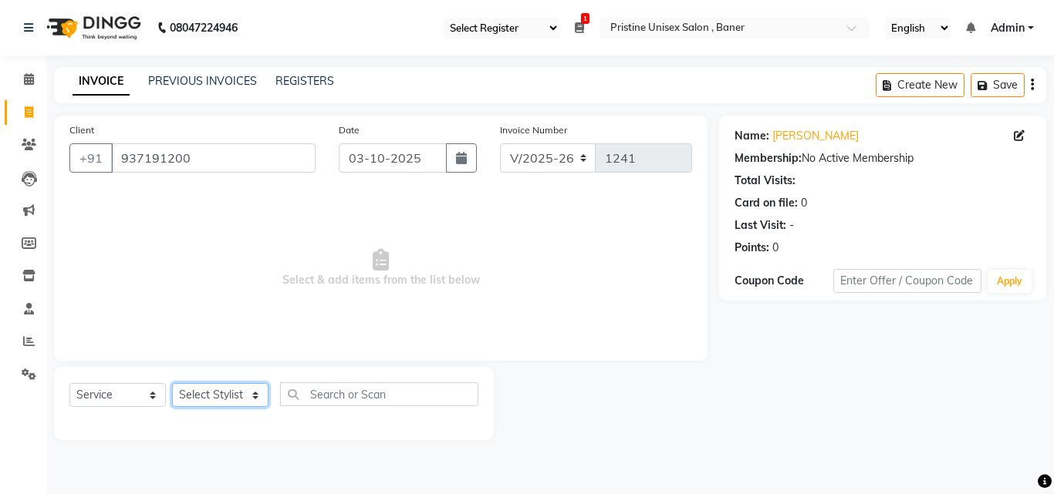
click at [210, 406] on select "Select Stylist ABHISHEKH Jaya Shinde Karan Mahesh Rasal Mohd Monish Ahmed monik…" at bounding box center [220, 395] width 96 height 24
select select "50947"
click at [172, 383] on select "Select Stylist ABHISHEKH Jaya Shinde Karan Mahesh Rasal Mohd Monish Ahmed monik…" at bounding box center [220, 395] width 96 height 24
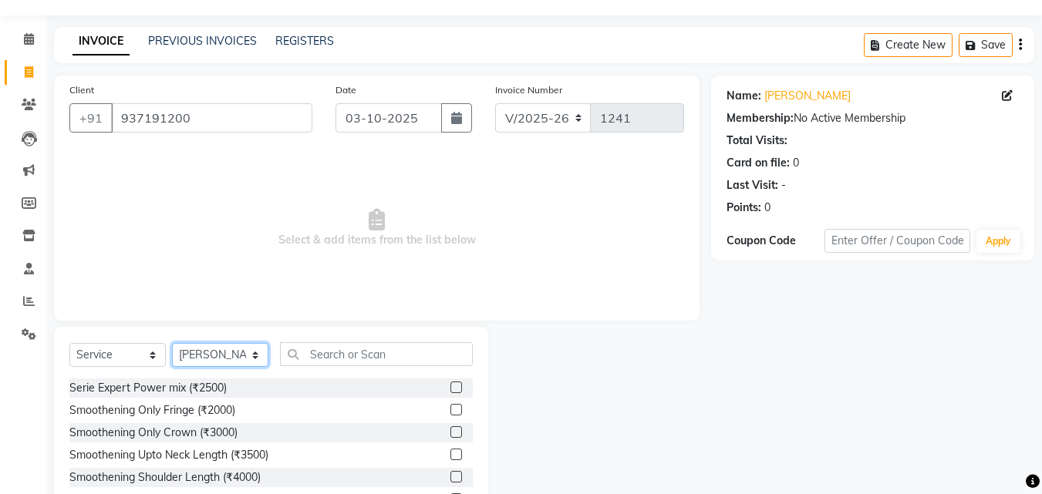
scroll to position [77, 0]
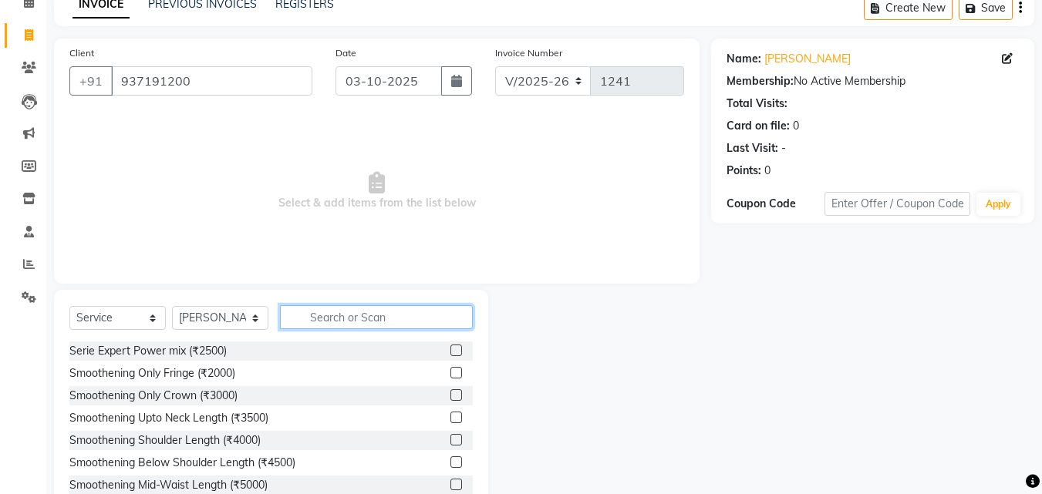
click at [330, 318] on input "text" at bounding box center [376, 317] width 193 height 24
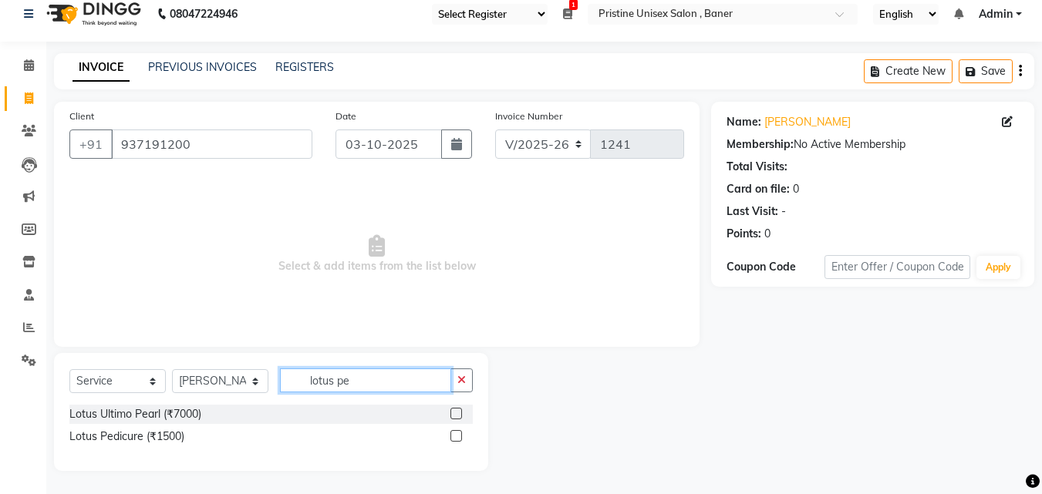
scroll to position [14, 0]
type input "lotus pe"
click at [457, 437] on label at bounding box center [456, 436] width 12 height 12
click at [457, 437] on input "checkbox" at bounding box center [455, 437] width 10 height 10
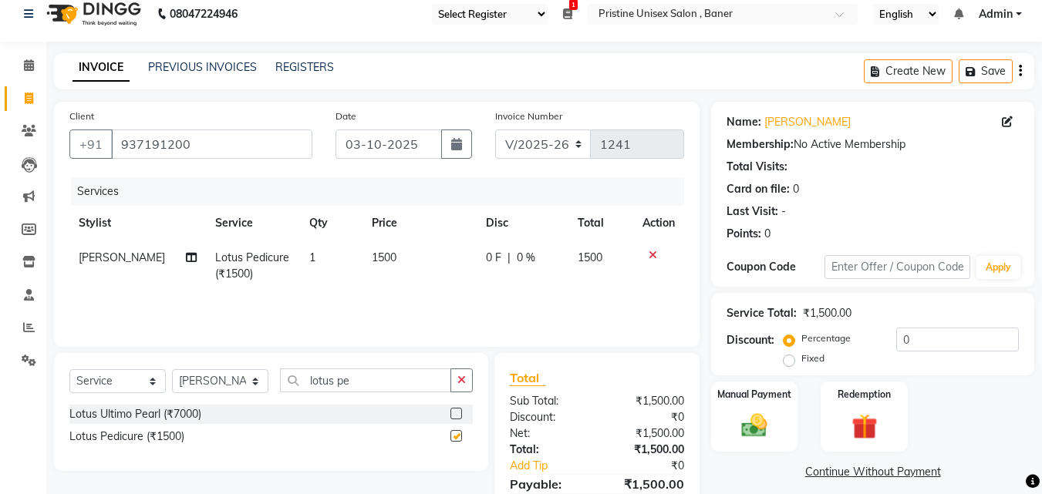
checkbox input "false"
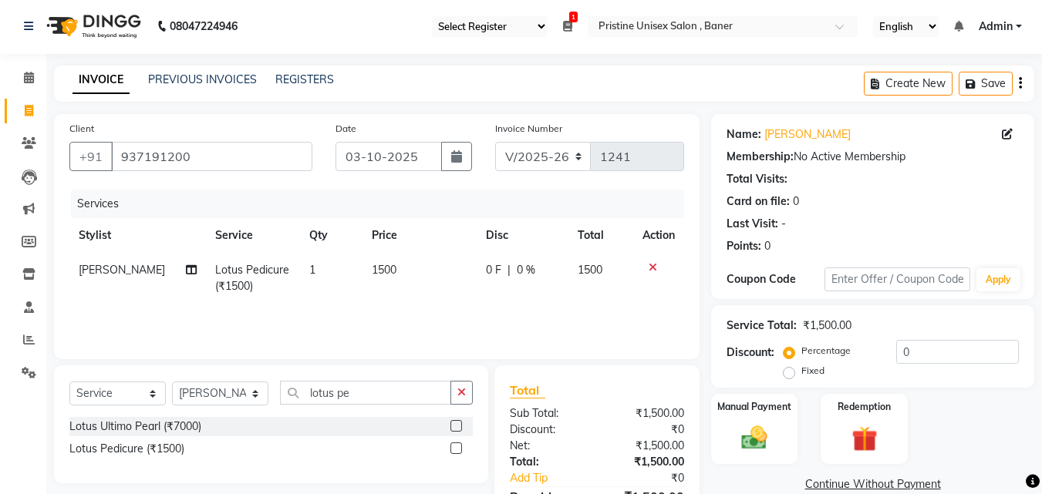
scroll to position [0, 0]
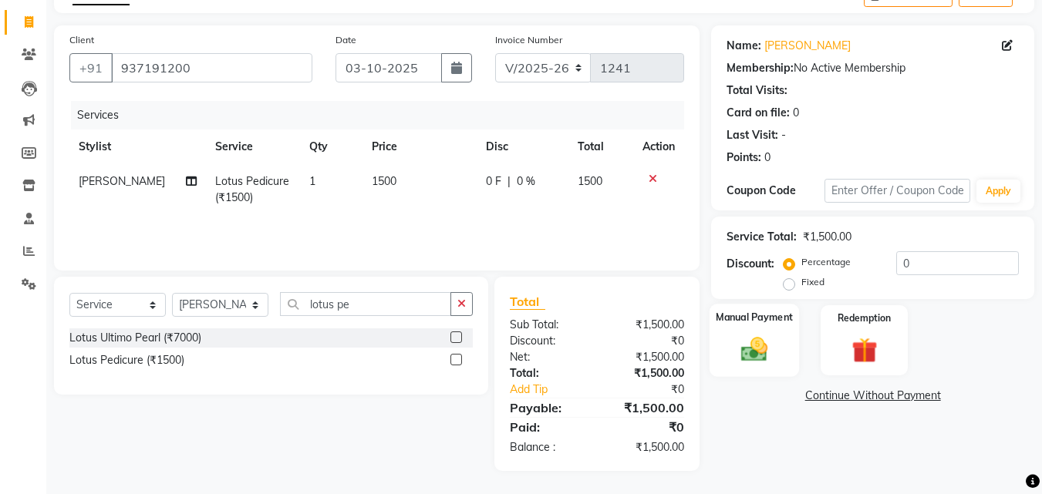
click at [765, 341] on img at bounding box center [754, 349] width 43 height 31
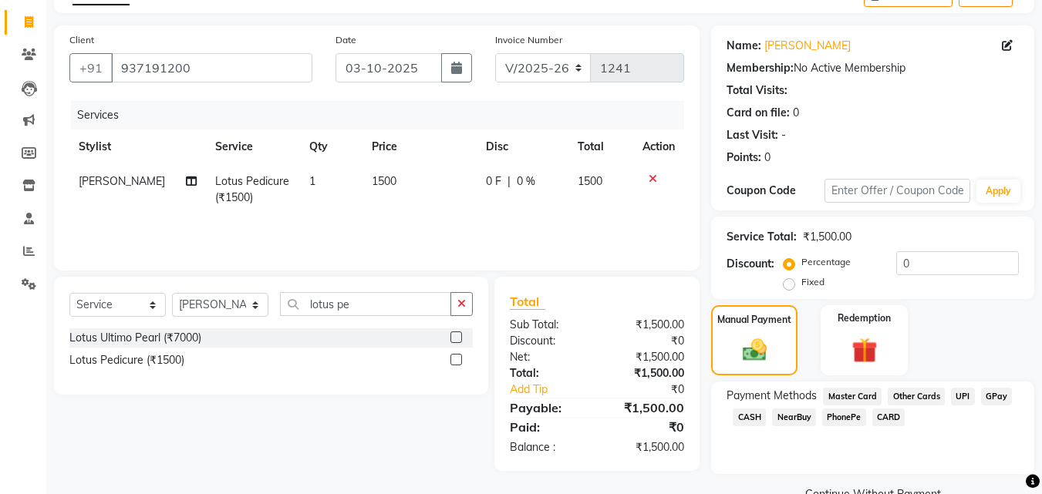
scroll to position [125, 0]
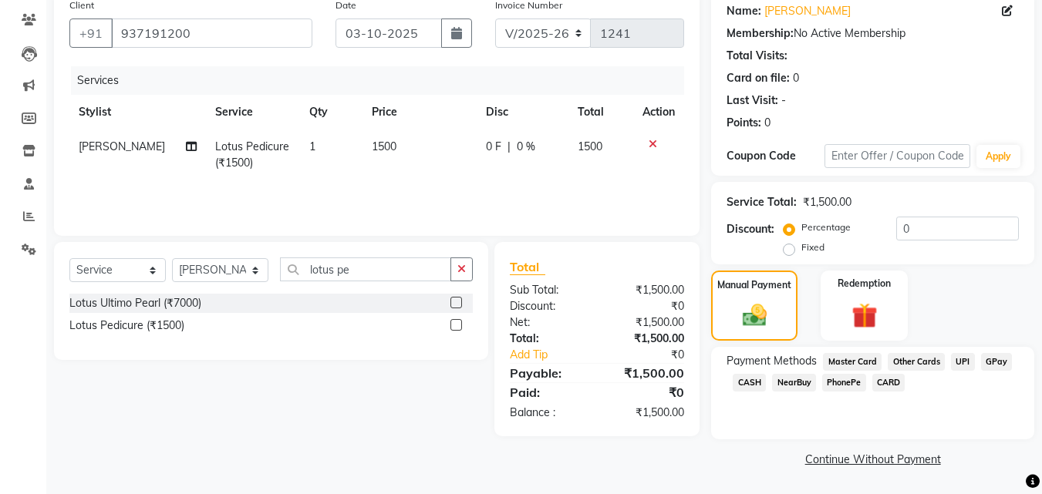
click at [998, 359] on span "GPay" at bounding box center [997, 362] width 32 height 18
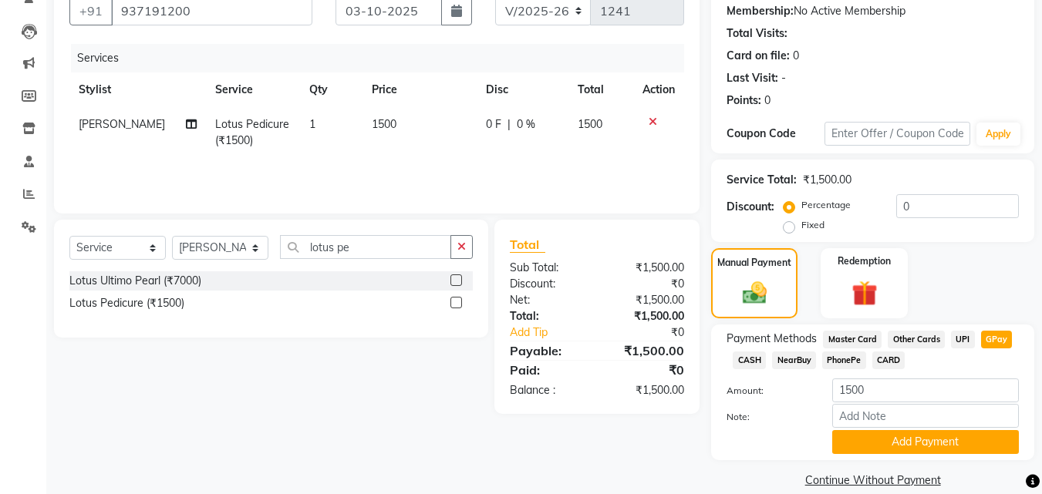
scroll to position [168, 0]
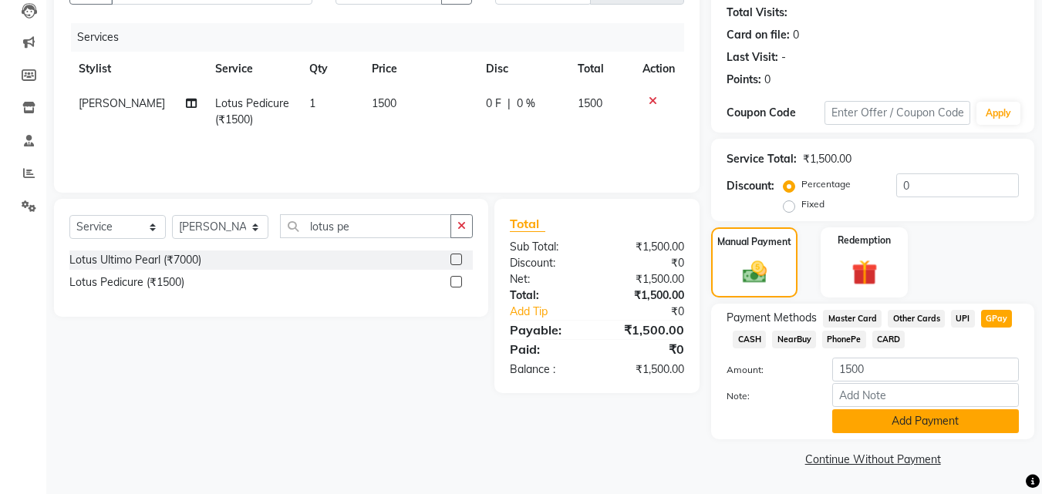
click at [949, 424] on button "Add Payment" at bounding box center [925, 422] width 187 height 24
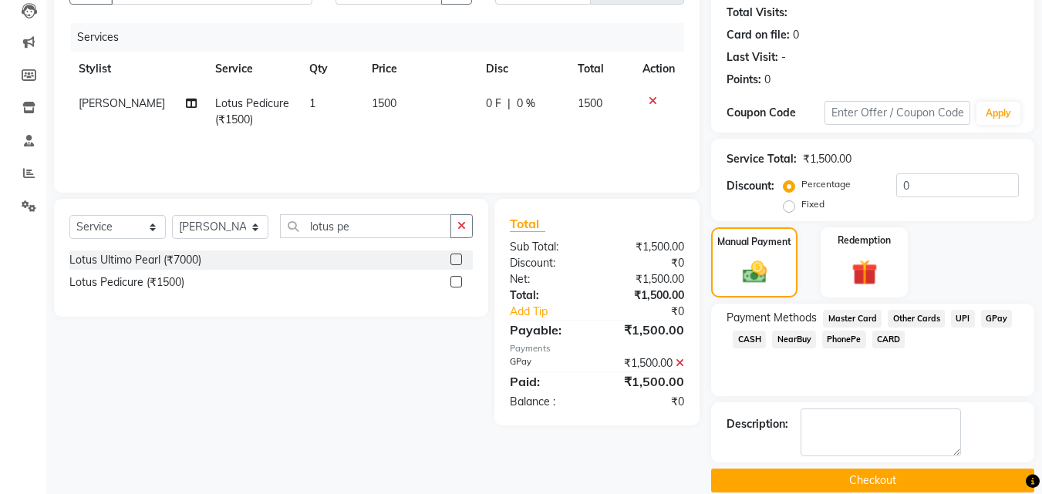
click at [899, 479] on button "Checkout" at bounding box center [872, 481] width 323 height 24
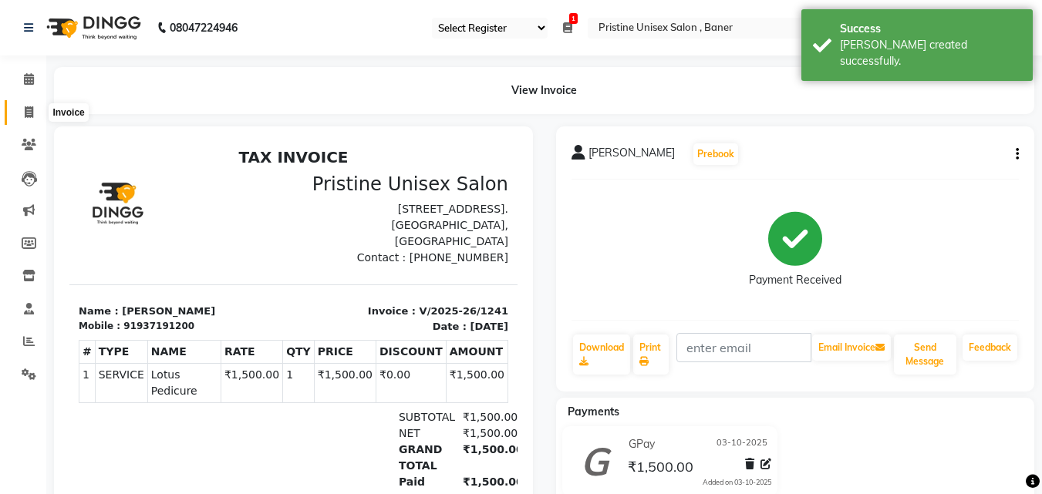
click at [33, 111] on icon at bounding box center [29, 112] width 8 height 12
select select "service"
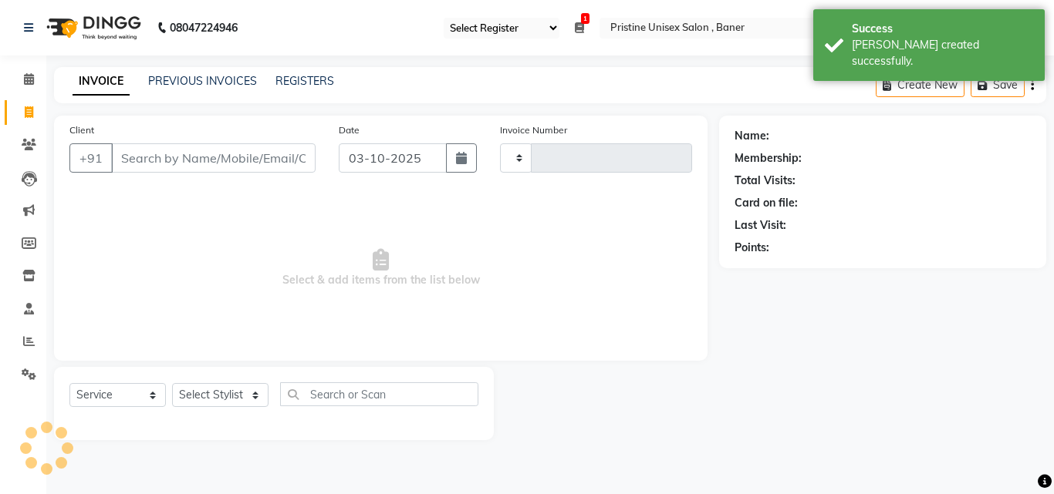
type input "1242"
select select "6610"
click at [230, 76] on link "PREVIOUS INVOICES" at bounding box center [202, 81] width 109 height 14
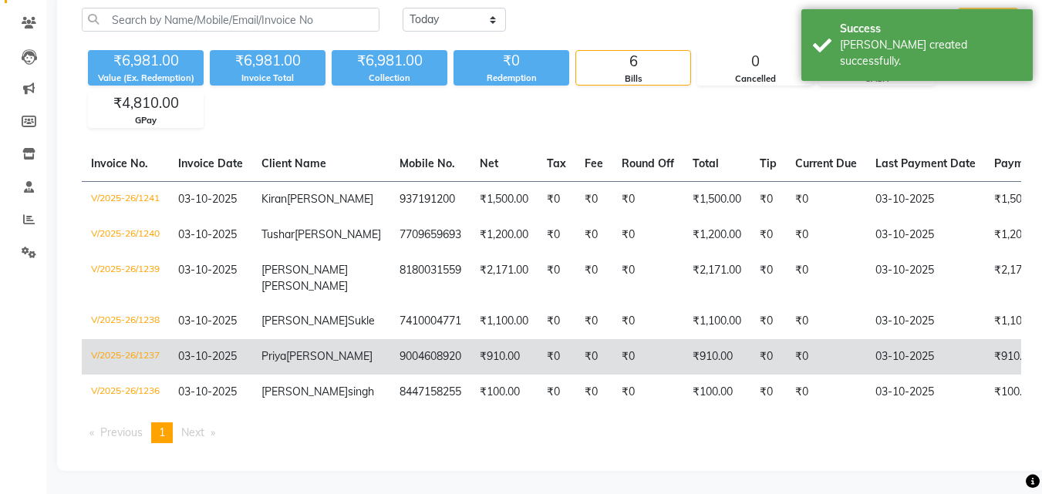
scroll to position [195, 0]
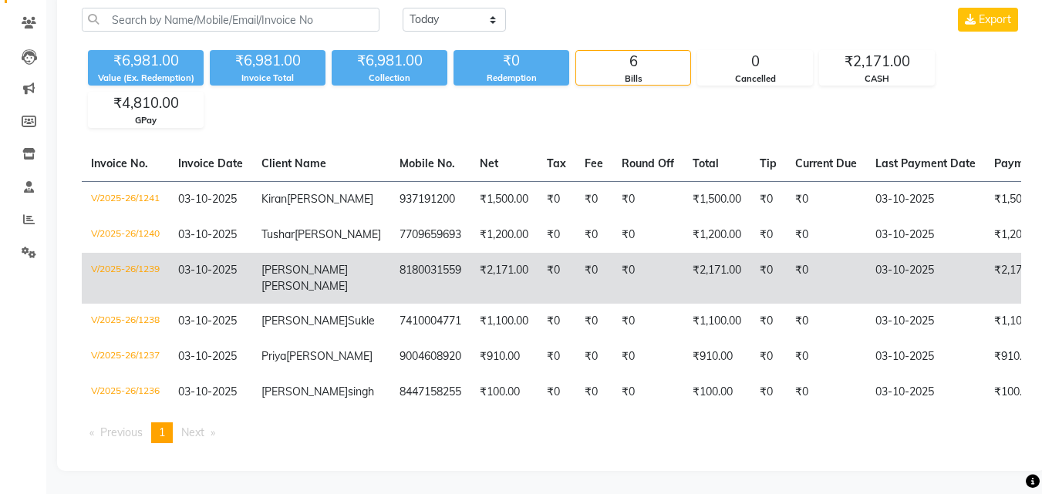
click at [274, 263] on span "abhilasha" at bounding box center [304, 270] width 86 height 14
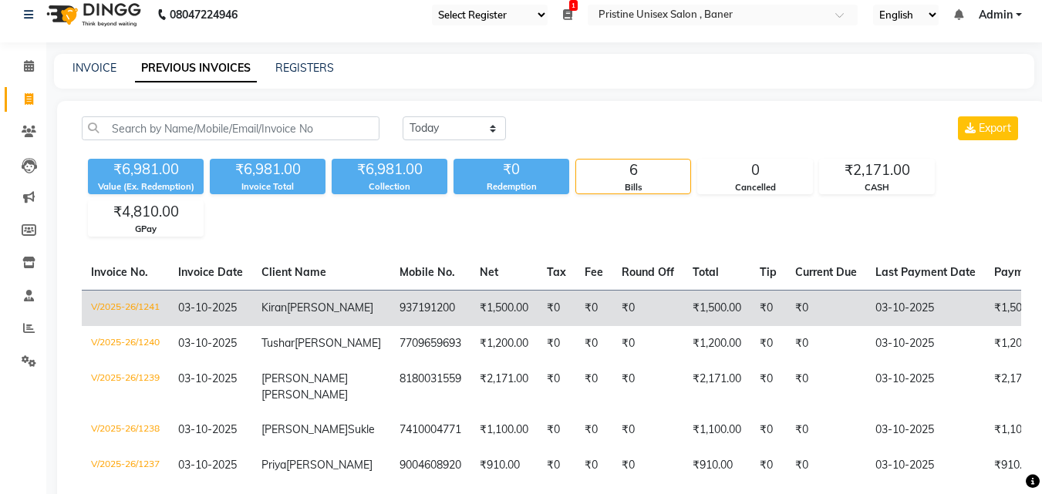
scroll to position [0, 0]
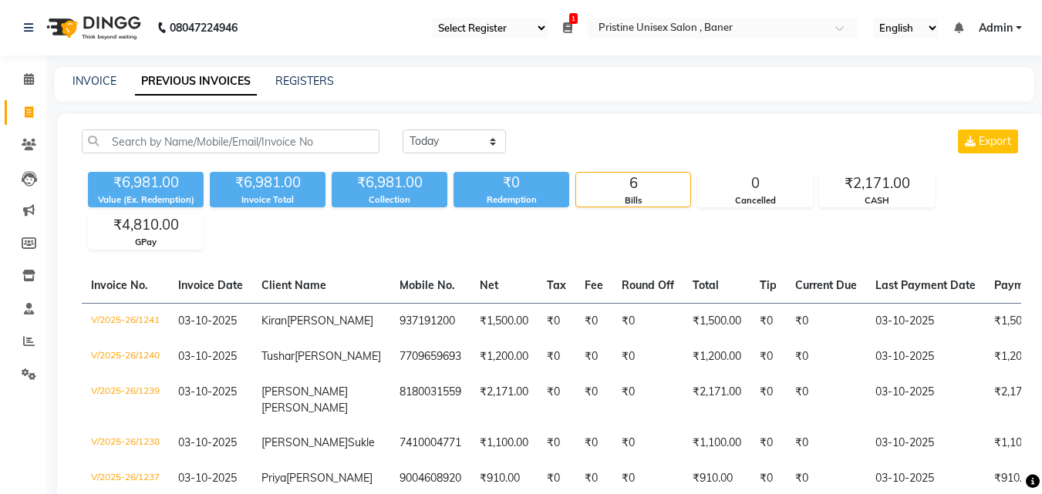
click at [216, 79] on link "PREVIOUS INVOICES" at bounding box center [196, 82] width 122 height 28
drag, startPoint x: 203, startPoint y: 229, endPoint x: 93, endPoint y: 226, distance: 109.6
click at [93, 226] on div "₹4,810.00 GPay" at bounding box center [146, 231] width 116 height 35
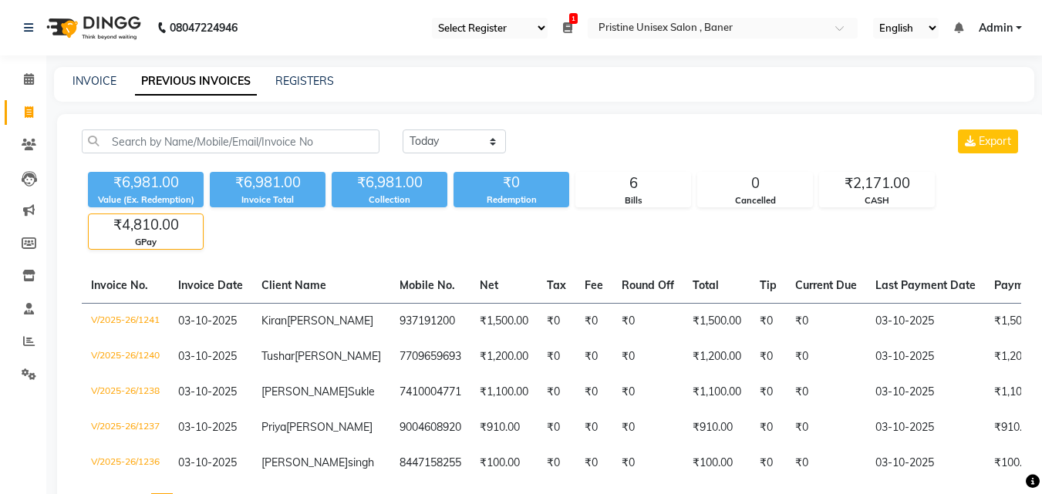
click at [268, 234] on div "₹6,981.00 Value (Ex. Redemption) ₹6,981.00 Invoice Total ₹6,981.00 Collection ₹…" at bounding box center [551, 208] width 939 height 84
click at [22, 78] on span at bounding box center [28, 80] width 27 height 18
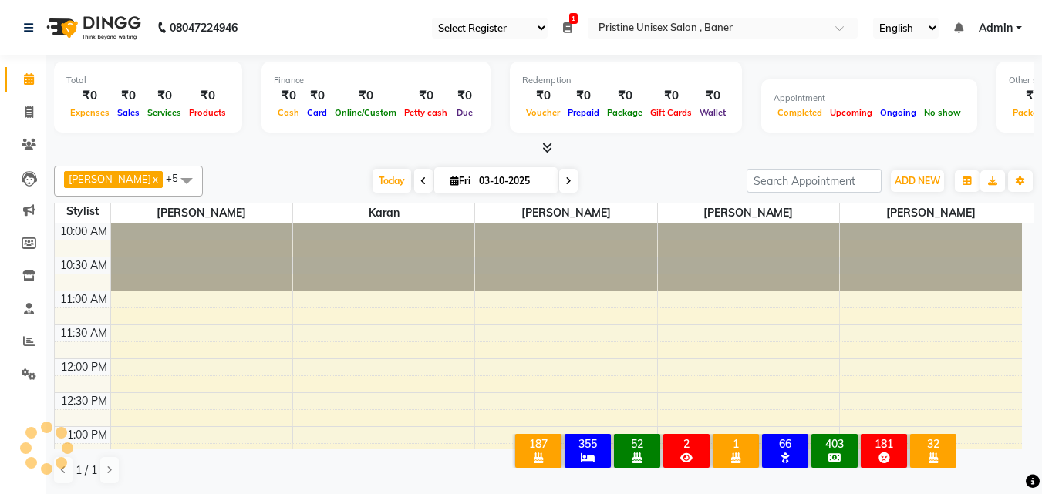
scroll to position [544, 0]
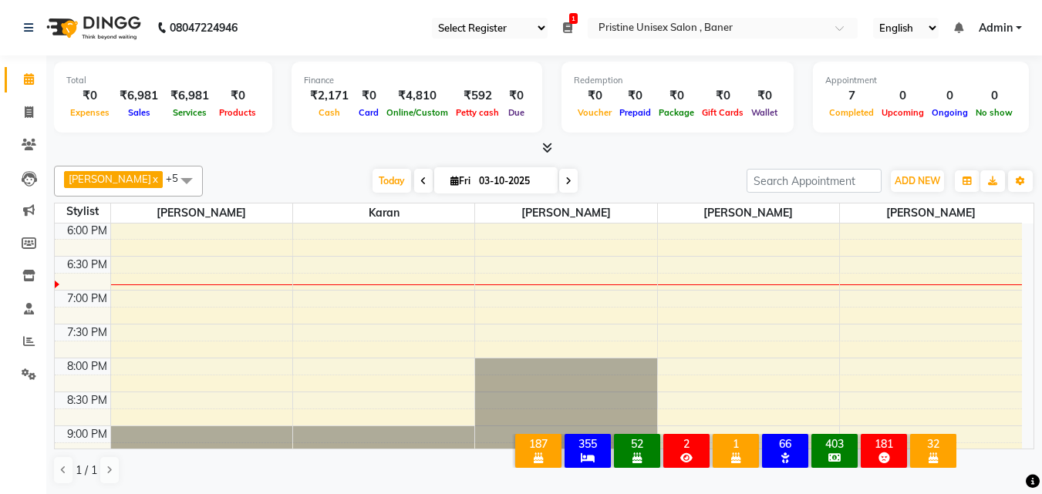
click at [446, 62] on div "Finance ₹2,171 Cash ₹0 Card ₹4,810 Online/Custom ₹592 Petty cash ₹0 Due" at bounding box center [417, 97] width 251 height 71
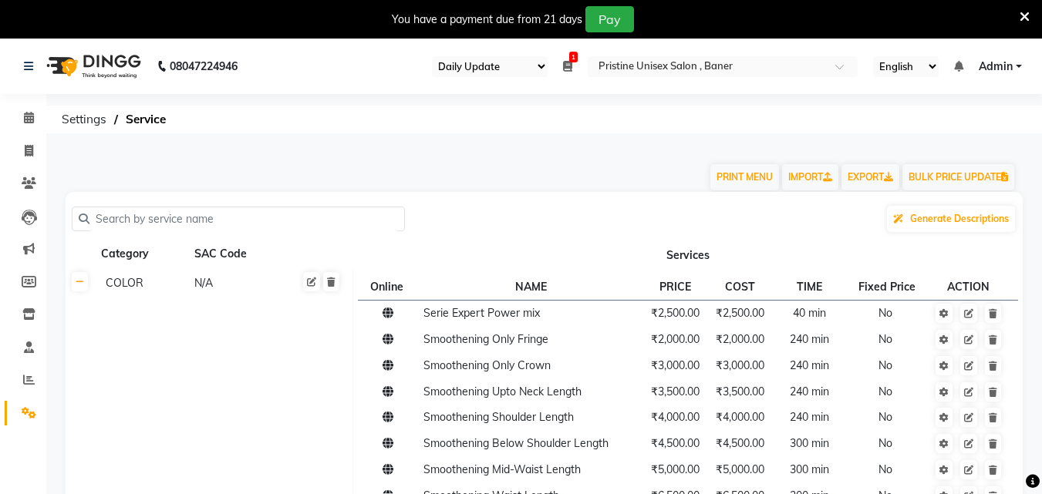
select select "110"
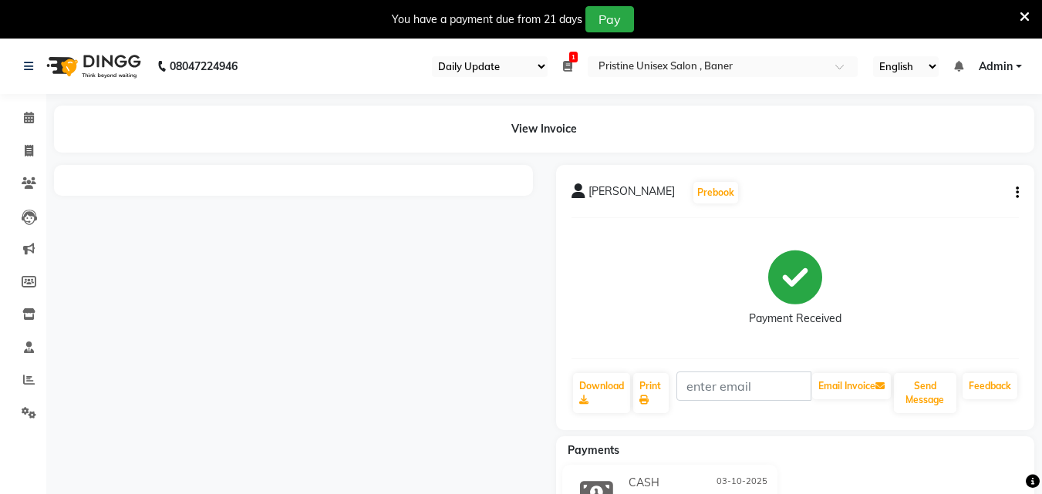
select select "110"
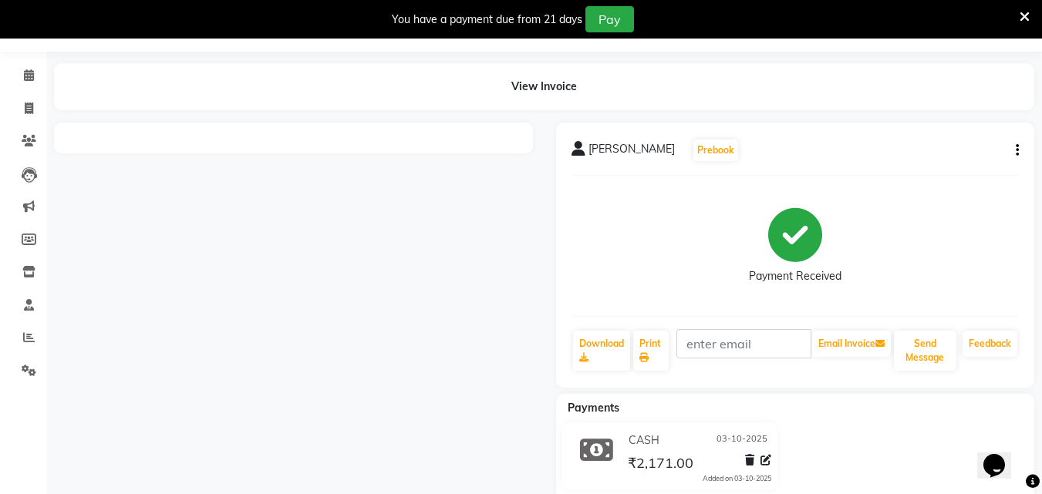
scroll to position [80, 0]
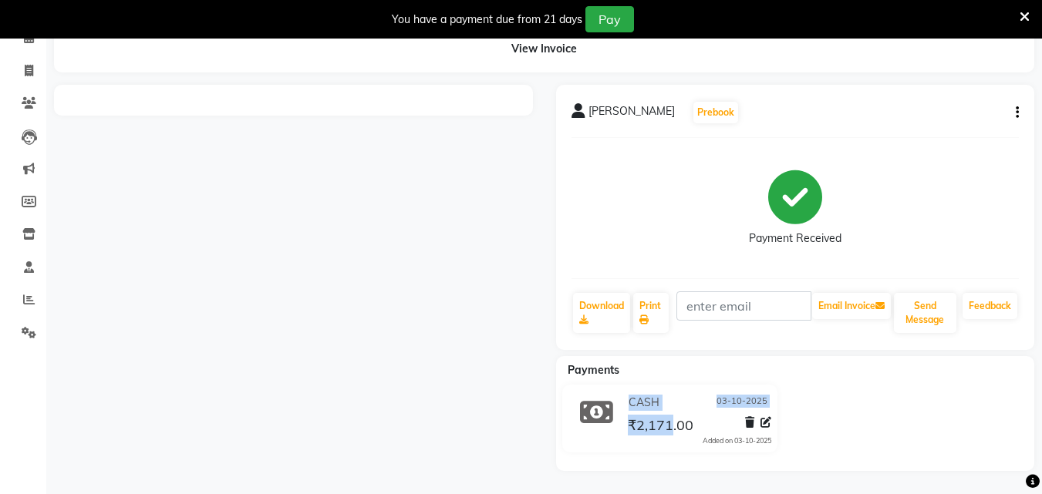
drag, startPoint x: 673, startPoint y: 425, endPoint x: 600, endPoint y: 425, distance: 73.3
click at [600, 425] on div "CASH [DATE] ₹2,171.00 Added on [DATE]" at bounding box center [670, 419] width 238 height 68
click at [228, 294] on div at bounding box center [293, 278] width 502 height 386
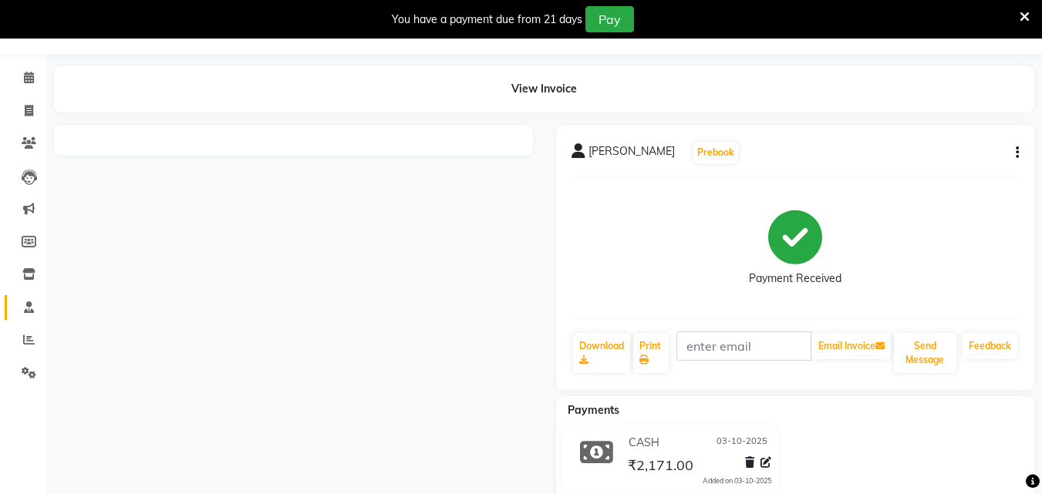
scroll to position [3, 0]
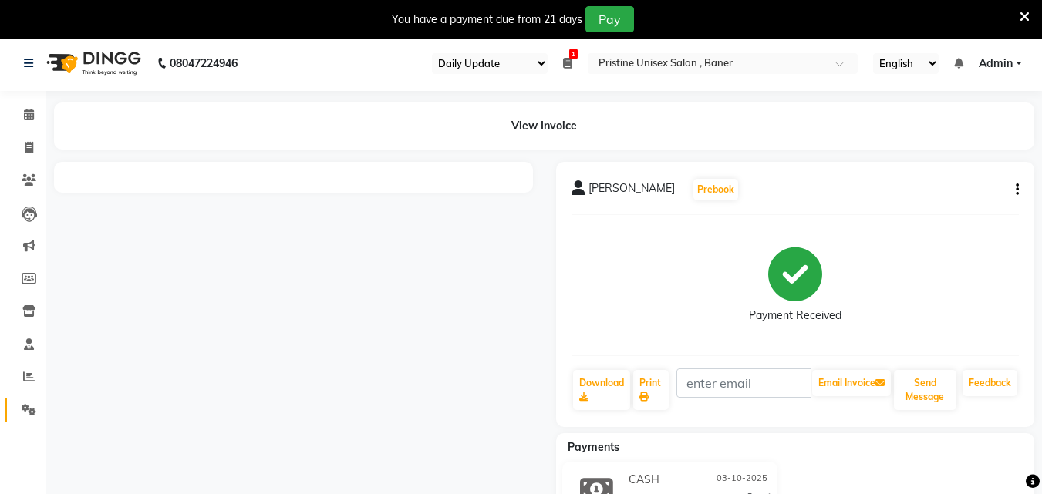
click at [27, 399] on link "Settings" at bounding box center [23, 410] width 37 height 25
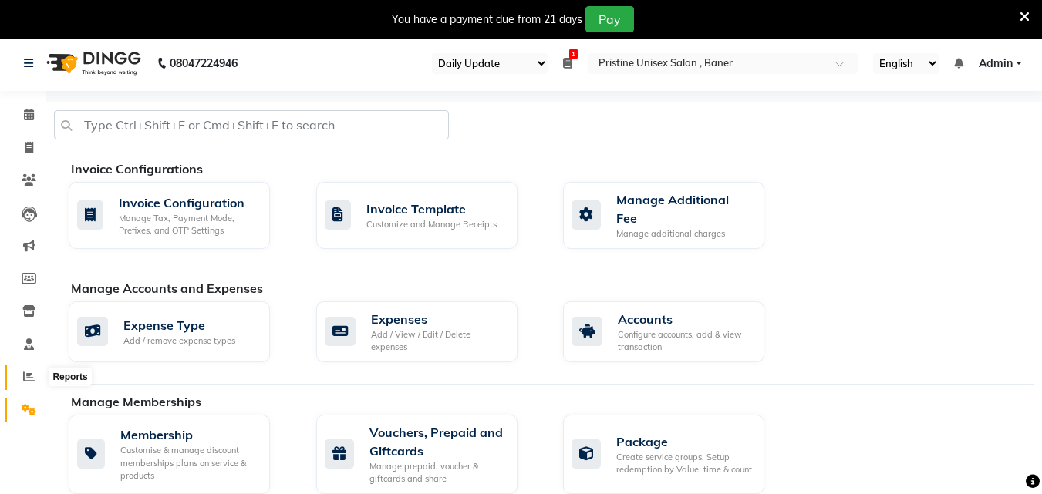
click at [25, 370] on span at bounding box center [28, 378] width 27 height 18
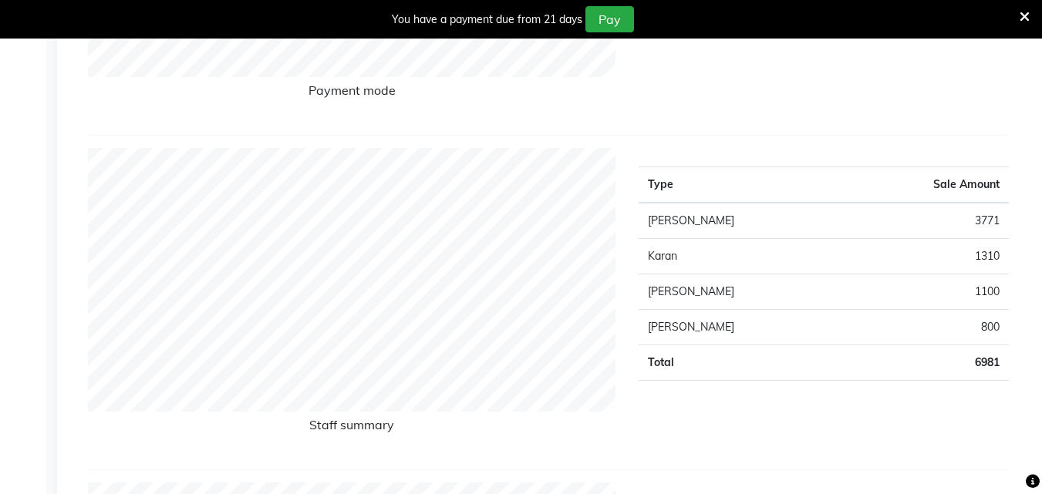
scroll to position [501, 0]
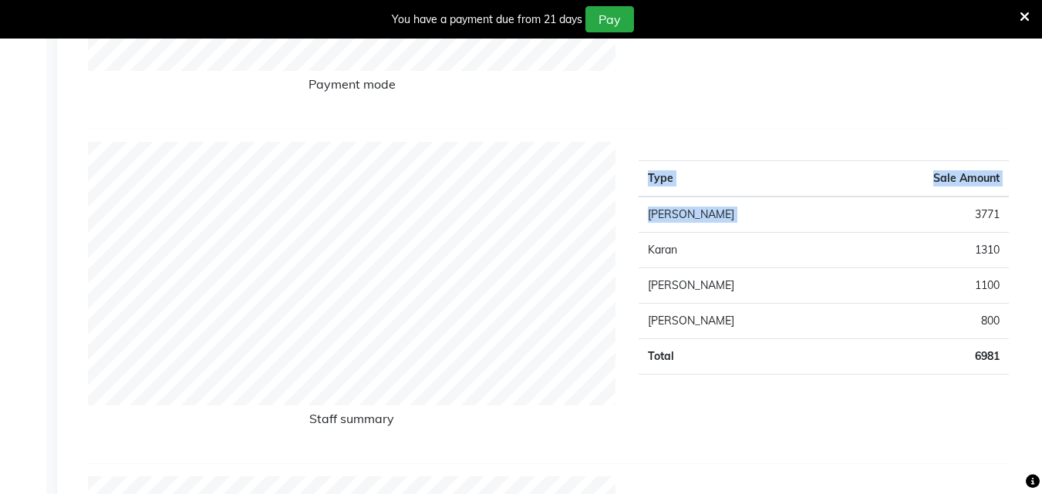
drag, startPoint x: 965, startPoint y: 207, endPoint x: 1033, endPoint y: 204, distance: 68.7
click at [1018, 205] on div "Type Sale Amount [PERSON_NAME] 3771 Karan 1310 [PERSON_NAME] 1100 [PERSON_NAME]…" at bounding box center [823, 296] width 393 height 309
drag, startPoint x: 939, startPoint y: 207, endPoint x: 1039, endPoint y: 197, distance: 100.1
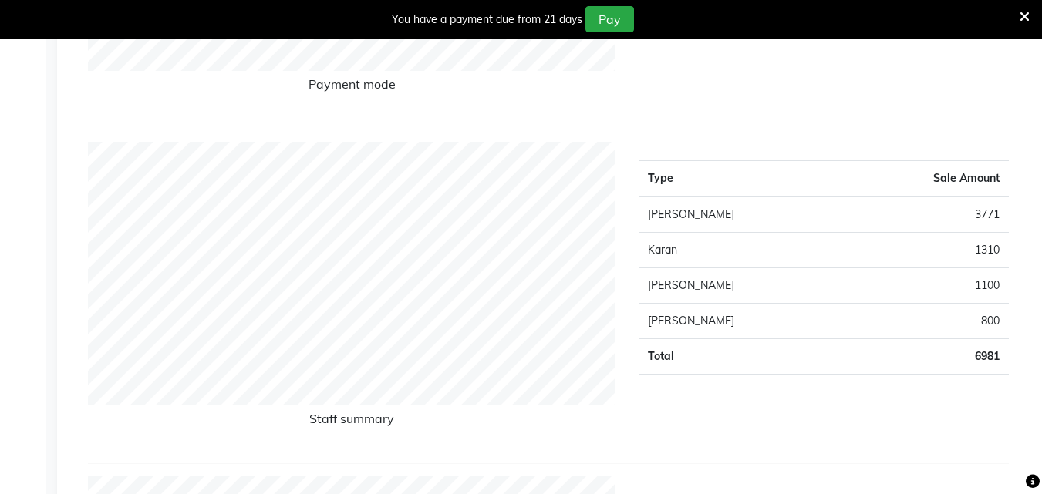
click at [916, 227] on td "3771" at bounding box center [926, 215] width 166 height 36
drag, startPoint x: 1000, startPoint y: 211, endPoint x: 1011, endPoint y: 211, distance: 11.6
click at [1011, 211] on div "Type Sale Amount [PERSON_NAME] 3771 Karan 1310 [PERSON_NAME] 1100 [PERSON_NAME]…" at bounding box center [823, 296] width 393 height 309
